Goal: Transaction & Acquisition: Download file/media

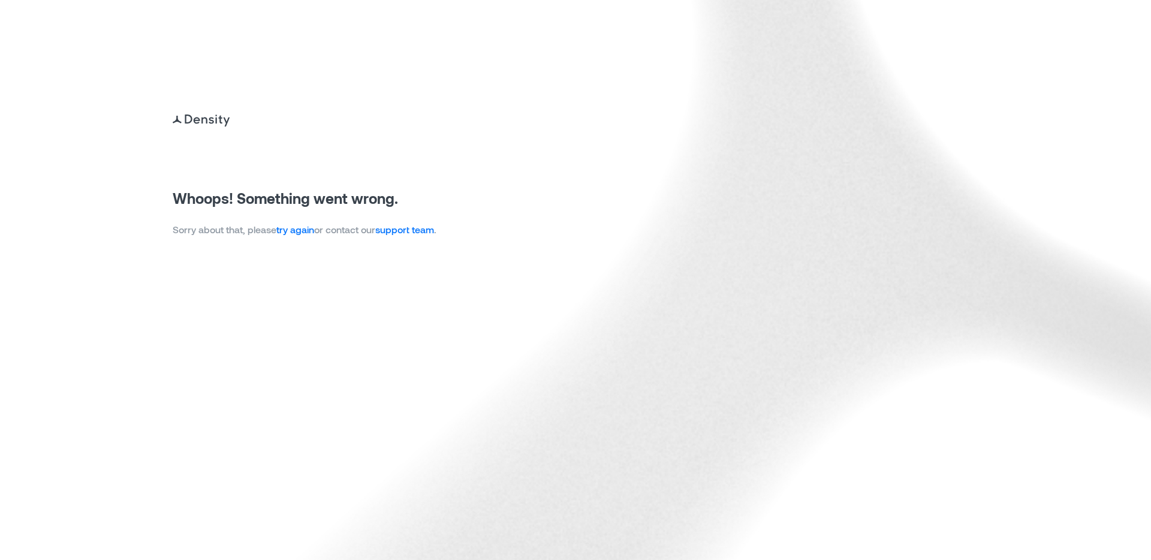
click at [306, 233] on link "try again" at bounding box center [295, 229] width 38 height 11
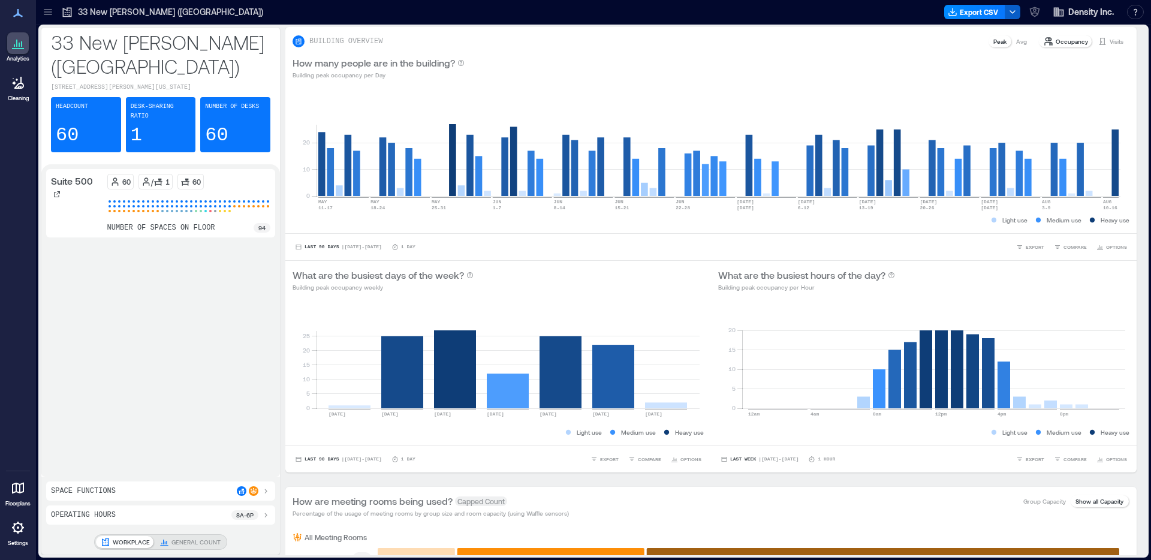
click at [1015, 12] on icon "button" at bounding box center [1013, 12] width 10 height 10
click at [875, 12] on div at bounding box center [606, 11] width 668 height 19
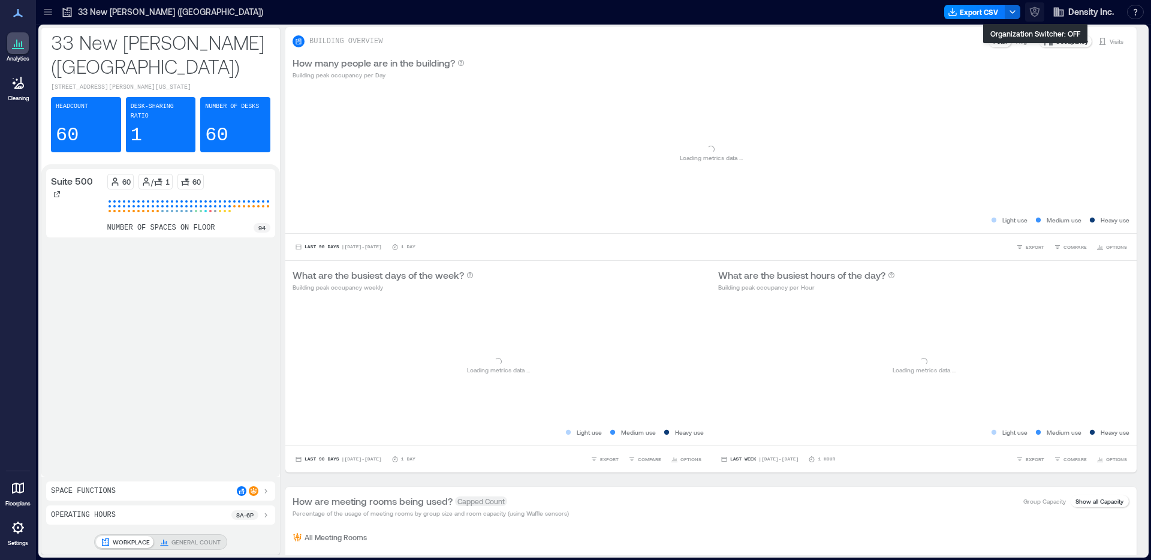
click at [1039, 14] on icon "button" at bounding box center [1035, 12] width 12 height 12
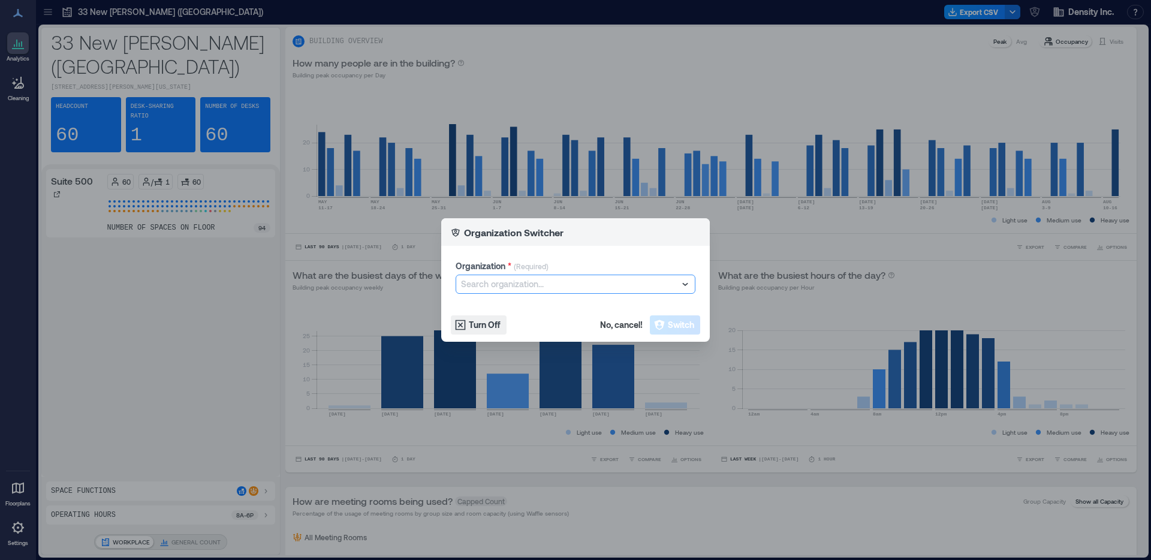
click at [567, 282] on div at bounding box center [569, 284] width 217 height 14
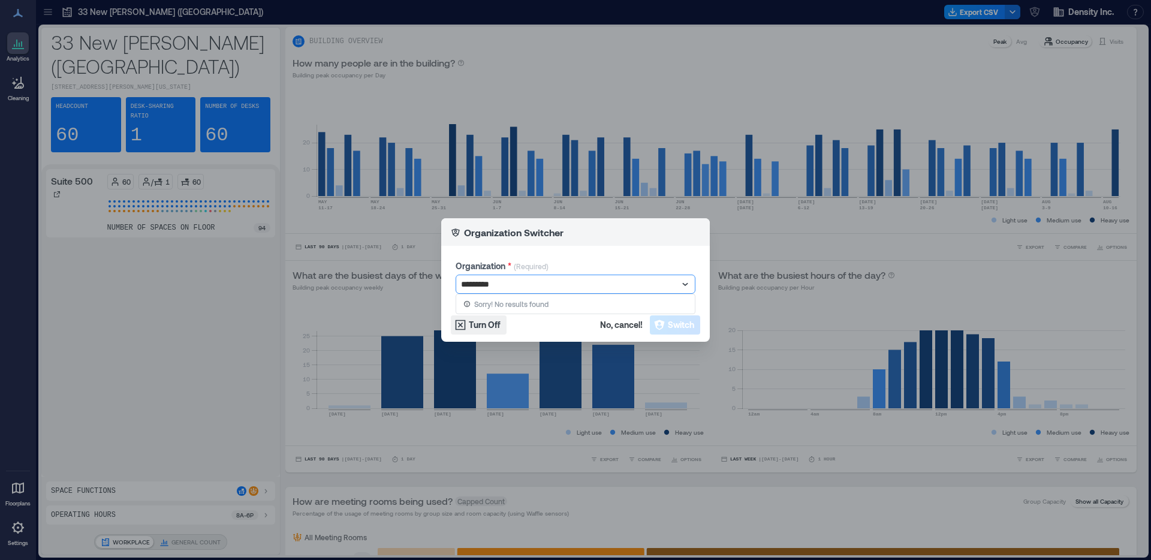
type input "**********"
drag, startPoint x: 540, startPoint y: 286, endPoint x: 323, endPoint y: 267, distance: 218.5
click at [323, 267] on div "Organization Switcher Organization * (Required) Search organization... Turn Off…" at bounding box center [575, 280] width 1151 height 560
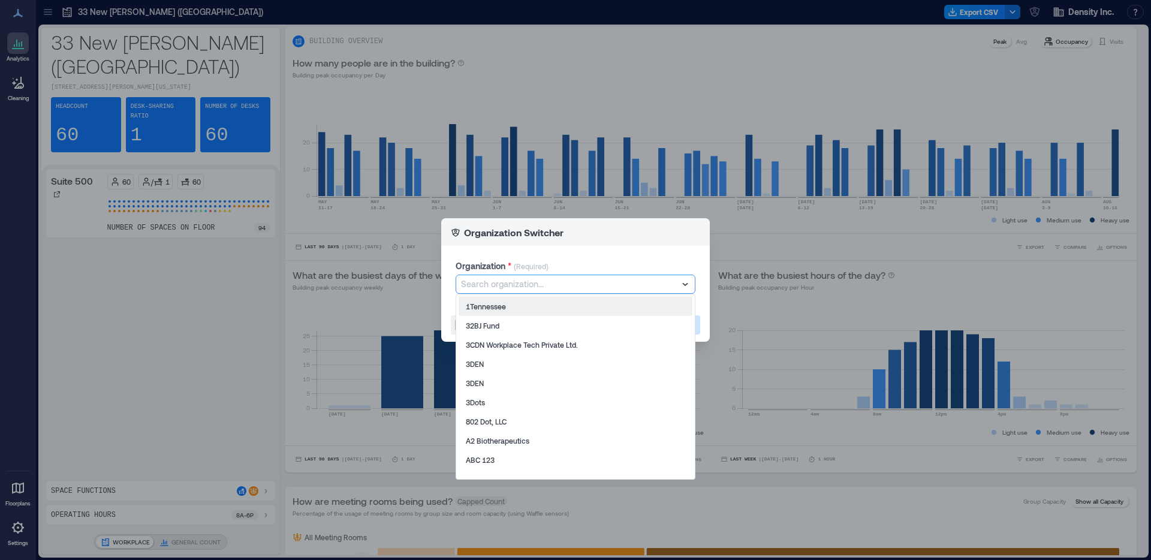
click at [550, 285] on div at bounding box center [569, 284] width 217 height 14
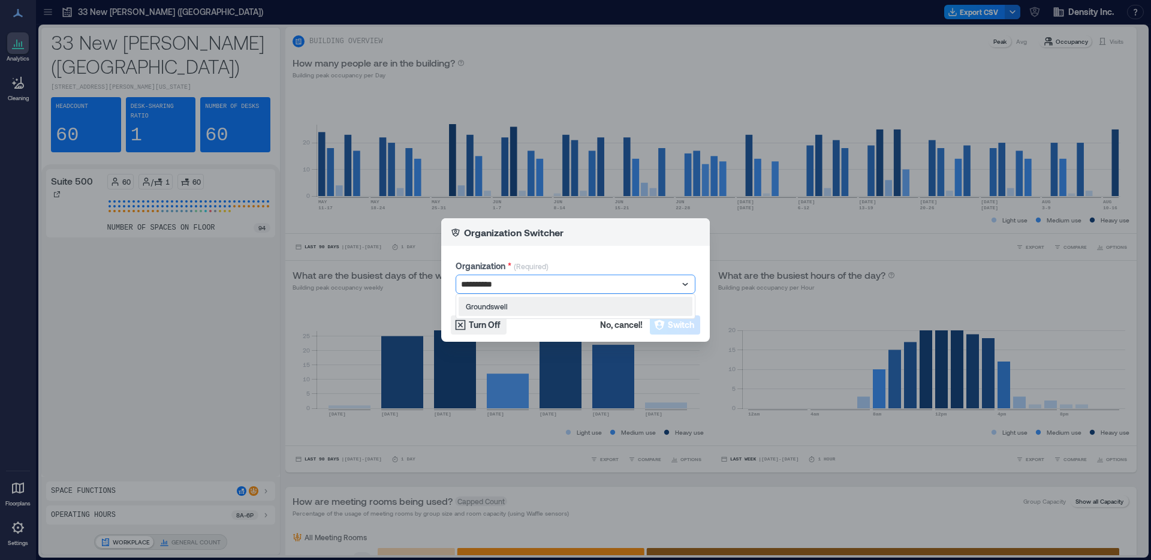
type input "**********"
click at [561, 305] on div "Groundswell" at bounding box center [576, 306] width 234 height 19
click at [680, 321] on span "Switch" at bounding box center [681, 325] width 26 height 12
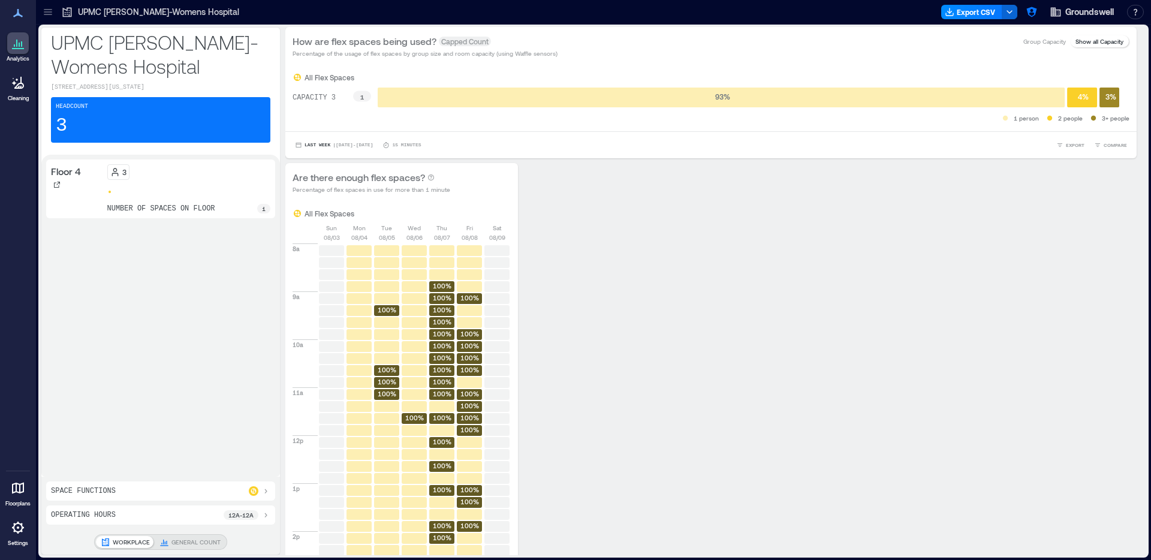
click at [47, 17] on icon at bounding box center [48, 12] width 12 height 12
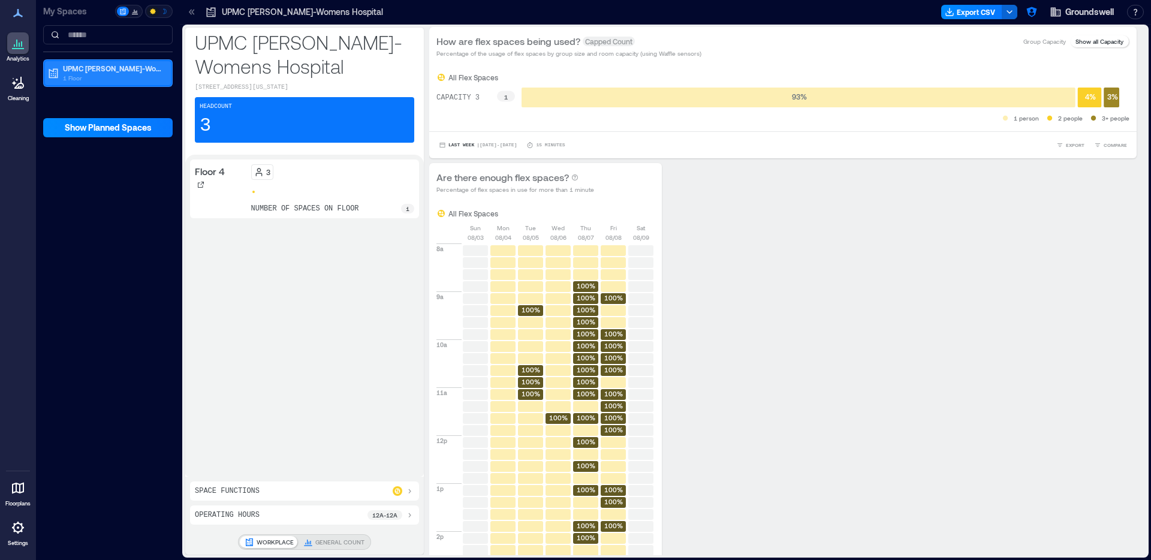
click at [131, 74] on p "1 Floor" at bounding box center [113, 78] width 101 height 10
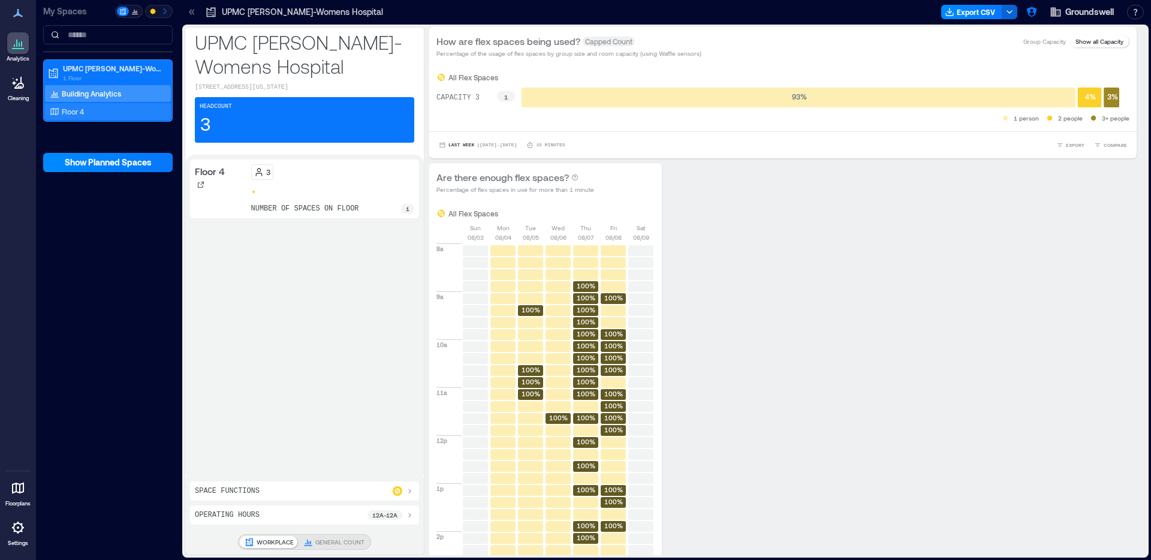
click at [121, 113] on div "Floor 4" at bounding box center [105, 112] width 116 height 12
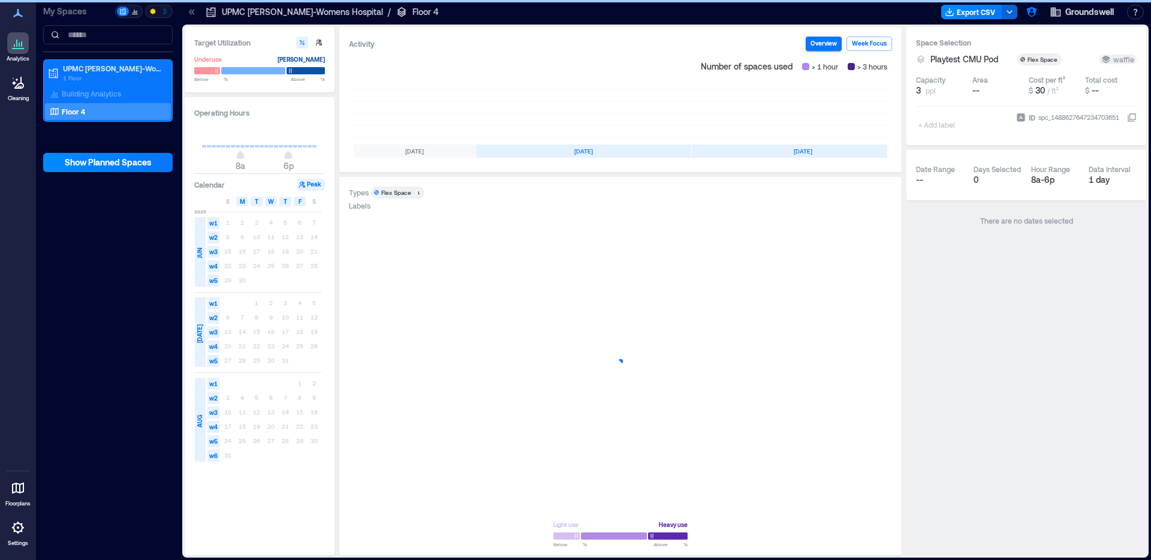
scroll to position [0, 114]
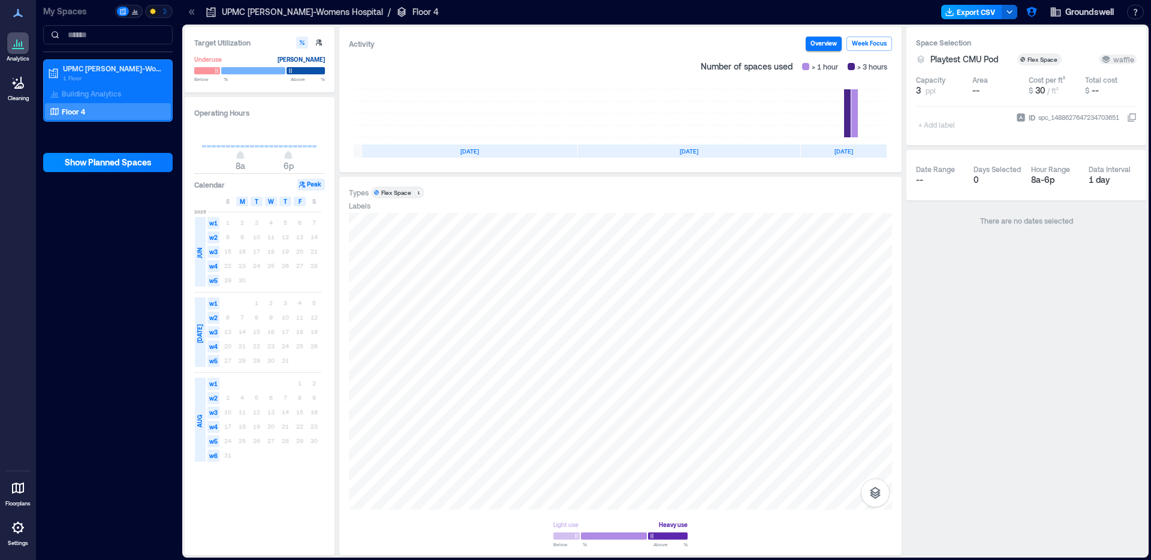
click at [991, 17] on button "Export CSV" at bounding box center [971, 12] width 61 height 14
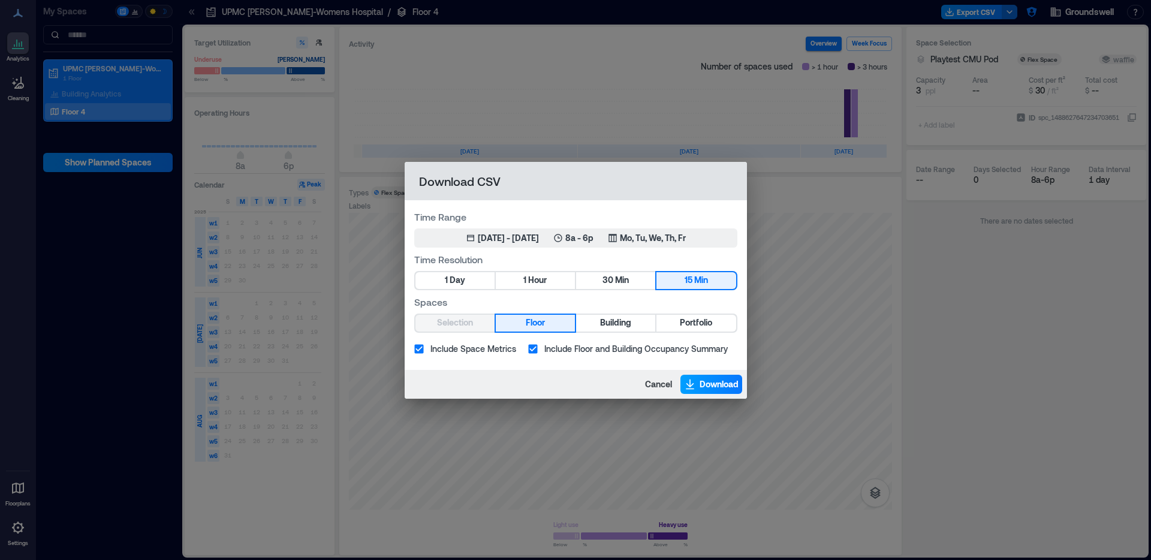
click at [723, 380] on span "Download" at bounding box center [719, 384] width 39 height 12
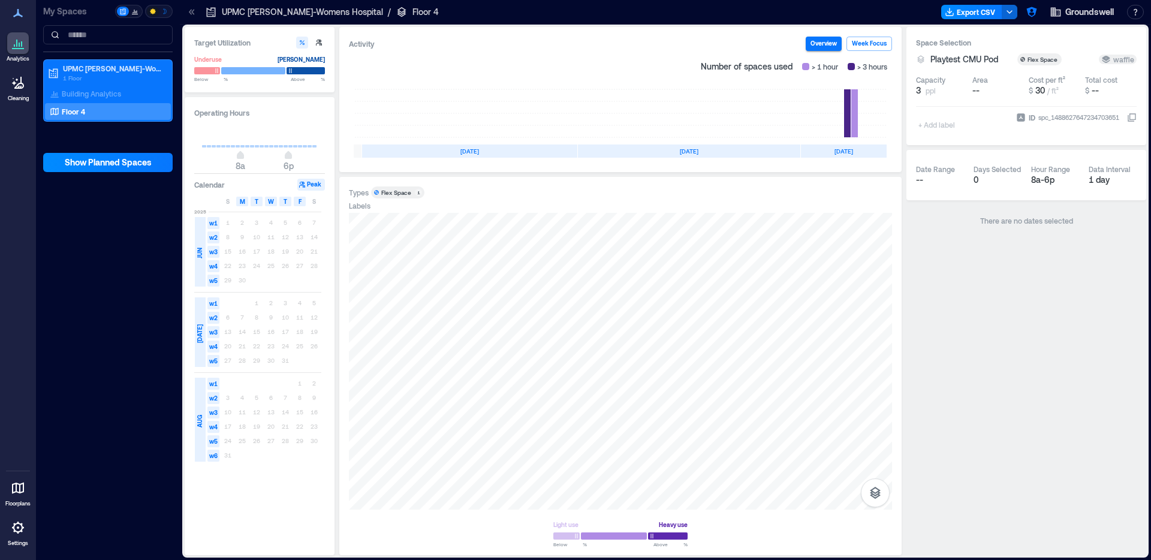
click at [106, 105] on div "Floor 4" at bounding box center [108, 111] width 126 height 17
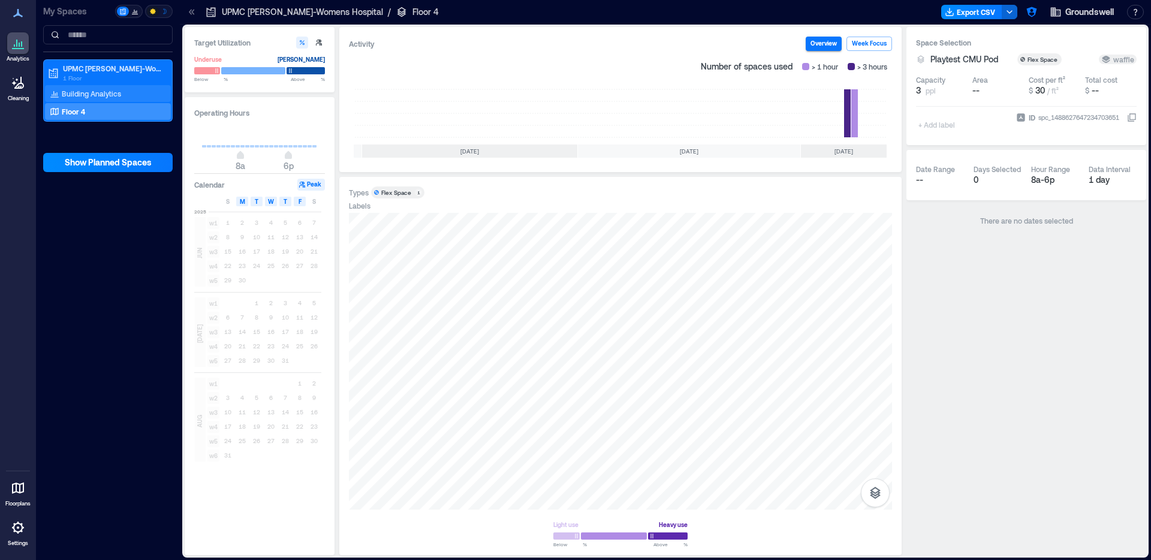
click at [107, 97] on p "Building Analytics" at bounding box center [91, 94] width 59 height 10
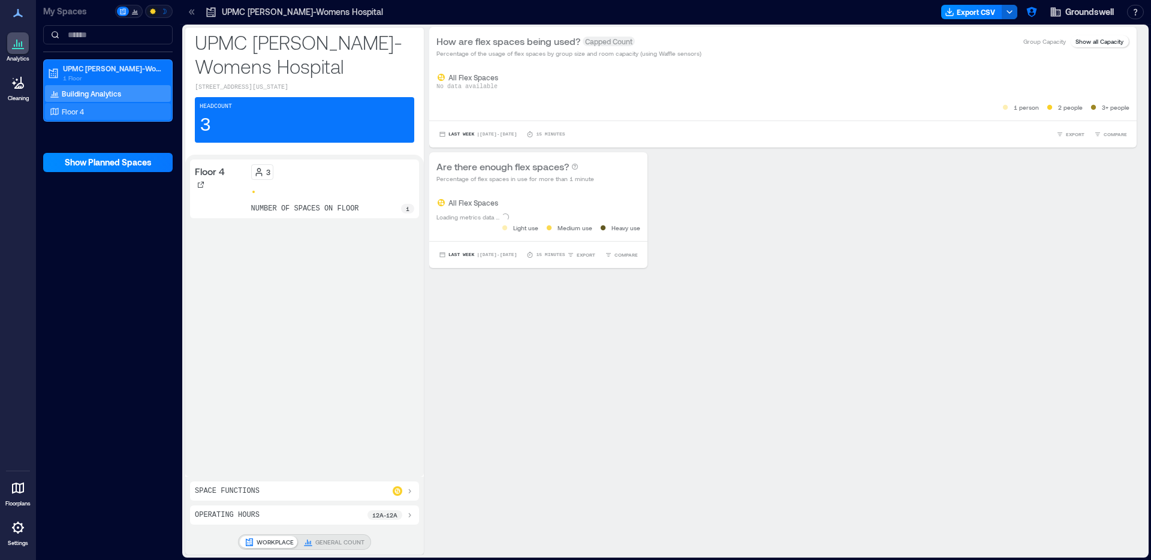
click at [106, 117] on div "Floor 4" at bounding box center [105, 112] width 116 height 12
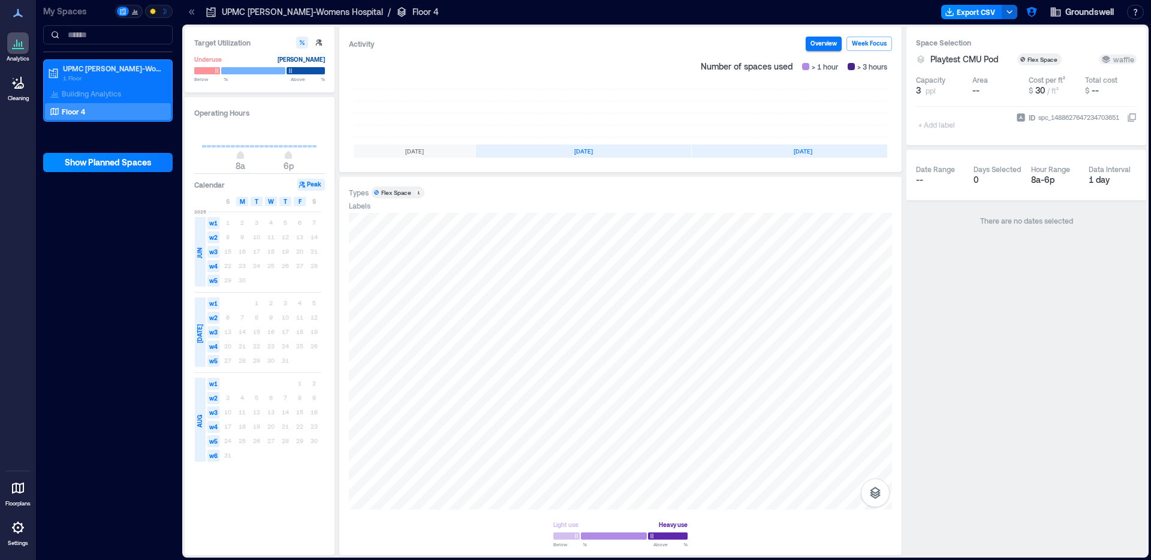
scroll to position [0, 114]
click at [947, 18] on button "Export CSV" at bounding box center [971, 12] width 61 height 14
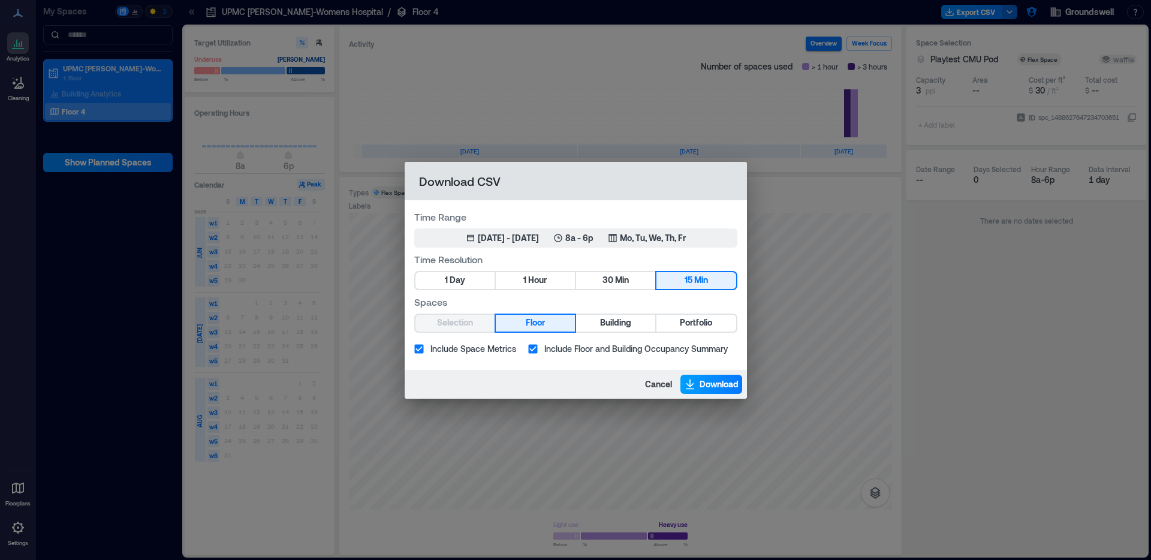
click at [695, 384] on button "Download" at bounding box center [712, 384] width 62 height 19
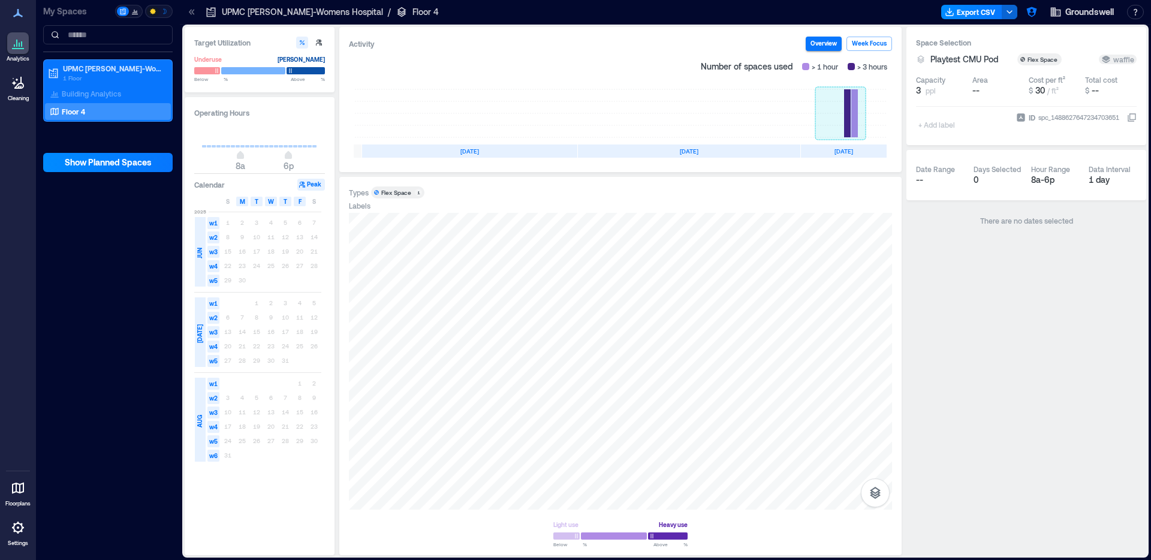
click at [856, 118] on rect at bounding box center [841, 113] width 50 height 48
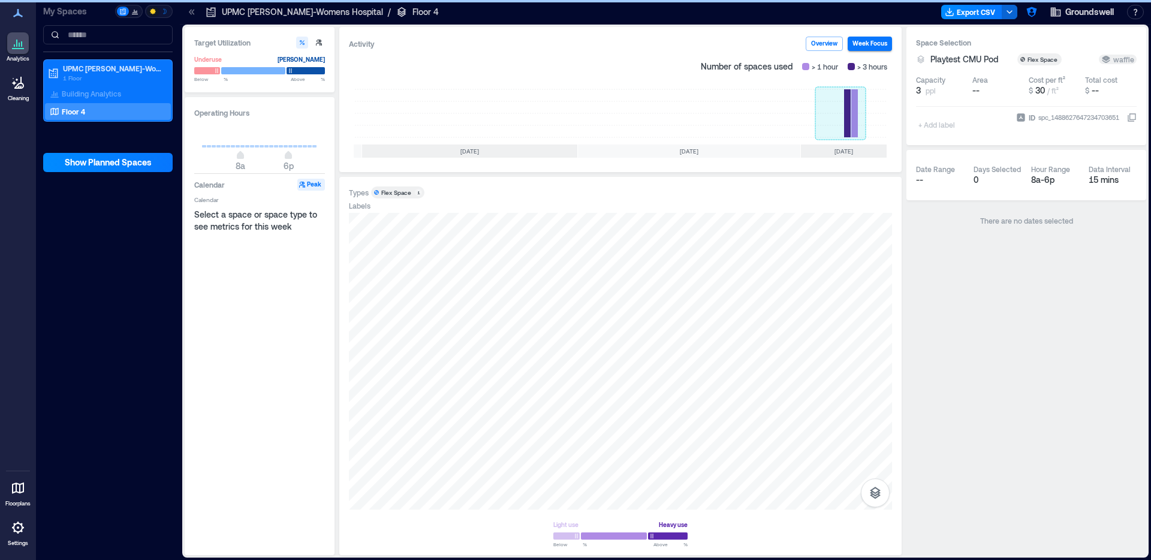
click at [850, 118] on rect at bounding box center [841, 113] width 50 height 48
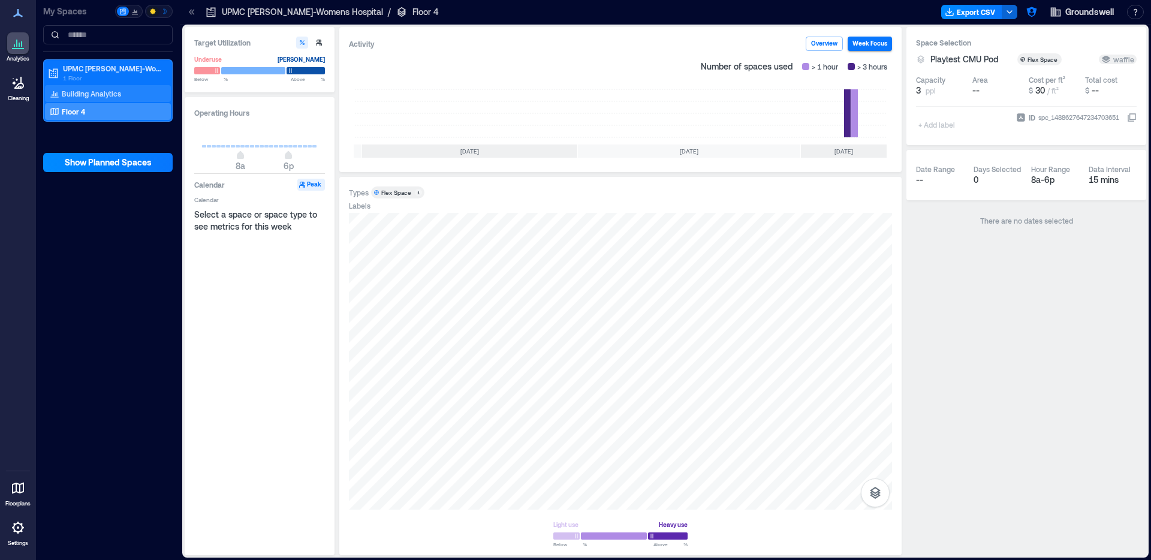
click at [100, 92] on p "Building Analytics" at bounding box center [91, 94] width 59 height 10
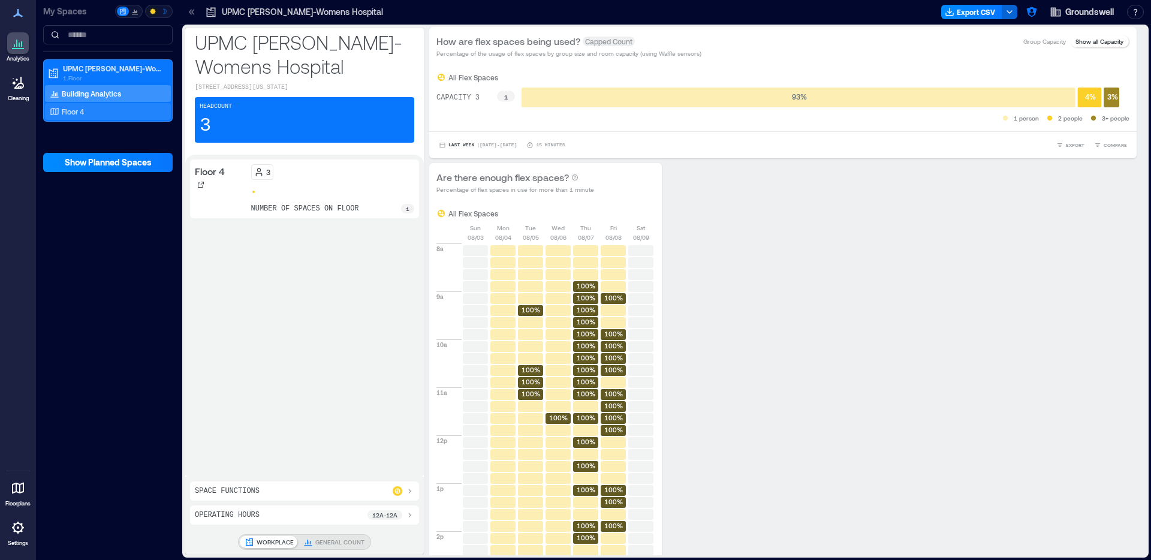
click at [100, 116] on div "Floor 4" at bounding box center [105, 112] width 116 height 12
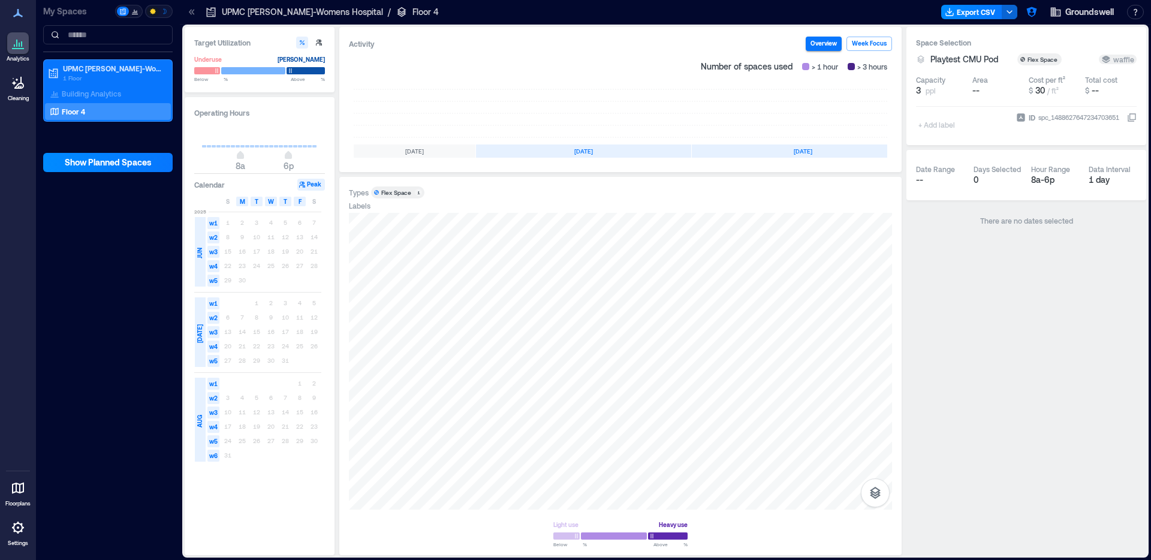
scroll to position [0, 114]
click at [115, 88] on div "Building Analytics" at bounding box center [85, 94] width 76 height 12
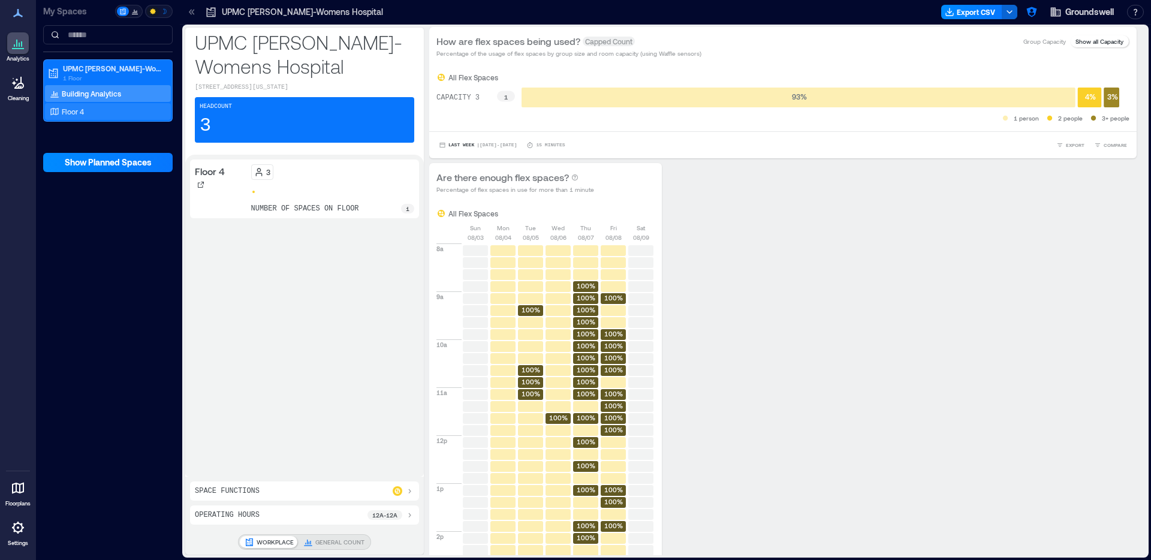
click at [130, 110] on div "Floor 4" at bounding box center [105, 112] width 116 height 12
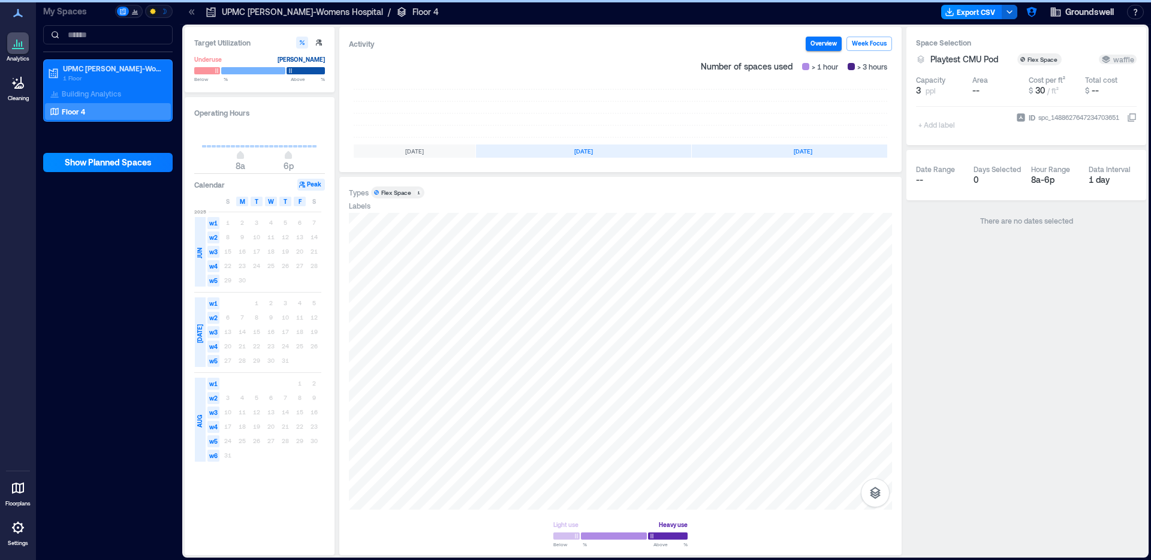
scroll to position [0, 114]
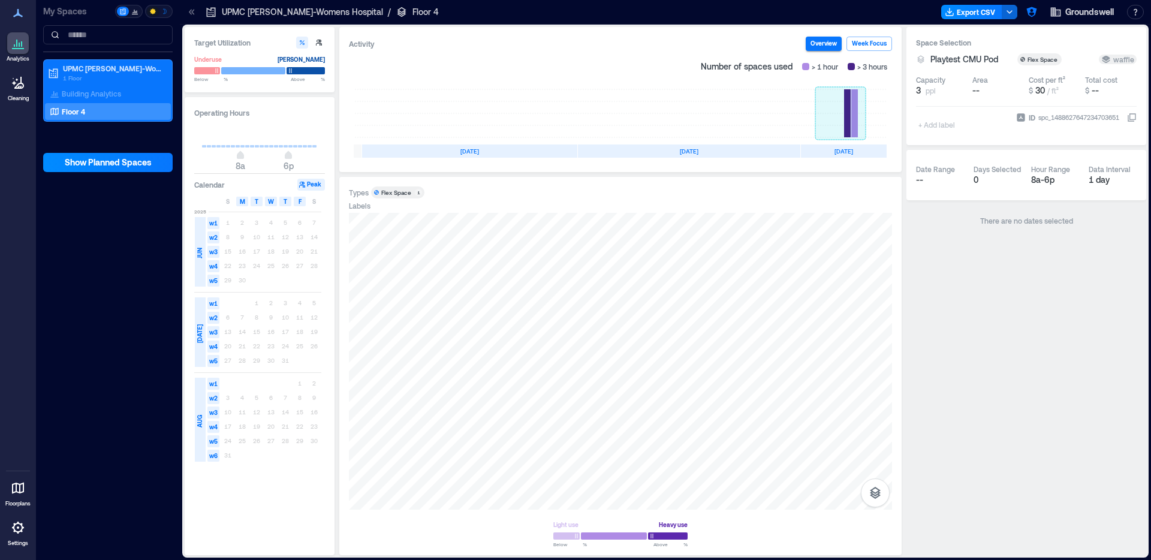
click at [853, 101] on rect at bounding box center [841, 113] width 50 height 48
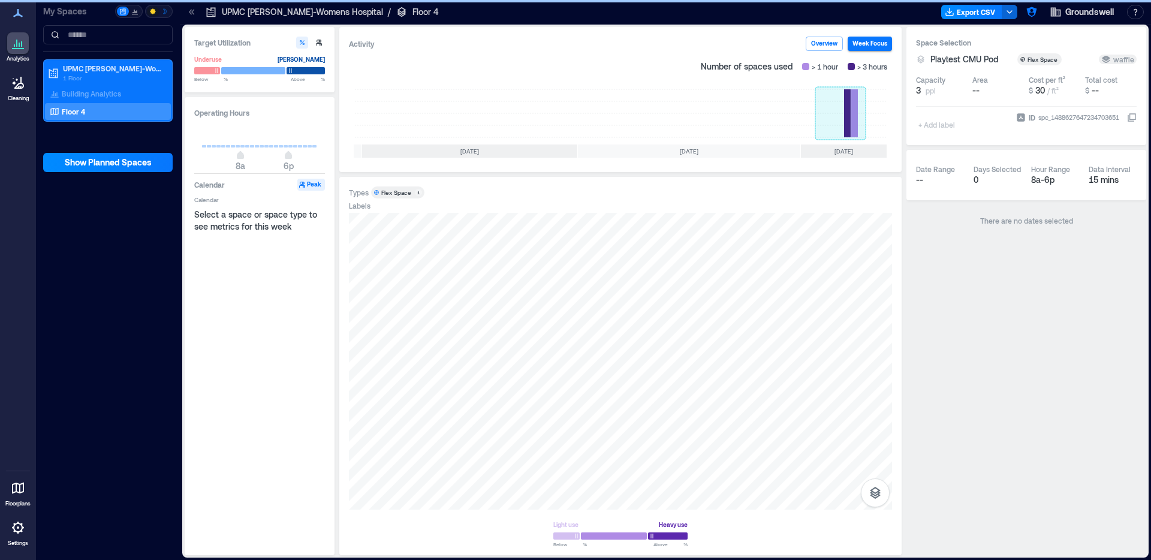
click at [856, 112] on rect at bounding box center [841, 113] width 50 height 48
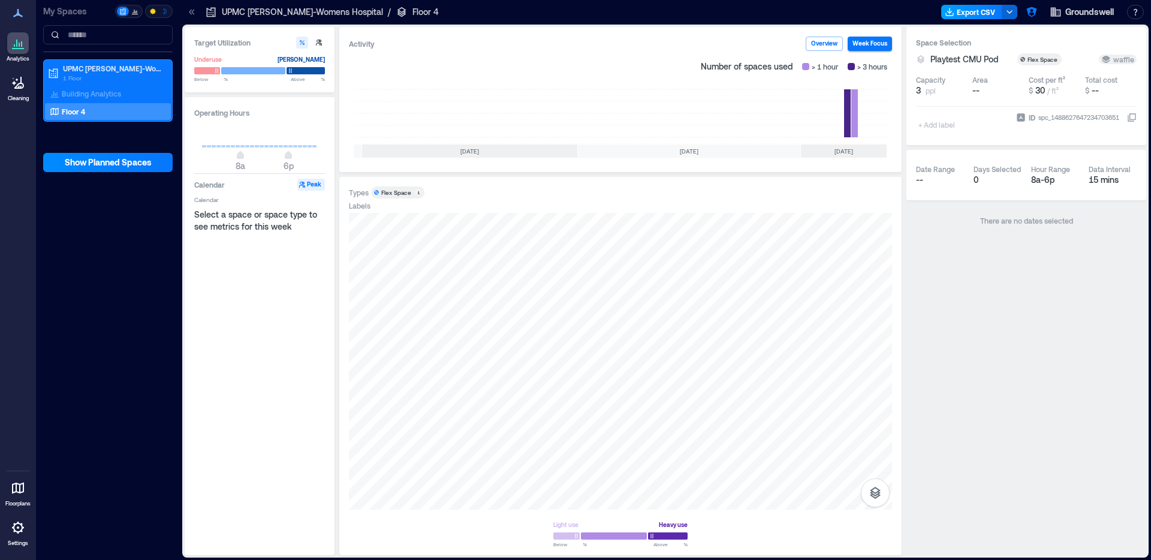
click at [967, 13] on button "Export CSV" at bounding box center [971, 12] width 61 height 14
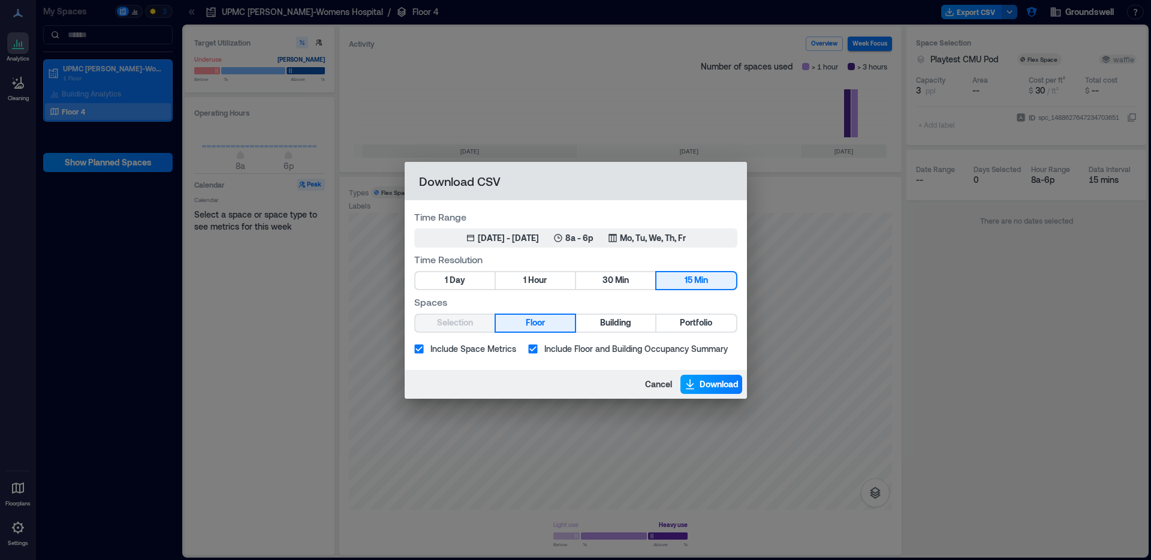
click at [694, 383] on icon "button" at bounding box center [690, 384] width 12 height 12
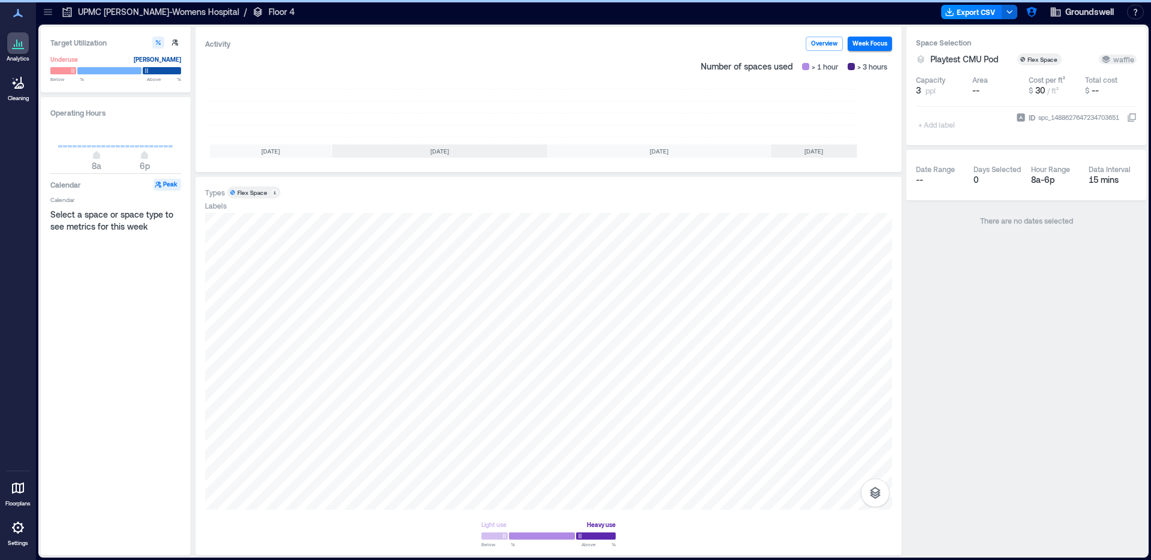
click at [832, 148] on div "[DATE]" at bounding box center [814, 151] width 86 height 13
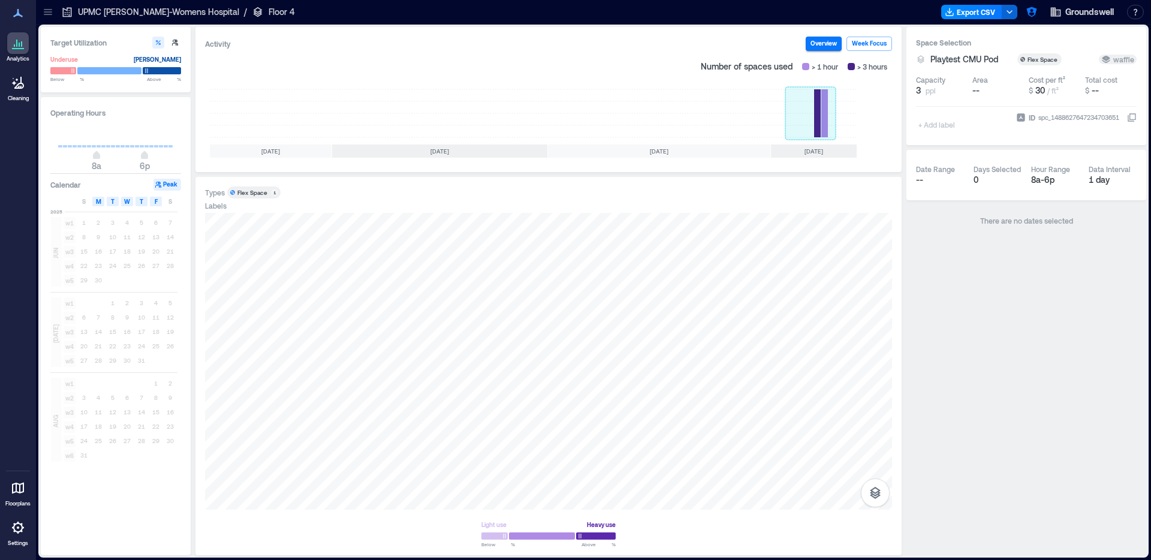
click at [827, 130] on rect at bounding box center [811, 113] width 50 height 48
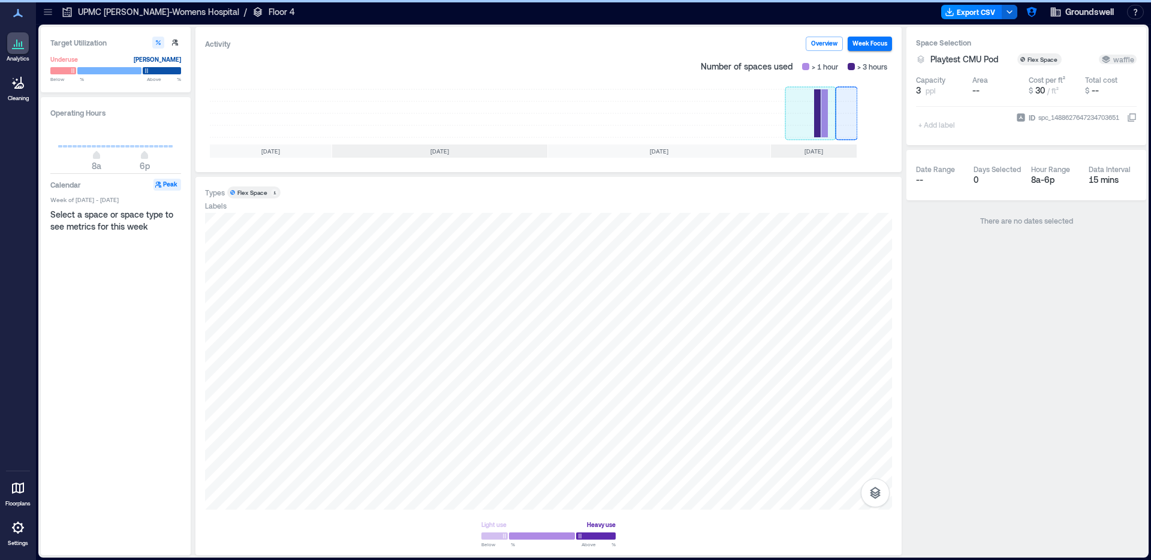
click at [826, 125] on rect at bounding box center [811, 113] width 50 height 48
click at [876, 117] on div "[DATE] [DATE] [DATE] [DATE]" at bounding box center [549, 119] width 678 height 78
click at [967, 9] on button "Export CSV" at bounding box center [971, 12] width 61 height 14
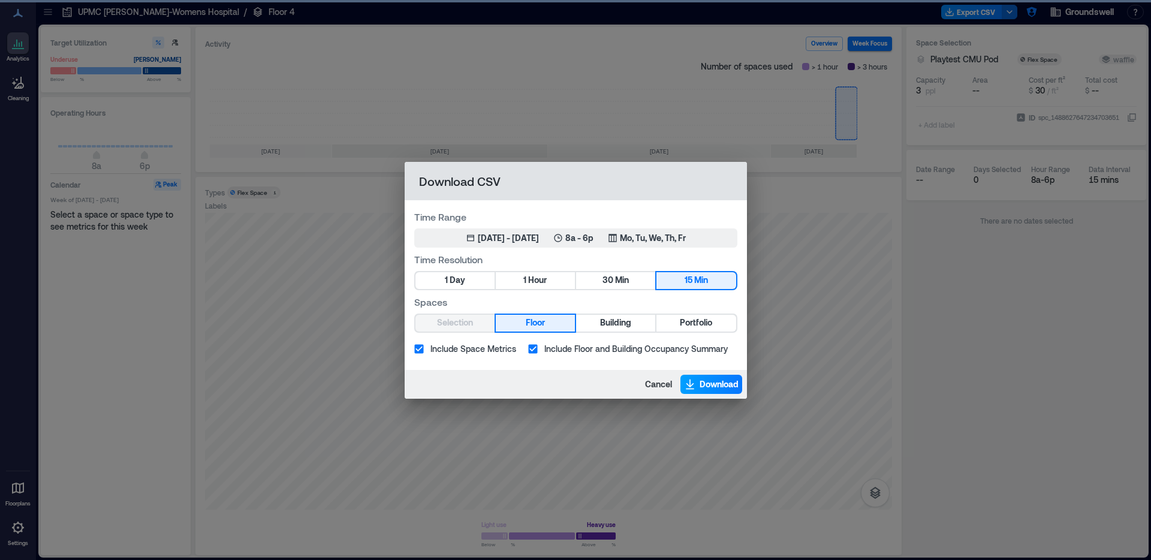
click at [709, 381] on span "Download" at bounding box center [719, 384] width 39 height 12
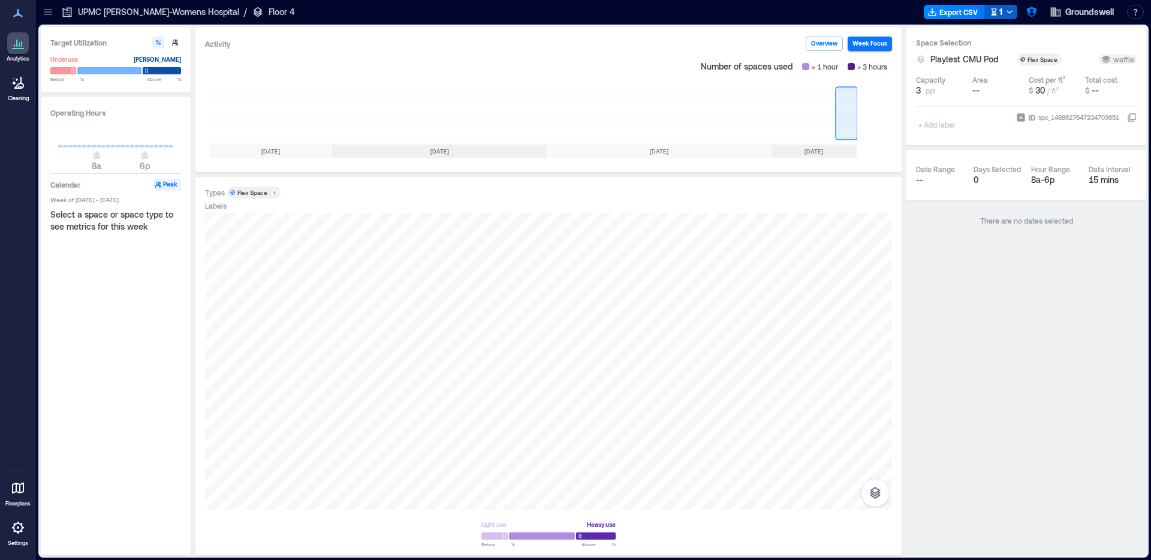
click at [998, 11] on div "1" at bounding box center [996, 12] width 13 height 15
click at [956, 390] on div "Space Selection Playtest CMU Pod Flex Space waffle Capacity 3 ppl Area -- Cost …" at bounding box center [1027, 291] width 240 height 528
click at [971, 10] on button "Export CSV" at bounding box center [971, 12] width 61 height 14
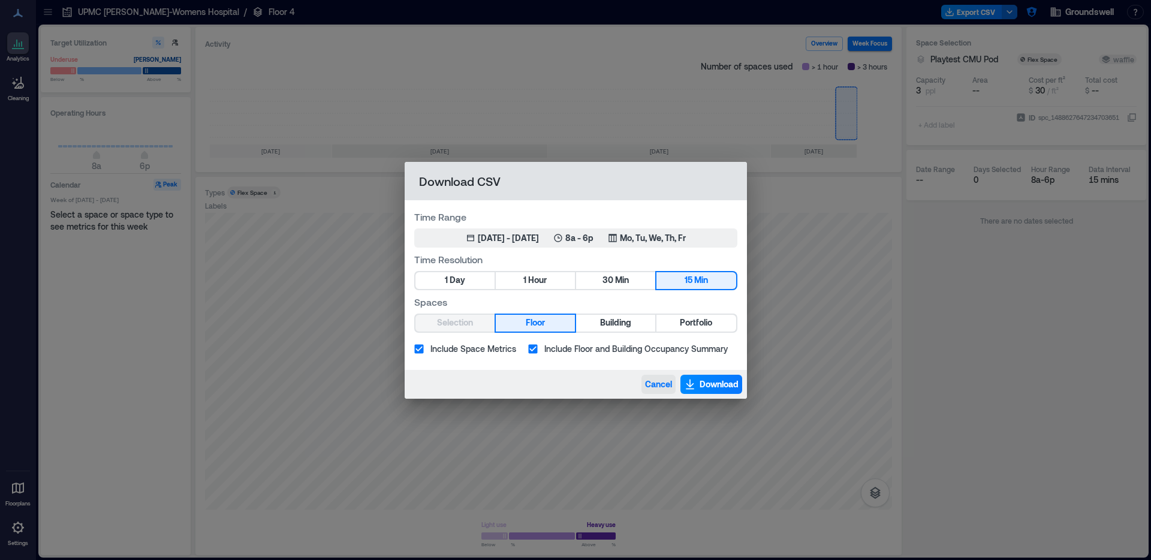
click at [651, 384] on span "Cancel" at bounding box center [658, 384] width 27 height 12
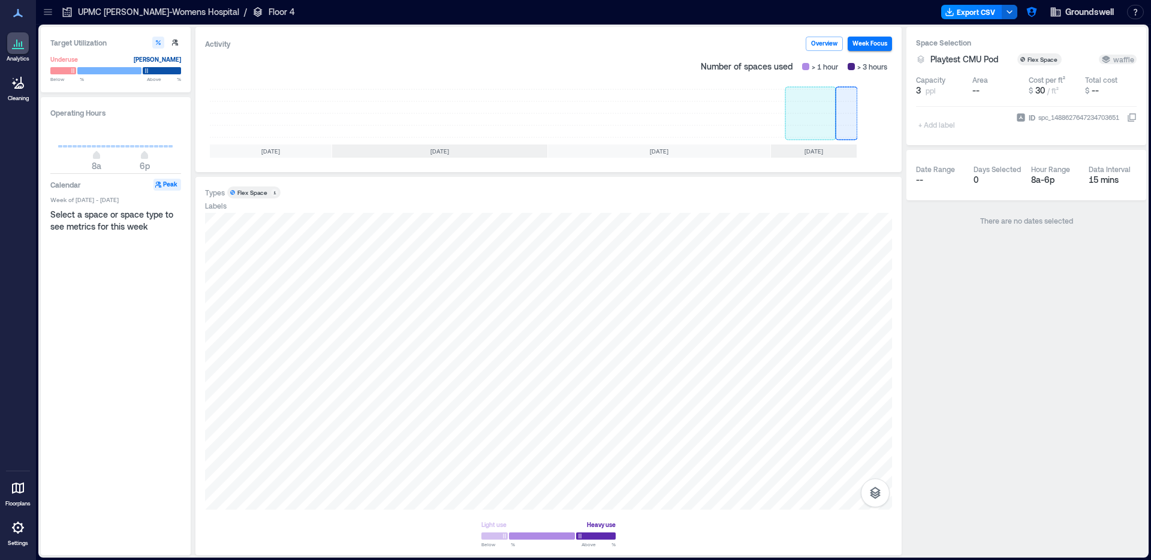
click at [816, 106] on rect at bounding box center [811, 113] width 50 height 48
click at [848, 105] on rect at bounding box center [847, 113] width 22 height 48
click at [979, 10] on button "Export CSV" at bounding box center [971, 12] width 61 height 14
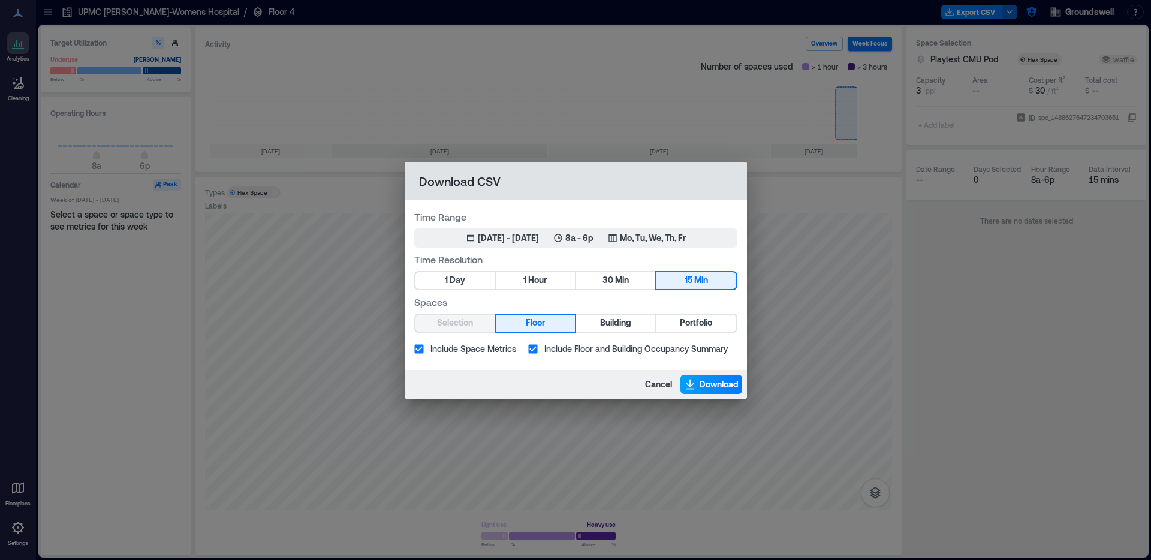
click at [700, 389] on span "Download" at bounding box center [719, 384] width 39 height 12
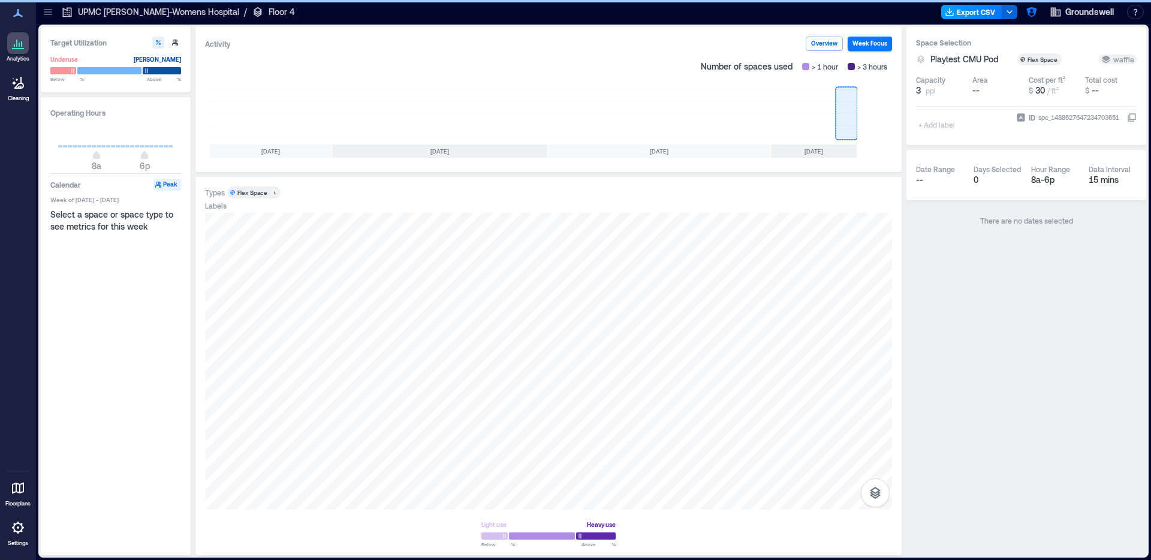
click at [964, 11] on button "Export CSV" at bounding box center [971, 12] width 61 height 14
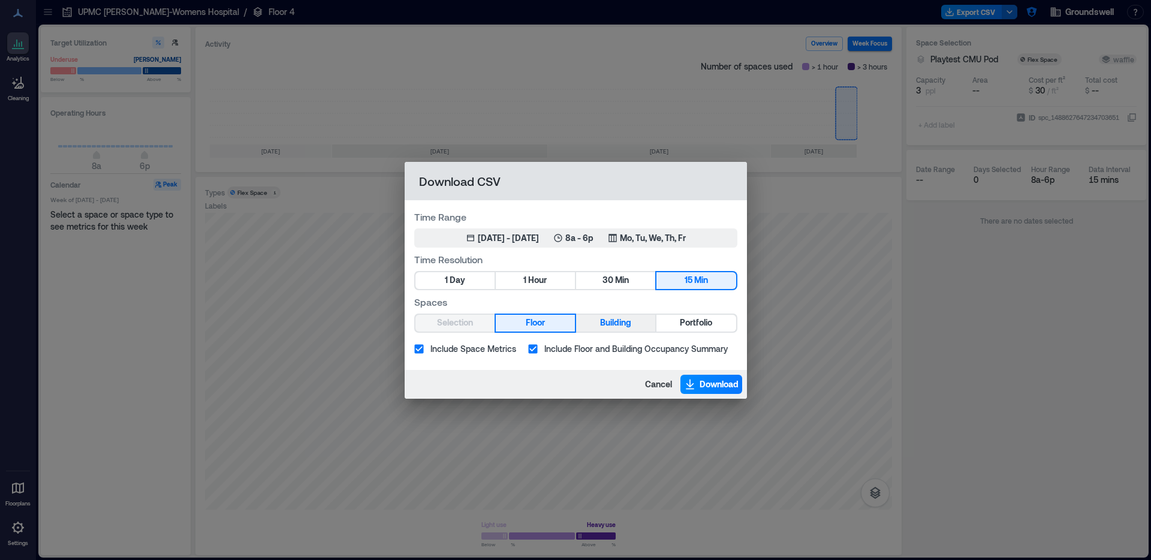
click at [618, 315] on button "Building" at bounding box center [615, 323] width 79 height 17
click at [673, 323] on button "Portfolio" at bounding box center [696, 323] width 79 height 17
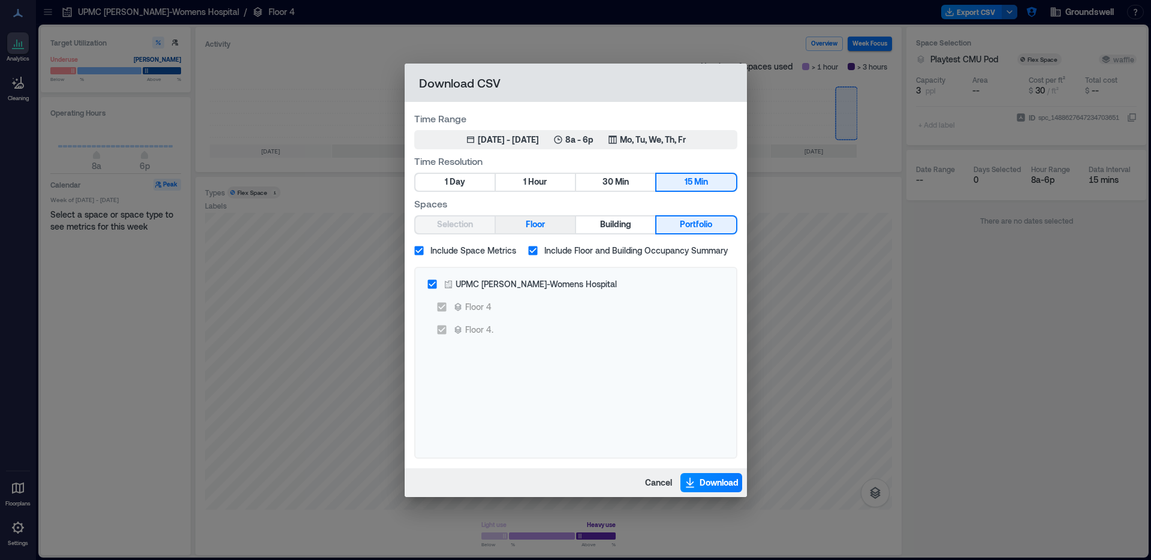
click at [542, 230] on span "Floor" at bounding box center [535, 224] width 19 height 15
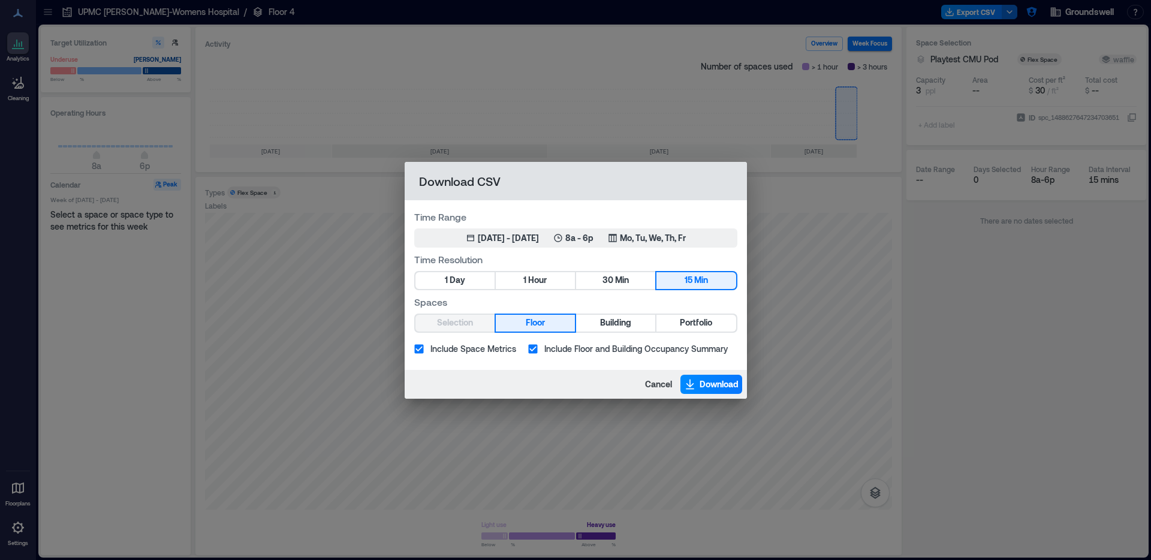
click at [601, 349] on span "Include Floor and Building Occupancy Summary" at bounding box center [636, 348] width 183 height 13
click at [702, 380] on span "Download" at bounding box center [719, 384] width 39 height 12
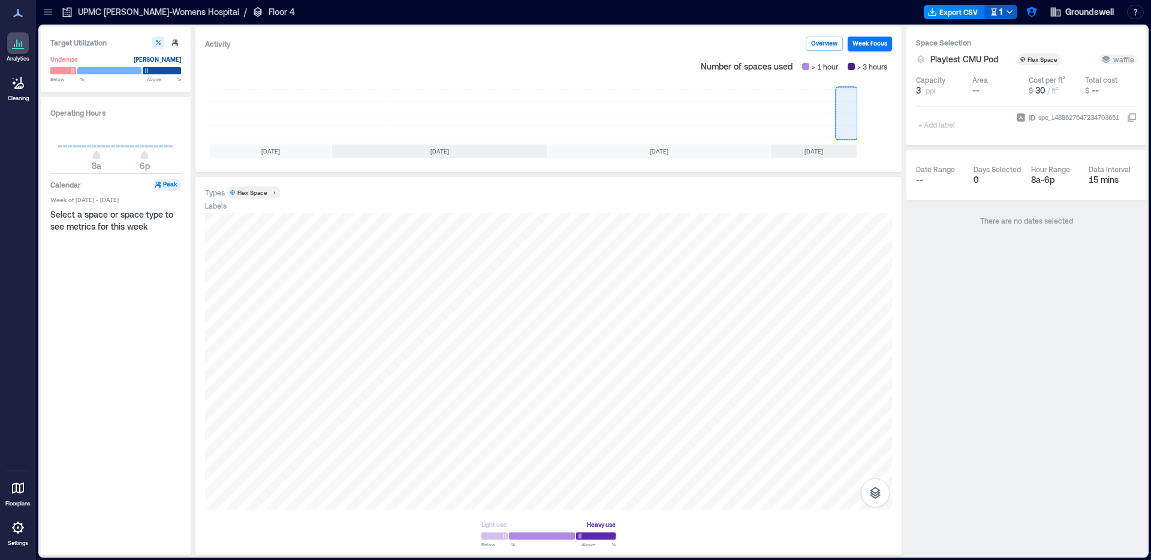
click at [1001, 11] on div "1" at bounding box center [996, 12] width 13 height 15
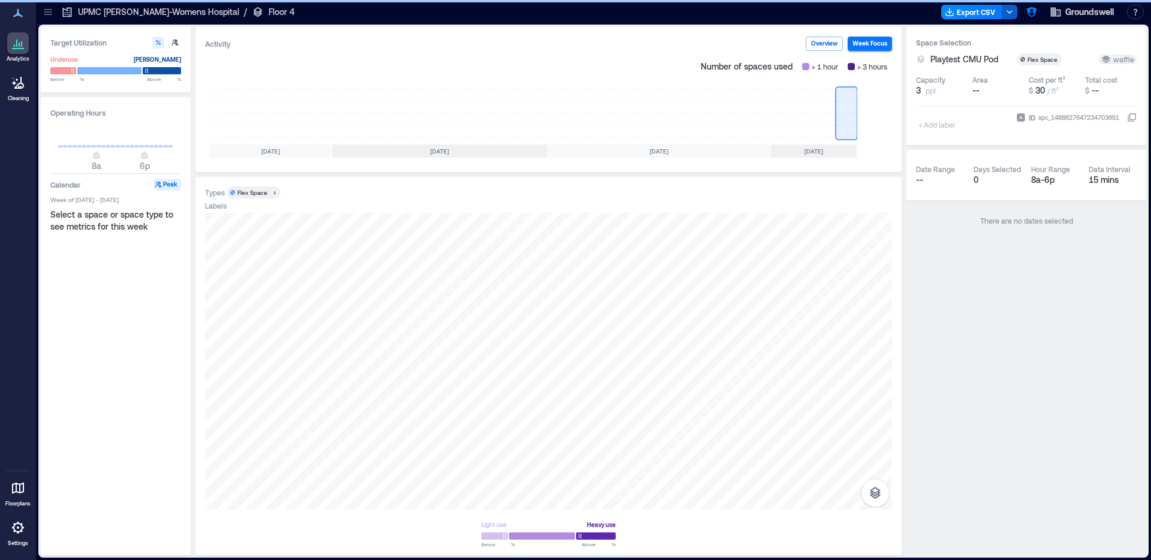
click at [886, 17] on div at bounding box center [619, 11] width 633 height 19
click at [990, 11] on button "Export CSV" at bounding box center [971, 12] width 61 height 14
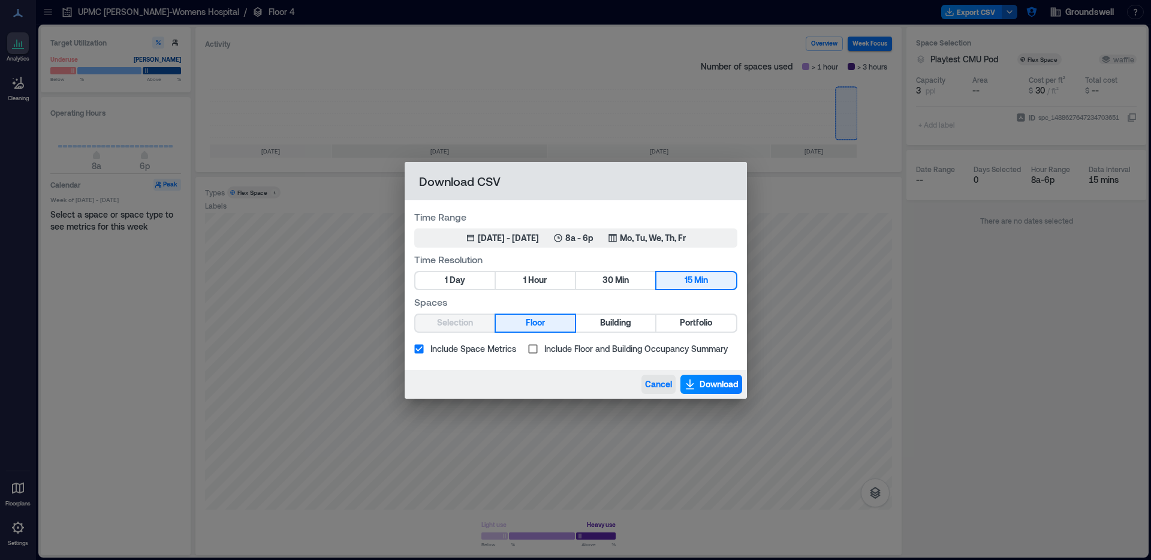
click at [664, 384] on span "Cancel" at bounding box center [658, 384] width 27 height 12
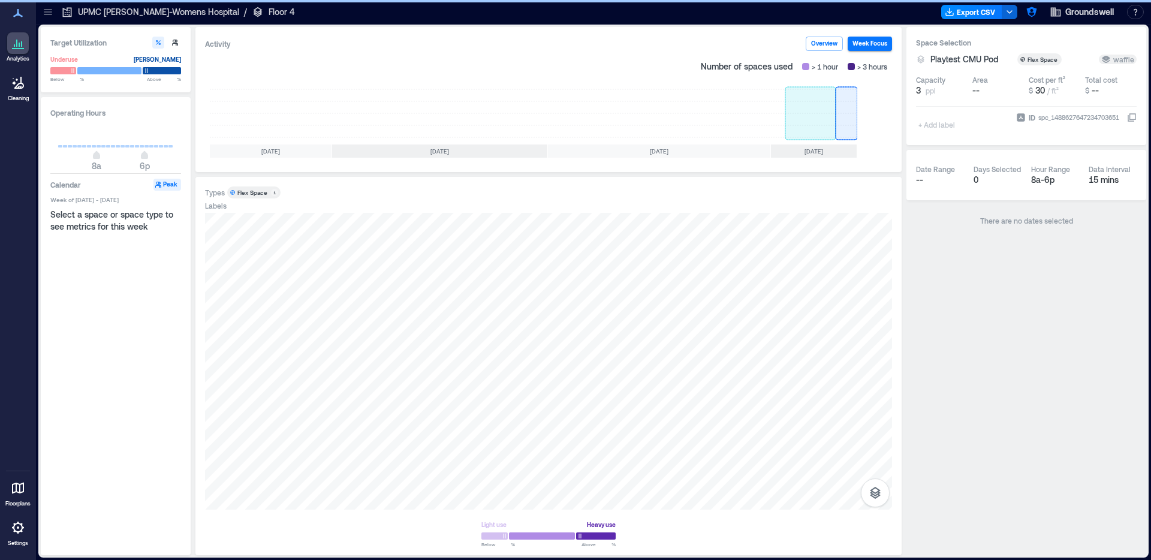
click at [821, 125] on rect at bounding box center [811, 113] width 50 height 48
click at [848, 117] on rect at bounding box center [847, 113] width 22 height 48
click at [831, 131] on rect at bounding box center [811, 113] width 50 height 48
click at [842, 125] on rect at bounding box center [847, 113] width 22 height 48
click at [46, 10] on icon at bounding box center [48, 12] width 12 height 12
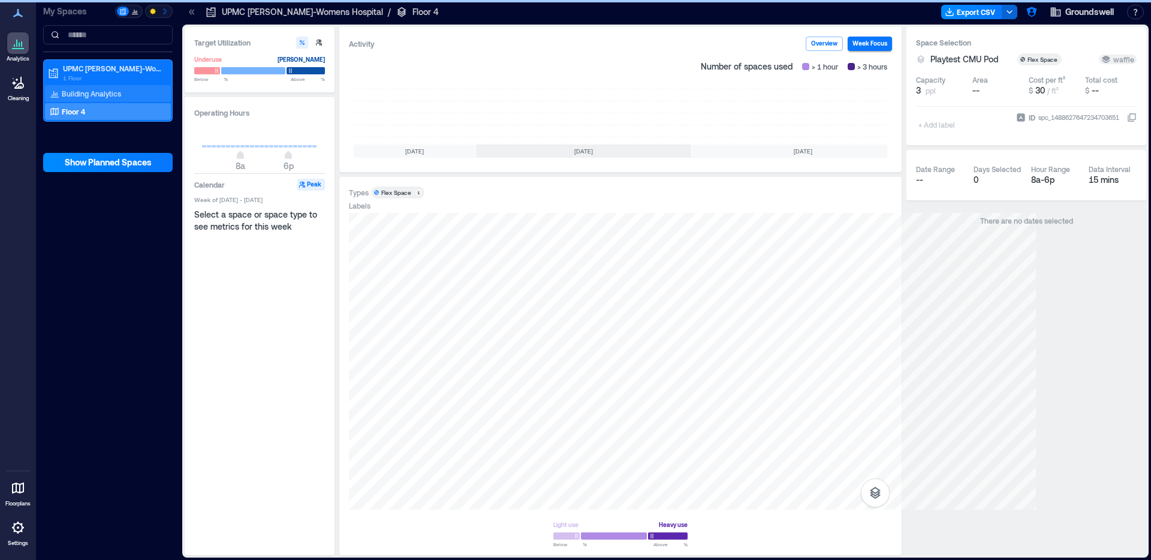
click at [107, 97] on p "Building Analytics" at bounding box center [91, 94] width 59 height 10
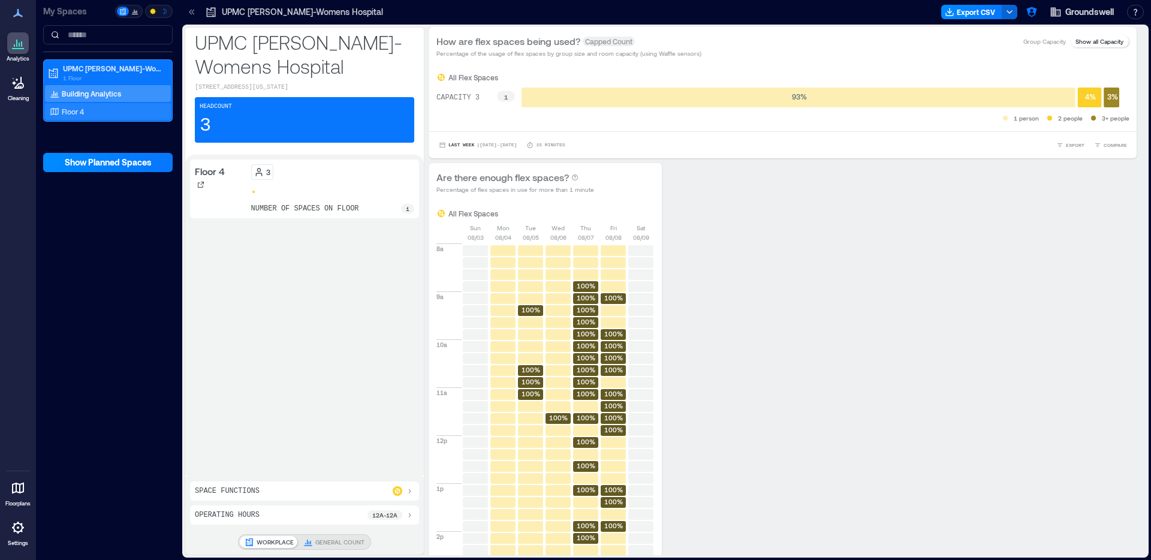
click at [108, 112] on div "Floor 4" at bounding box center [105, 112] width 116 height 12
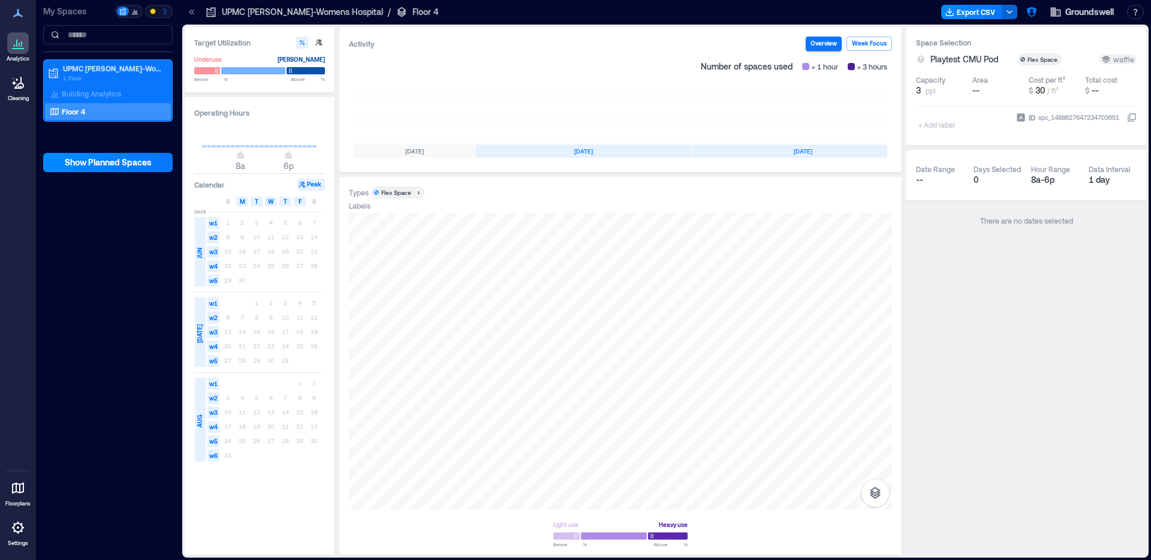
scroll to position [0, 114]
click at [846, 127] on rect at bounding box center [841, 113] width 50 height 48
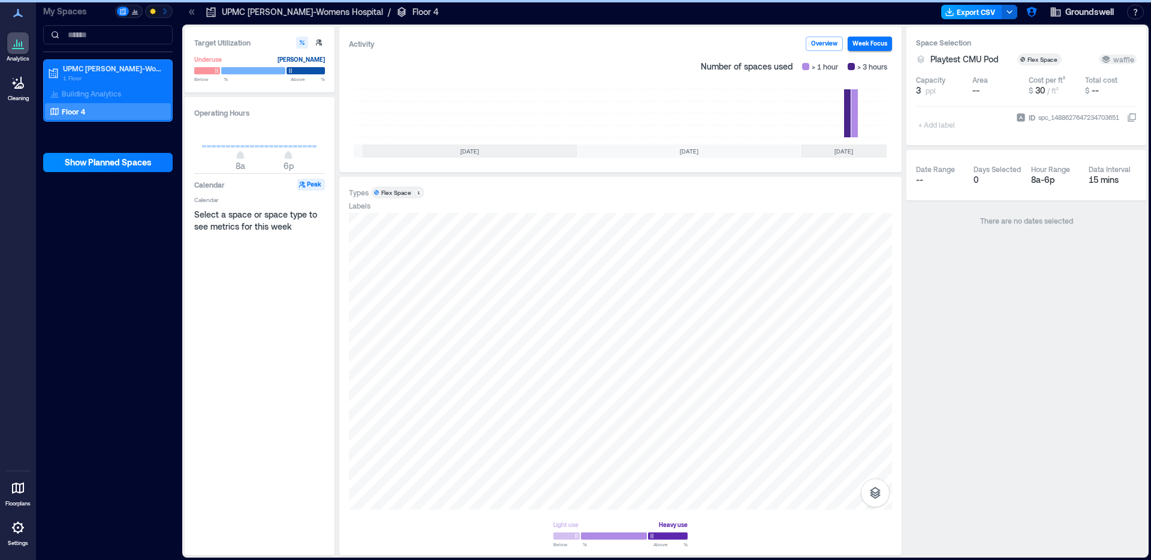
click at [977, 16] on button "Export CSV" at bounding box center [971, 12] width 61 height 14
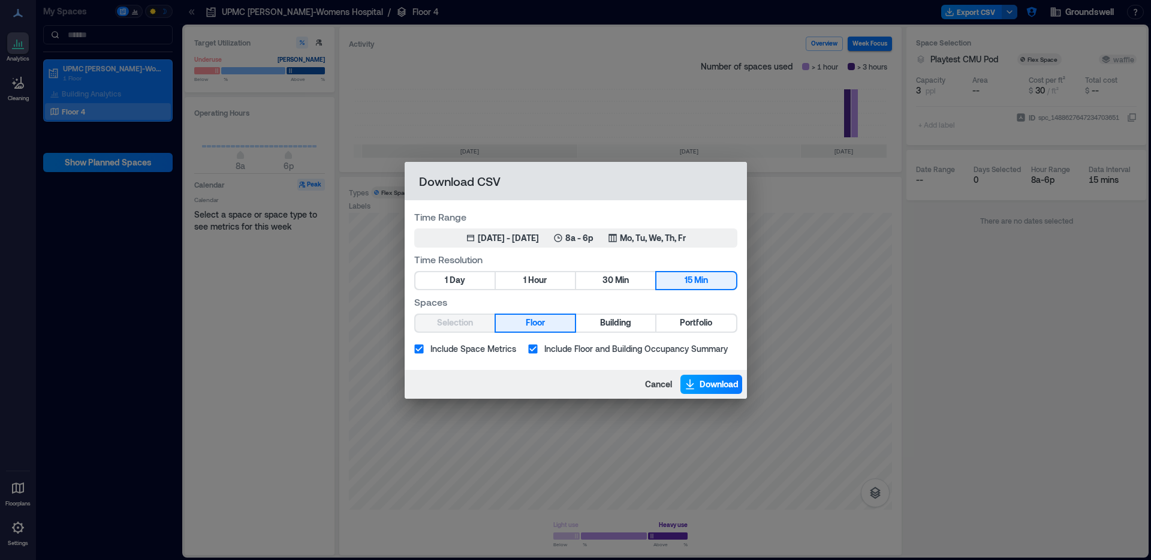
click at [709, 381] on span "Download" at bounding box center [719, 384] width 39 height 12
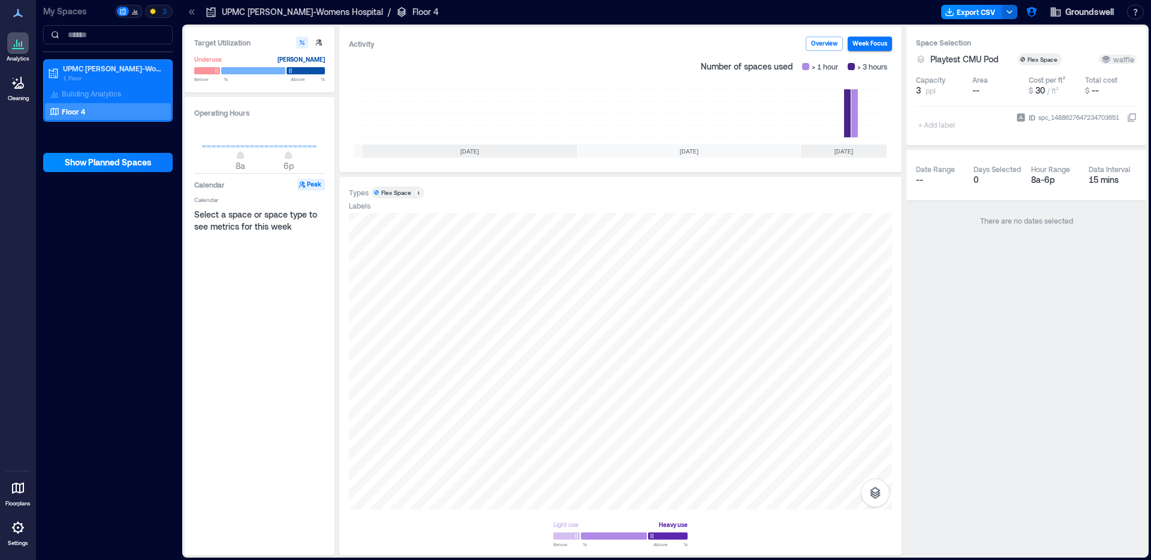
click at [787, 20] on div at bounding box center [691, 11] width 489 height 19
click at [980, 11] on button "Export CSV" at bounding box center [971, 12] width 61 height 14
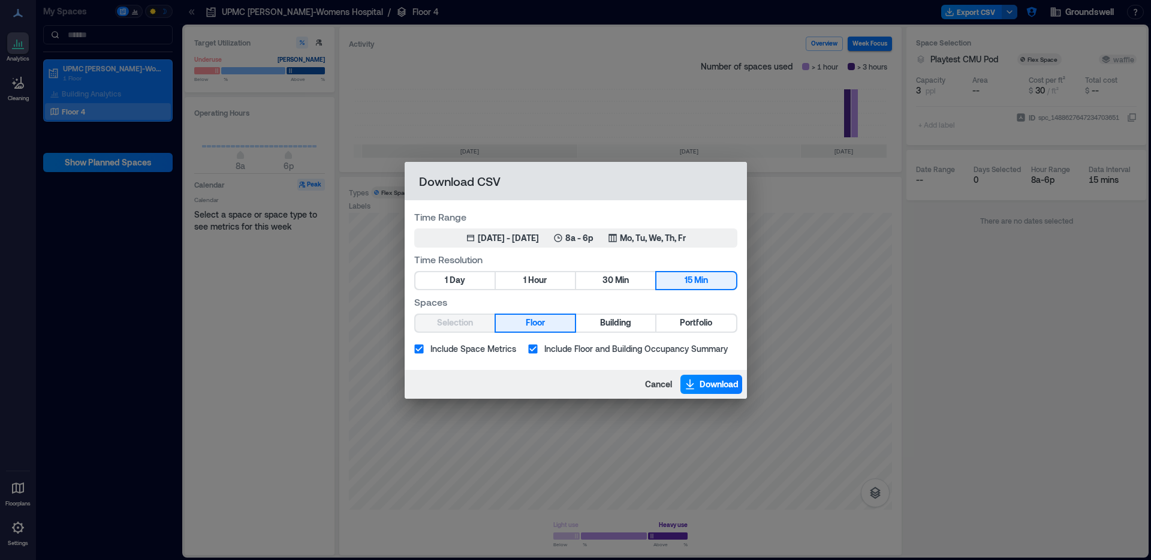
click at [696, 345] on span "Include Floor and Building Occupancy Summary" at bounding box center [636, 348] width 183 height 13
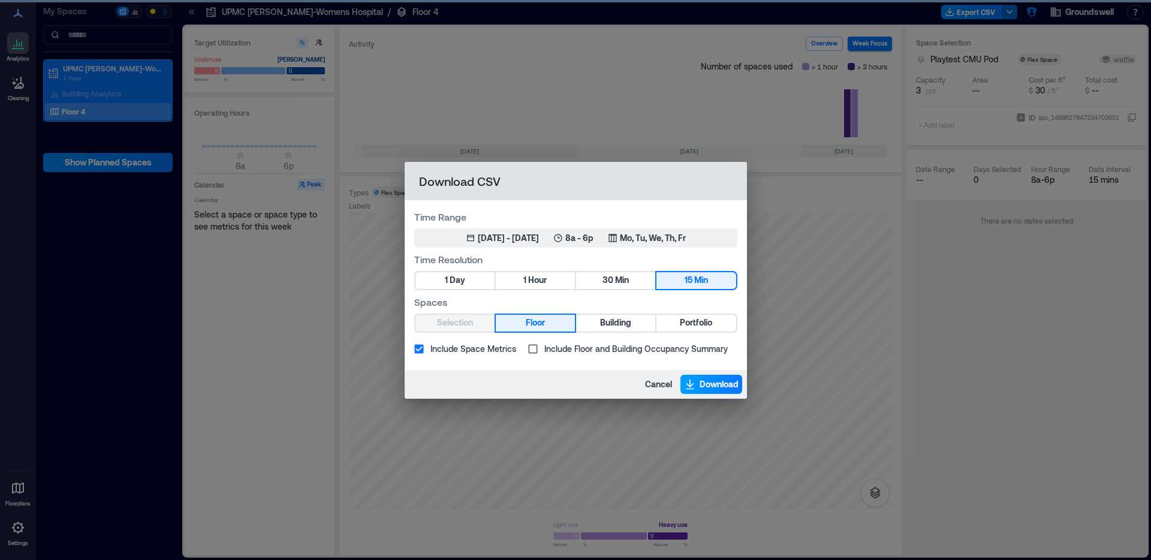
click at [700, 386] on span "Download" at bounding box center [719, 384] width 39 height 12
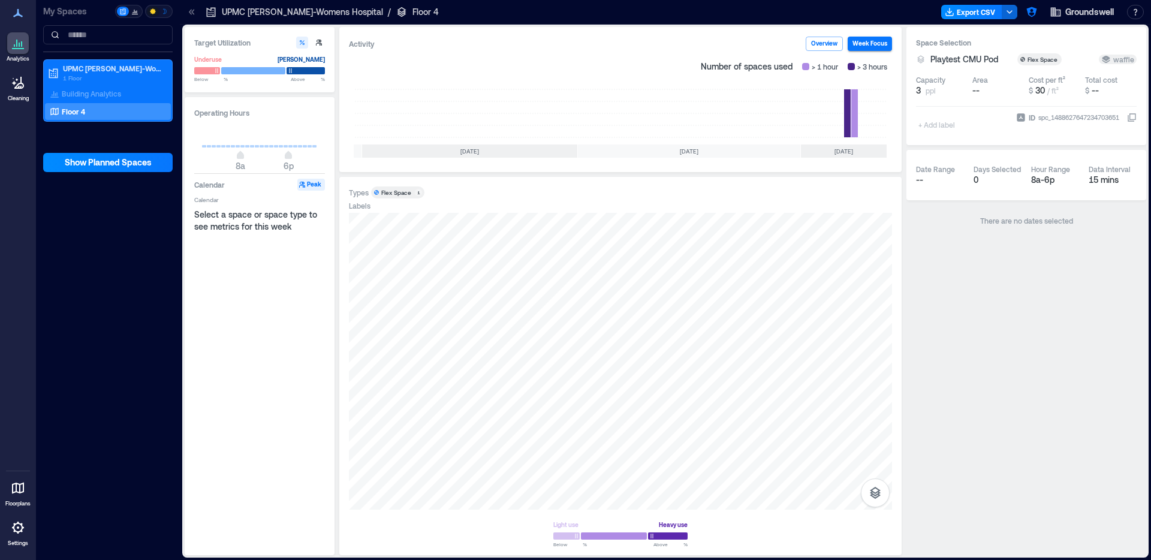
click at [1003, 378] on div "Space Selection Playtest CMU Pod Flex Space waffle Capacity 3 ppl Area -- Cost …" at bounding box center [1027, 291] width 240 height 528
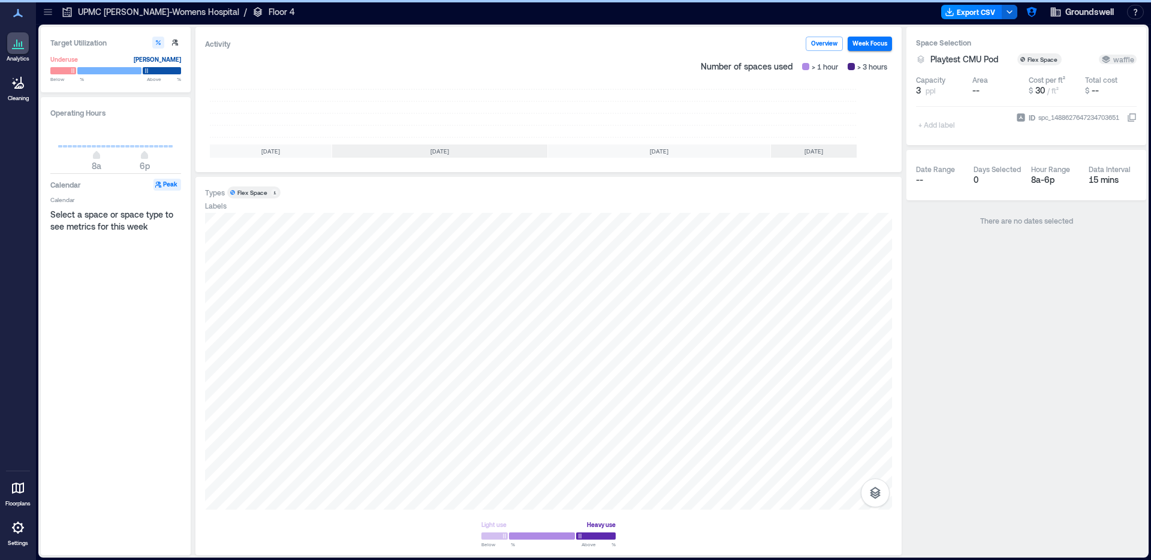
click at [40, 13] on div at bounding box center [47, 11] width 19 height 19
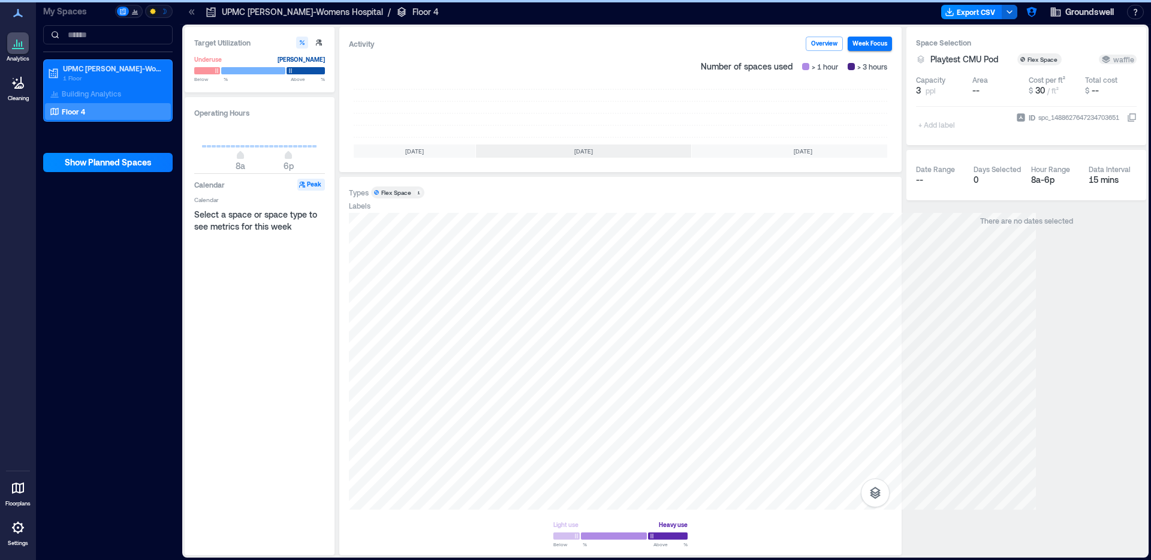
click at [116, 117] on div "Floor 4" at bounding box center [105, 112] width 116 height 12
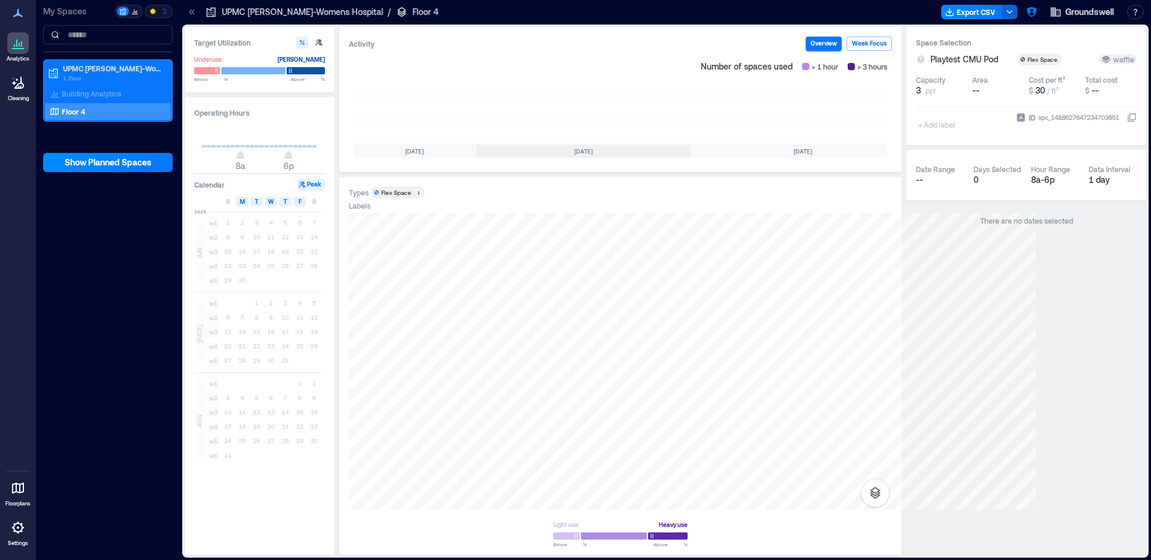
click at [873, 152] on div "[DATE]" at bounding box center [803, 151] width 222 height 13
click at [88, 94] on p "Building Analytics" at bounding box center [91, 94] width 59 height 10
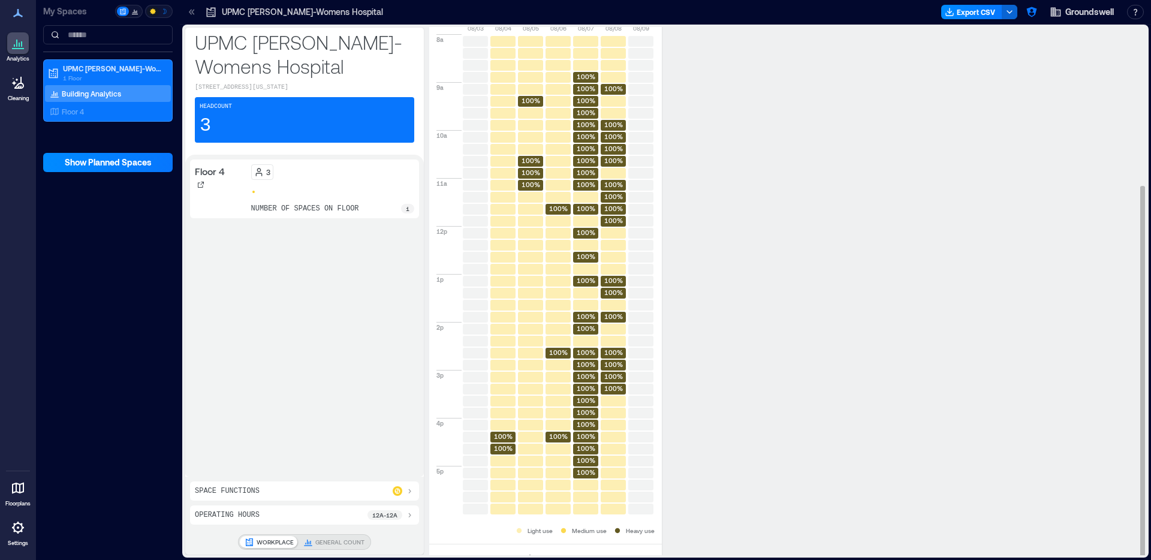
scroll to position [225, 0]
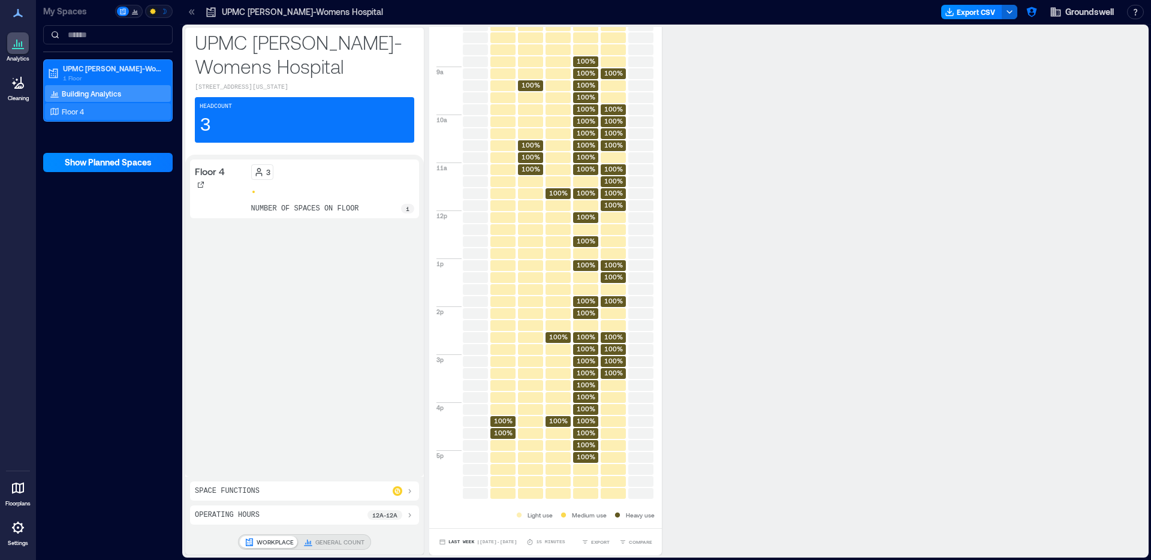
click at [83, 110] on p "Floor 4" at bounding box center [73, 112] width 22 height 10
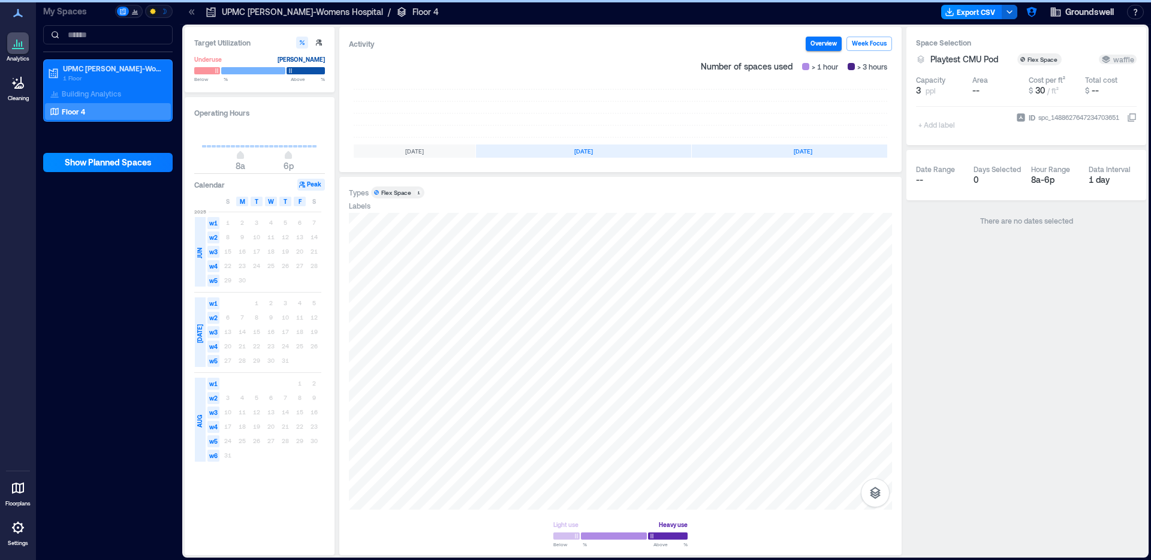
scroll to position [0, 114]
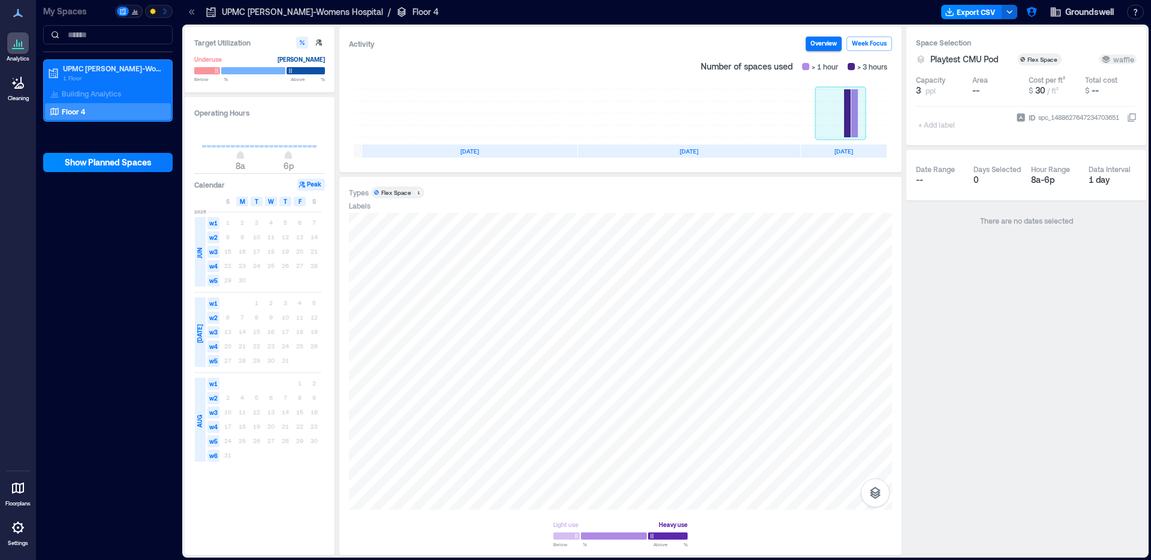
click at [853, 114] on rect at bounding box center [841, 113] width 50 height 48
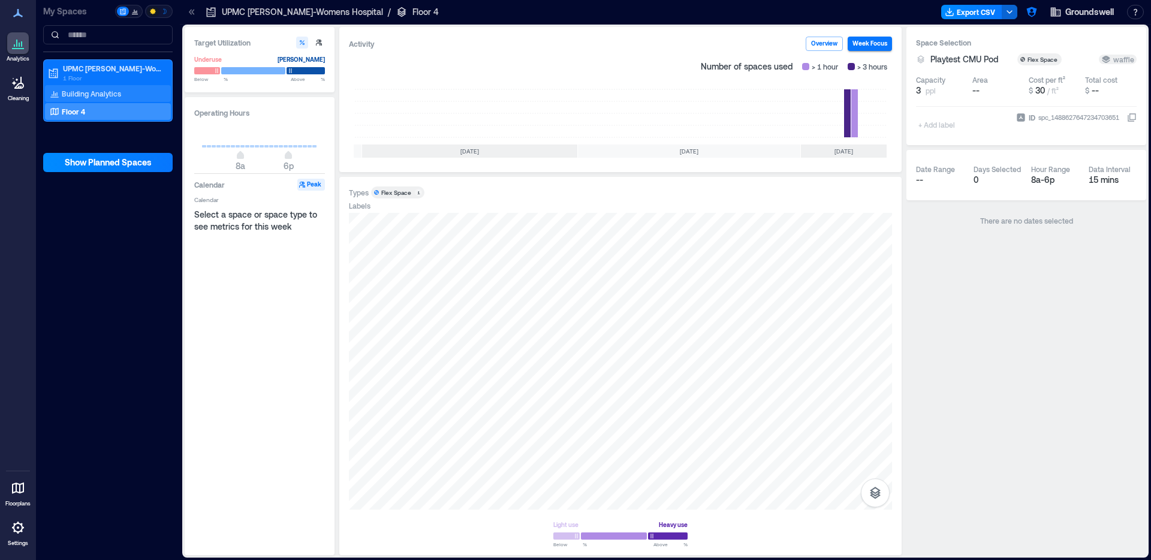
click at [107, 98] on div "Building Analytics" at bounding box center [85, 94] width 76 height 12
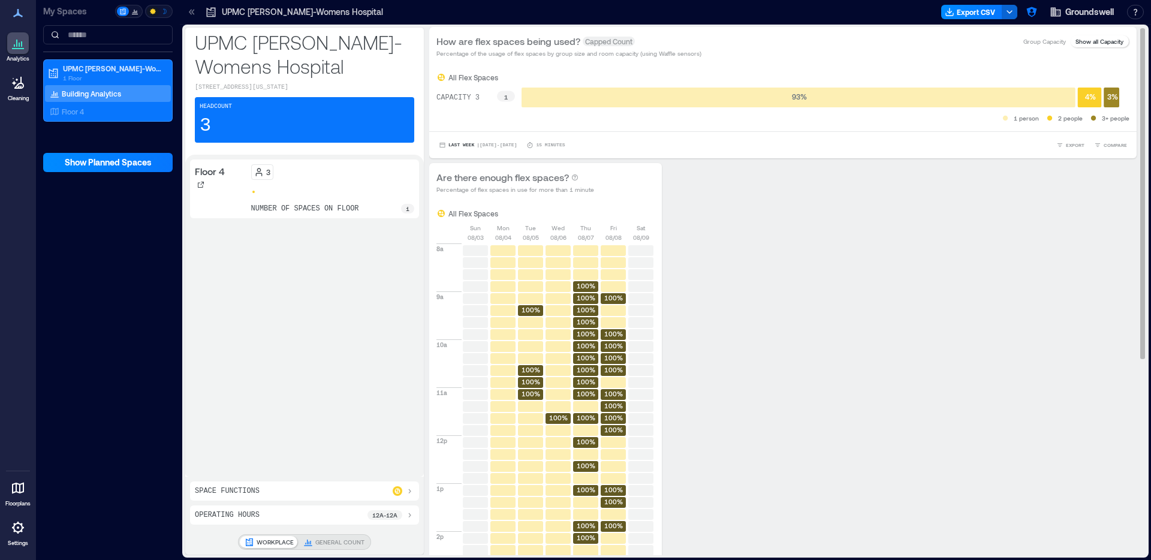
click at [1033, 40] on p "Group Capacity" at bounding box center [1045, 42] width 43 height 10
click at [1094, 43] on p "Show all Capacity" at bounding box center [1100, 42] width 48 height 10
click at [192, 13] on icon at bounding box center [192, 12] width 12 height 12
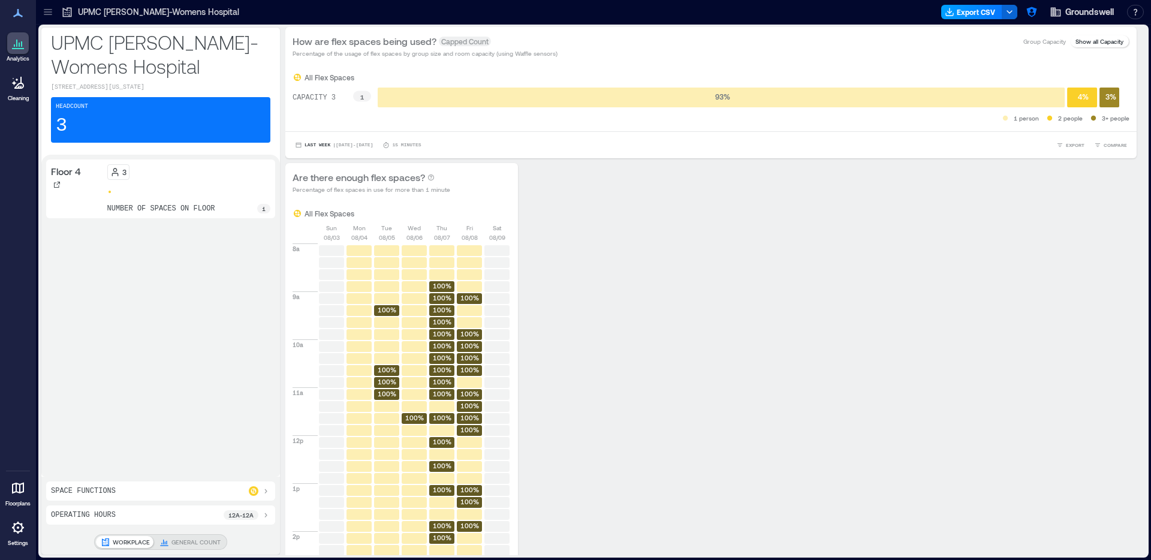
click at [961, 13] on button "Export CSV" at bounding box center [971, 12] width 61 height 14
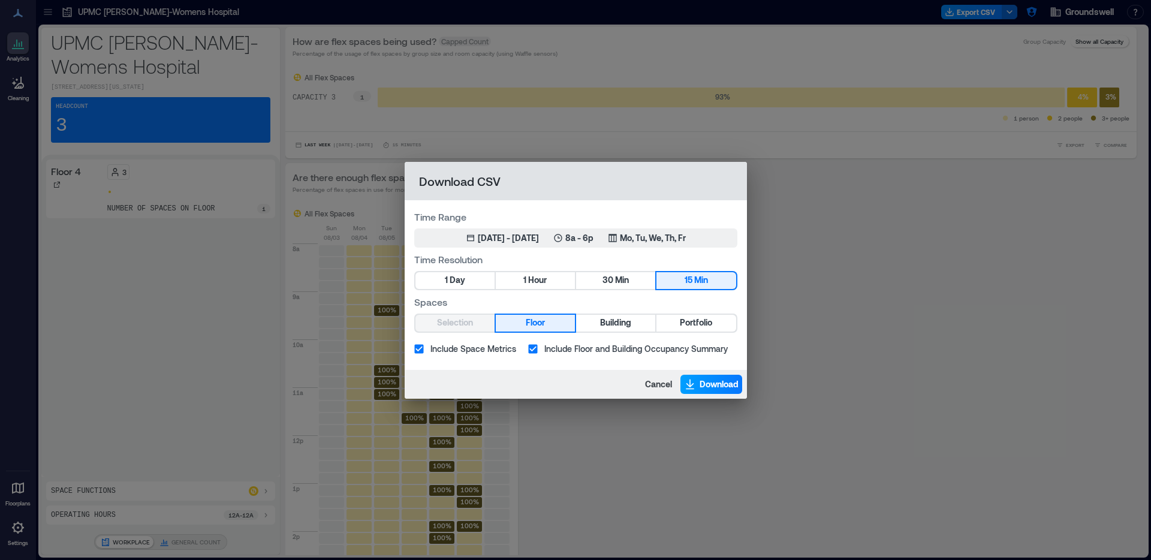
click at [732, 385] on span "Download" at bounding box center [719, 384] width 39 height 12
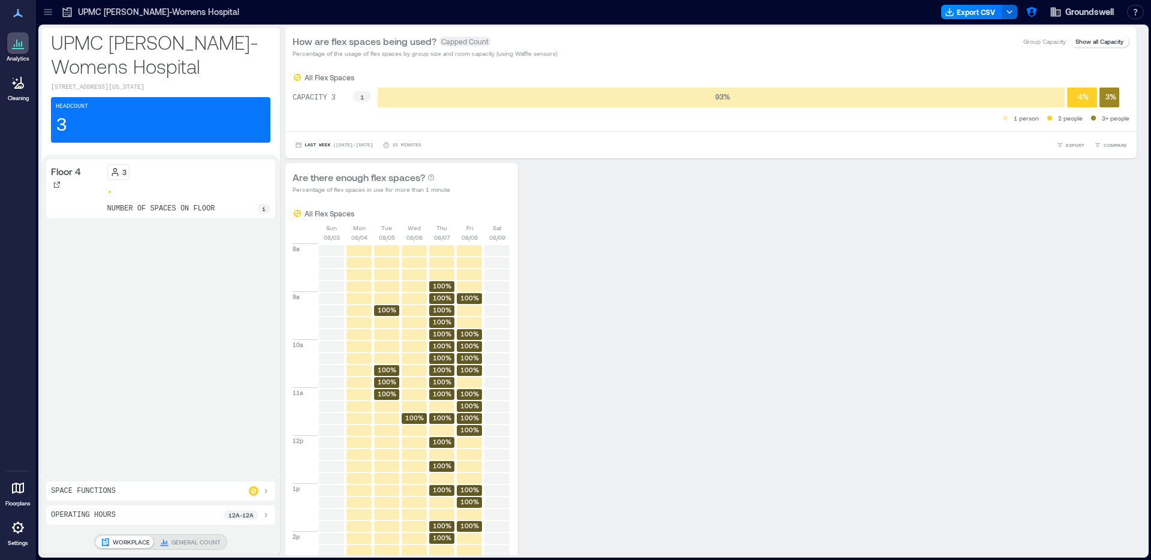
click at [50, 12] on icon at bounding box center [48, 12] width 12 height 12
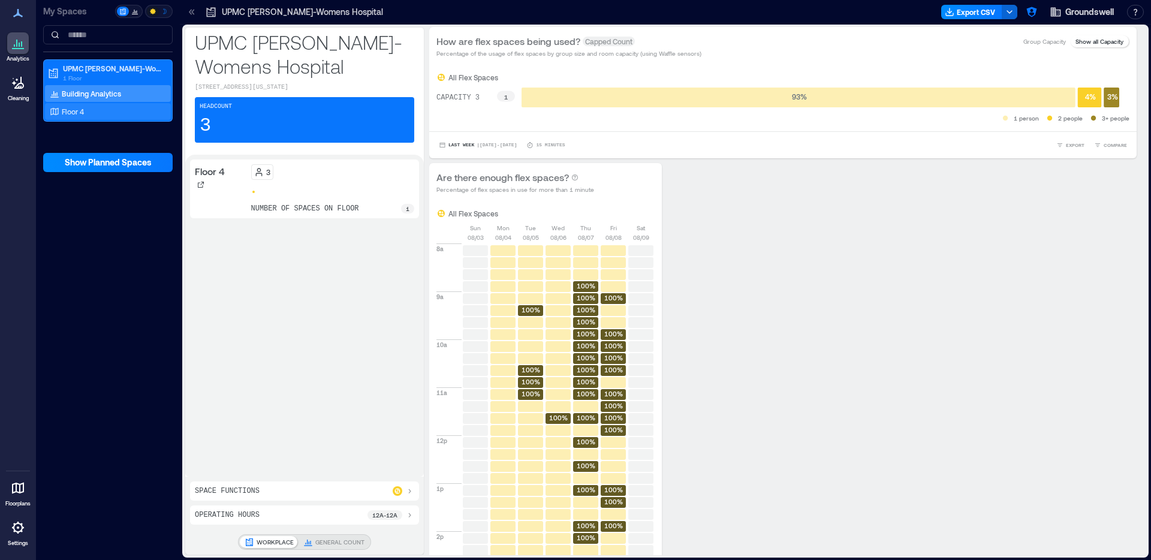
click at [74, 110] on p "Floor 4" at bounding box center [73, 112] width 22 height 10
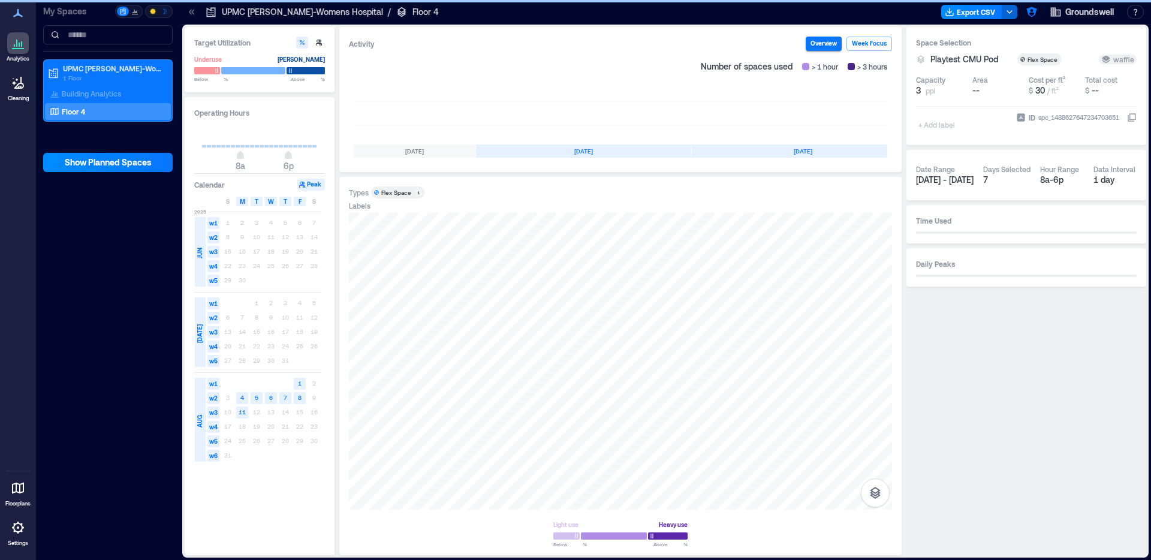
scroll to position [0, 114]
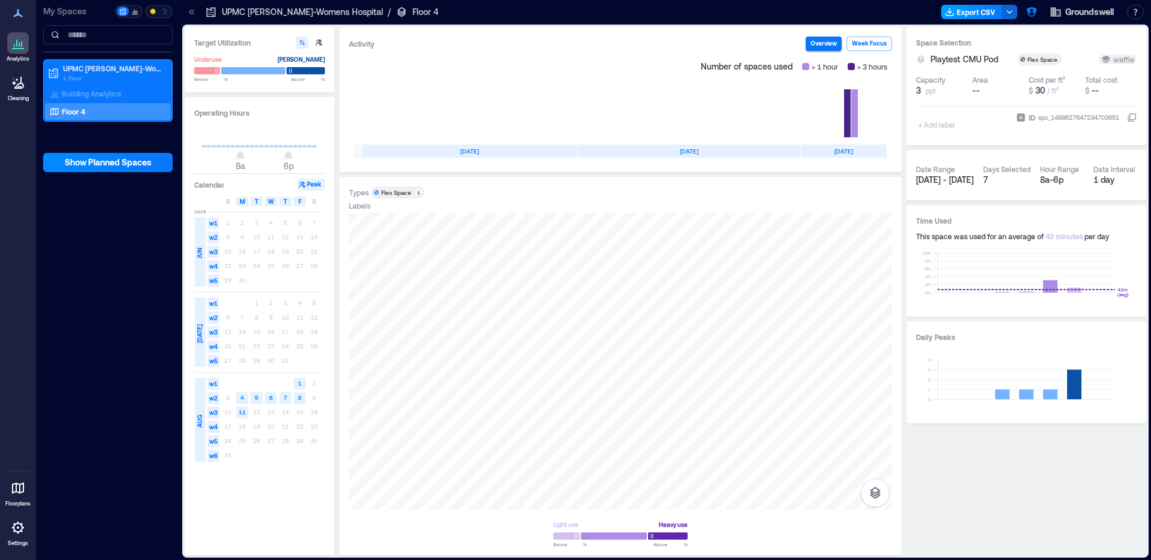
click at [970, 13] on button "Export CSV" at bounding box center [971, 12] width 61 height 14
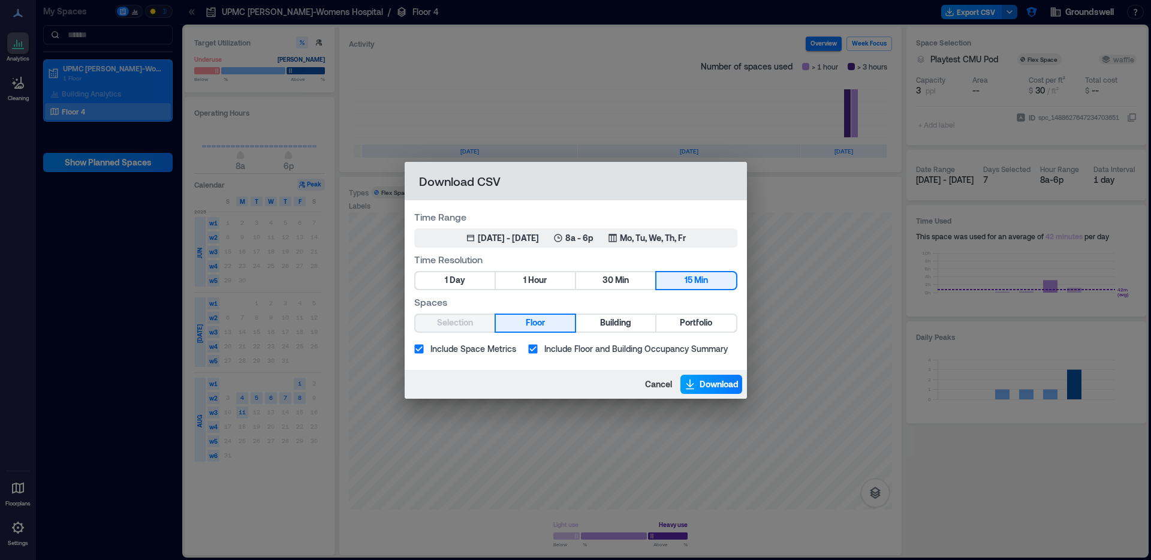
click at [712, 392] on button "Download" at bounding box center [712, 384] width 62 height 19
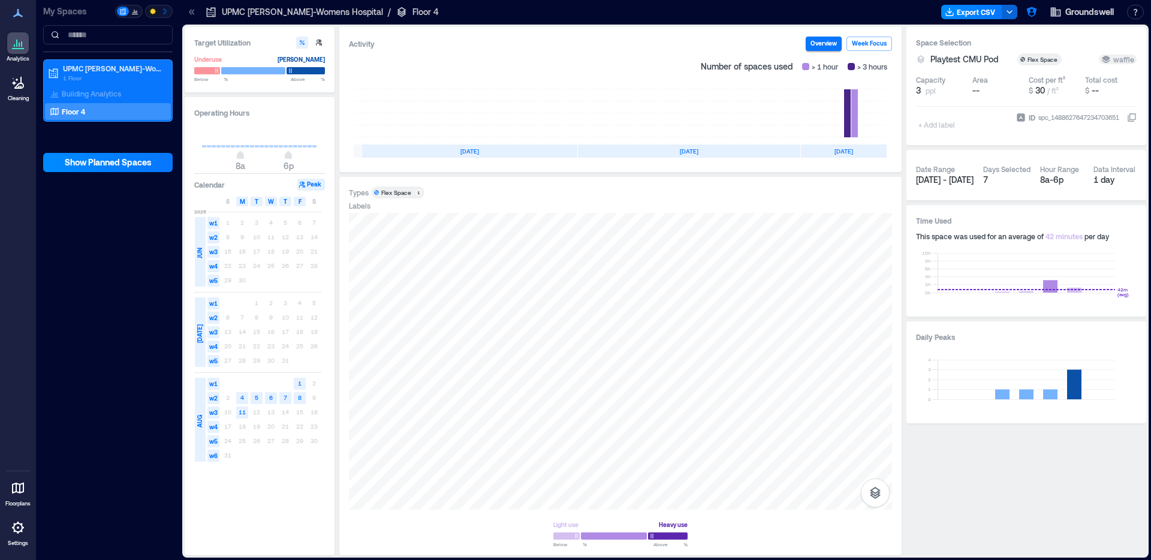
click at [115, 102] on div "Building Analytics Floor 4" at bounding box center [108, 102] width 126 height 35
click at [122, 95] on div "Building Analytics" at bounding box center [108, 93] width 126 height 17
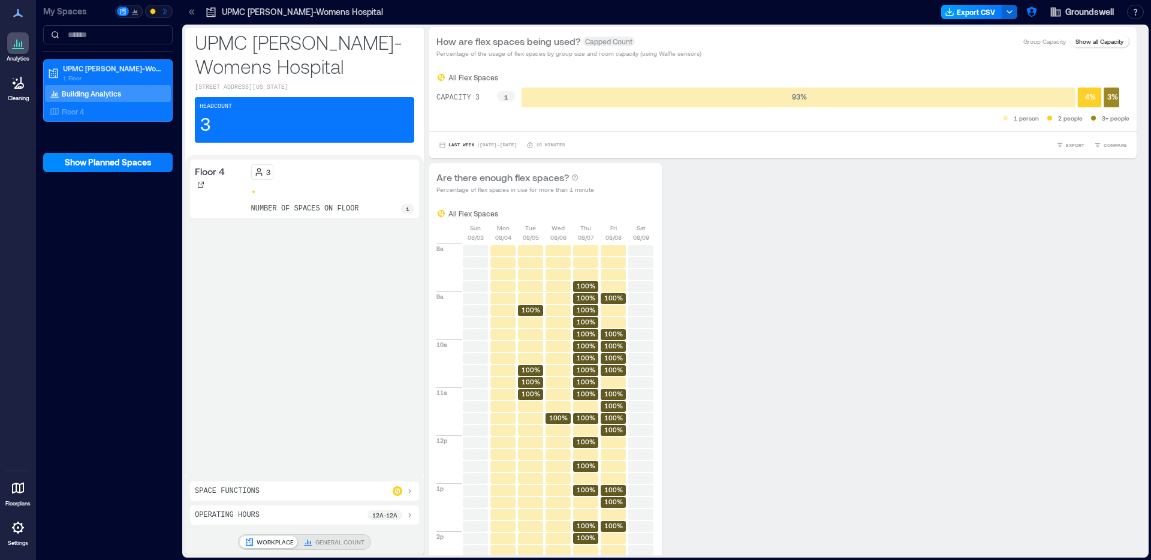
click at [976, 11] on button "Export CSV" at bounding box center [971, 12] width 61 height 14
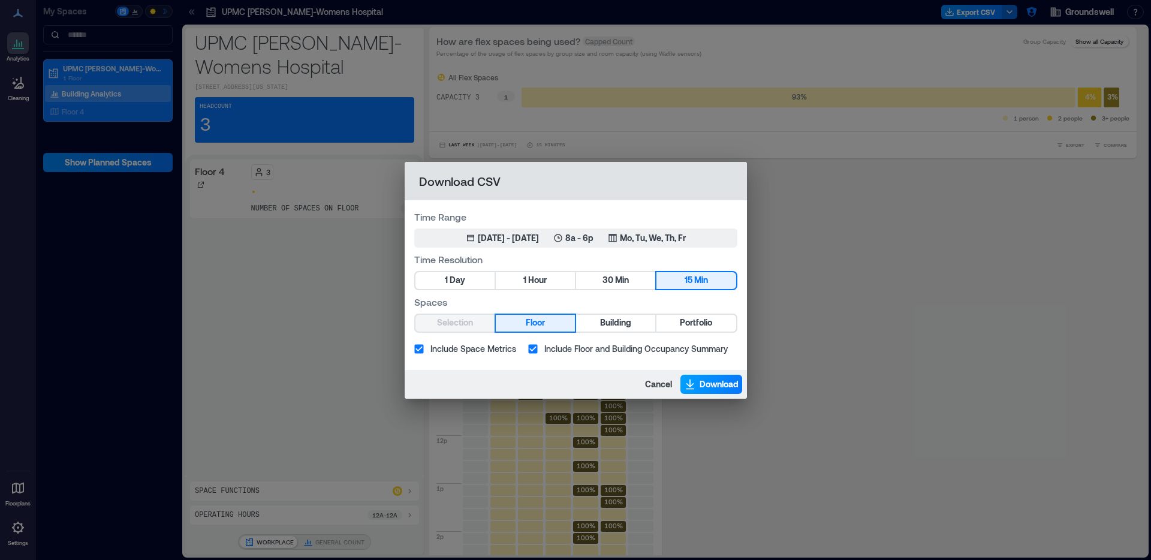
click at [709, 386] on span "Download" at bounding box center [719, 384] width 39 height 12
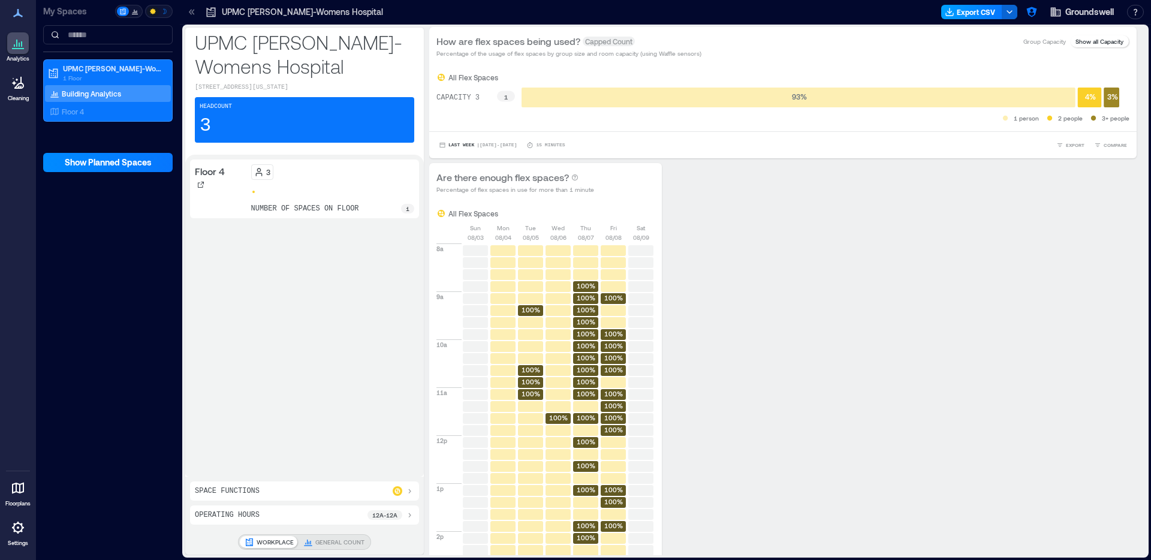
click at [980, 11] on button "Export CSV" at bounding box center [971, 12] width 61 height 14
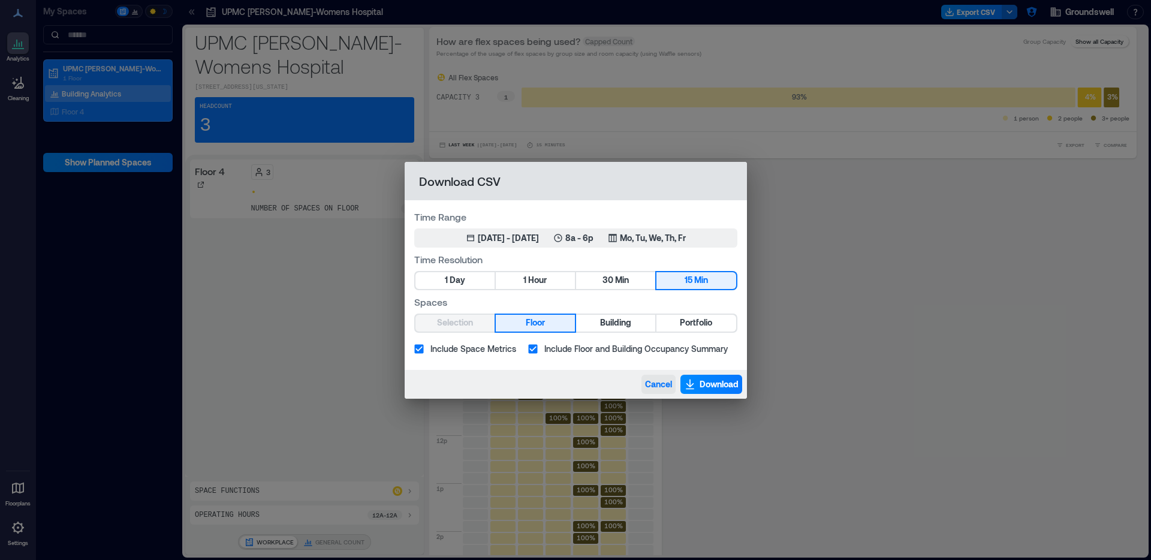
click at [661, 384] on span "Cancel" at bounding box center [658, 384] width 27 height 12
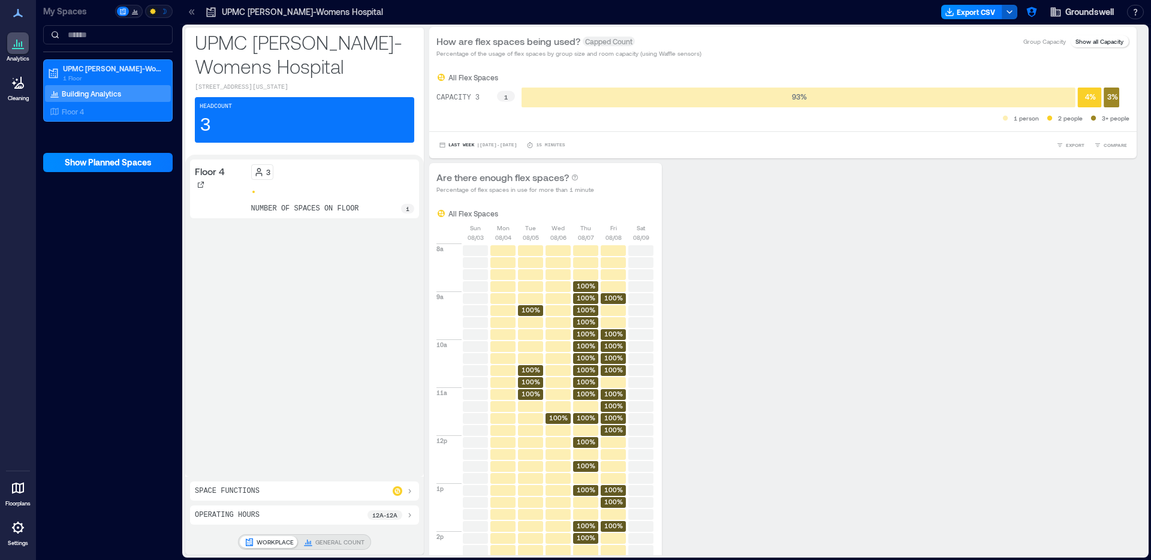
click at [1007, 13] on icon "button" at bounding box center [1010, 12] width 10 height 10
click at [1038, 244] on div "Are there enough flex spaces? Percentage of flex spaces in use for more than 1 …" at bounding box center [783, 471] width 708 height 617
click at [1080, 258] on div "Are there enough flex spaces? Percentage of flex spaces in use for more than 1 …" at bounding box center [783, 471] width 708 height 617
click at [111, 114] on div "Floor 4" at bounding box center [105, 112] width 116 height 12
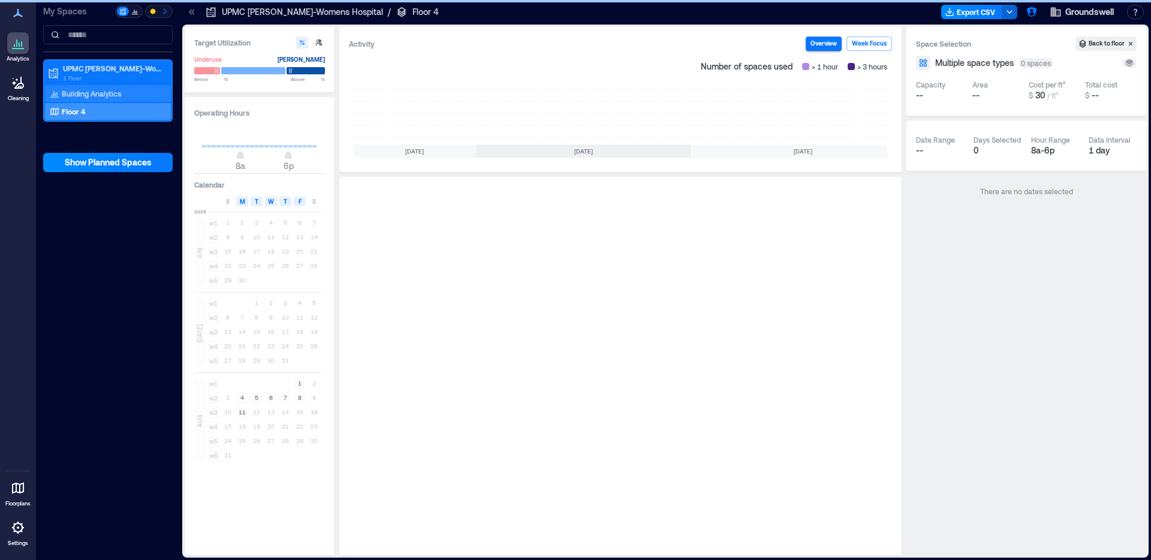
scroll to position [0, 114]
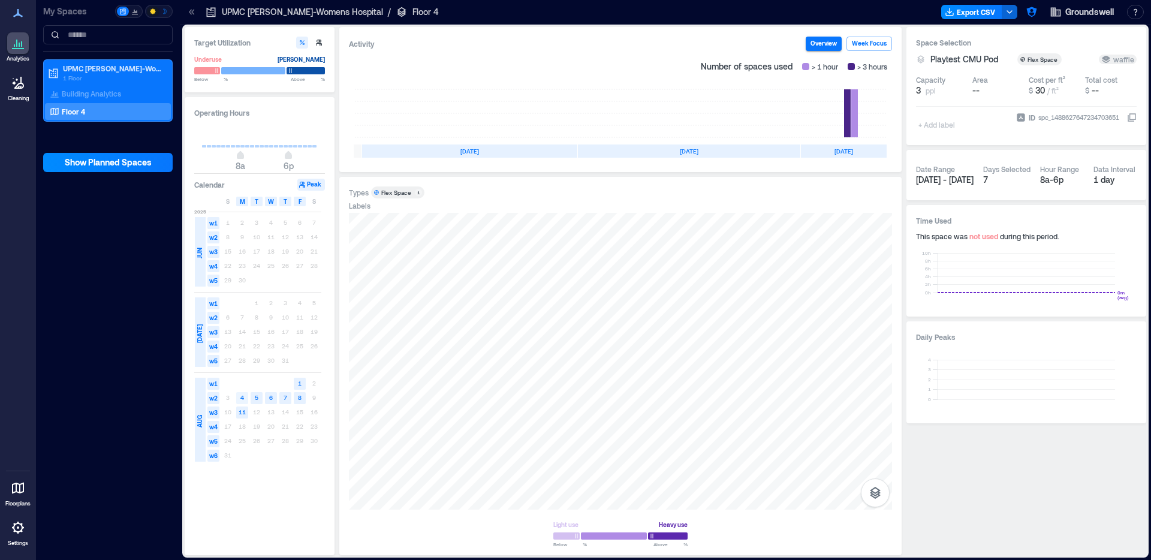
click at [242, 397] on text "4" at bounding box center [242, 397] width 4 height 7
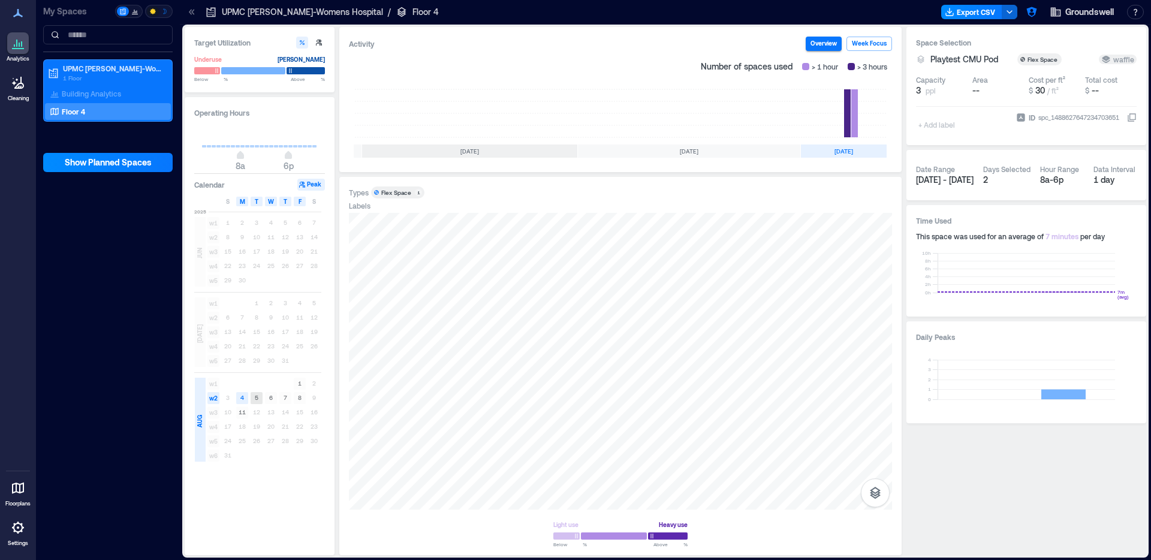
click at [256, 396] on text "5" at bounding box center [257, 397] width 4 height 7
click at [270, 396] on text "6" at bounding box center [271, 397] width 4 height 7
click at [847, 109] on rect at bounding box center [841, 113] width 50 height 48
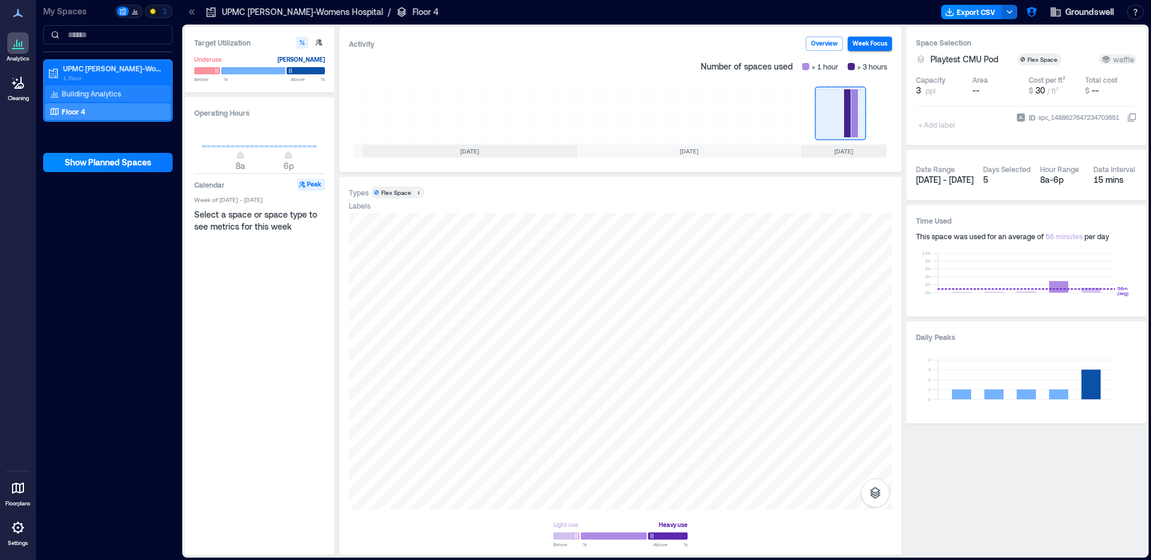
click at [119, 96] on div "Building Analytics" at bounding box center [85, 94] width 76 height 12
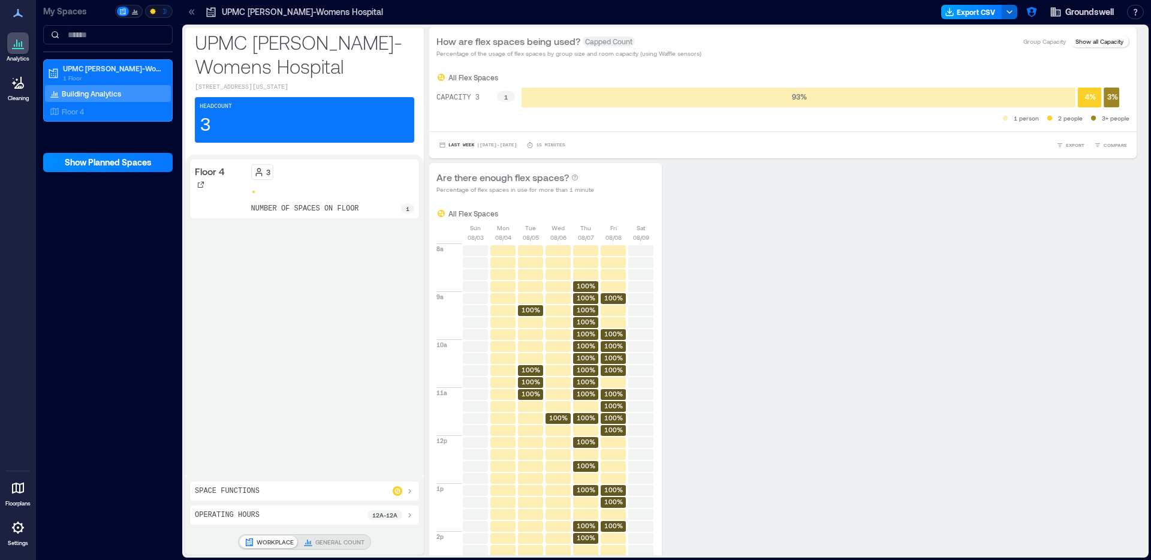
click at [971, 13] on button "Export CSV" at bounding box center [971, 12] width 61 height 14
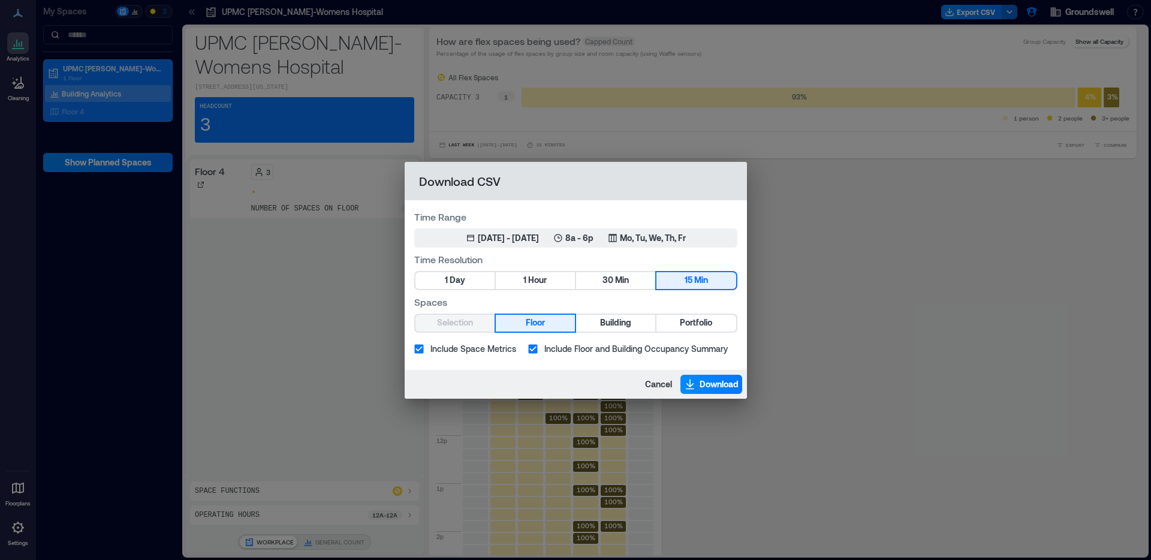
click at [571, 341] on label "Include Floor and Building Occupancy Summary" at bounding box center [625, 349] width 206 height 23
click at [693, 389] on icon "button" at bounding box center [690, 384] width 12 height 12
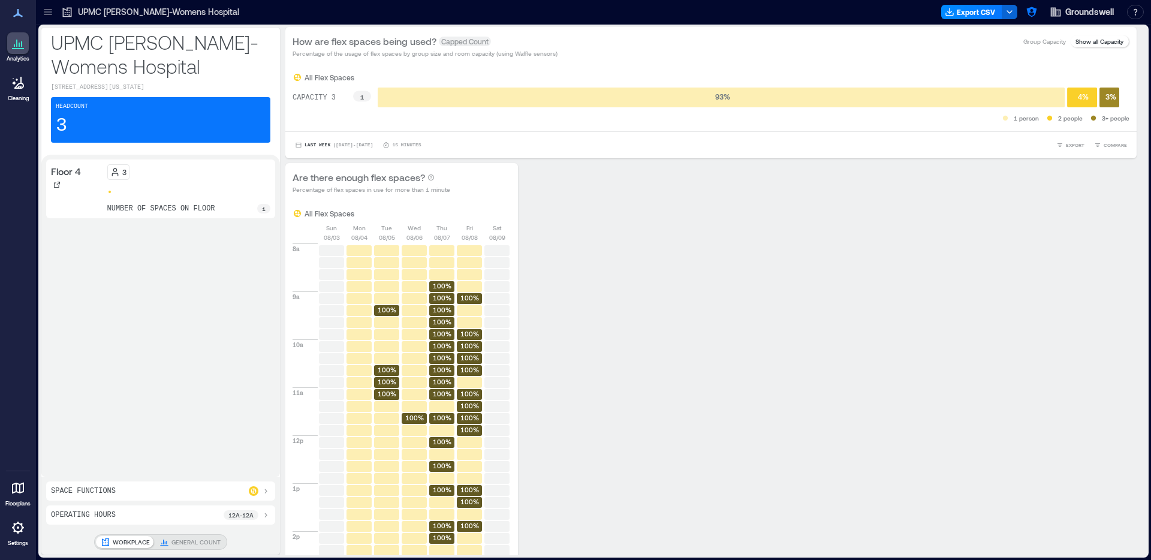
click at [50, 19] on div at bounding box center [47, 11] width 19 height 19
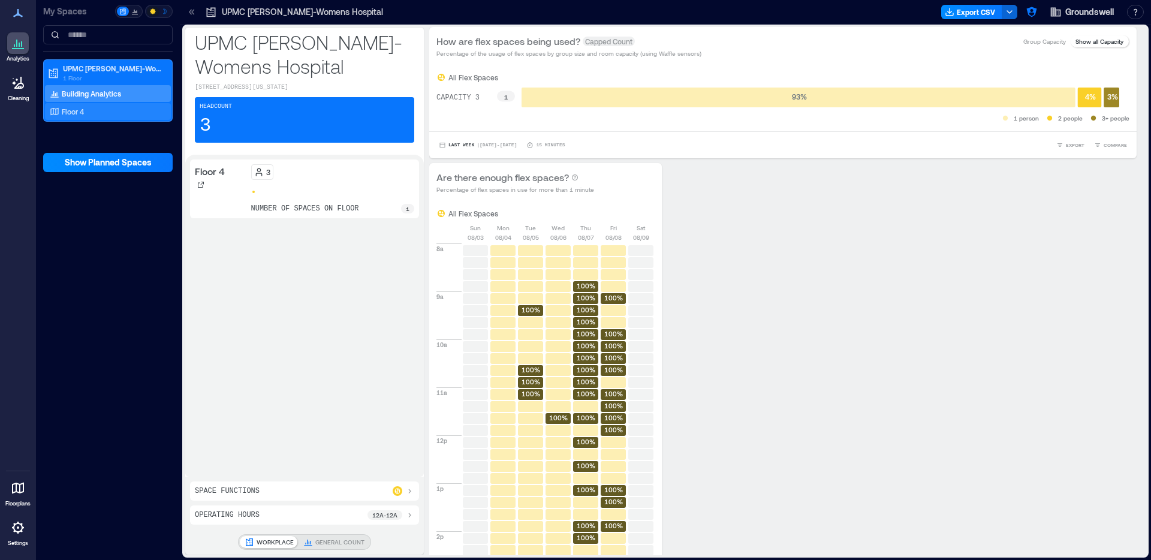
click at [116, 112] on div "Floor 4" at bounding box center [105, 112] width 116 height 12
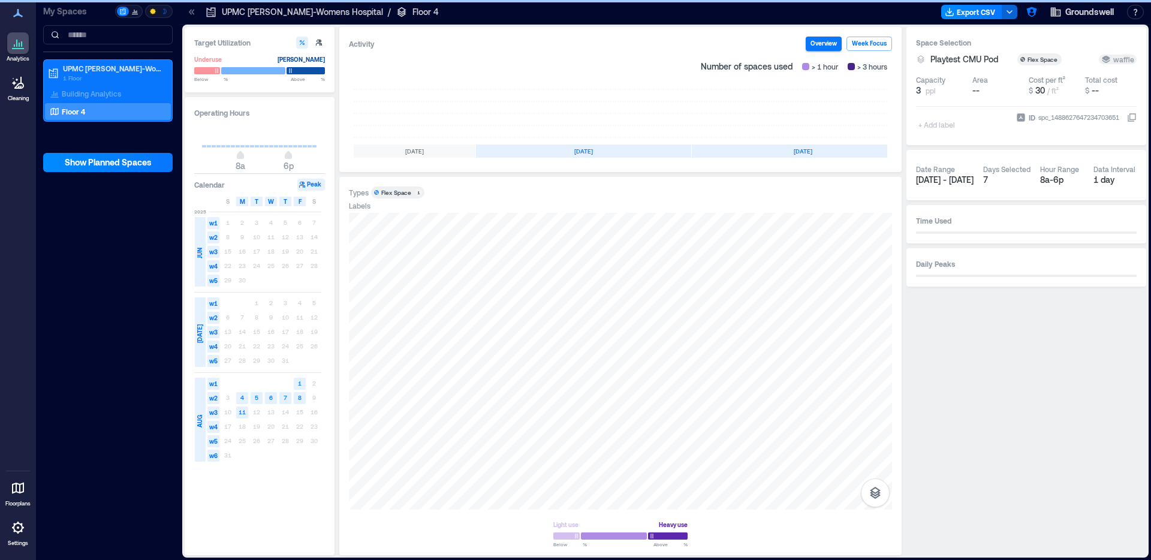
scroll to position [0, 114]
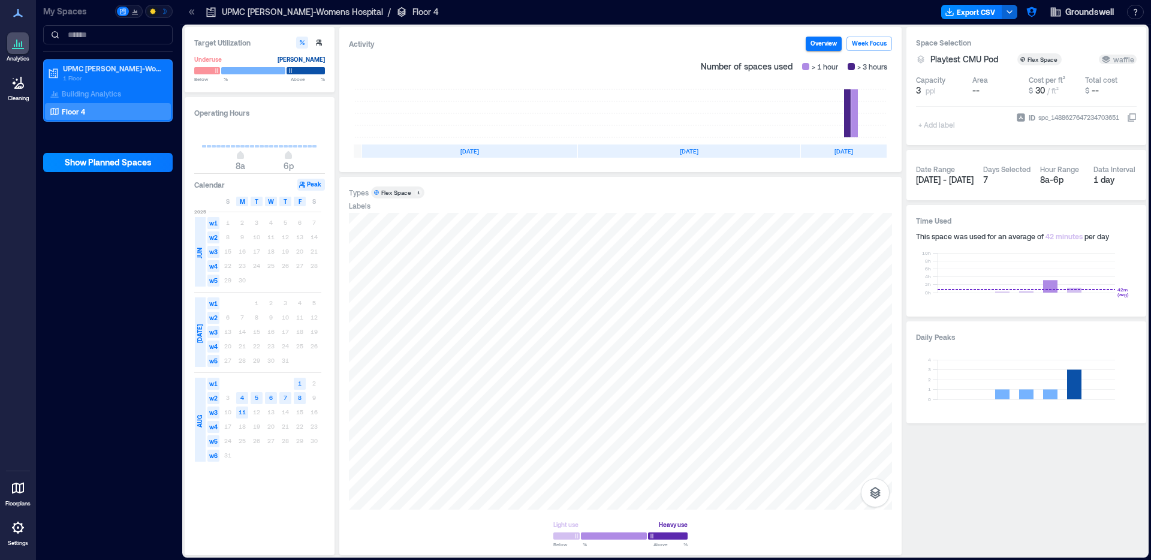
click at [221, 398] on div "3 4 5 6 7 8 9" at bounding box center [271, 398] width 101 height 14
click at [215, 398] on span "w2" at bounding box center [213, 398] width 12 height 12
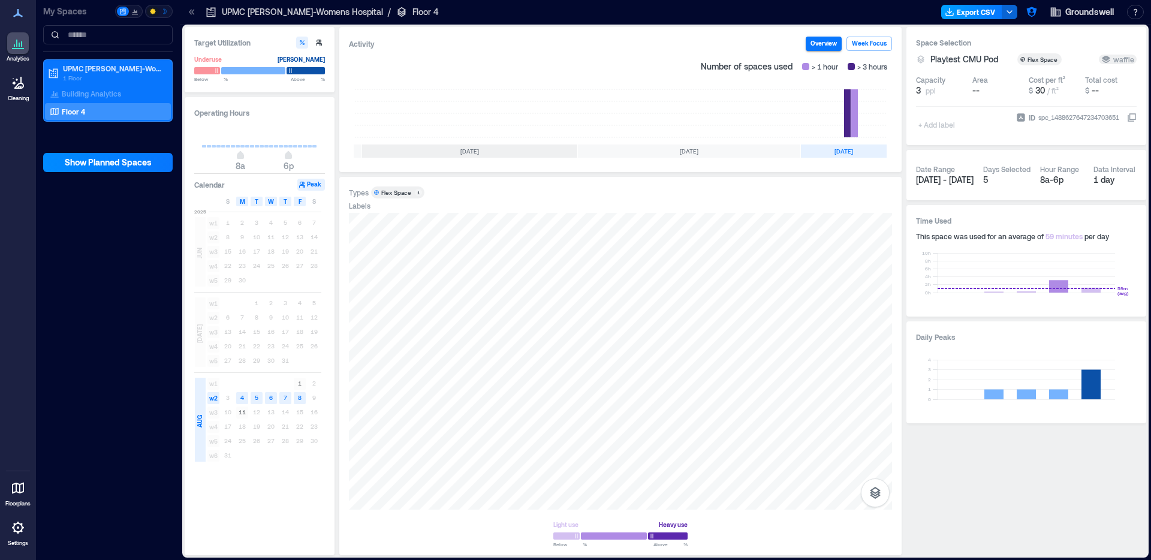
click at [967, 10] on button "Export CSV" at bounding box center [971, 12] width 61 height 14
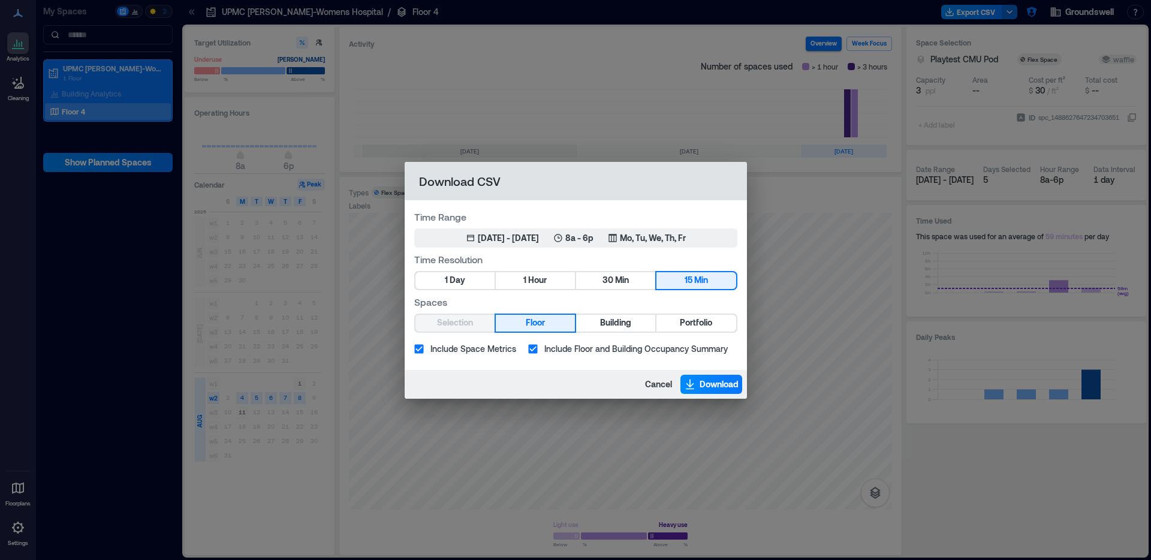
click at [645, 351] on span "Include Floor and Building Occupancy Summary" at bounding box center [636, 348] width 183 height 13
click at [700, 388] on span "Download" at bounding box center [719, 384] width 39 height 12
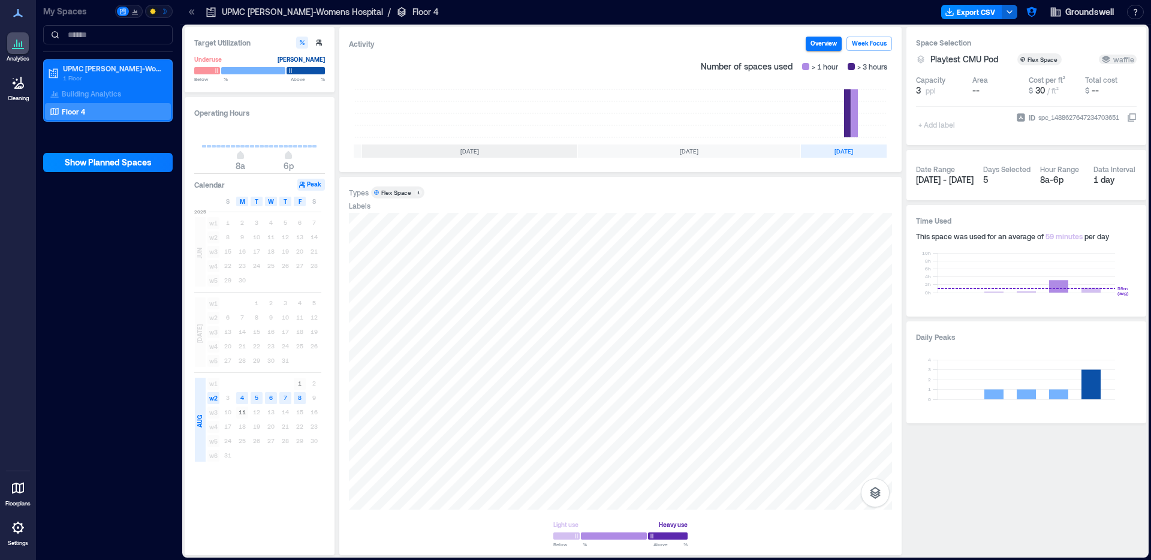
click at [190, 11] on icon at bounding box center [190, 11] width 3 height 5
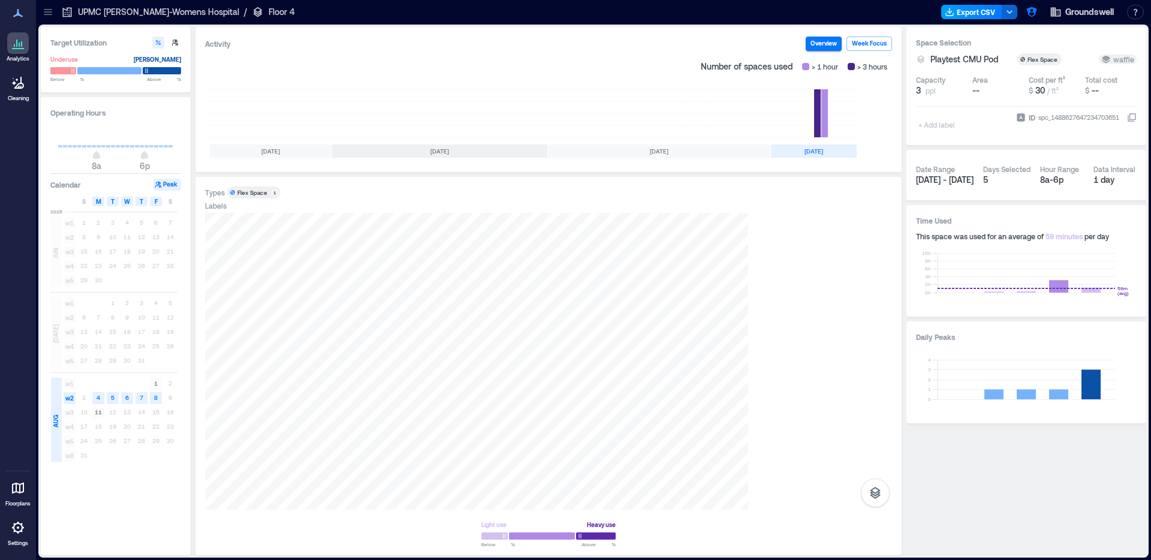
click at [979, 10] on button "Export CSV" at bounding box center [971, 12] width 61 height 14
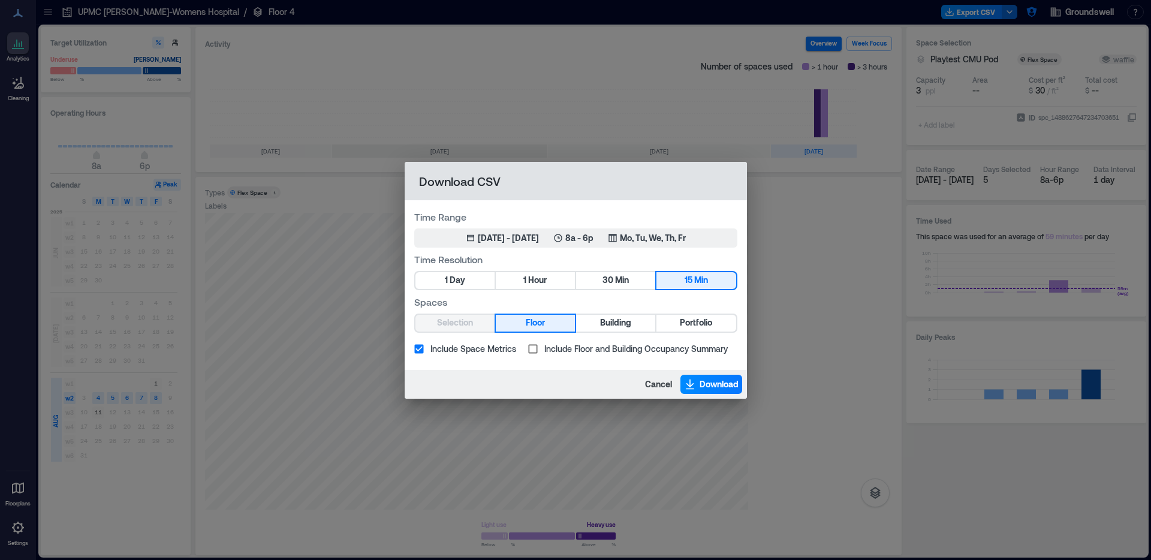
click at [646, 347] on span "Include Floor and Building Occupancy Summary" at bounding box center [636, 348] width 183 height 13
click at [731, 348] on div "Include Floor and Building Occupancy Summary" at bounding box center [632, 349] width 209 height 23
click at [675, 353] on span "Include Floor and Building Occupancy Summary" at bounding box center [636, 348] width 183 height 13
click at [655, 383] on span "Cancel" at bounding box center [658, 384] width 27 height 12
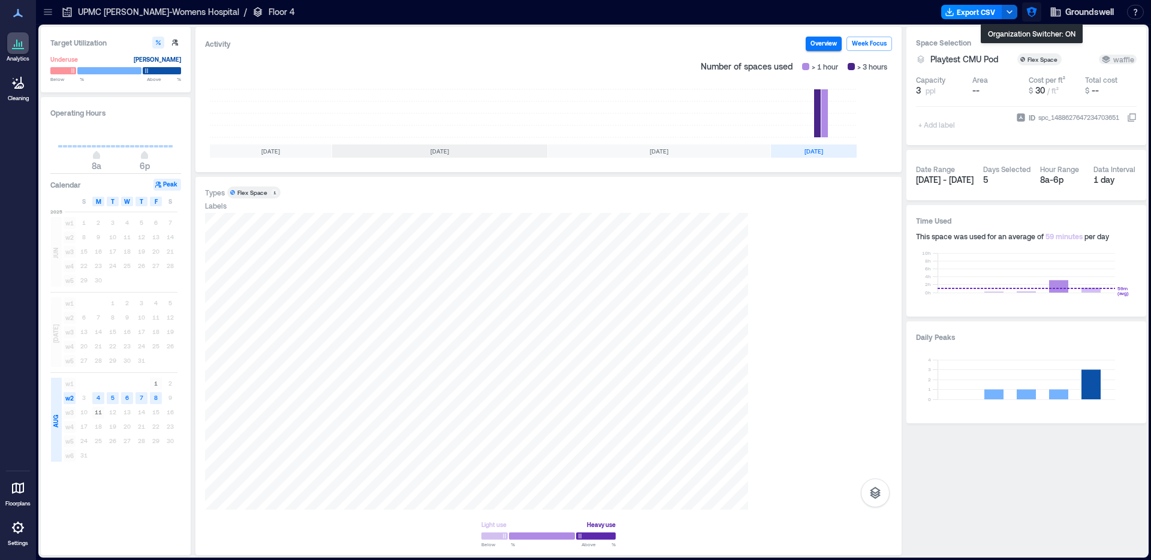
click at [1027, 14] on icon "button" at bounding box center [1032, 12] width 12 height 12
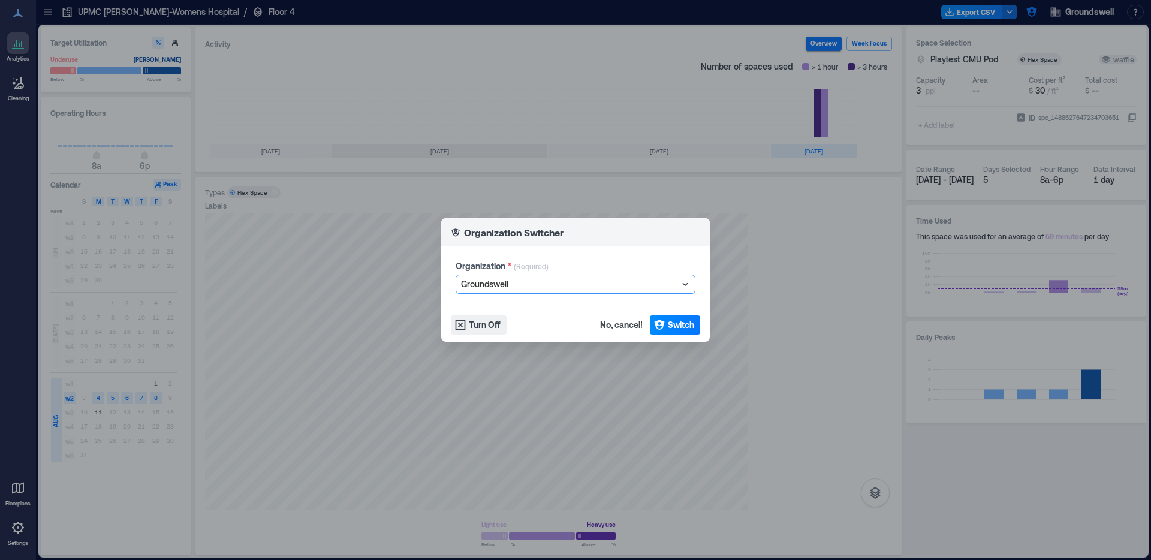
click at [556, 291] on div "Groundswell" at bounding box center [569, 284] width 219 height 17
type input "********"
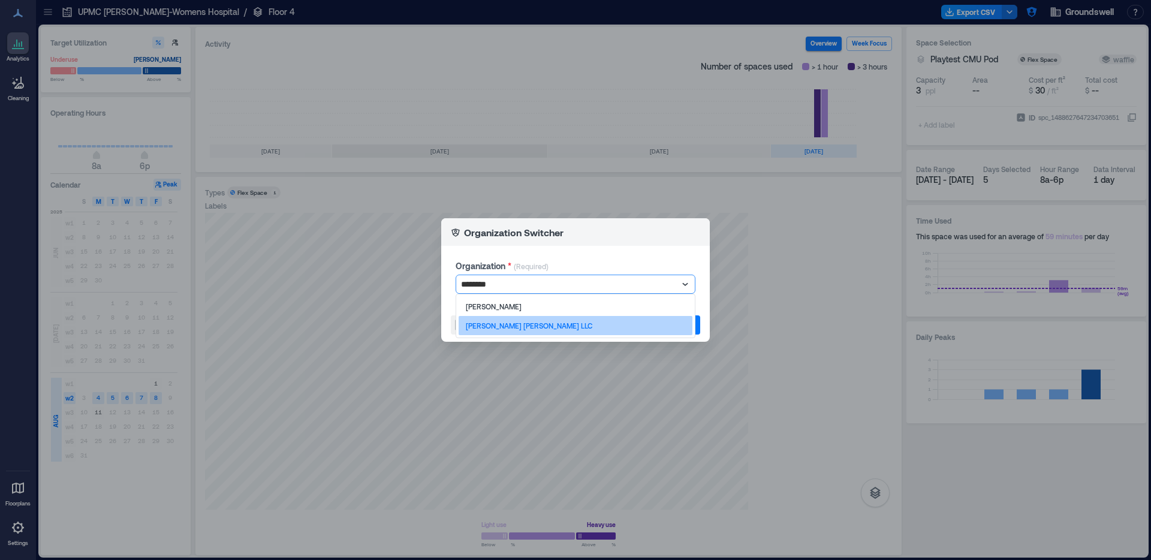
click at [568, 320] on div "Hamilton Frost LLC" at bounding box center [576, 325] width 234 height 19
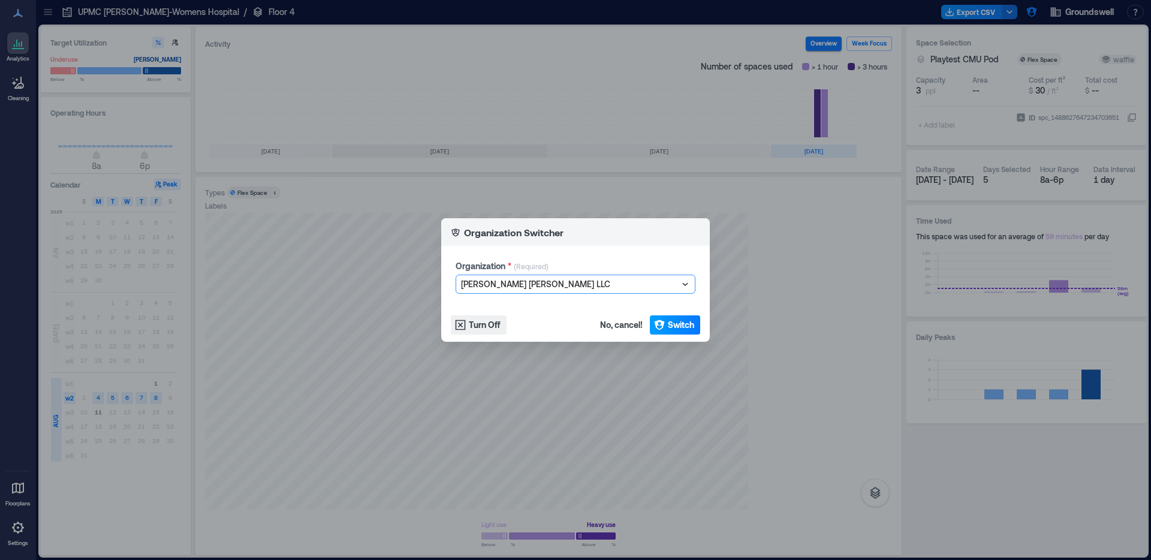
click at [696, 330] on button "Switch" at bounding box center [675, 324] width 50 height 19
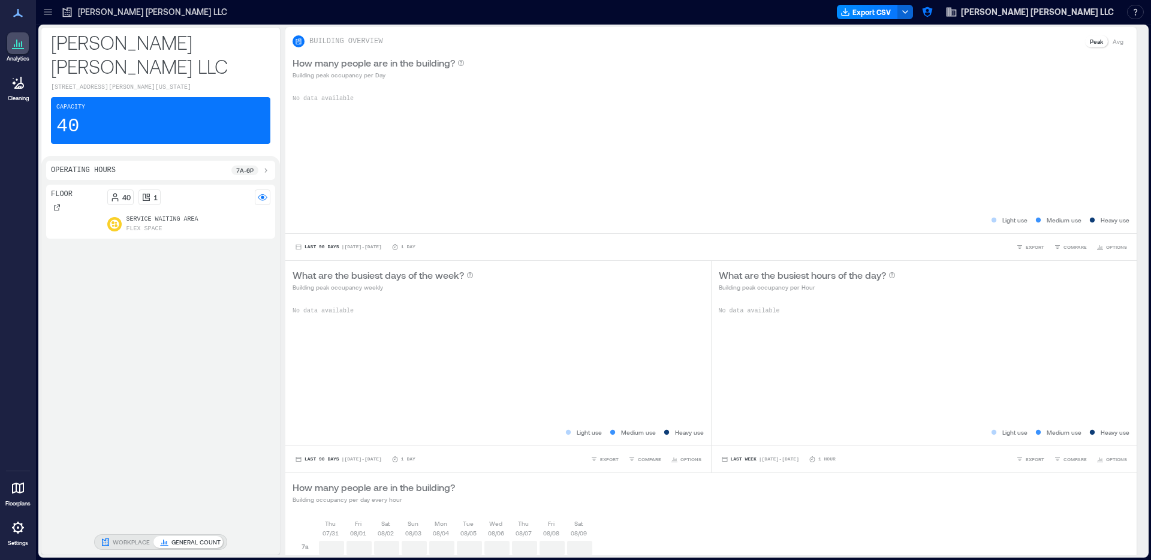
click at [46, 11] on icon at bounding box center [48, 11] width 8 height 1
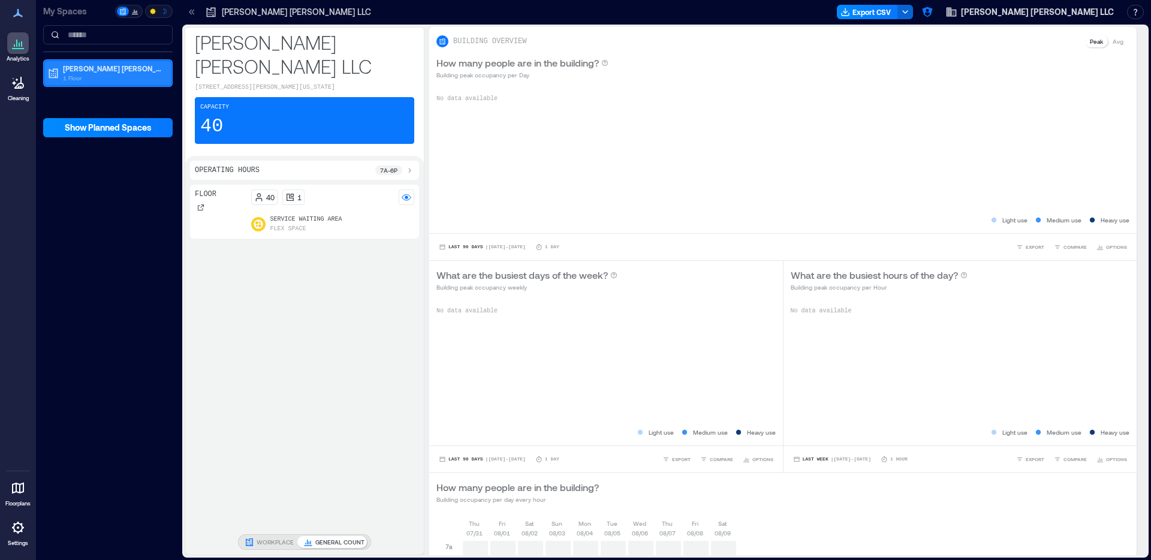
click at [91, 76] on p "1 Floor" at bounding box center [113, 78] width 101 height 10
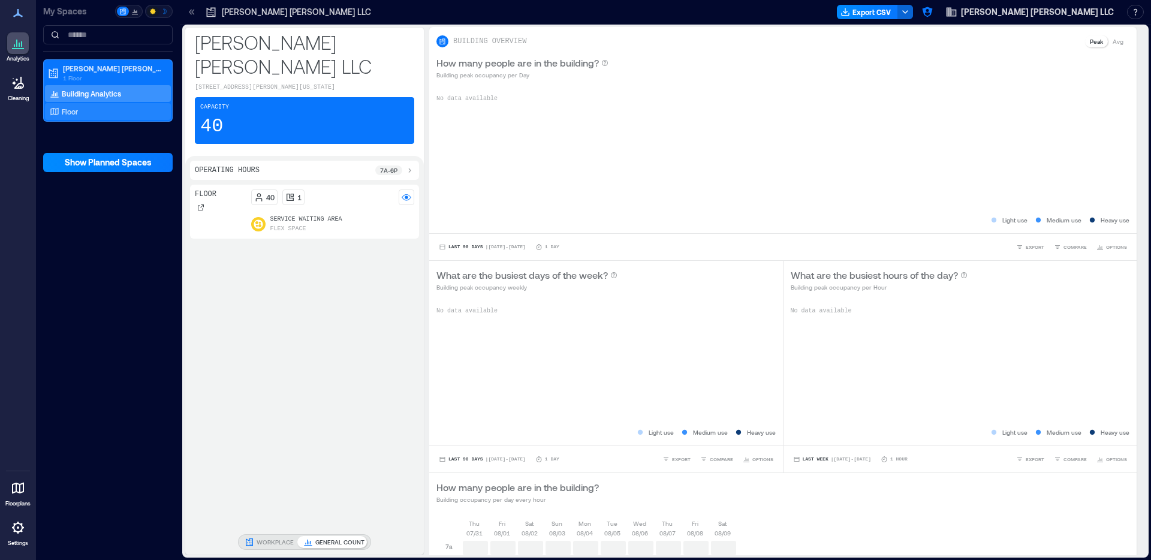
click at [95, 110] on div "Floor" at bounding box center [105, 112] width 116 height 12
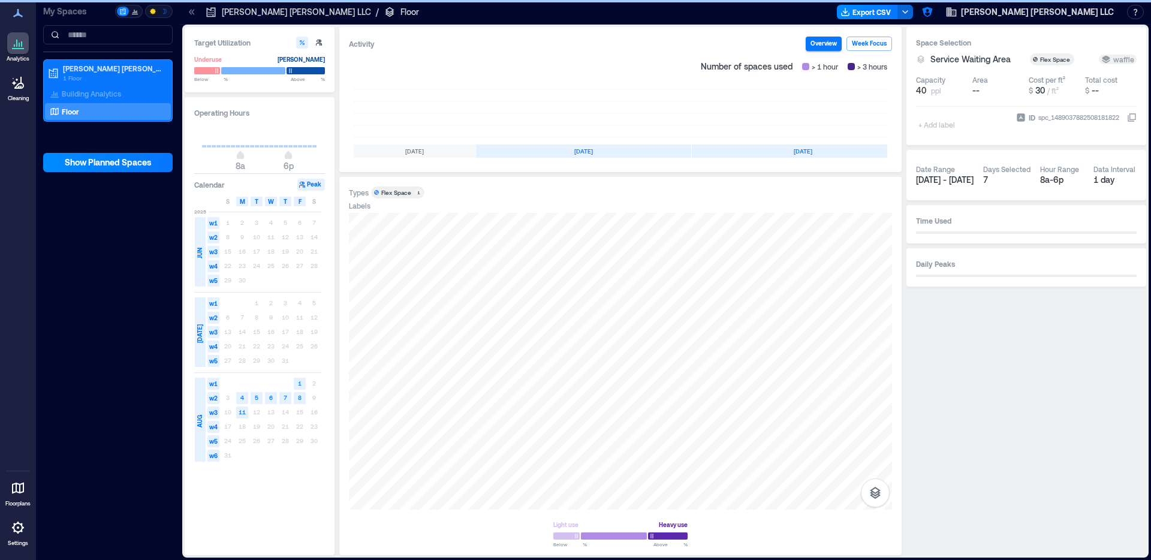
scroll to position [0, 114]
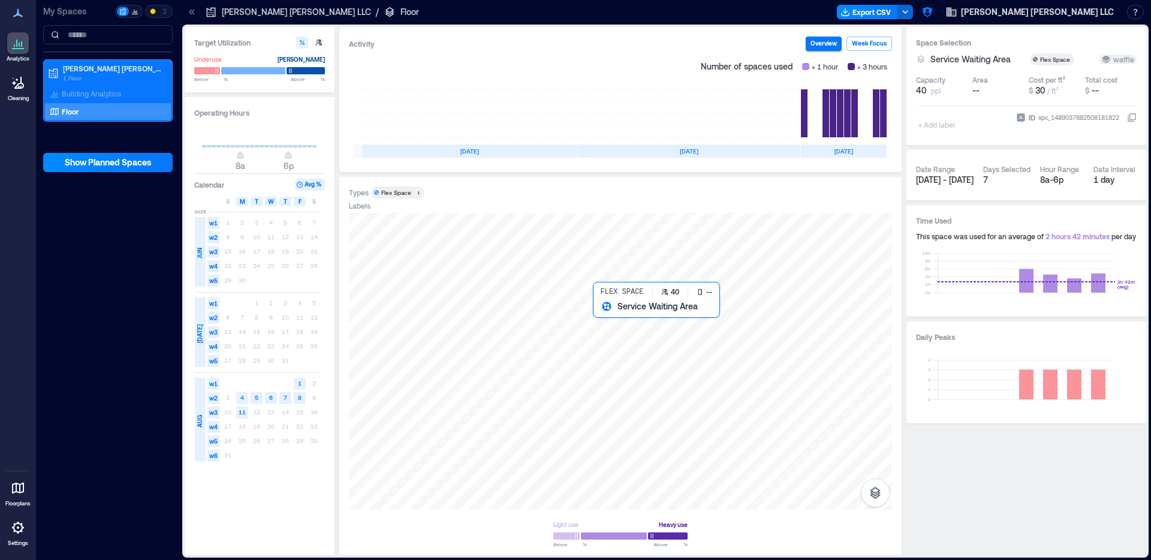
click at [610, 326] on div at bounding box center [620, 361] width 543 height 297
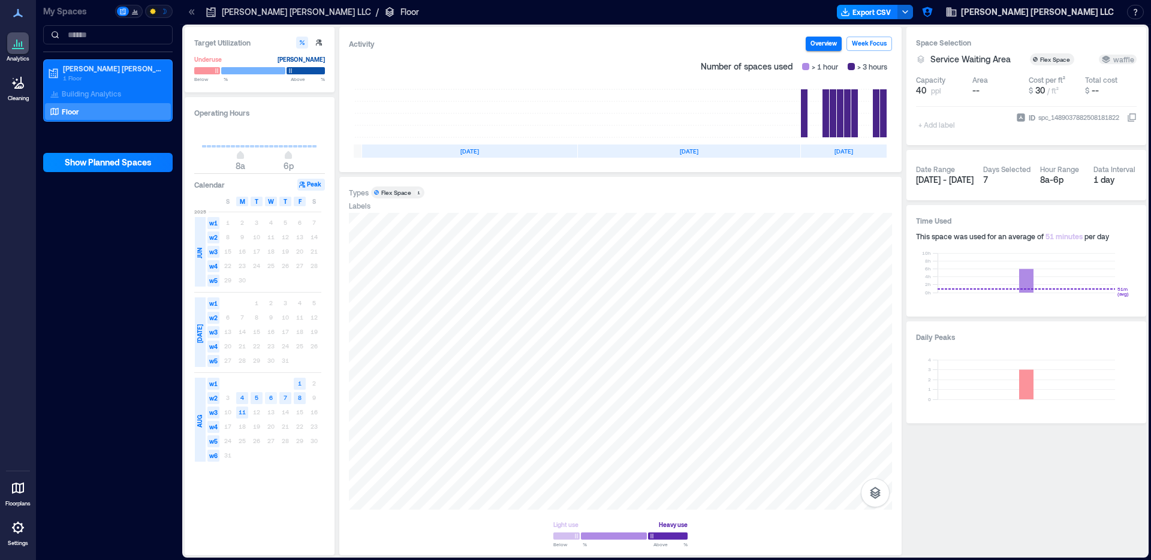
click at [275, 399] on rect at bounding box center [271, 398] width 12 height 12
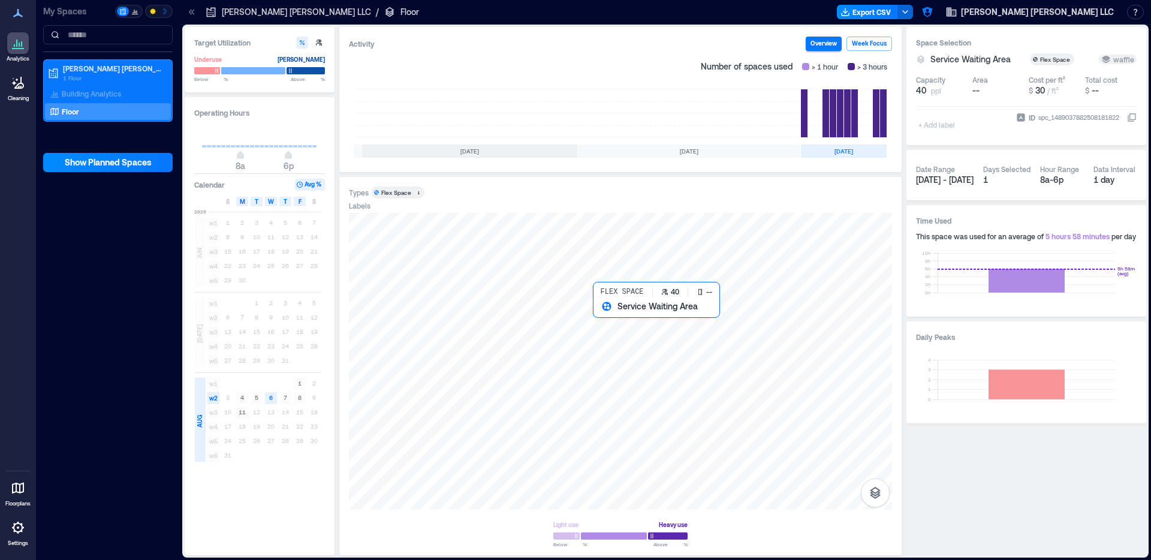
click at [610, 329] on div at bounding box center [620, 361] width 543 height 297
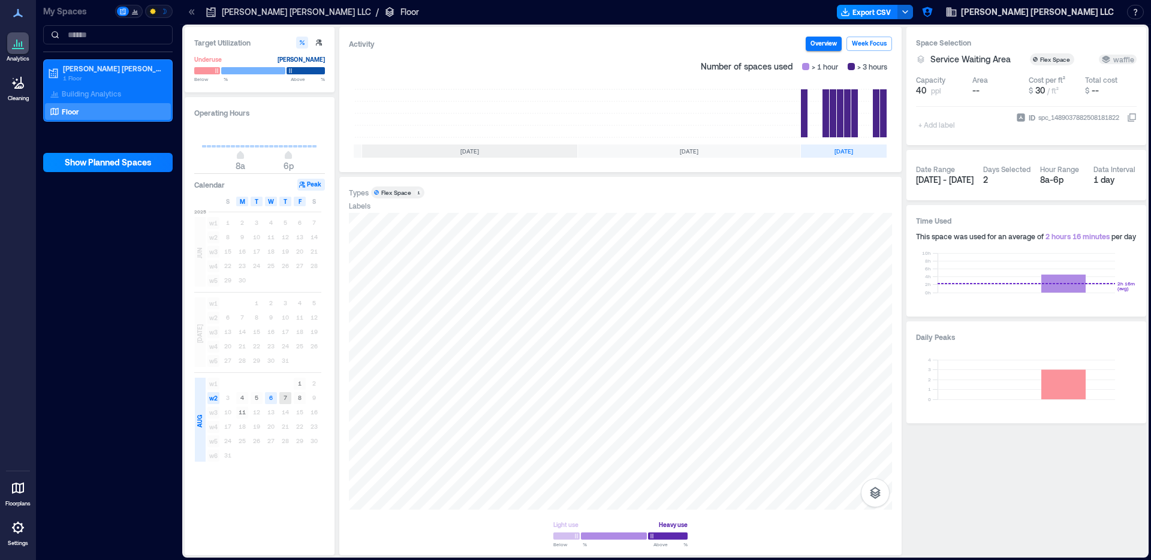
click at [291, 399] on rect at bounding box center [285, 398] width 12 height 12
click at [898, 11] on button "Export CSV" at bounding box center [867, 12] width 61 height 14
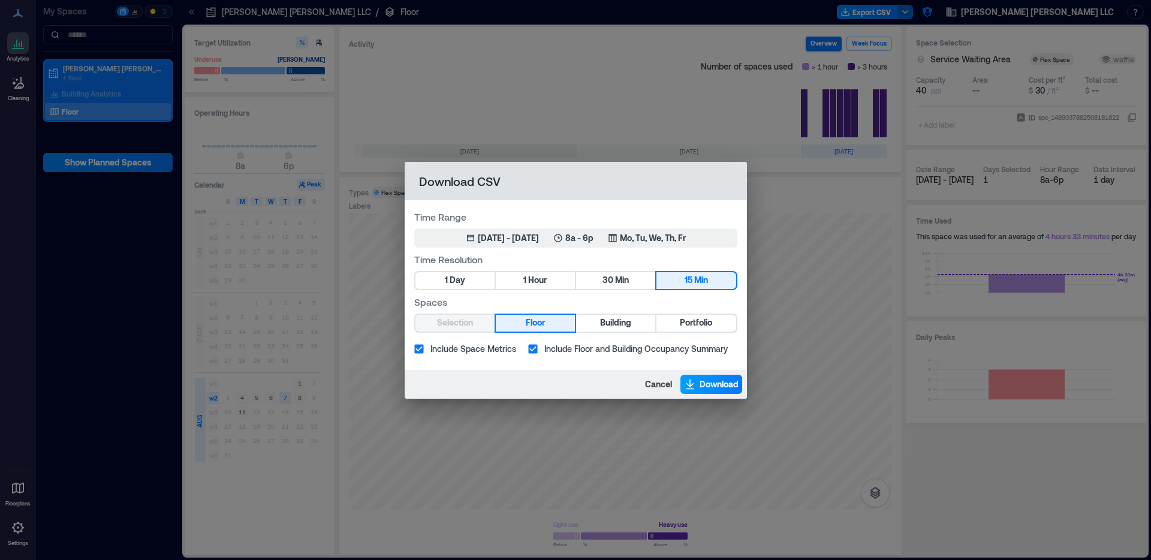
click at [700, 390] on button "Download" at bounding box center [712, 384] width 62 height 19
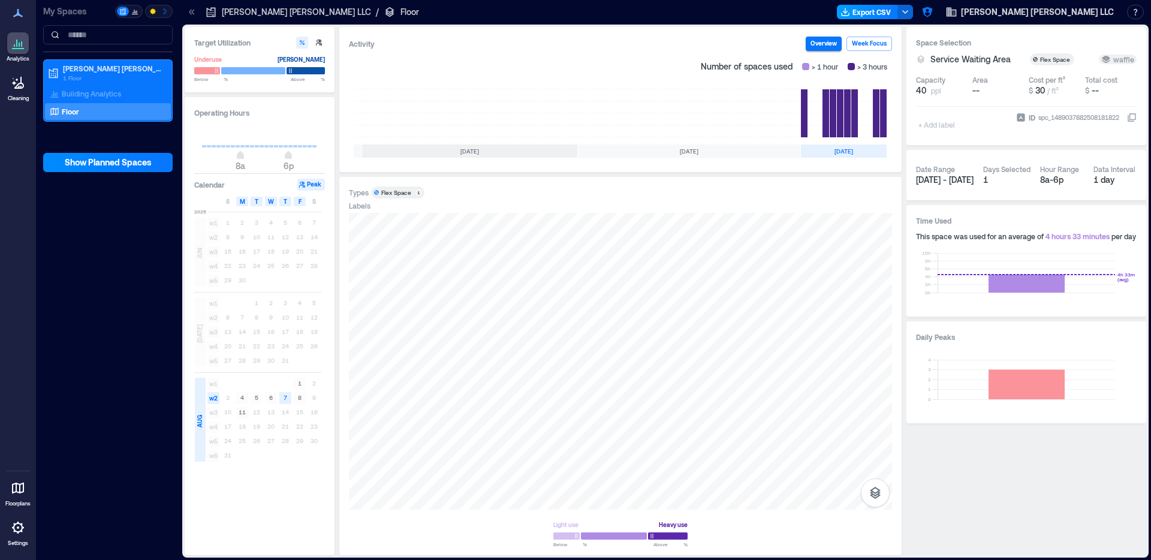
click at [898, 6] on button "Export CSV" at bounding box center [867, 12] width 61 height 14
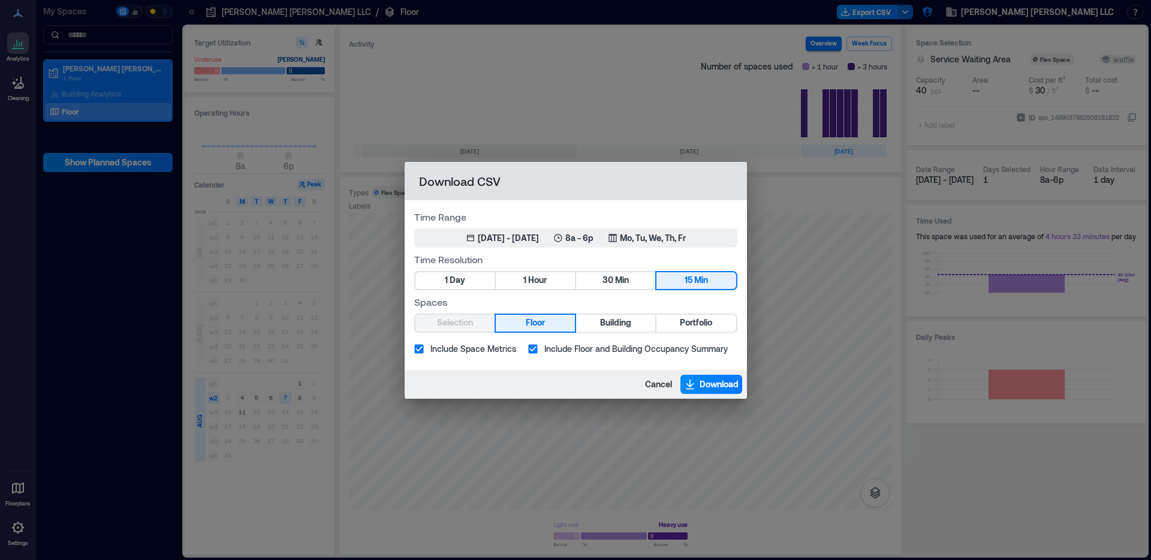
click at [594, 350] on span "Include Floor and Building Occupancy Summary" at bounding box center [636, 348] width 183 height 13
click at [720, 386] on span "Download" at bounding box center [719, 384] width 39 height 12
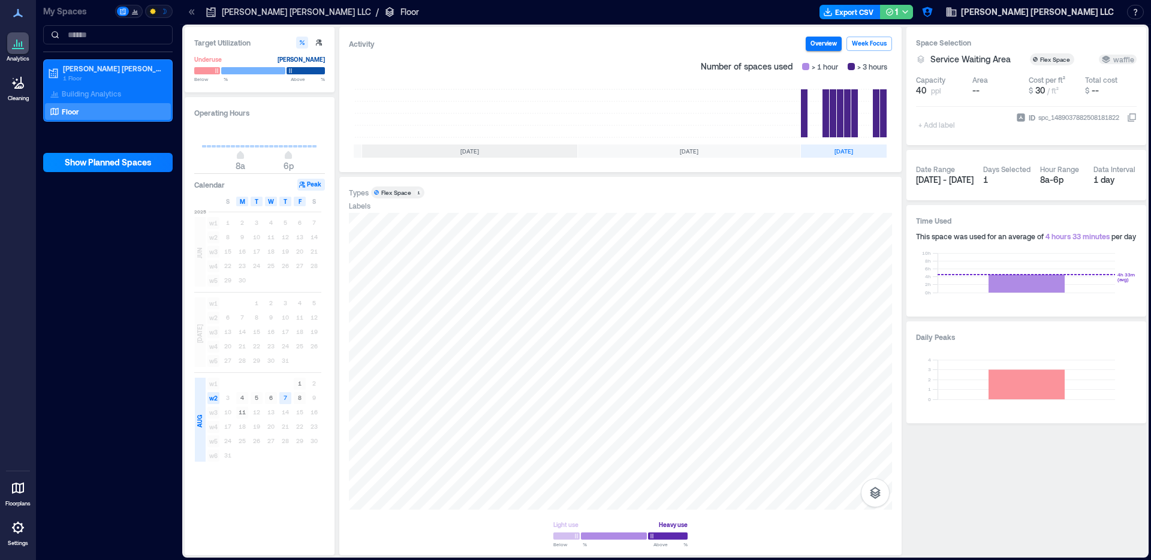
click at [910, 11] on icon "button" at bounding box center [906, 12] width 10 height 10
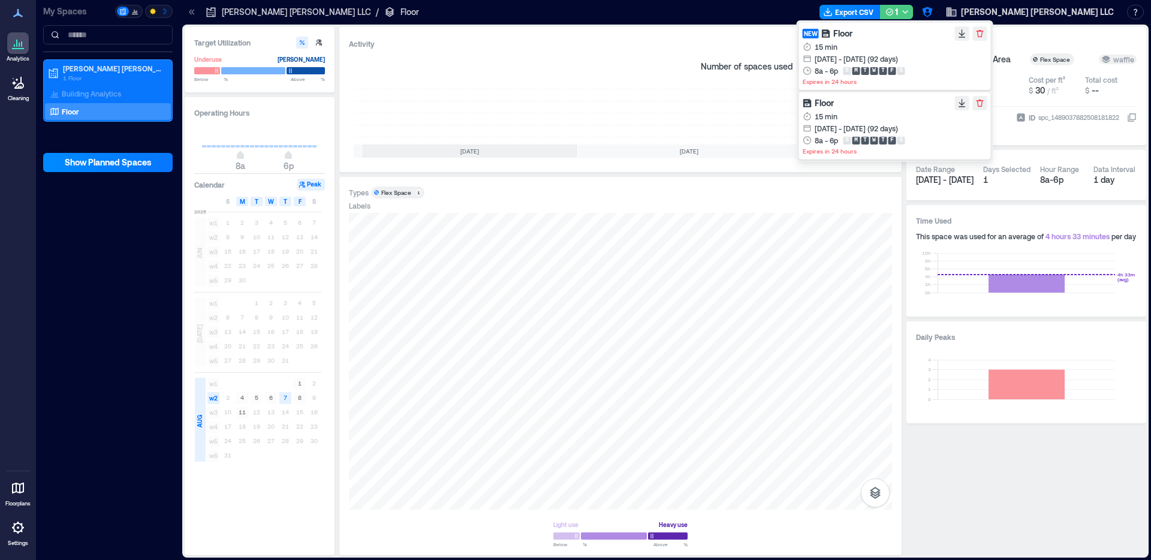
click at [910, 11] on icon "button" at bounding box center [906, 12] width 10 height 10
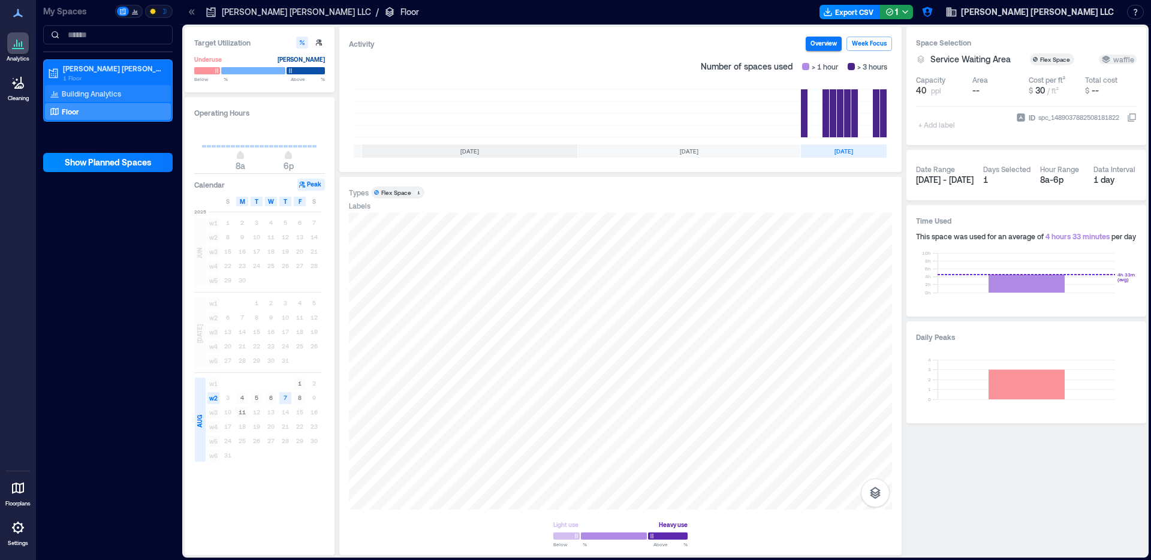
click at [94, 94] on p "Building Analytics" at bounding box center [91, 94] width 59 height 10
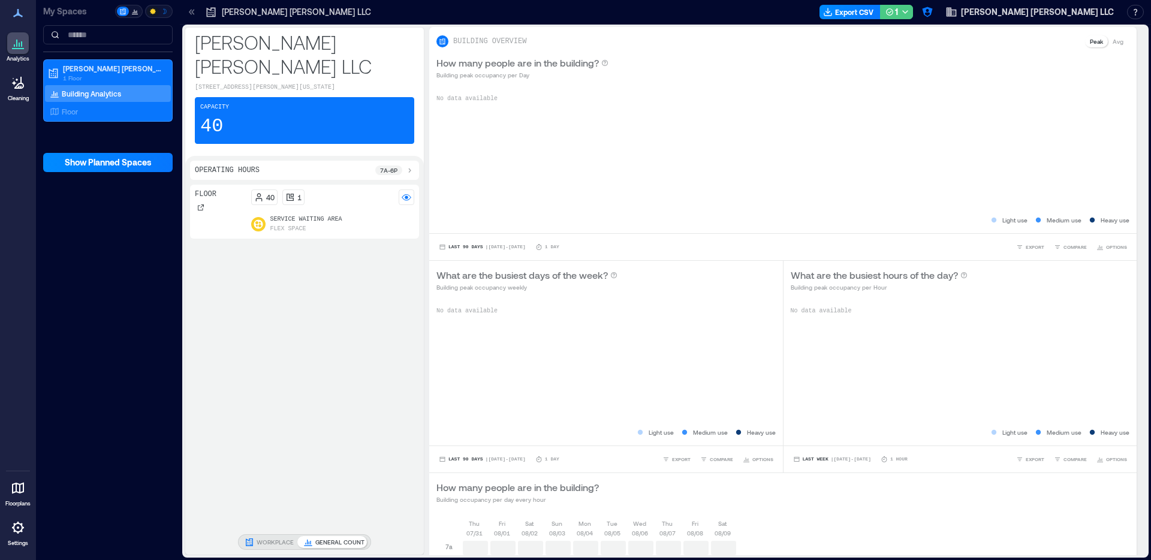
click at [898, 13] on div "1" at bounding box center [892, 12] width 13 height 15
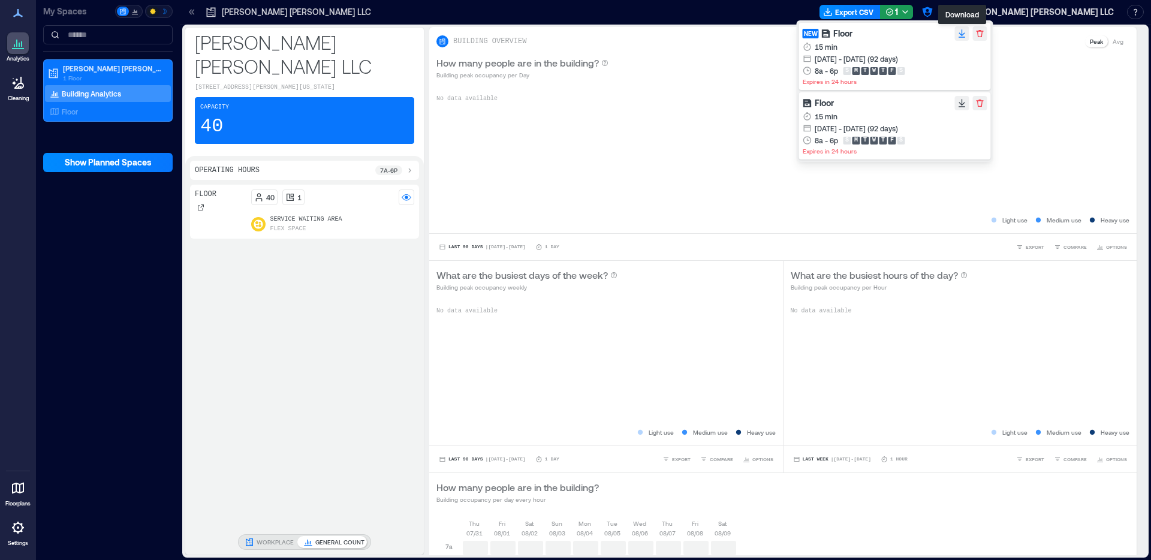
click at [961, 34] on icon "button" at bounding box center [962, 32] width 6 height 7
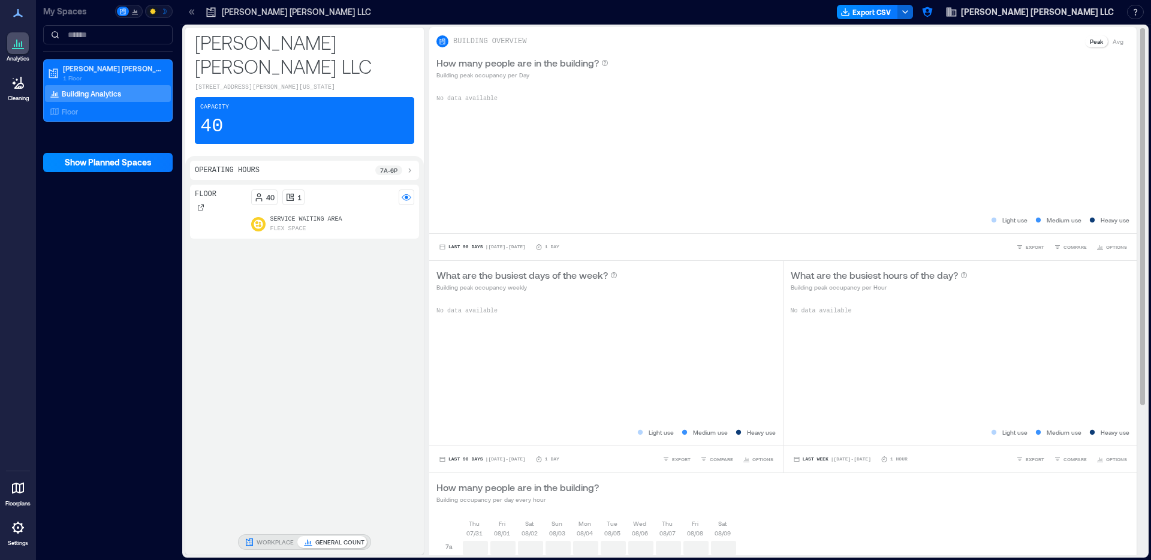
click at [1044, 35] on div "BUILDING OVERVIEW Peak Avg" at bounding box center [783, 41] width 693 height 14
click at [934, 17] on icon "button" at bounding box center [928, 12] width 12 height 12
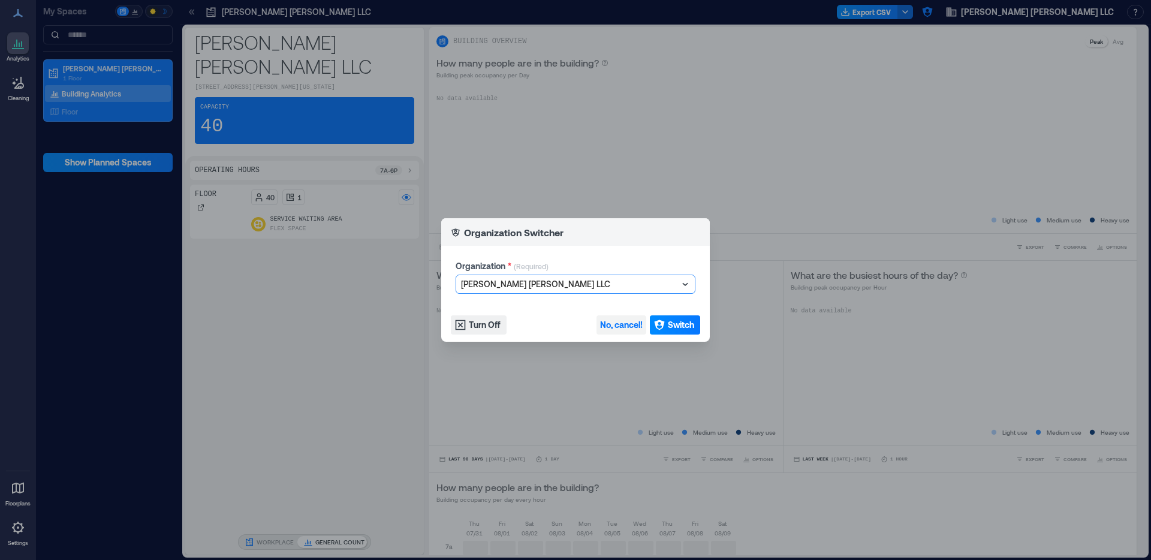
click at [614, 327] on span "No, cancel!" at bounding box center [621, 325] width 43 height 12
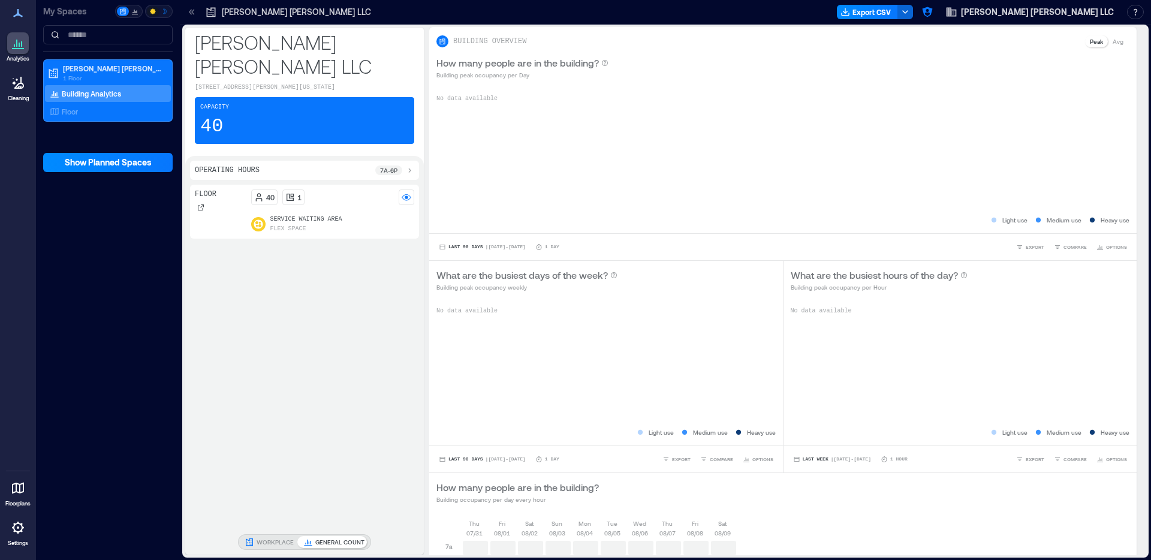
click at [106, 94] on p "Building Analytics" at bounding box center [91, 94] width 59 height 10
click at [898, 17] on button "Export CSV" at bounding box center [867, 12] width 61 height 14
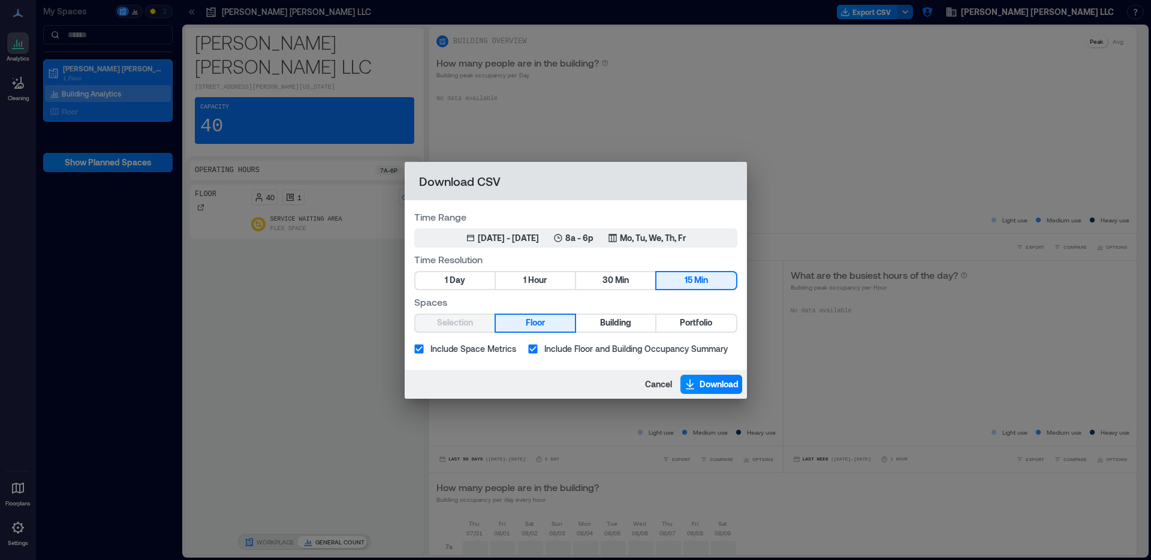
click at [660, 344] on span "Include Floor and Building Occupancy Summary" at bounding box center [636, 348] width 183 height 13
click at [697, 378] on button "Download" at bounding box center [712, 384] width 62 height 19
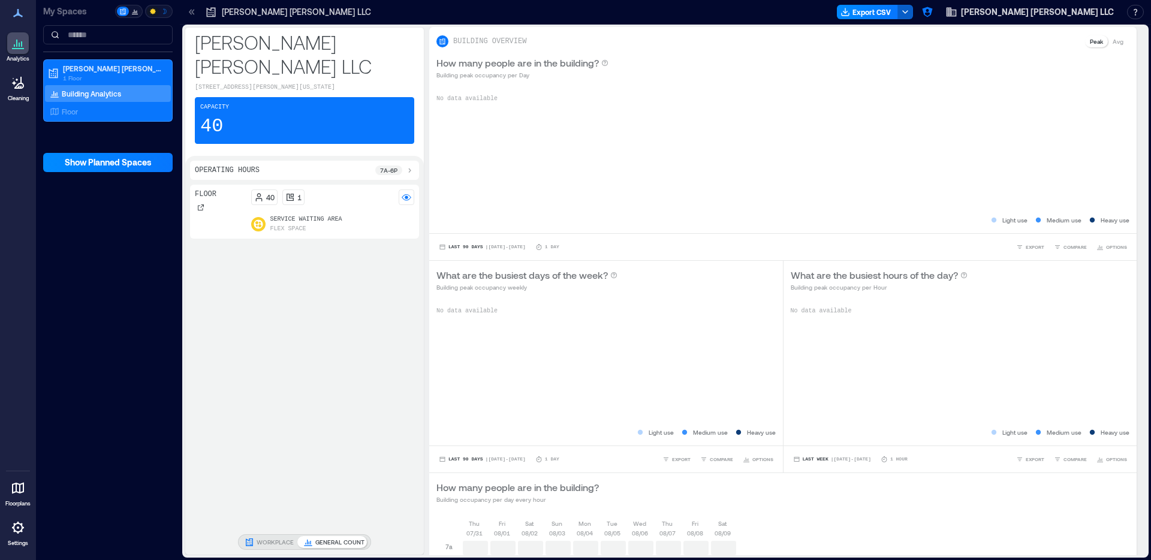
click at [910, 13] on icon "button" at bounding box center [906, 12] width 10 height 10
click at [621, 22] on div "[PERSON_NAME] [PERSON_NAME] LLC Export CSV [PERSON_NAME] [PERSON_NAME] LLC Reso…" at bounding box center [665, 12] width 971 height 25
click at [898, 10] on button "Export CSV" at bounding box center [867, 12] width 61 height 14
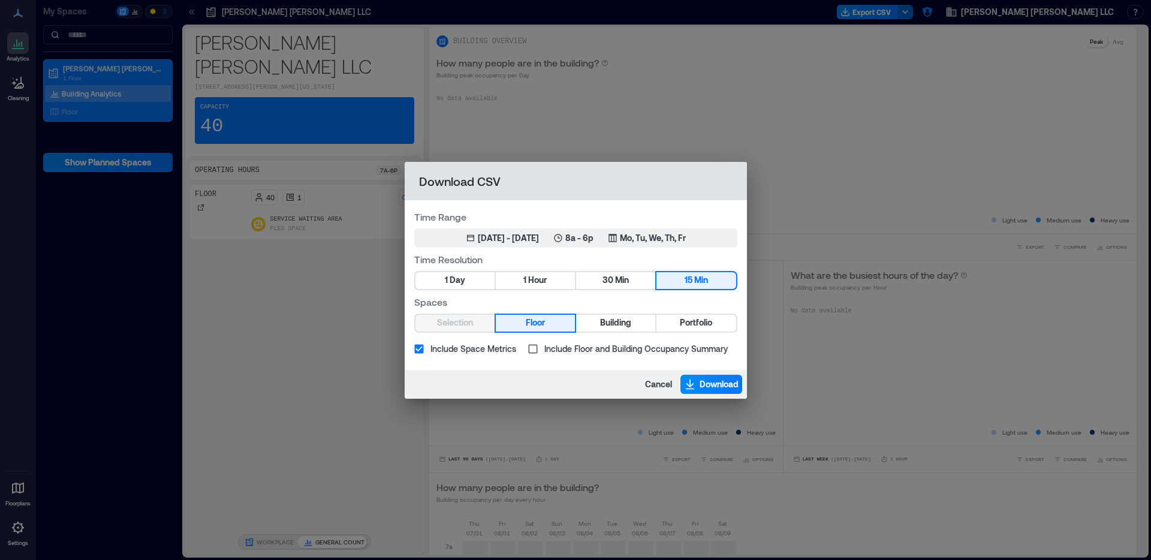
click at [617, 354] on span "Include Floor and Building Occupancy Summary" at bounding box center [636, 348] width 183 height 13
click at [700, 387] on span "Download" at bounding box center [719, 384] width 39 height 12
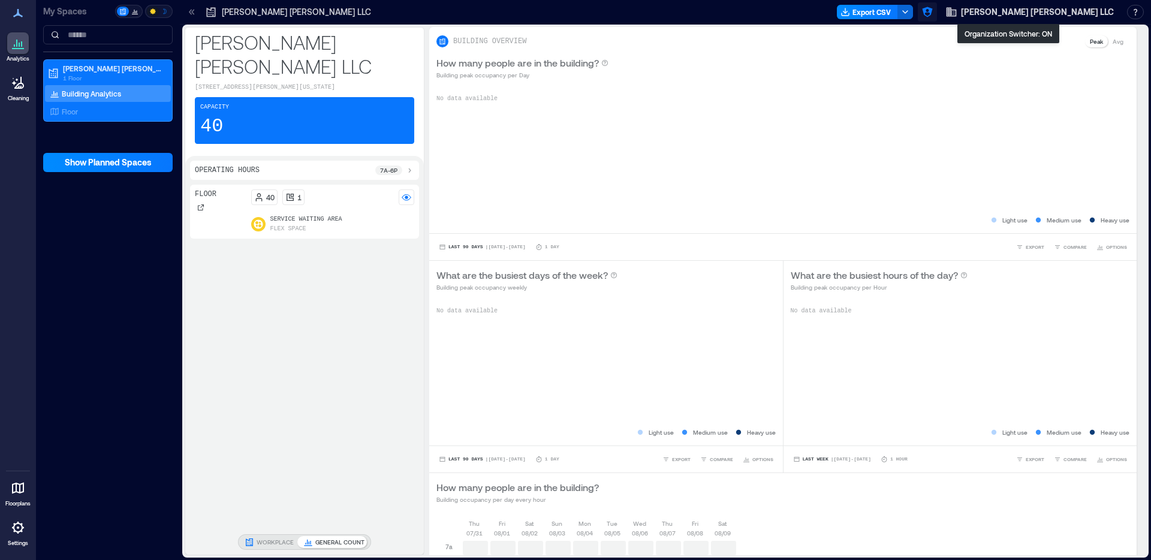
click at [934, 17] on icon "button" at bounding box center [928, 12] width 12 height 12
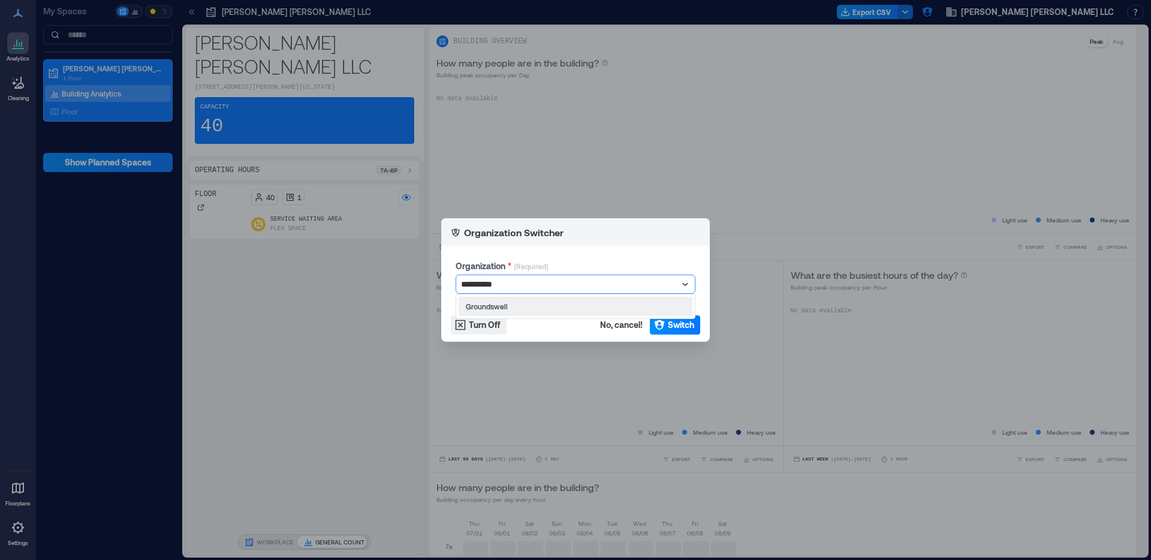
type input "**********"
click at [589, 306] on div "Groundswell" at bounding box center [576, 306] width 234 height 19
click at [675, 324] on span "Switch" at bounding box center [681, 325] width 26 height 12
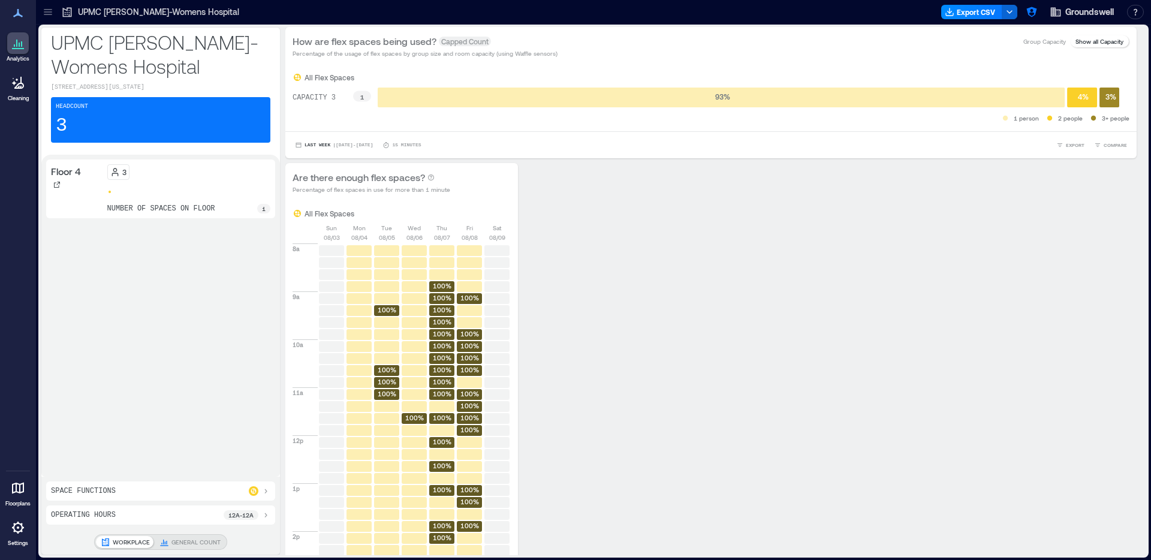
click at [50, 8] on icon at bounding box center [48, 12] width 12 height 12
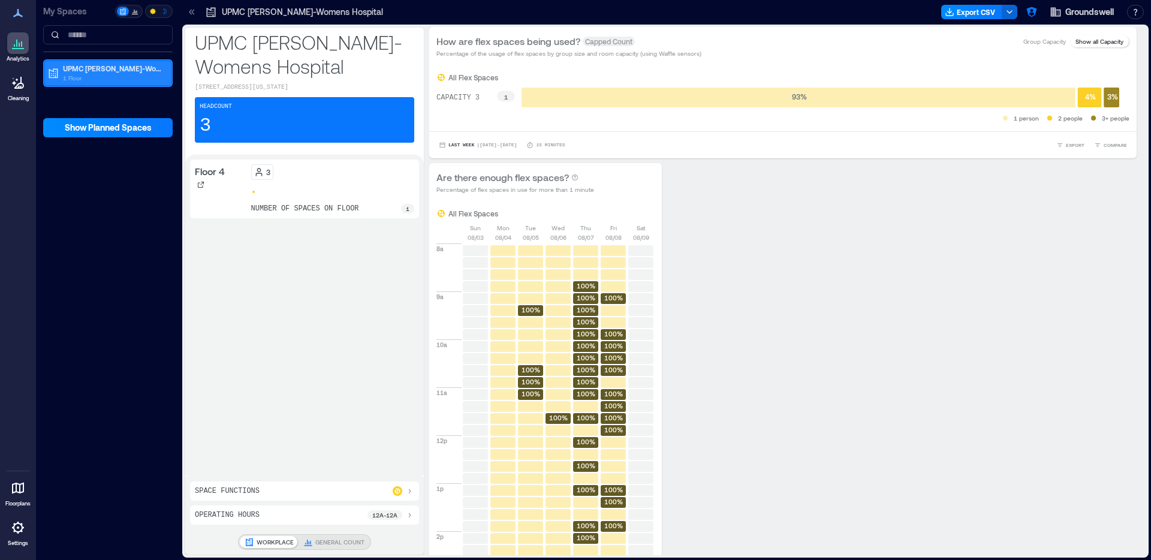
click at [100, 65] on p "UPMC [PERSON_NAME]-Womens Hospital" at bounding box center [113, 69] width 101 height 10
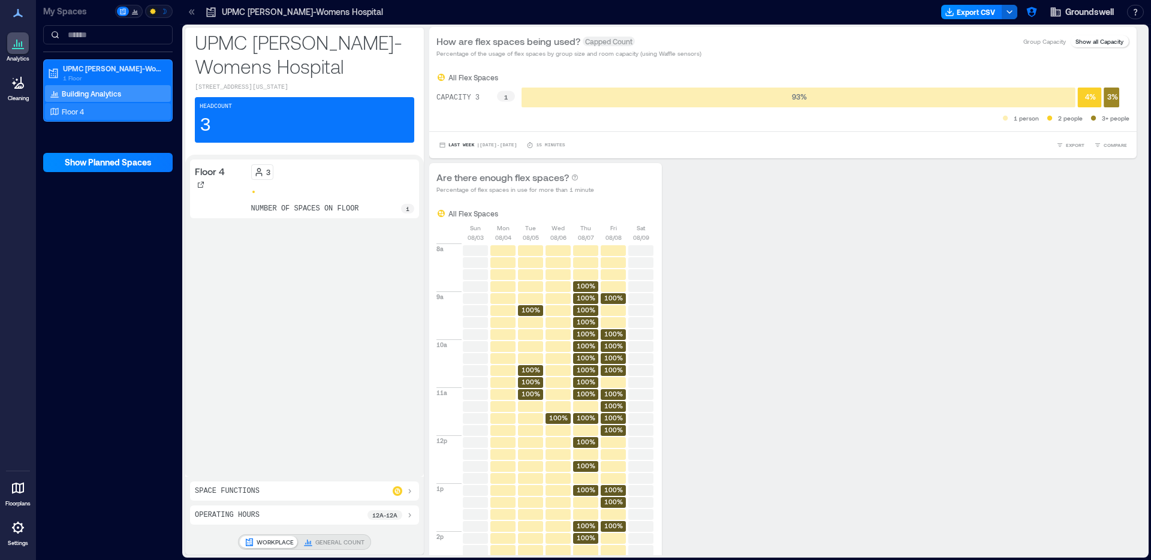
click at [105, 110] on div "Floor 4" at bounding box center [105, 112] width 116 height 12
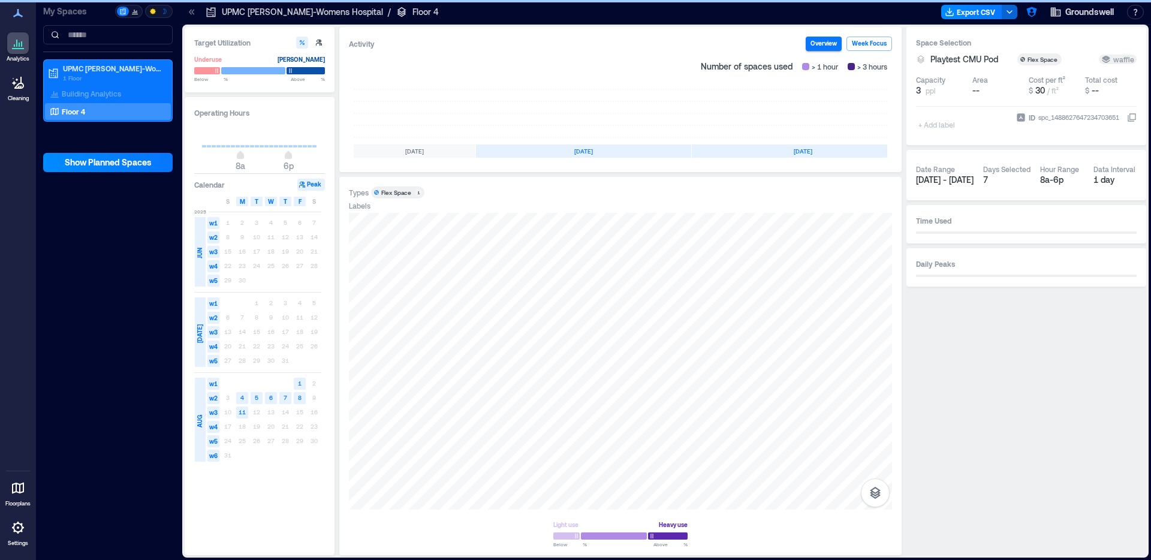
scroll to position [0, 114]
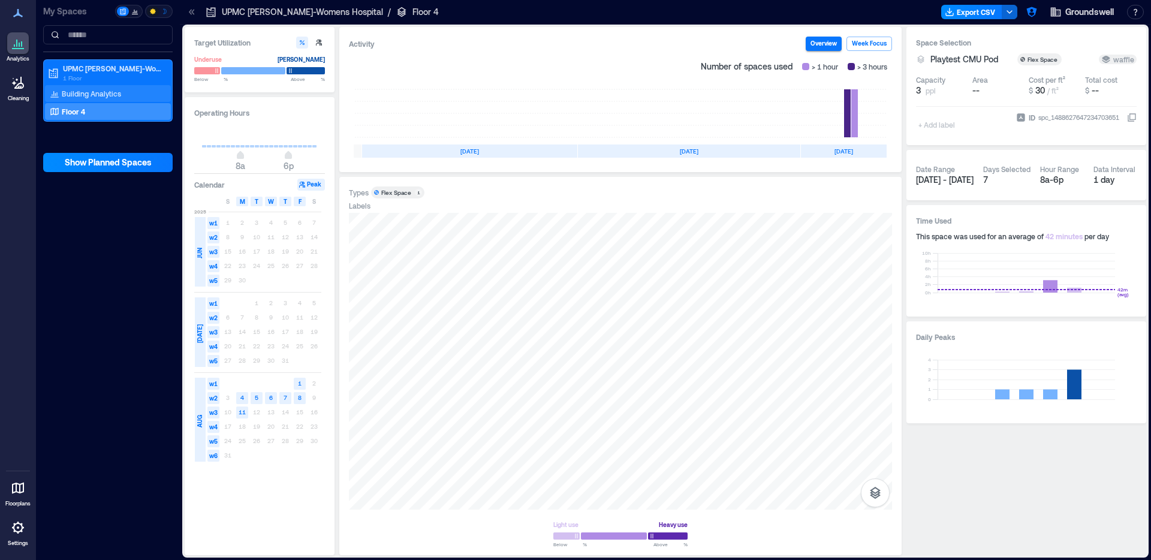
click at [104, 93] on p "Building Analytics" at bounding box center [91, 94] width 59 height 10
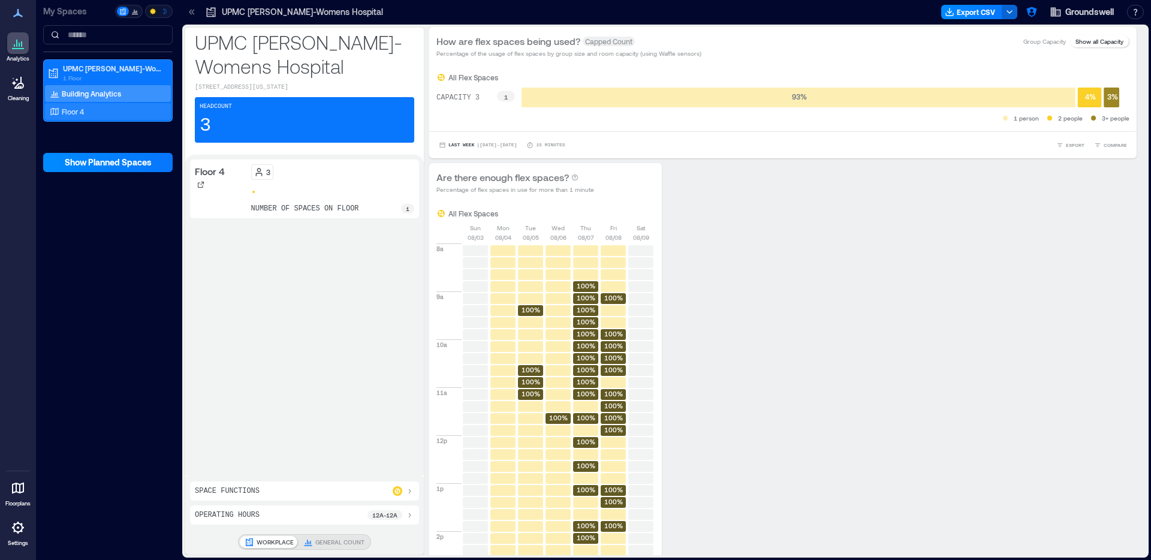
click at [107, 115] on div "Floor 4" at bounding box center [105, 112] width 116 height 12
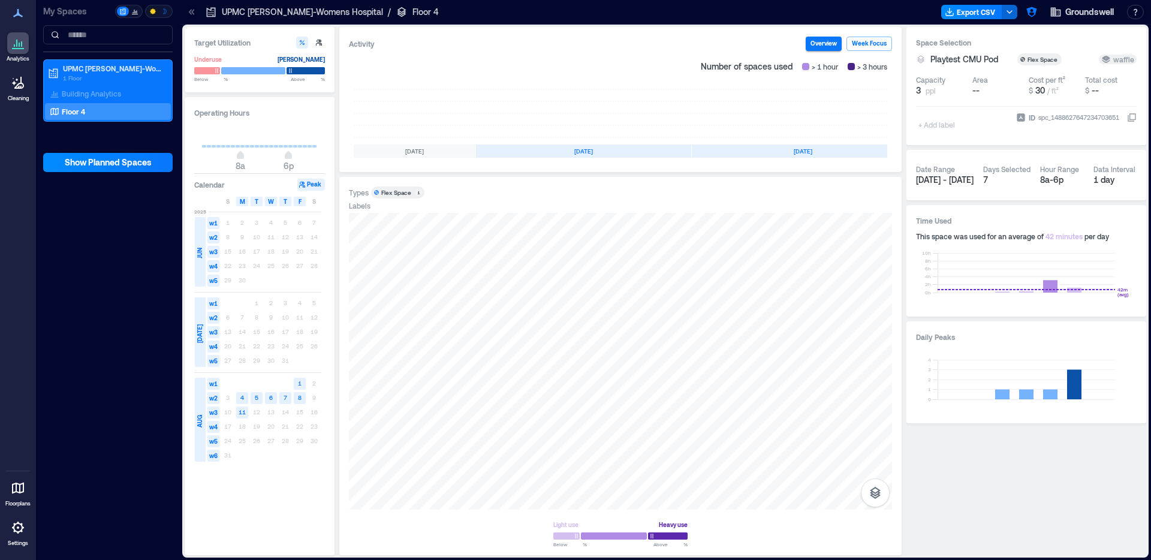
scroll to position [0, 114]
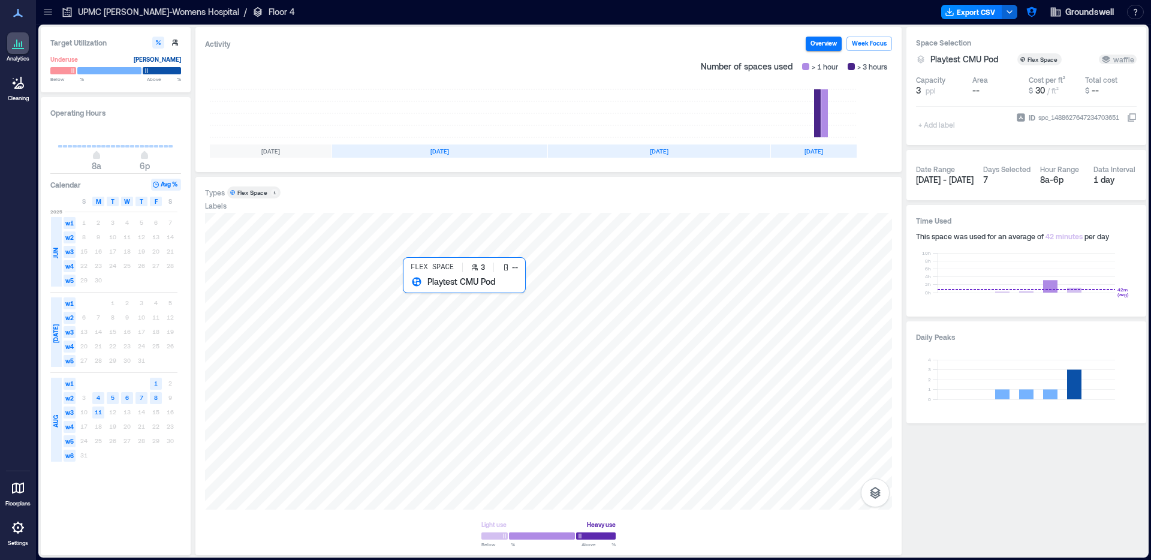
click at [505, 378] on div at bounding box center [548, 361] width 687 height 297
click at [129, 392] on div "6" at bounding box center [127, 398] width 14 height 14
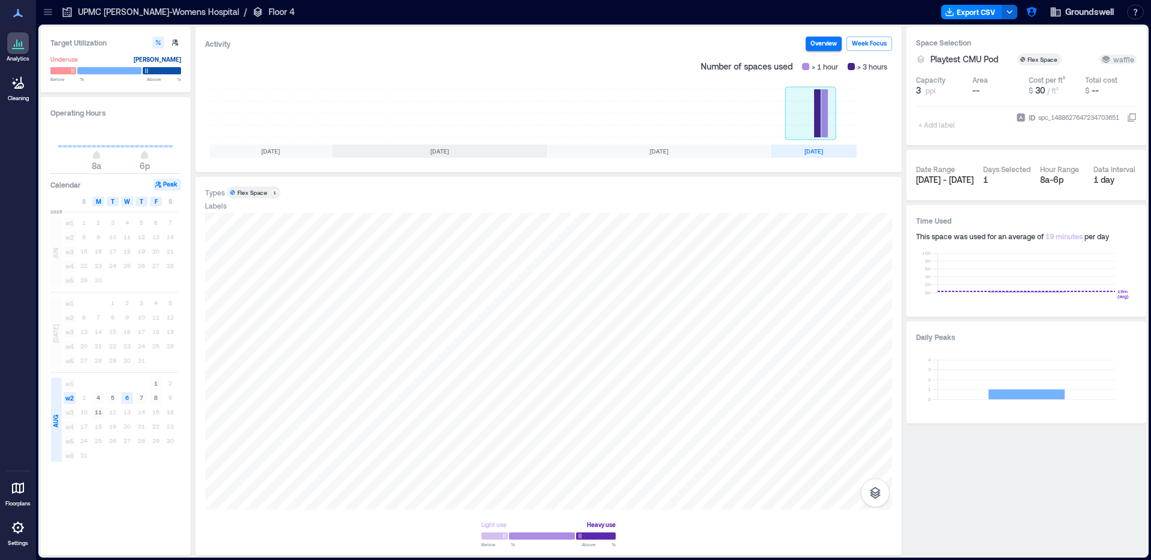
click at [835, 116] on rect at bounding box center [811, 113] width 50 height 48
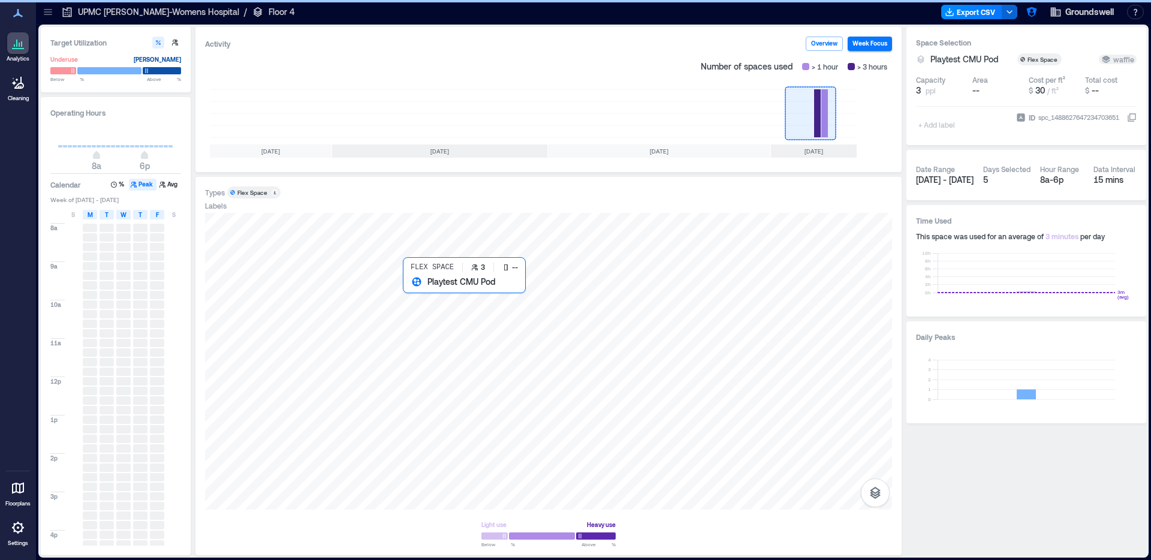
click at [556, 356] on div at bounding box center [548, 361] width 687 height 297
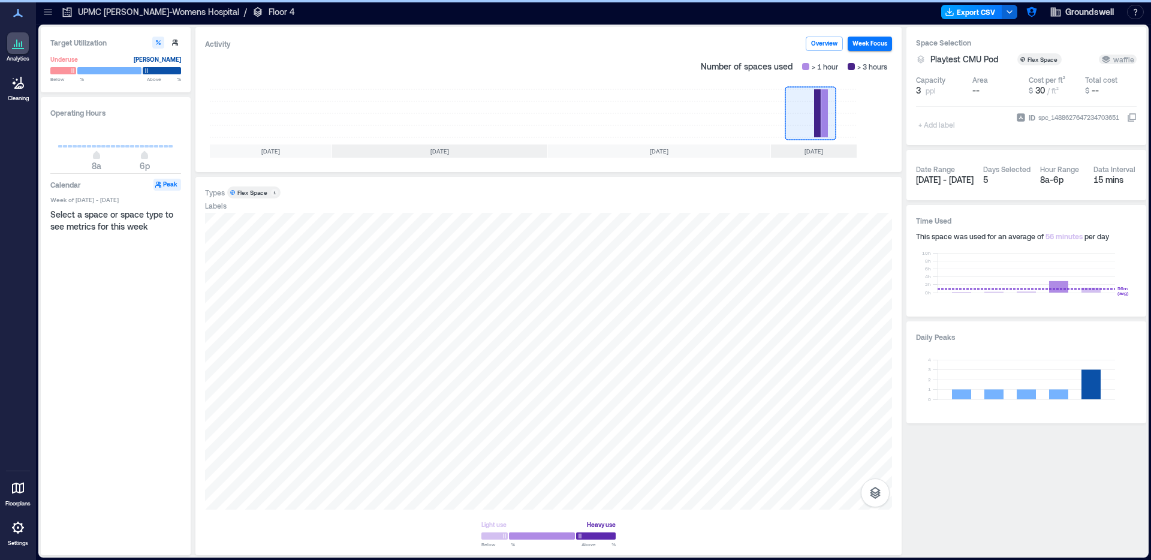
click at [976, 16] on button "Export CSV" at bounding box center [971, 12] width 61 height 14
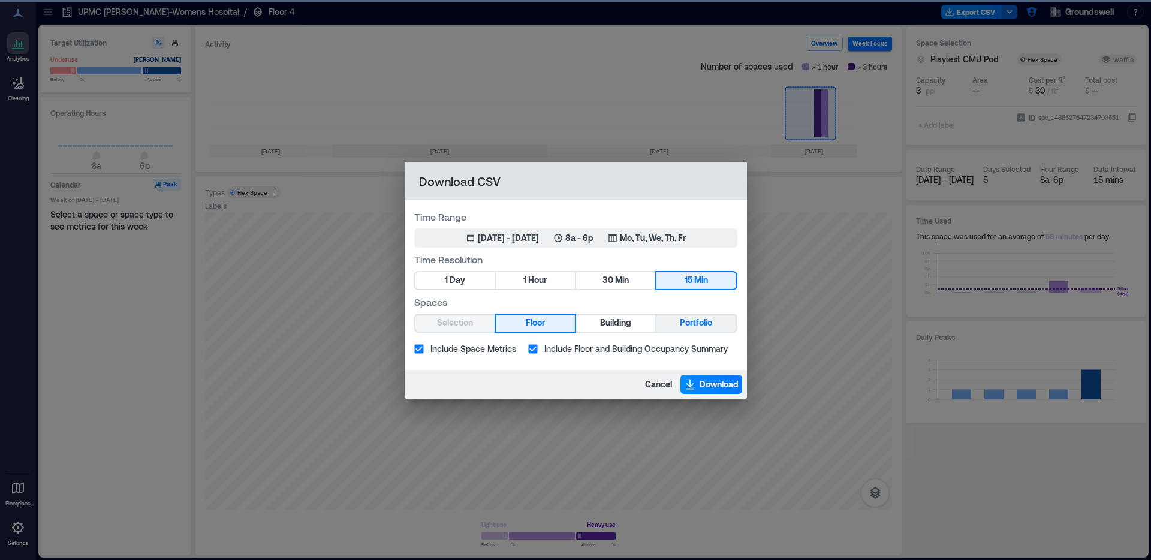
click at [697, 323] on span "Portfolio" at bounding box center [696, 322] width 32 height 15
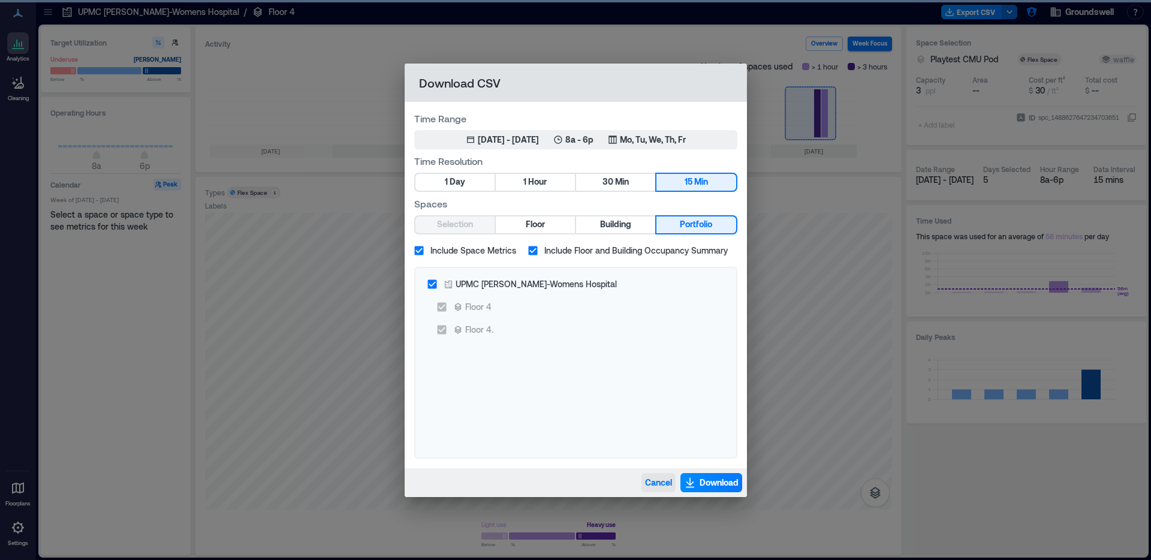
click at [658, 477] on span "Cancel" at bounding box center [658, 483] width 27 height 12
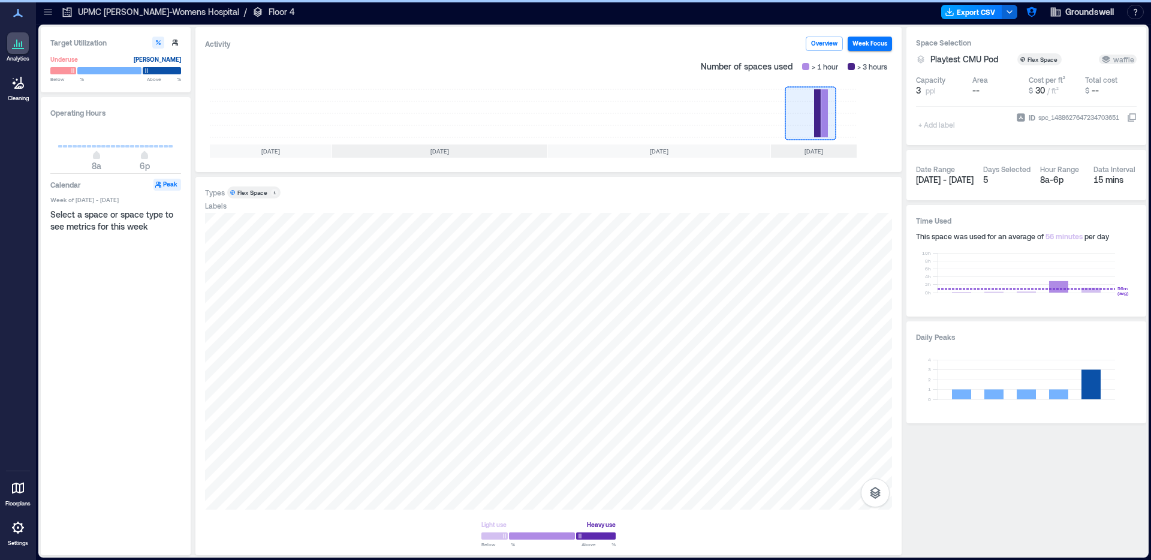
click at [952, 7] on button "Export CSV" at bounding box center [971, 12] width 61 height 14
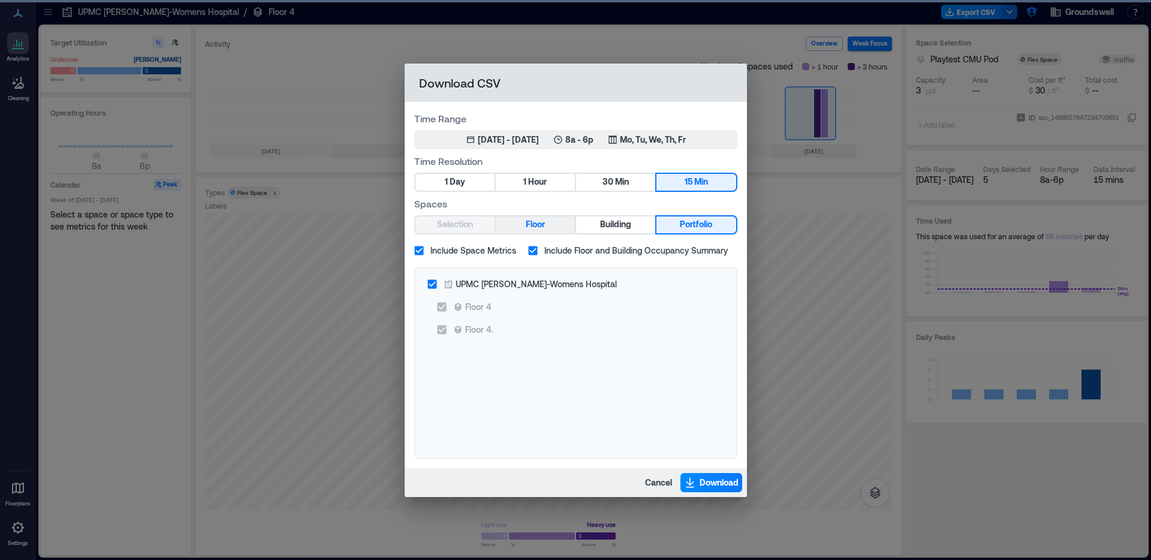
click at [539, 225] on span "Floor" at bounding box center [535, 224] width 19 height 15
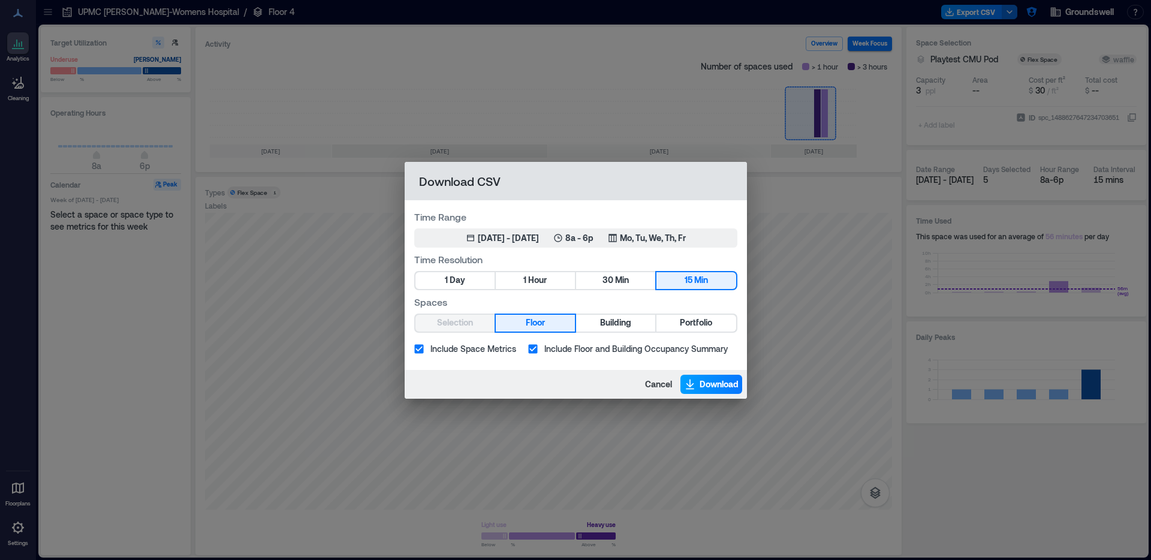
click at [711, 384] on span "Download" at bounding box center [719, 384] width 39 height 12
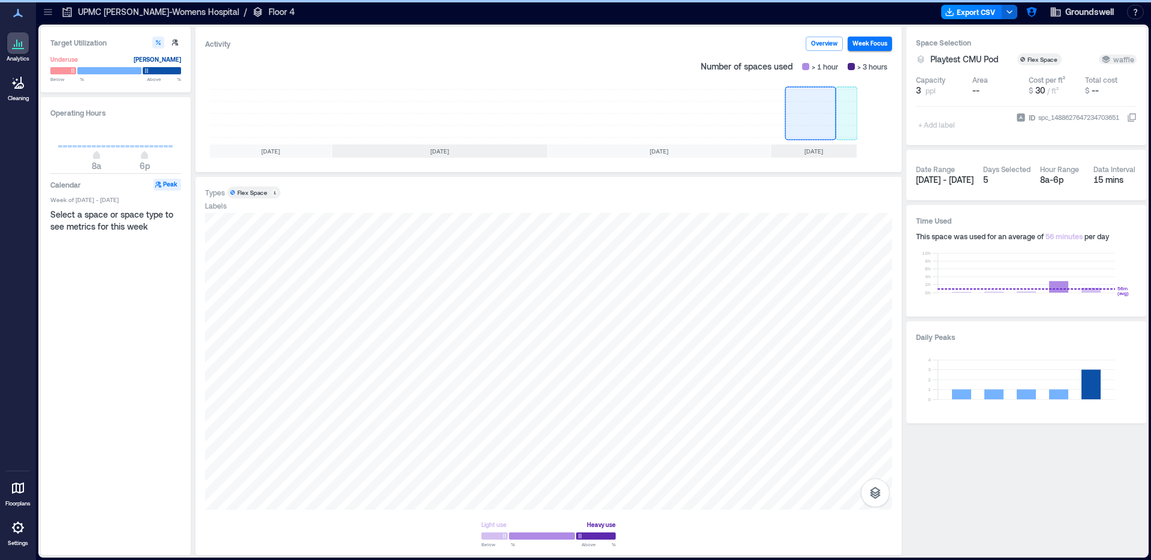
click at [850, 121] on rect at bounding box center [847, 113] width 22 height 48
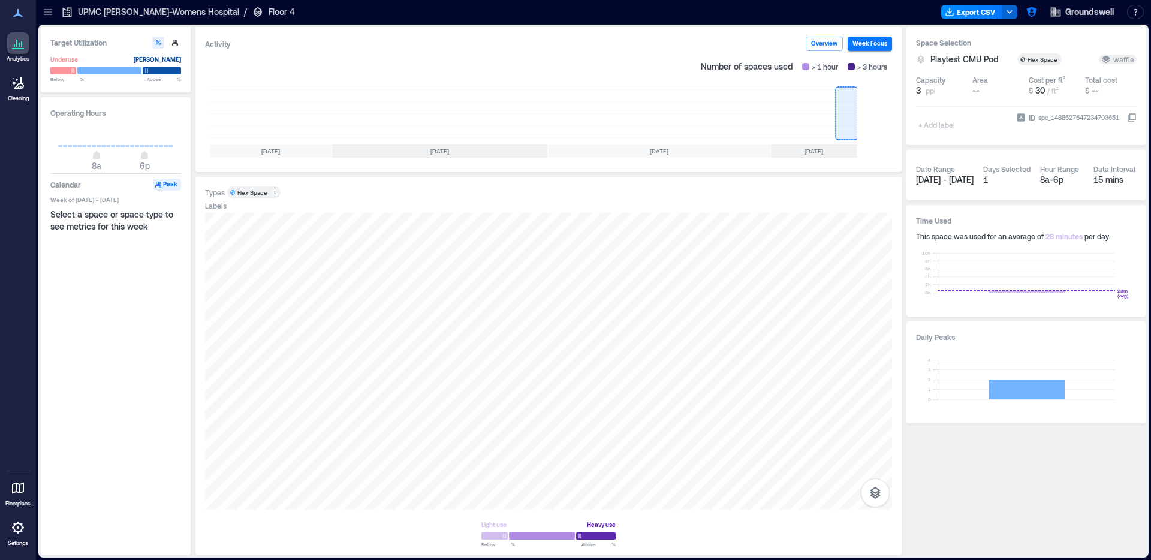
click at [830, 152] on div "[DATE]" at bounding box center [814, 151] width 86 height 13
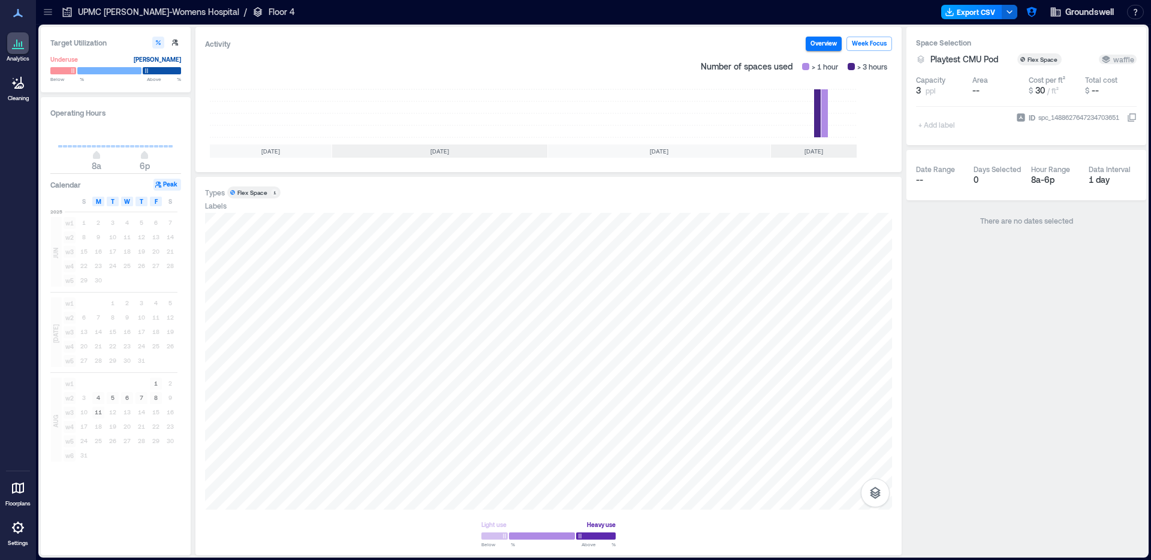
click at [981, 14] on button "Export CSV" at bounding box center [971, 12] width 61 height 14
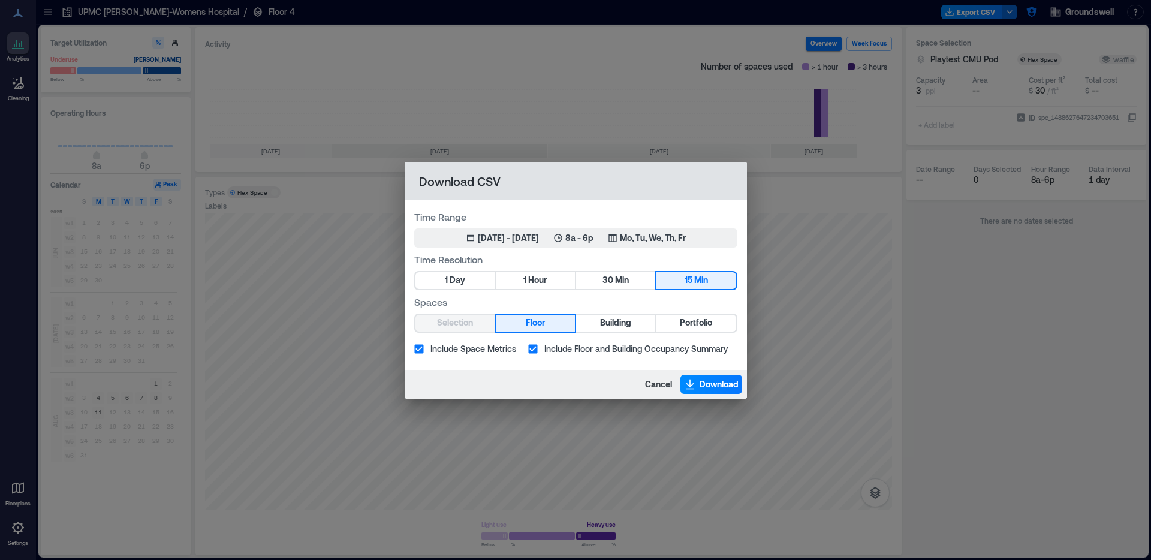
click at [266, 130] on div "Download CSV Time Range May 12, 2025 - [DATE] 8a - 6p Mo, Tu, We, Th, Fr Time R…" at bounding box center [575, 280] width 1151 height 560
click at [645, 385] on span "Cancel" at bounding box center [658, 384] width 27 height 12
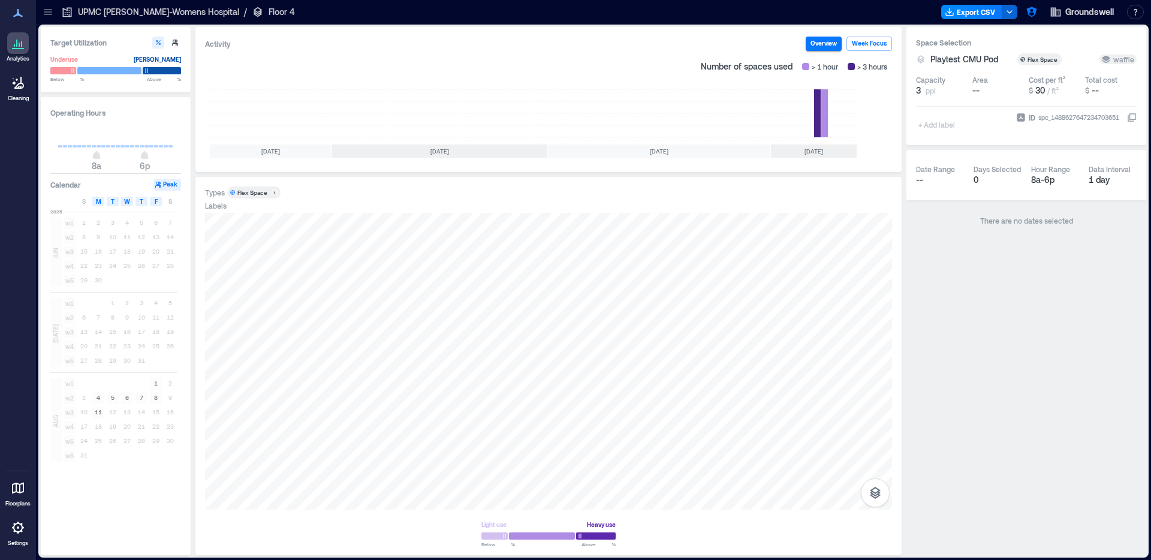
click at [46, 15] on icon at bounding box center [48, 12] width 12 height 12
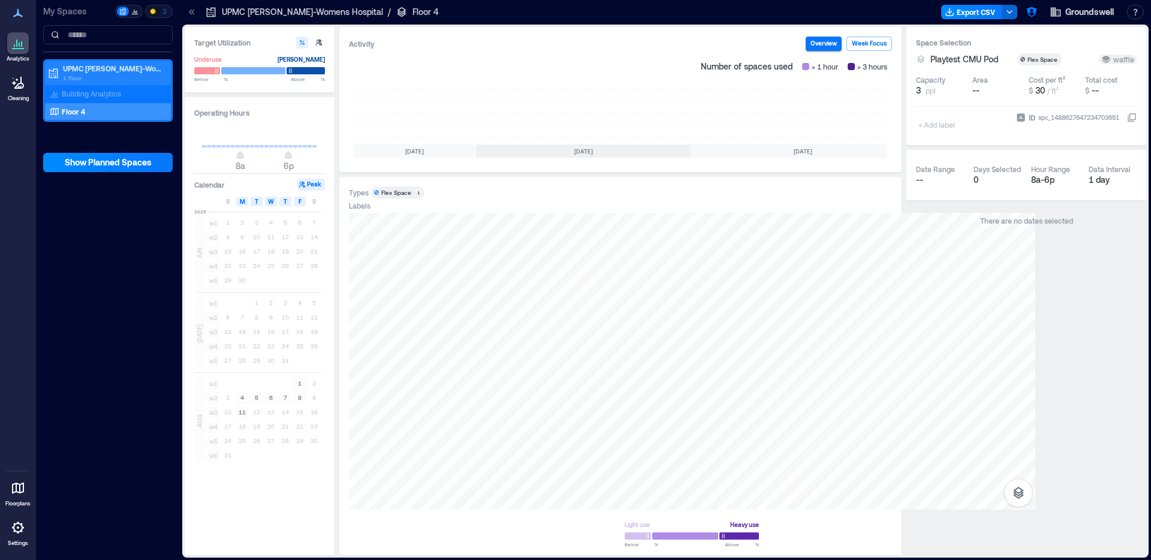
click at [92, 79] on p "1 Floor" at bounding box center [113, 78] width 101 height 10
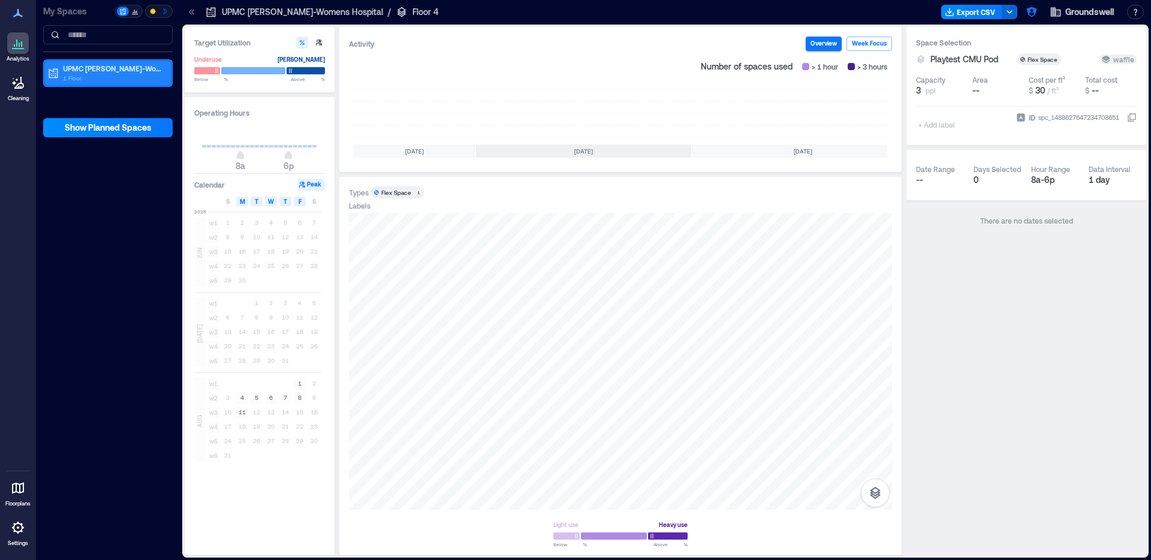
click at [93, 72] on p "UPMC [PERSON_NAME]-Womens Hospital" at bounding box center [113, 69] width 101 height 10
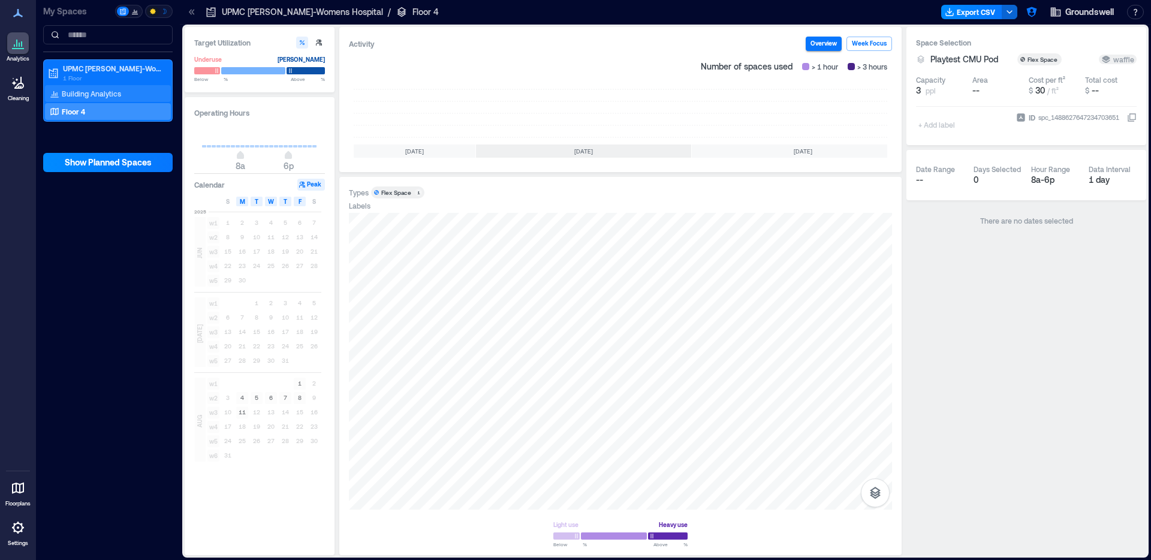
click at [91, 99] on div "Building Analytics" at bounding box center [85, 94] width 76 height 12
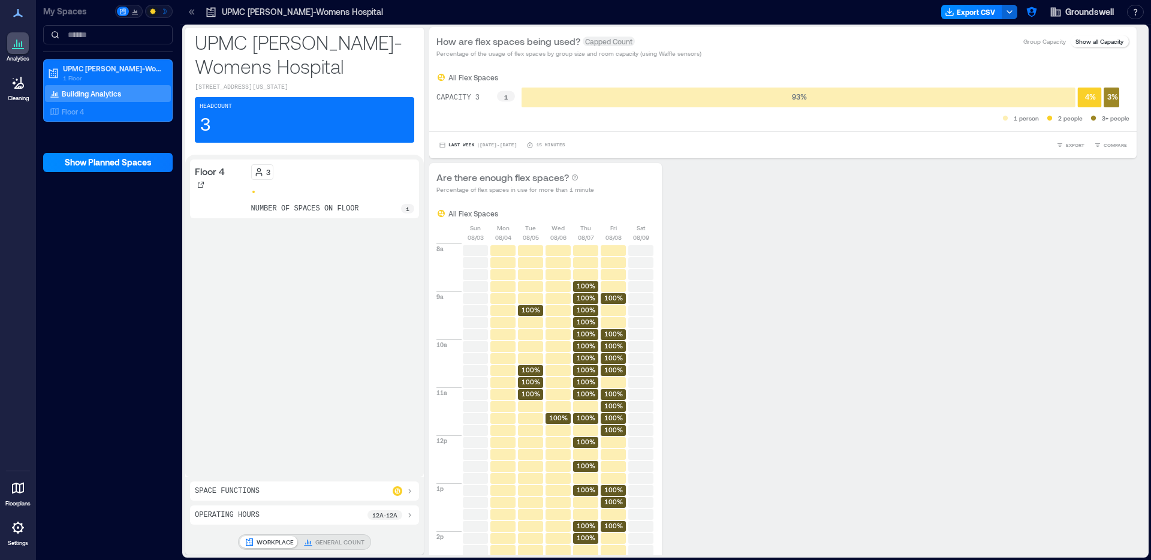
click at [191, 13] on icon at bounding box center [190, 11] width 3 height 5
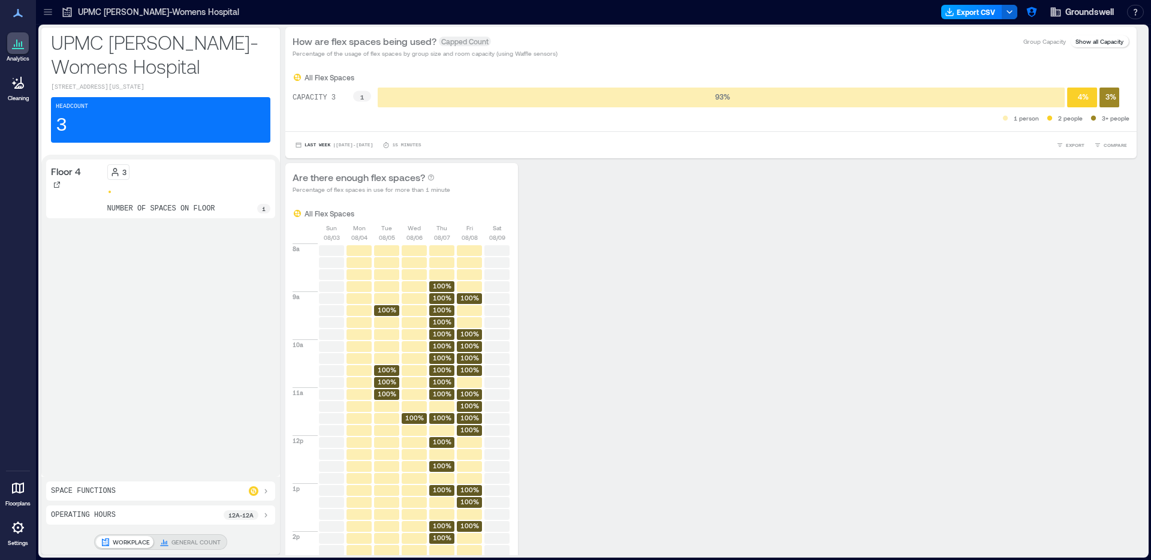
click at [942, 6] on button "Export CSV" at bounding box center [971, 12] width 61 height 14
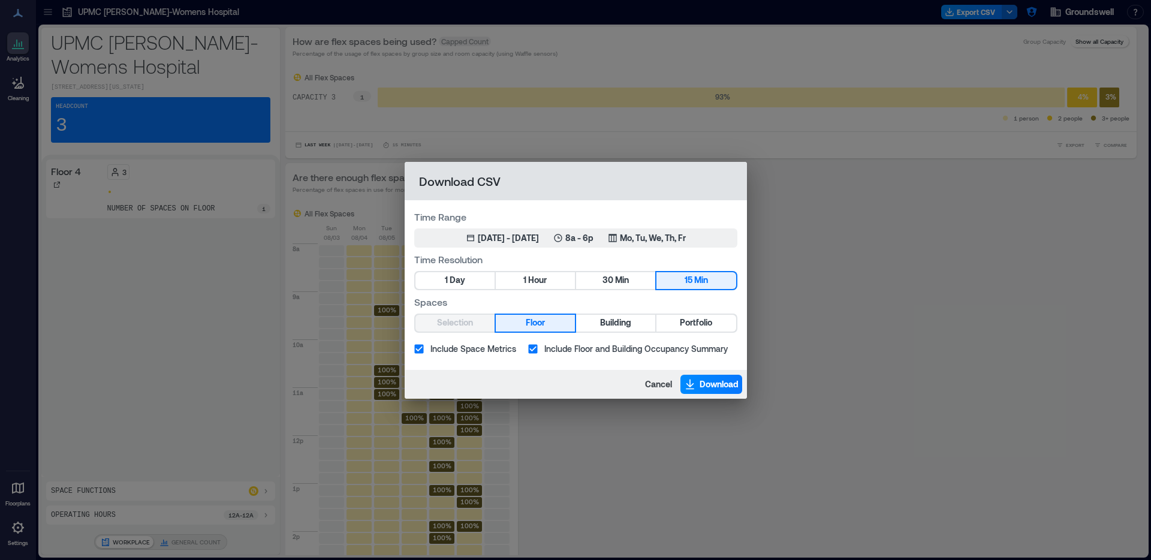
click at [657, 354] on span "Include Floor and Building Occupancy Summary" at bounding box center [636, 348] width 183 height 13
click at [694, 380] on icon "button" at bounding box center [690, 384] width 12 height 12
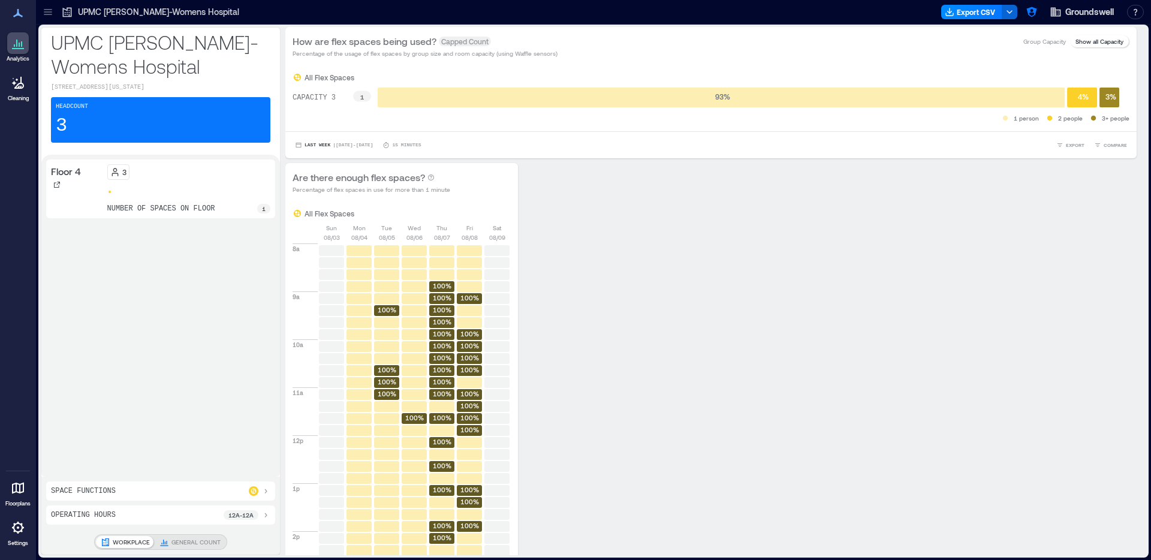
click at [50, 16] on icon at bounding box center [48, 12] width 12 height 12
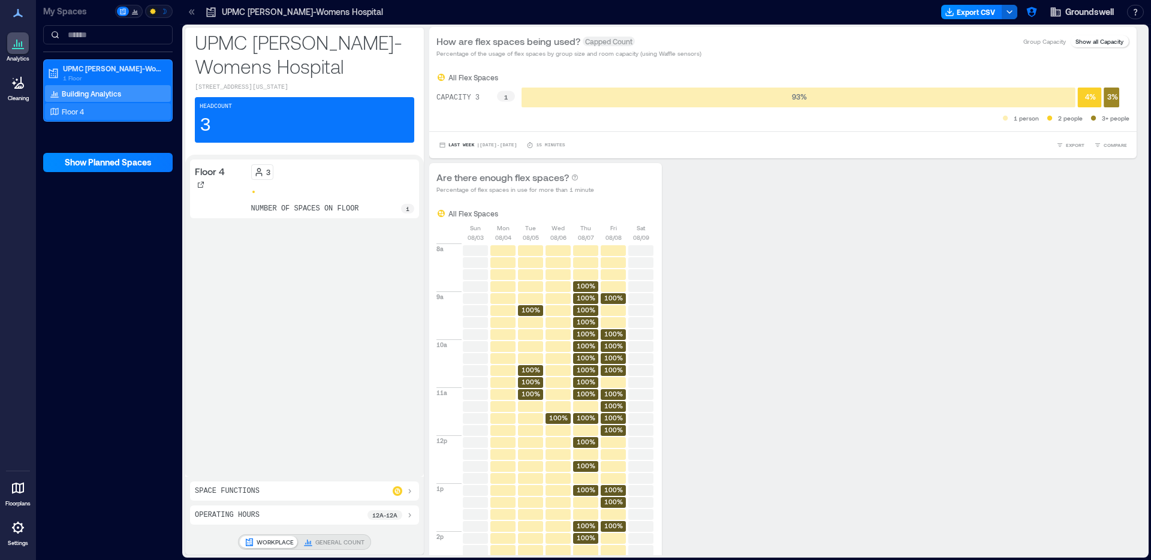
click at [80, 113] on p "Floor 4" at bounding box center [73, 112] width 22 height 10
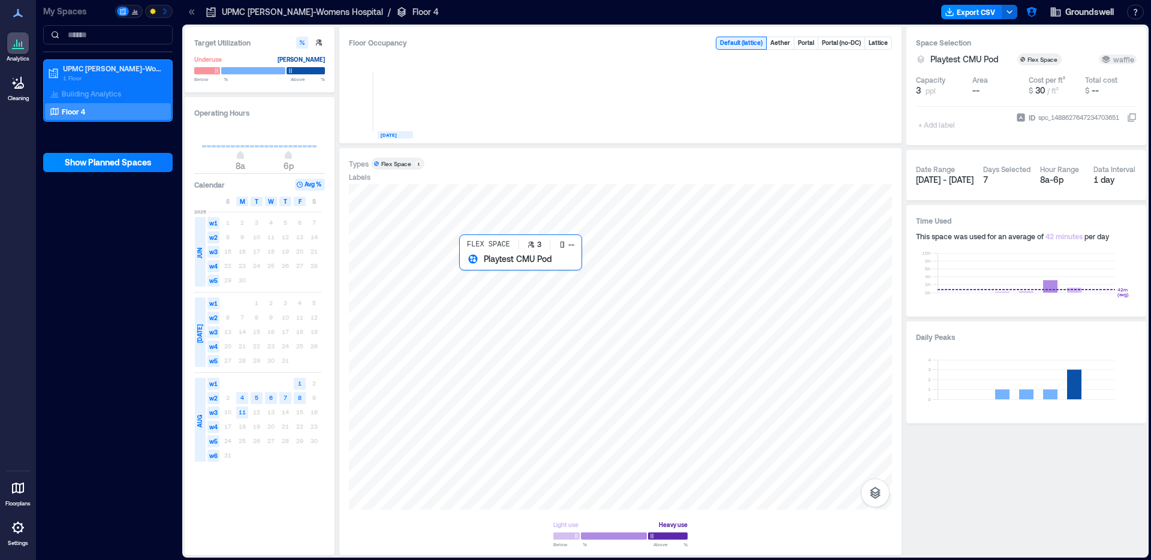
click at [746, 390] on div at bounding box center [620, 347] width 543 height 326
click at [571, 348] on div at bounding box center [620, 347] width 543 height 326
click at [115, 101] on div "Building Analytics" at bounding box center [108, 93] width 126 height 17
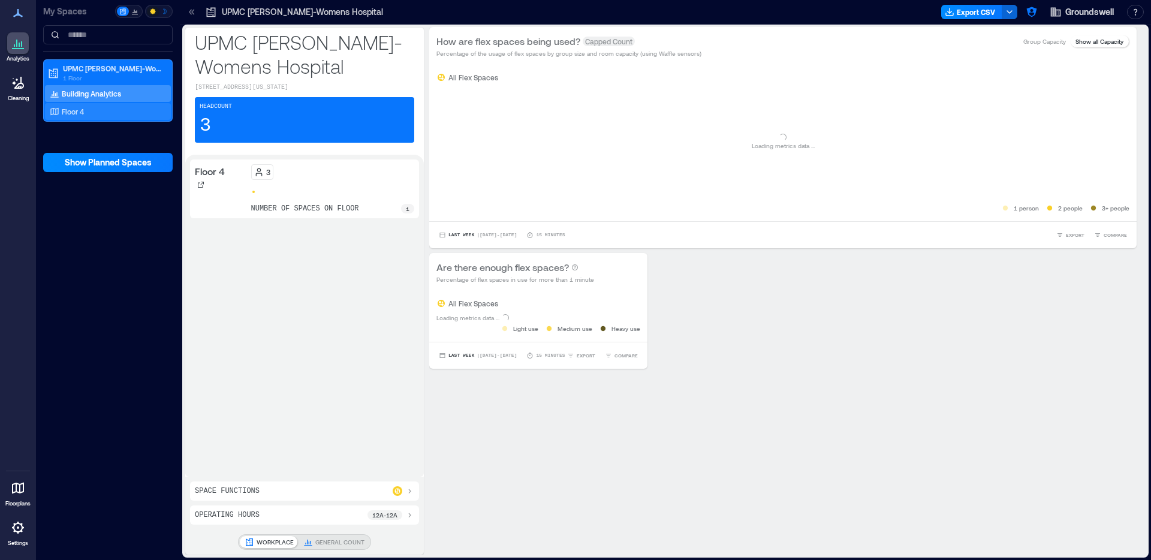
click at [118, 116] on div "Floor 4" at bounding box center [105, 112] width 116 height 12
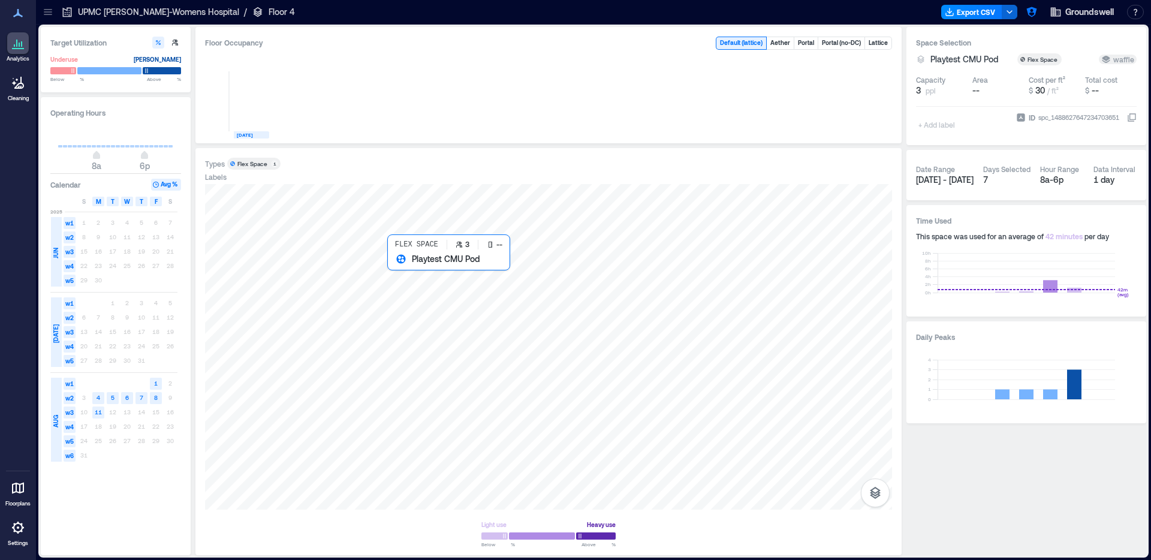
click at [639, 322] on div at bounding box center [548, 347] width 687 height 326
click at [982, 10] on button "Export CSV" at bounding box center [971, 12] width 61 height 14
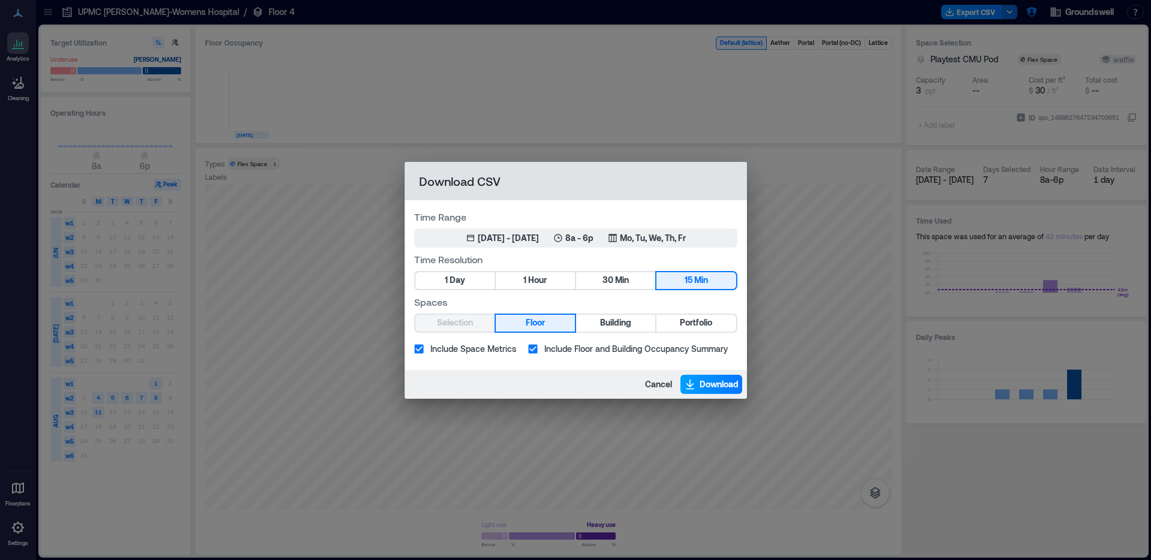
click at [695, 375] on button "Download" at bounding box center [712, 384] width 62 height 19
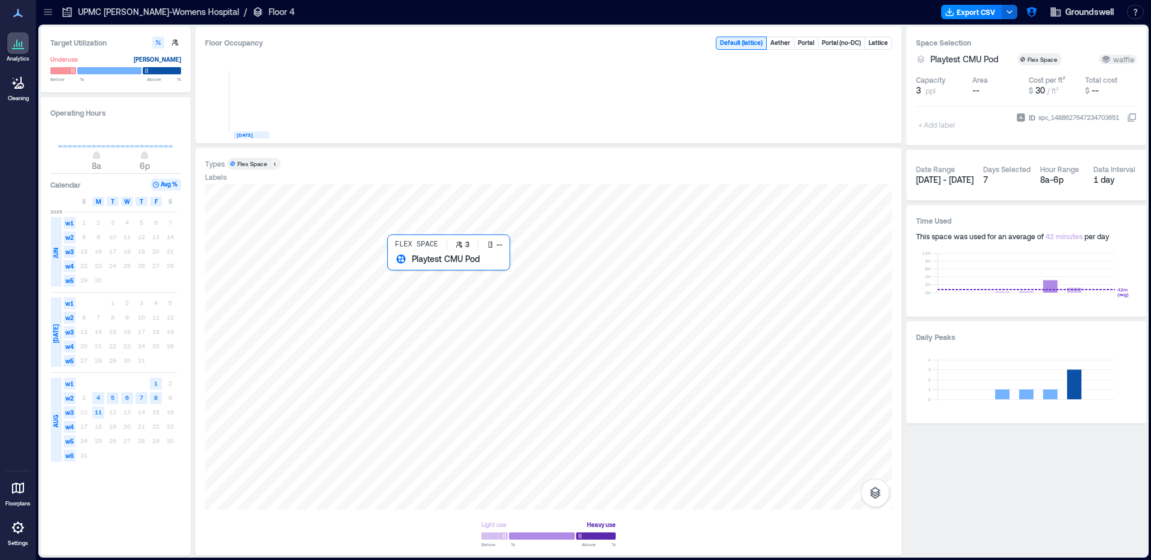
click at [595, 339] on div at bounding box center [548, 347] width 687 height 326
click at [839, 116] on div "0 [DATE]" at bounding box center [548, 94] width 687 height 79
click at [477, 356] on div at bounding box center [548, 347] width 687 height 326
click at [832, 117] on div "0 [DATE]" at bounding box center [548, 94] width 687 height 79
click at [834, 131] on div "0 [DATE]" at bounding box center [548, 94] width 687 height 79
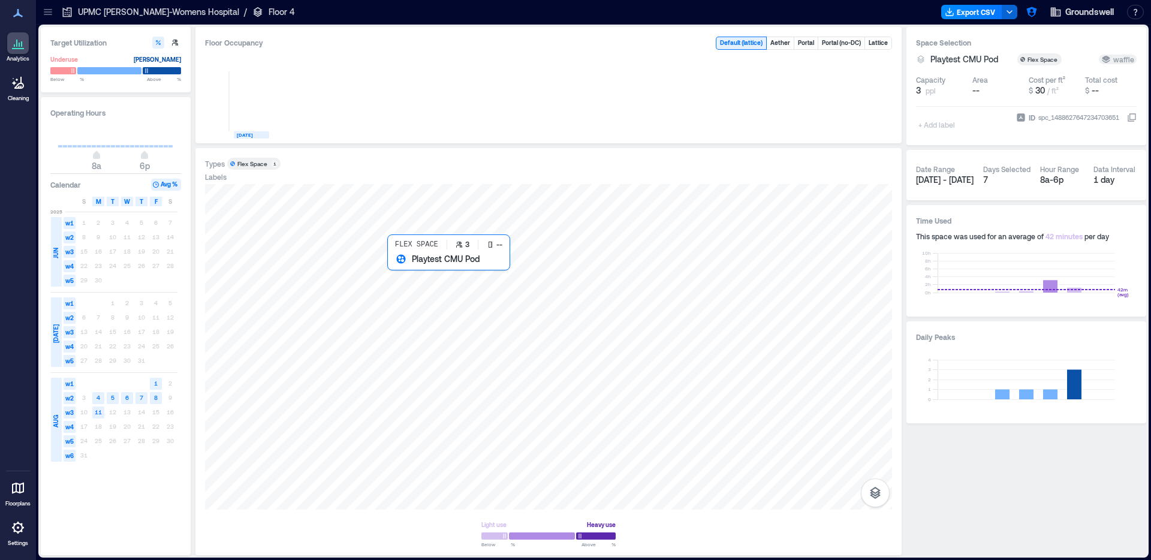
click at [589, 381] on div at bounding box center [548, 347] width 687 height 326
click at [548, 324] on div at bounding box center [548, 347] width 687 height 326
click at [841, 118] on div "0 [DATE]" at bounding box center [548, 94] width 687 height 79
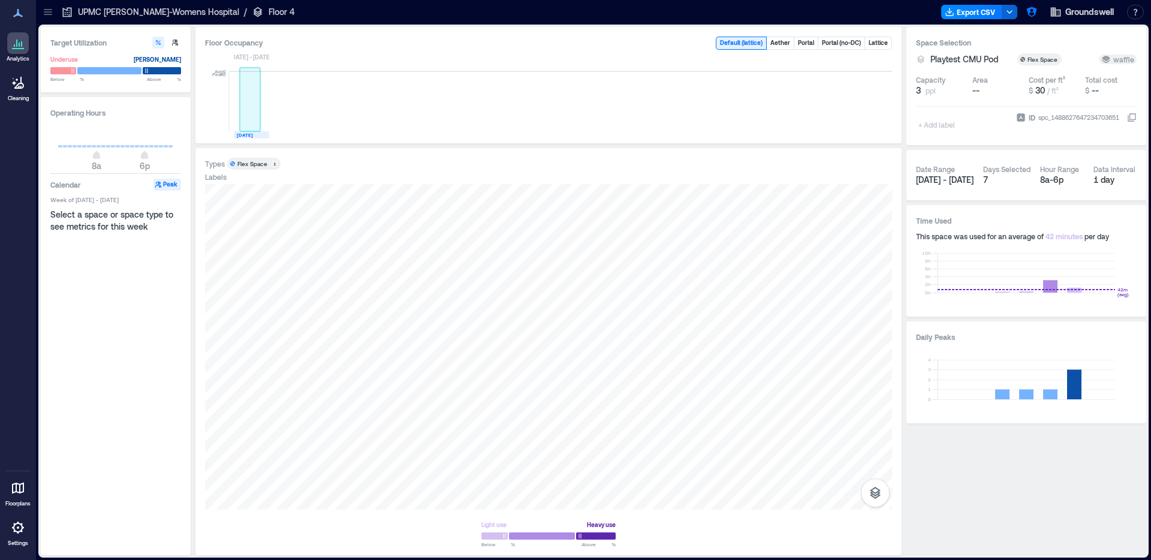
click at [243, 128] on rect at bounding box center [250, 101] width 21 height 60
click at [245, 136] on text "AUG, 2025" at bounding box center [245, 135] width 16 height 6
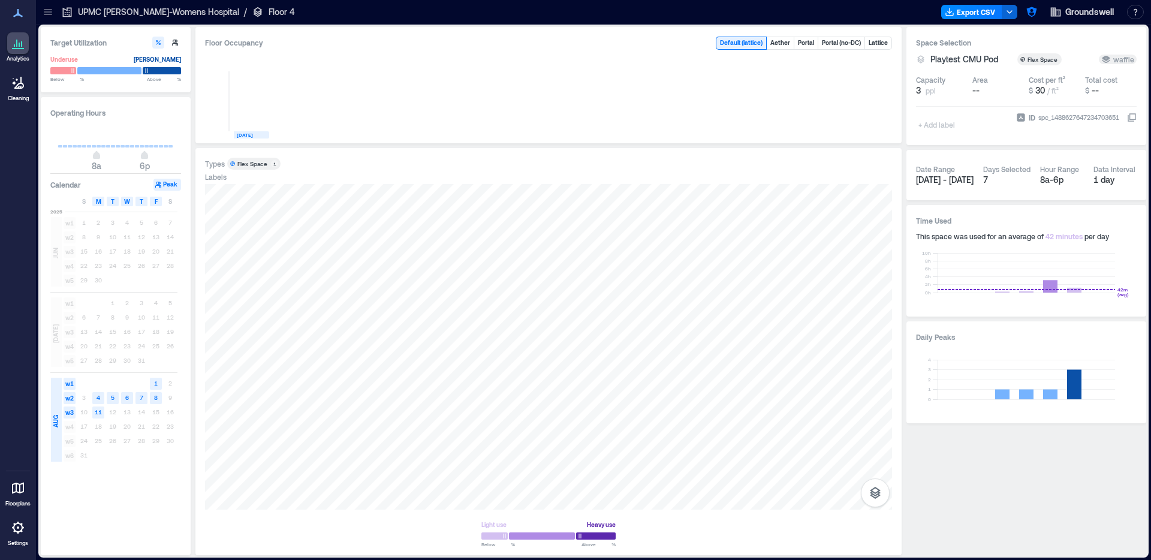
click at [56, 14] on div at bounding box center [47, 11] width 19 height 19
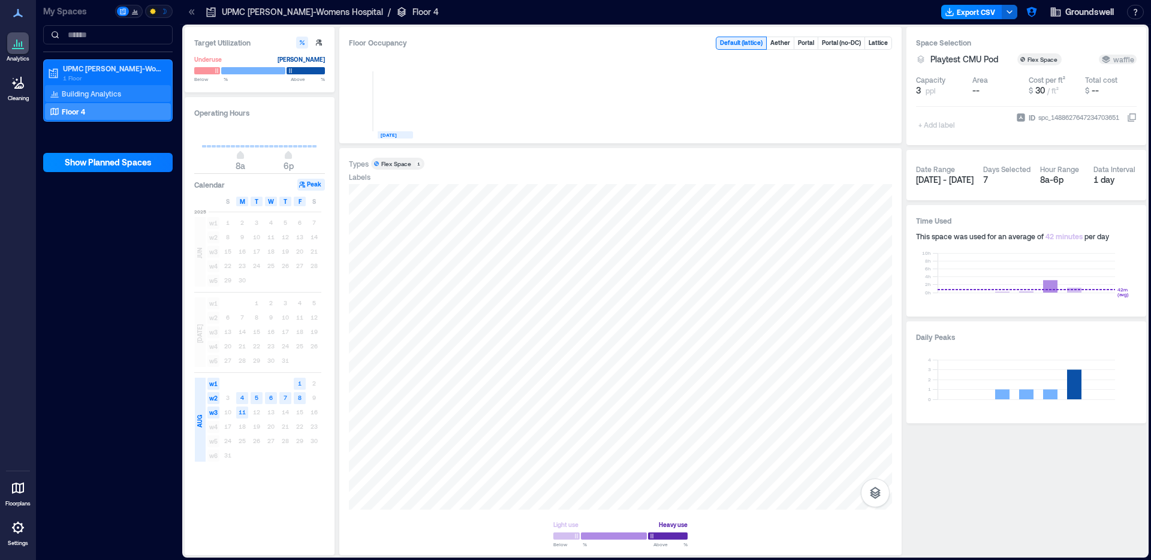
click at [73, 88] on div "Building Analytics" at bounding box center [85, 94] width 76 height 12
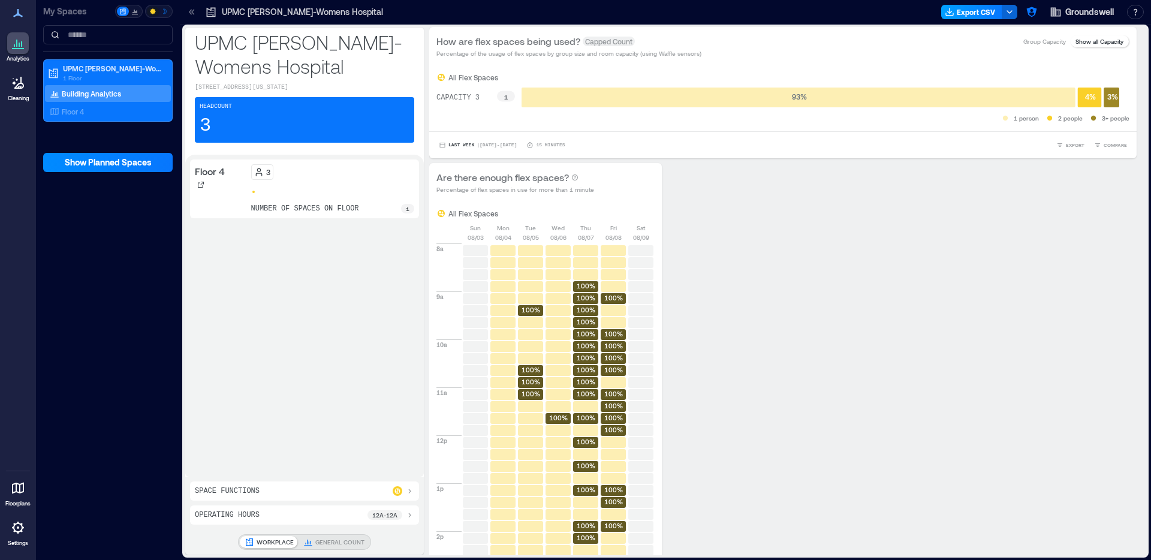
click at [954, 13] on icon "button" at bounding box center [950, 12] width 10 height 10
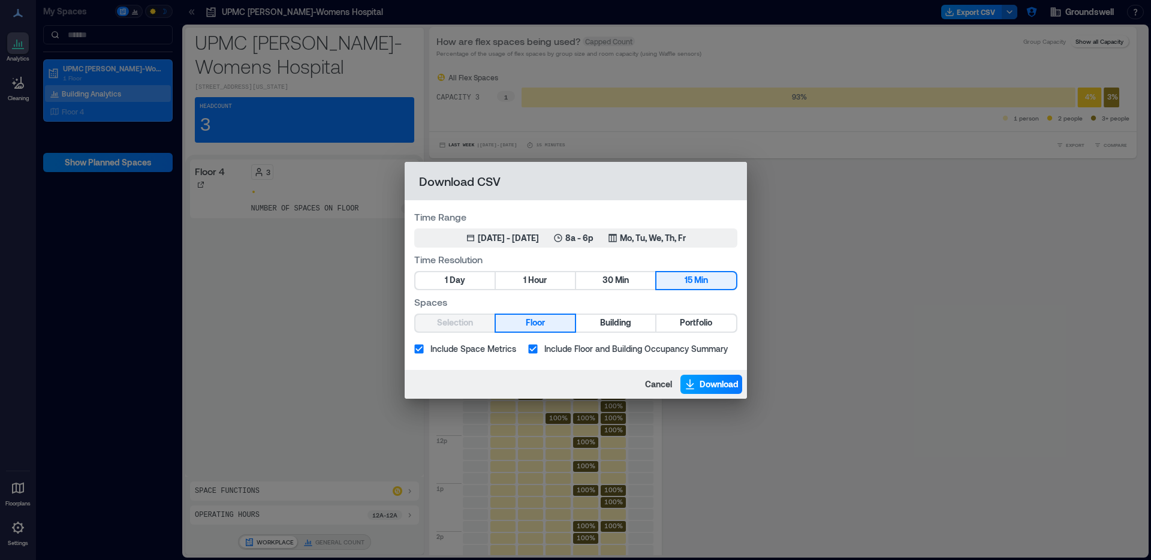
click at [702, 390] on button "Download" at bounding box center [712, 384] width 62 height 19
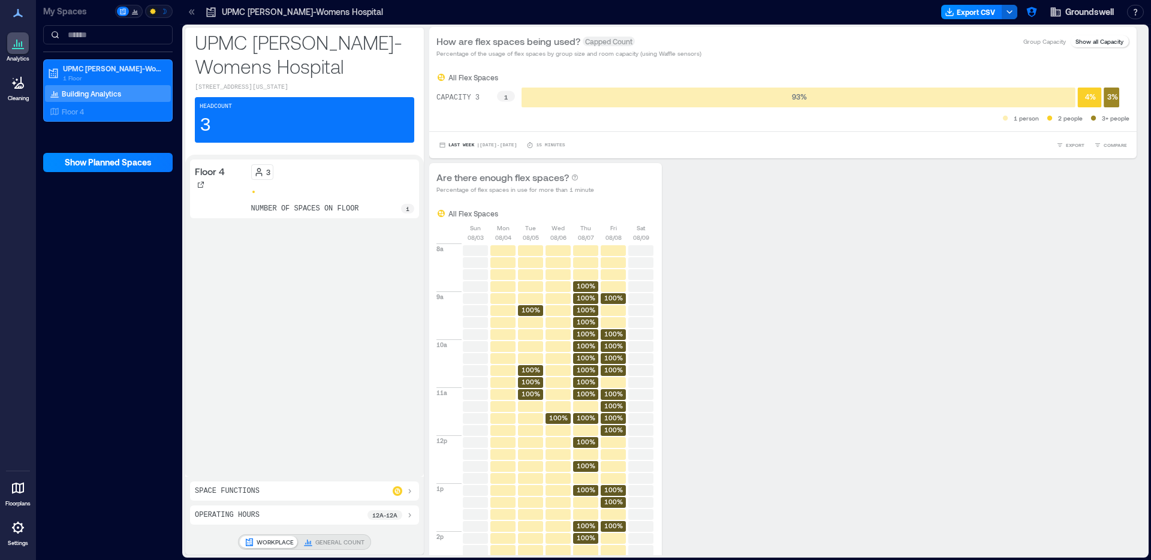
click at [192, 9] on icon at bounding box center [192, 12] width 12 height 12
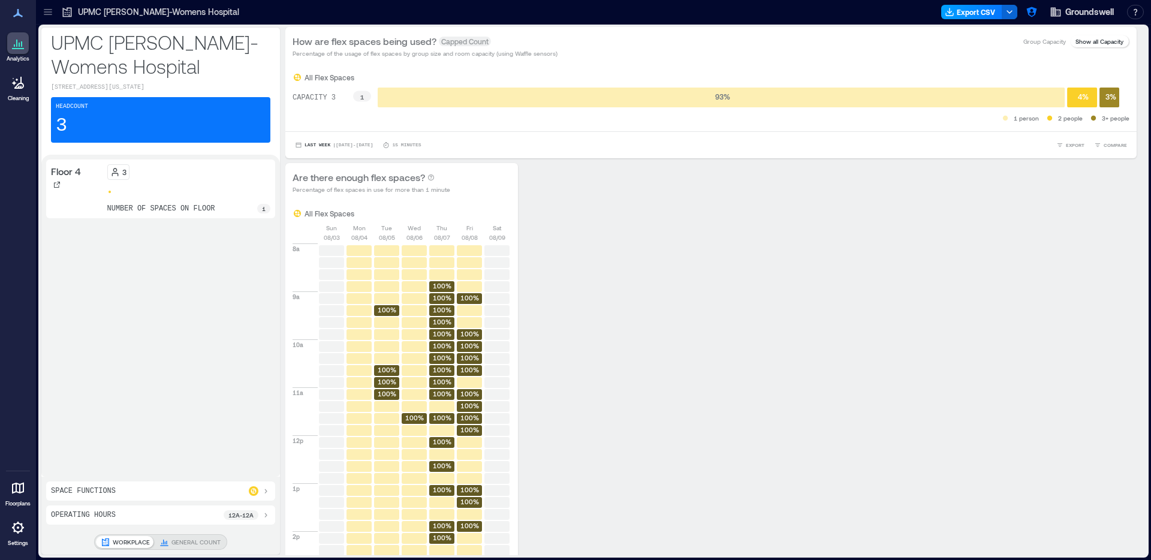
click at [983, 11] on button "Export CSV" at bounding box center [971, 12] width 61 height 14
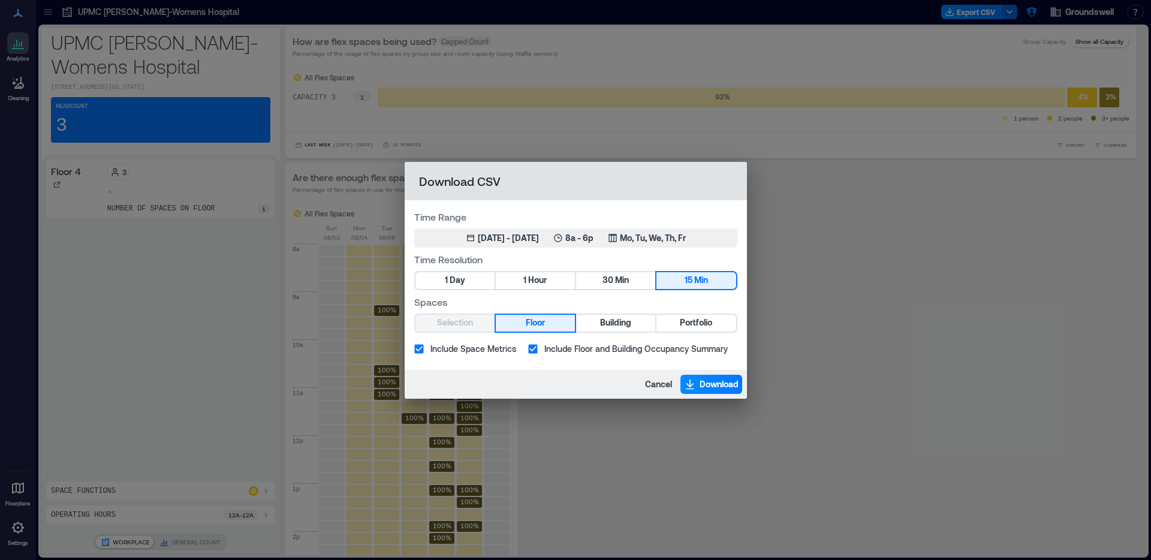
click at [663, 350] on span "Include Floor and Building Occupancy Summary" at bounding box center [636, 348] width 183 height 13
click at [703, 383] on span "Download" at bounding box center [719, 384] width 39 height 12
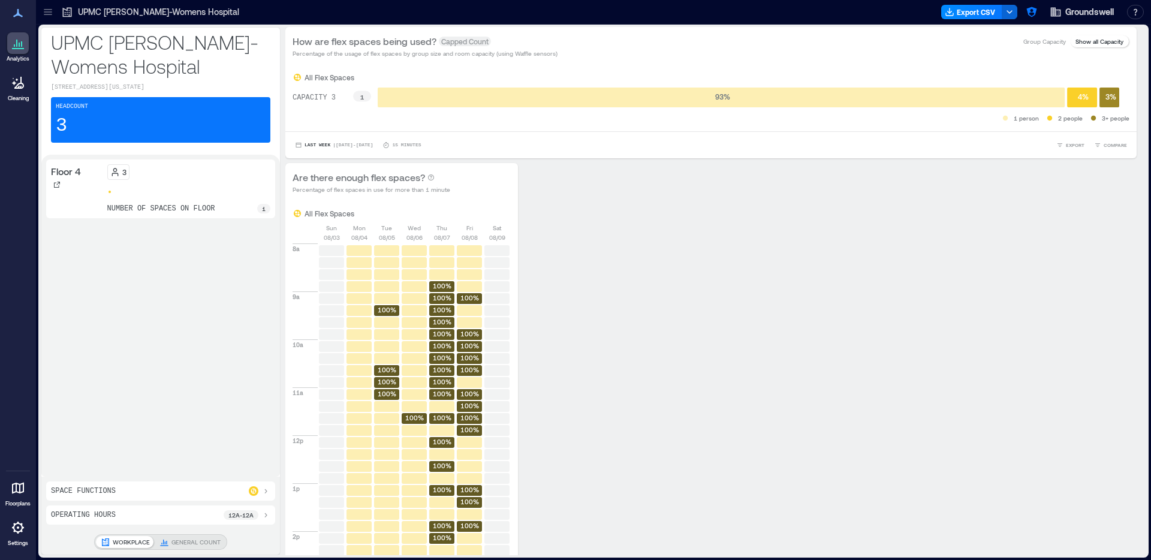
click at [53, 19] on div at bounding box center [47, 11] width 19 height 19
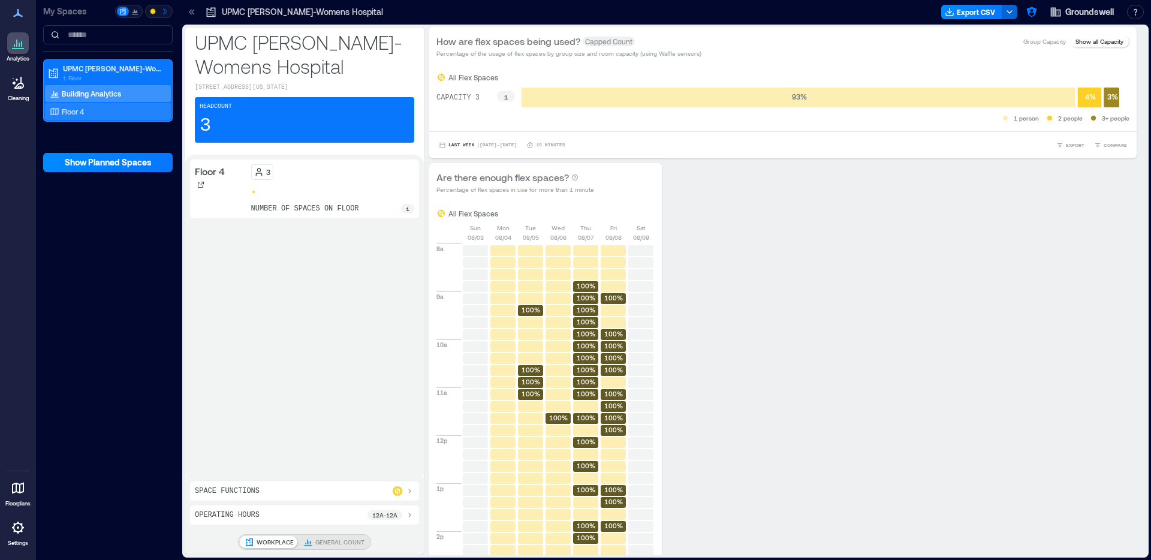
click at [109, 111] on div "Floor 4" at bounding box center [105, 112] width 116 height 12
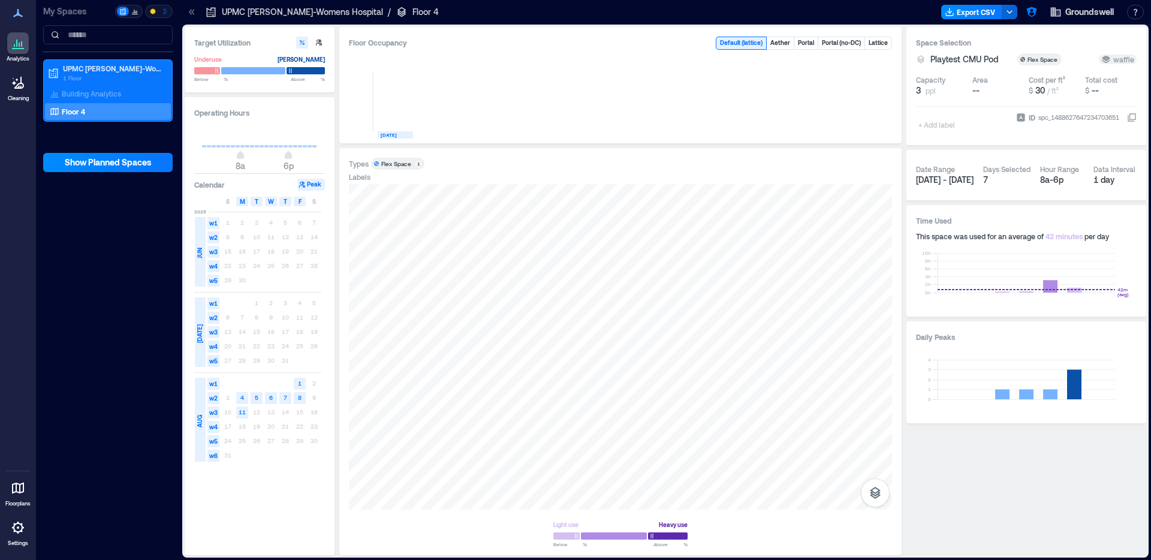
click at [909, 12] on div at bounding box center [691, 11] width 489 height 19
click at [974, 11] on button "Export CSV" at bounding box center [971, 12] width 61 height 14
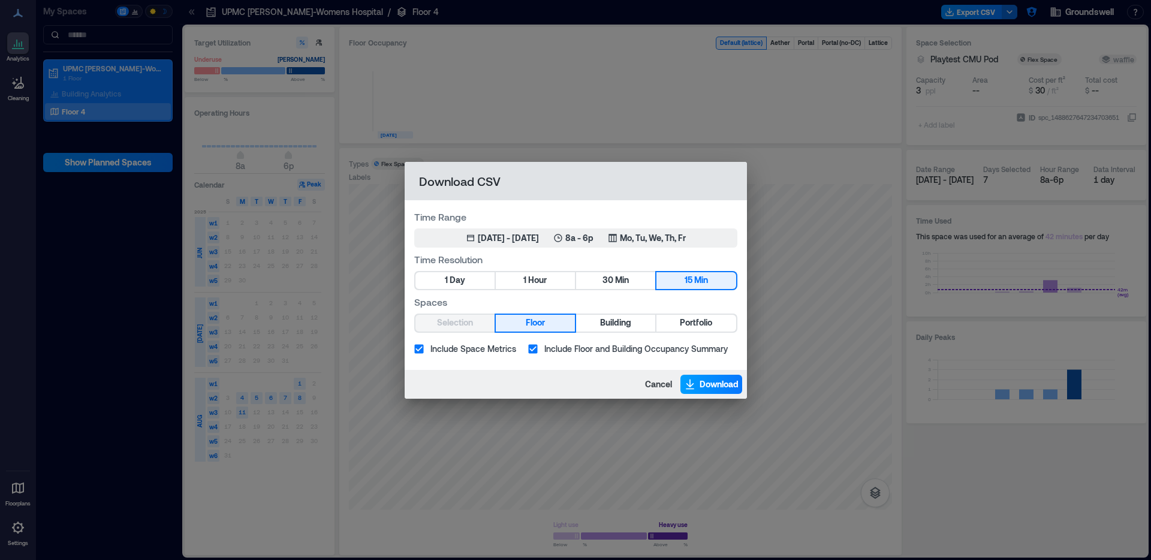
click at [717, 384] on span "Download" at bounding box center [719, 384] width 39 height 12
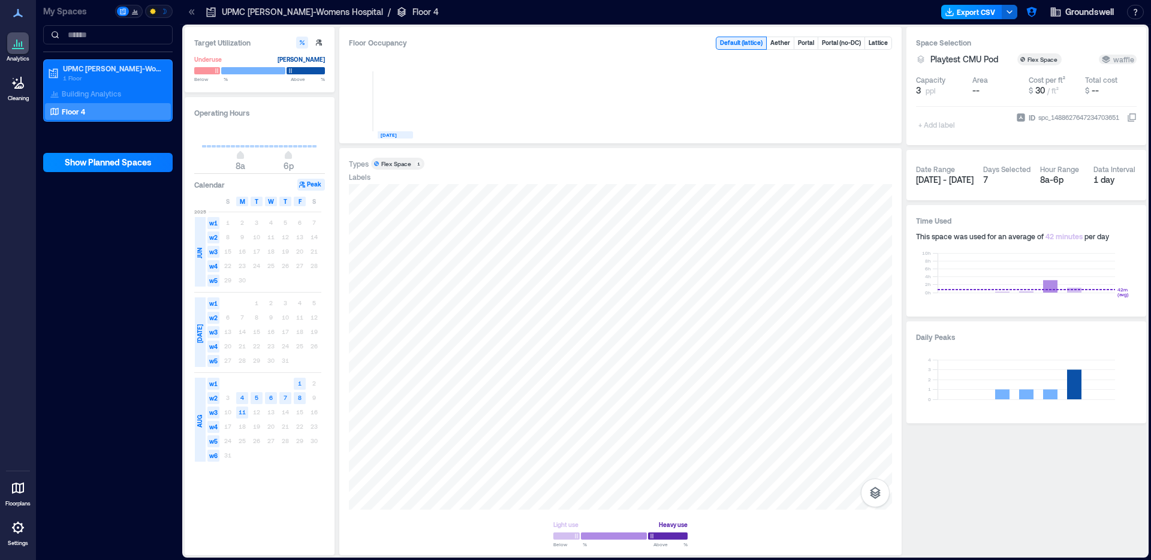
click at [985, 8] on button "Export CSV" at bounding box center [971, 12] width 61 height 14
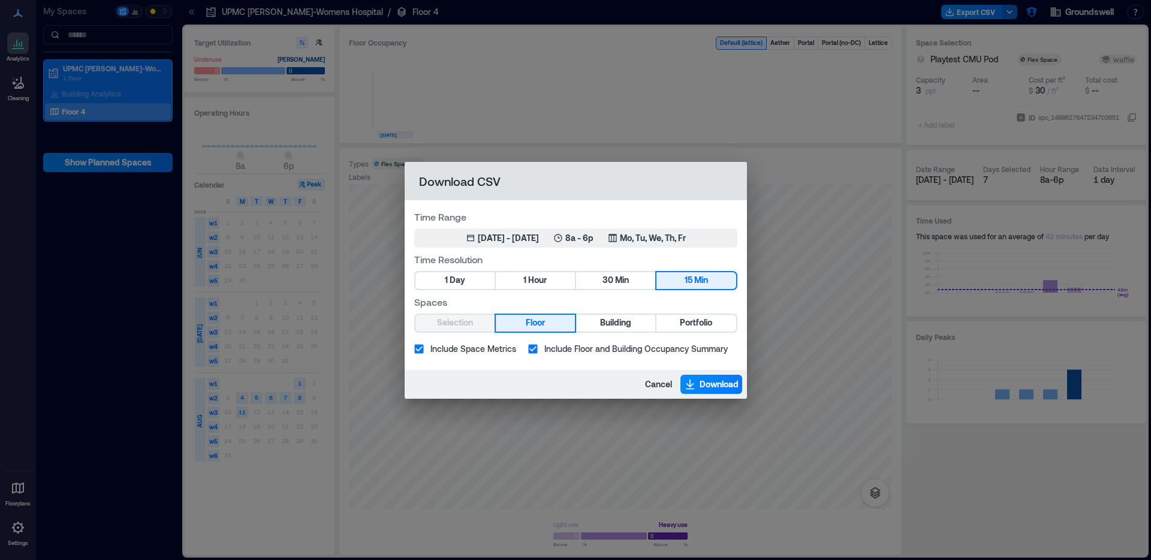
click at [608, 351] on span "Include Floor and Building Occupancy Summary" at bounding box center [636, 348] width 183 height 13
click at [698, 380] on button "Download" at bounding box center [712, 384] width 62 height 19
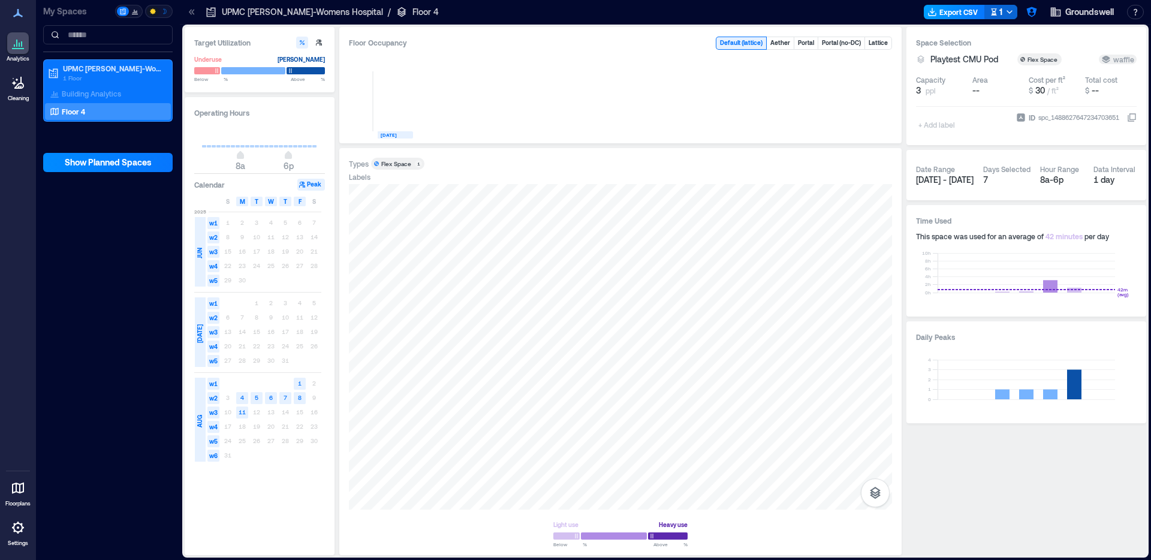
click at [954, 14] on button "Export CSV" at bounding box center [954, 12] width 61 height 14
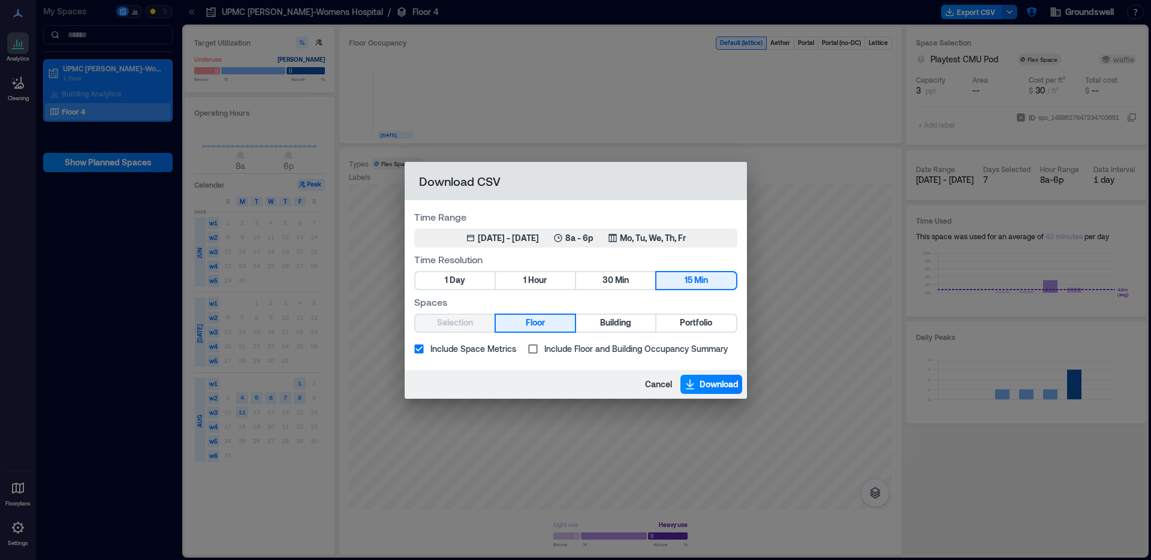
click at [911, 243] on div "Download CSV Time Range Aug 1, 2025 - Aug 11, 2025 8a - 6p Mo, Tu, We, Th, Fr T…" at bounding box center [575, 280] width 1151 height 560
click at [646, 386] on span "Cancel" at bounding box center [658, 384] width 27 height 12
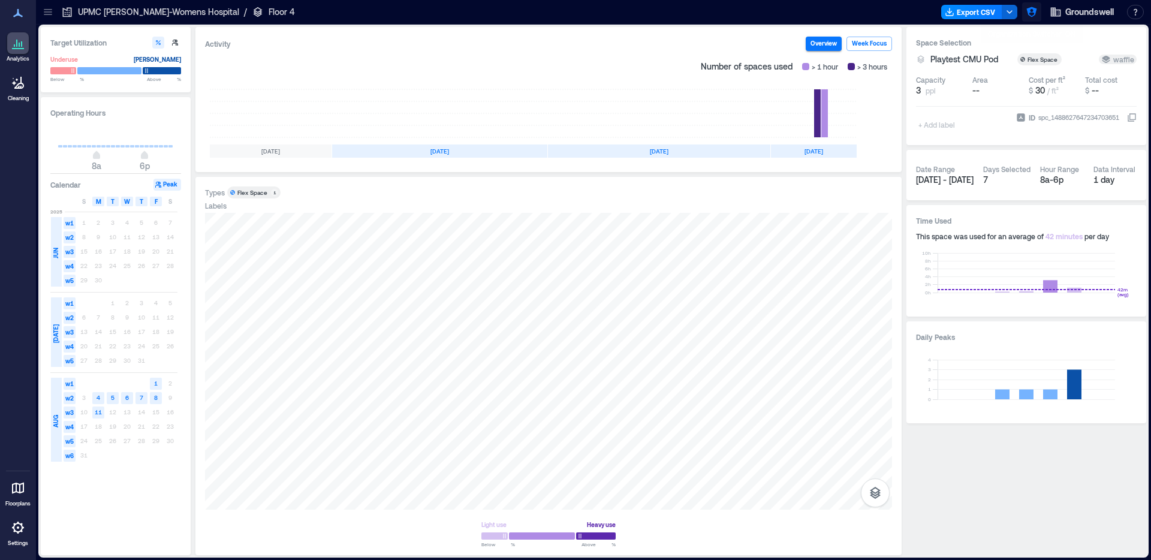
click at [1028, 13] on icon "button" at bounding box center [1032, 12] width 10 height 10
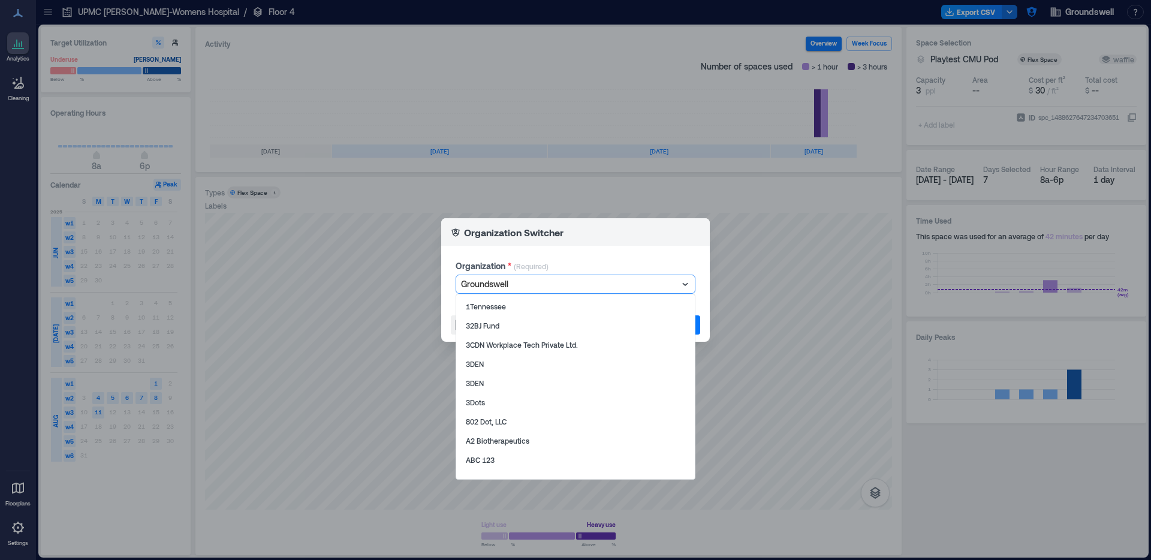
click at [504, 285] on div at bounding box center [569, 284] width 217 height 14
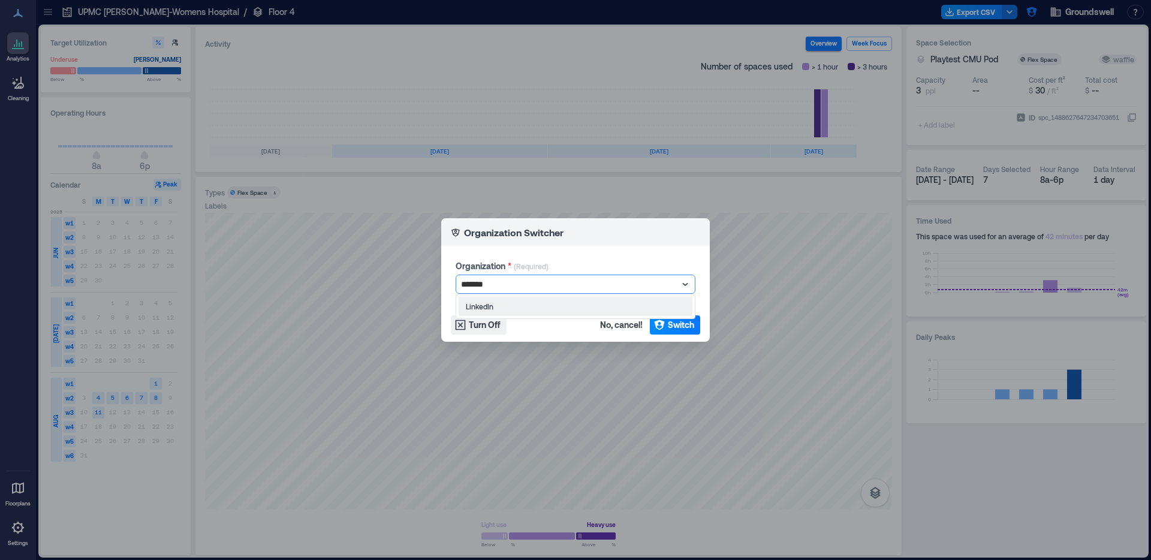
type input "********"
click at [518, 304] on div "LinkedIn" at bounding box center [576, 306] width 234 height 19
click at [671, 326] on span "Switch" at bounding box center [681, 325] width 26 height 12
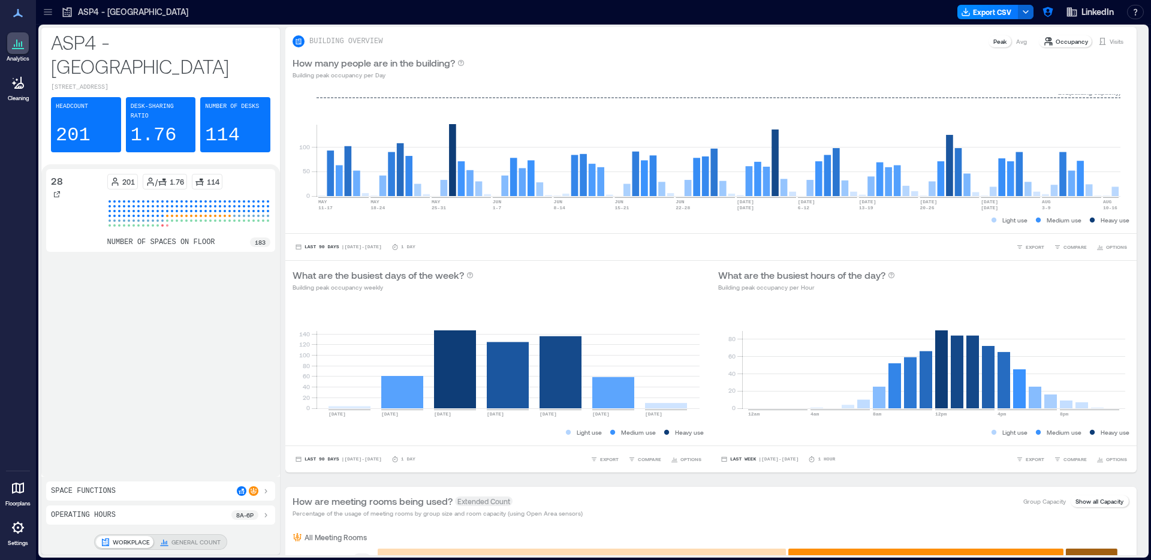
click at [28, 537] on link "Settings" at bounding box center [18, 531] width 29 height 37
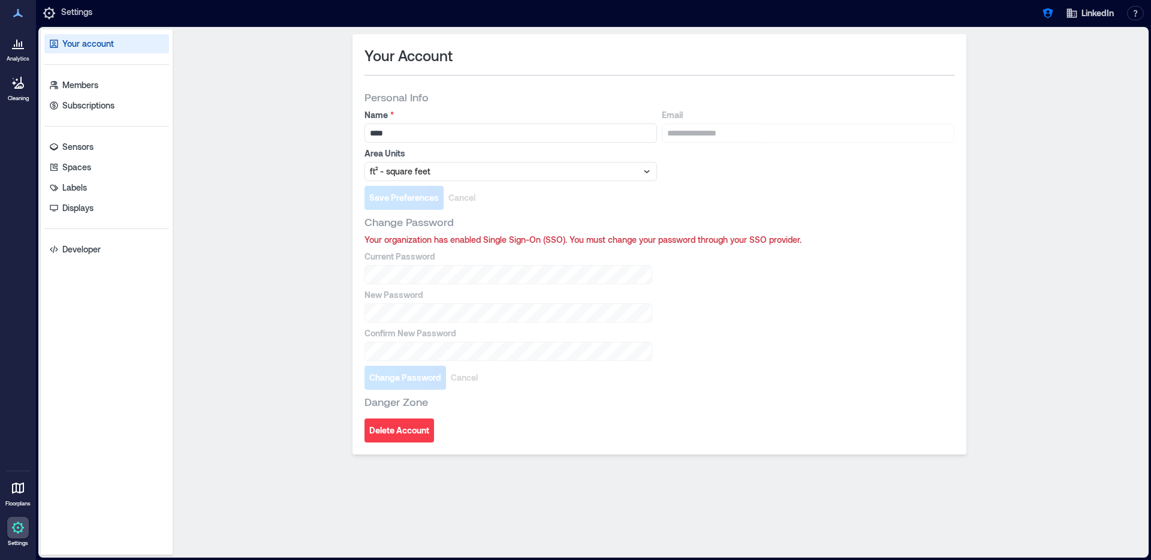
click at [20, 533] on icon at bounding box center [18, 528] width 14 height 14
click at [92, 210] on p "Displays" at bounding box center [77, 208] width 31 height 12
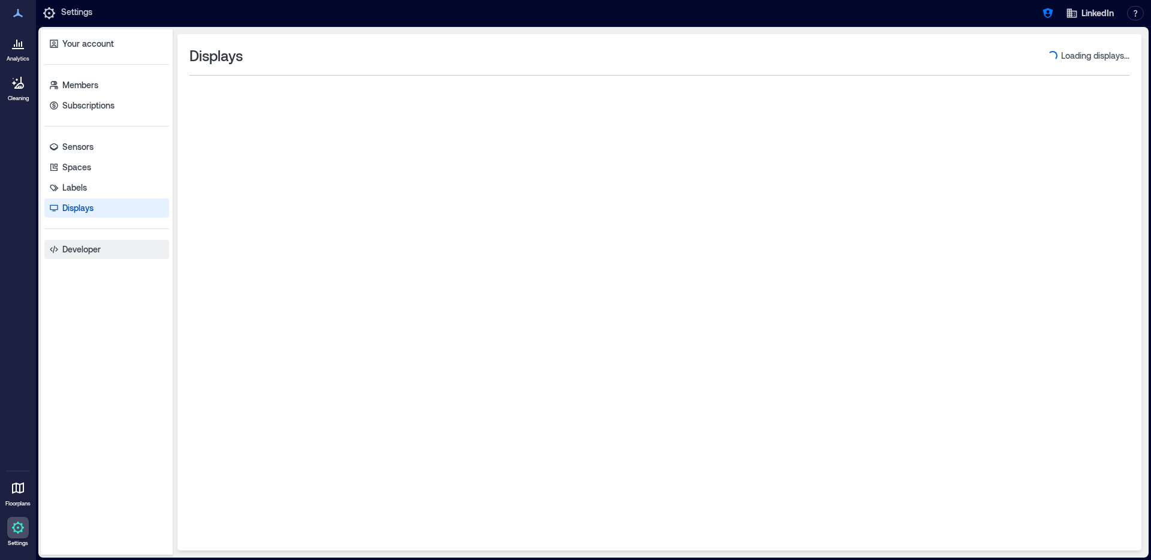
click at [102, 249] on link "Developer" at bounding box center [106, 249] width 125 height 19
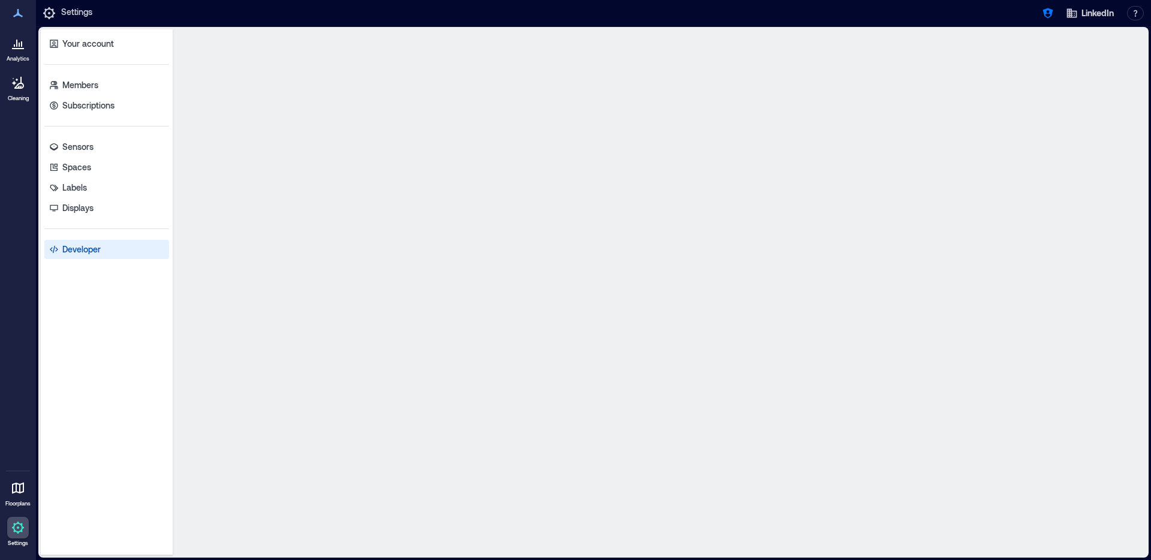
select select "*****"
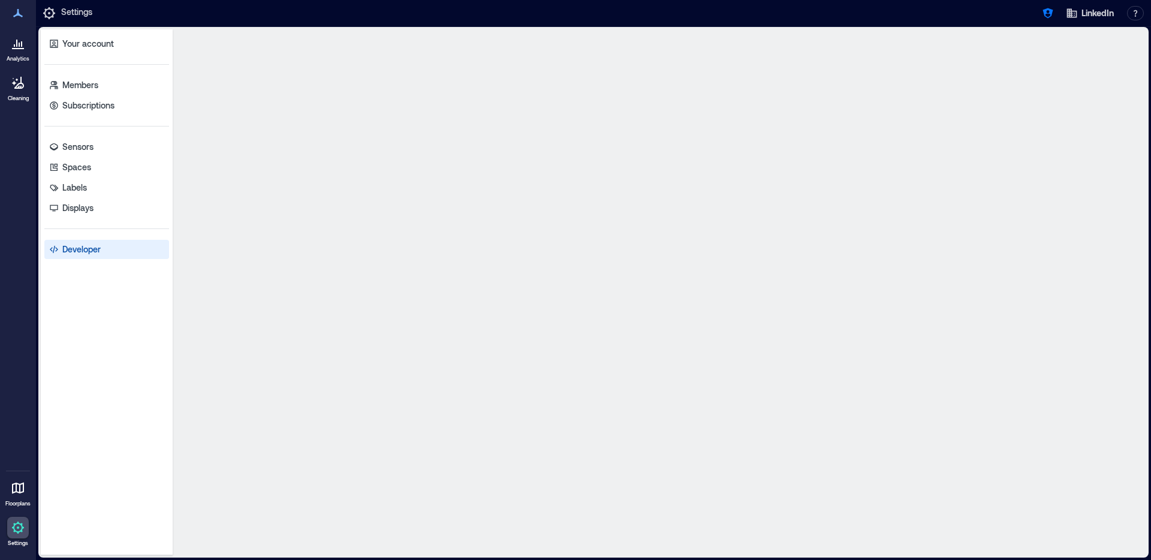
select select "*****"
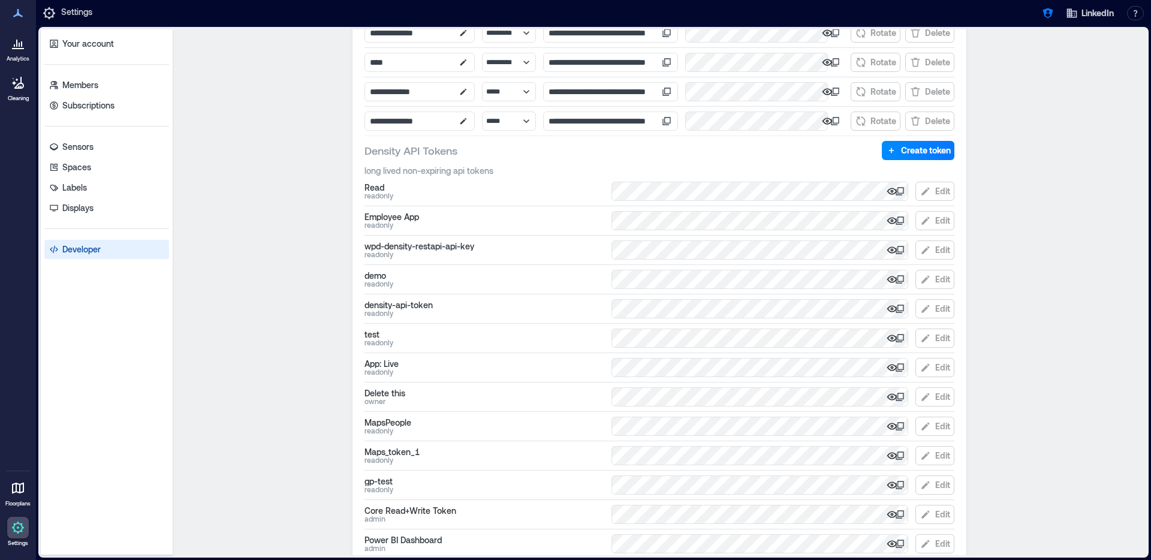
scroll to position [574, 0]
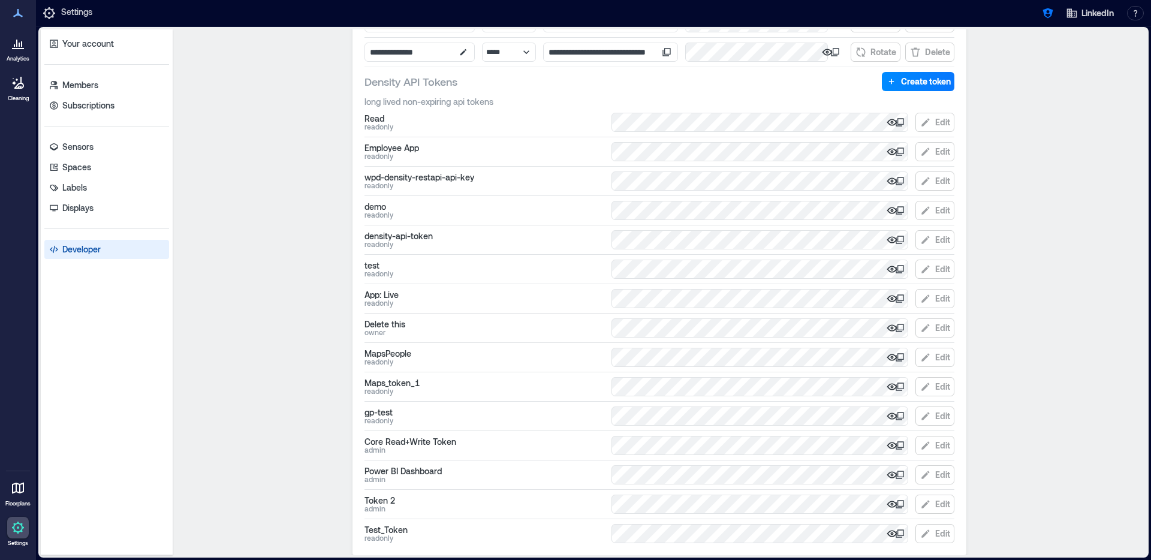
click at [896, 532] on icon at bounding box center [900, 534] width 10 height 10
click at [12, 49] on icon at bounding box center [18, 43] width 14 height 14
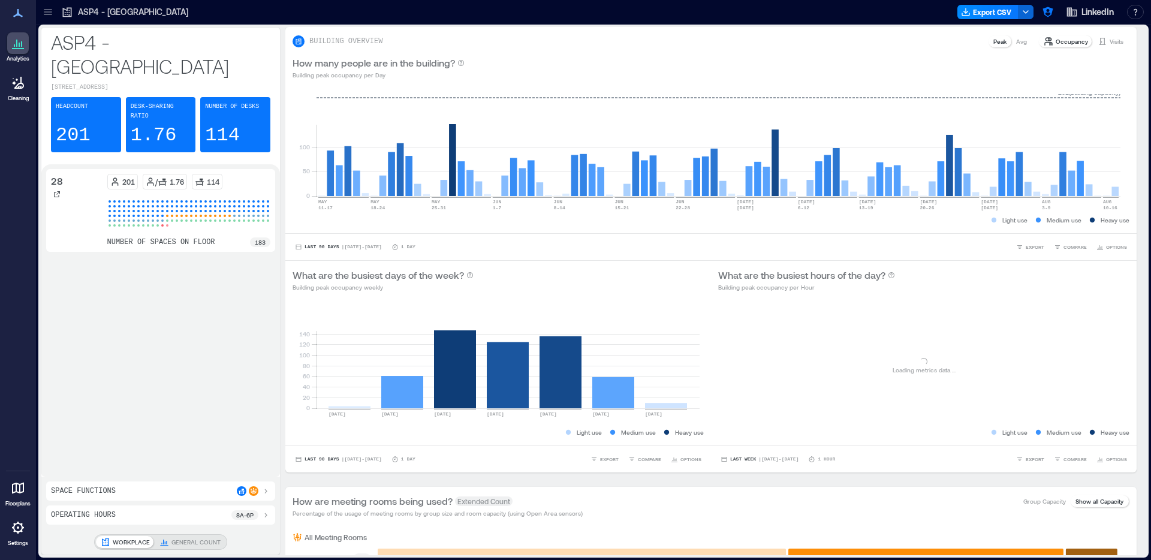
click at [47, 9] on icon at bounding box center [48, 9] width 8 height 1
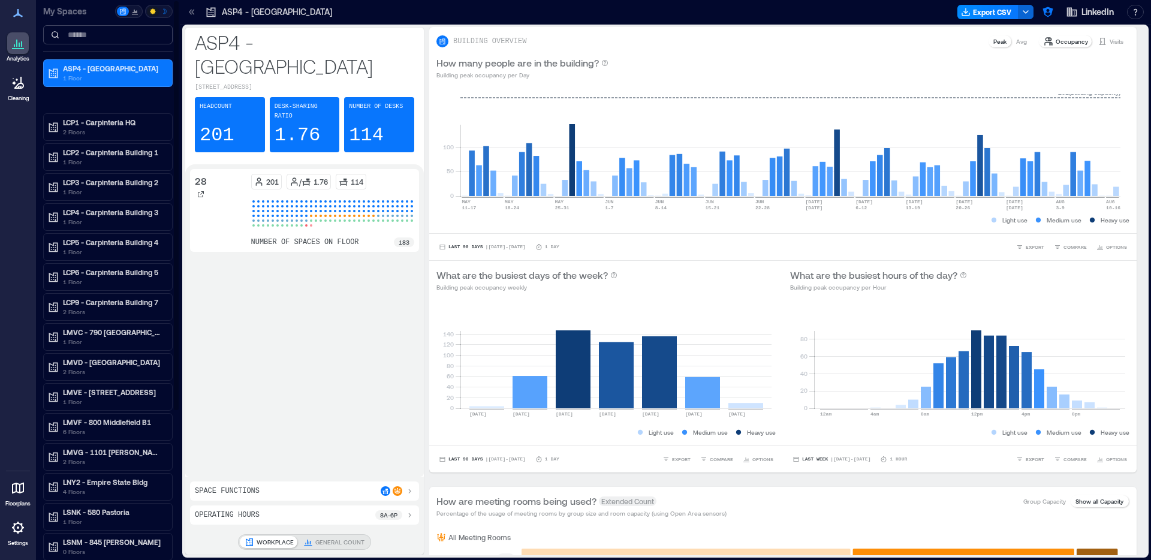
click at [92, 36] on input at bounding box center [108, 34] width 130 height 19
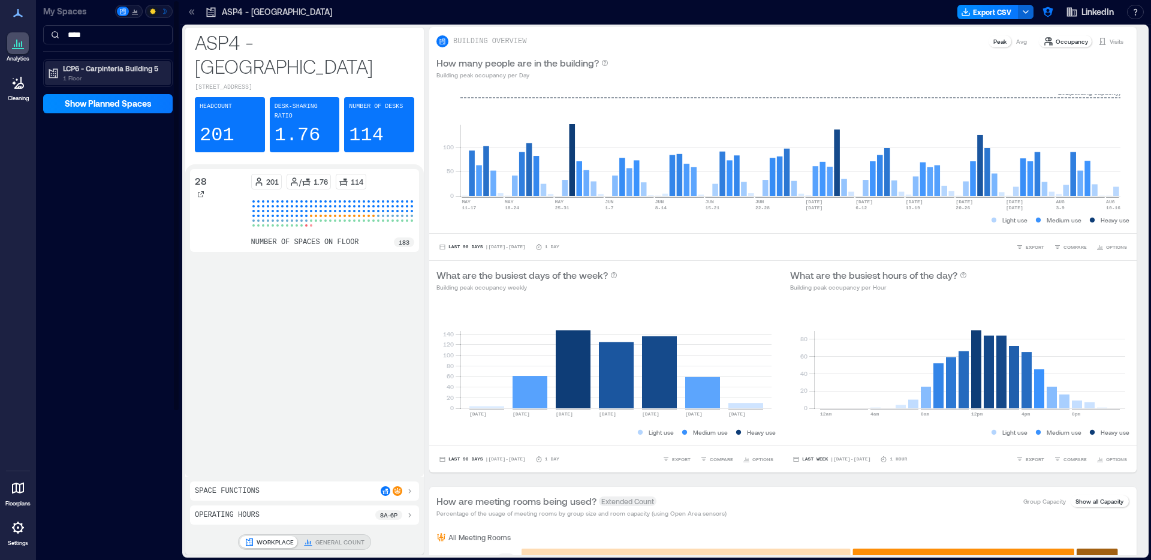
click at [93, 80] on p "1 Floor" at bounding box center [113, 78] width 101 height 10
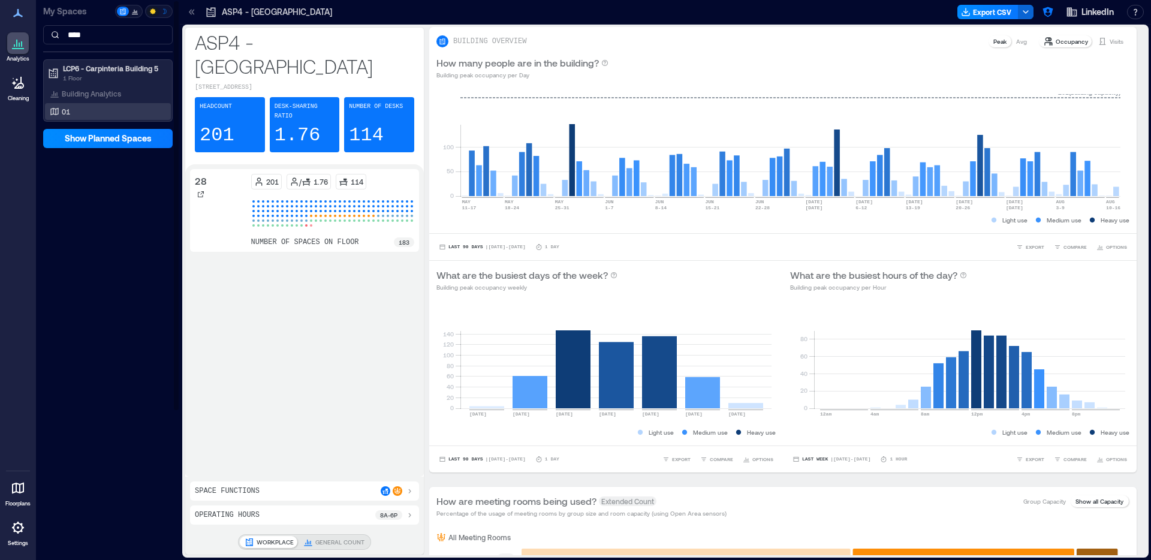
click at [88, 110] on div "01" at bounding box center [105, 112] width 116 height 12
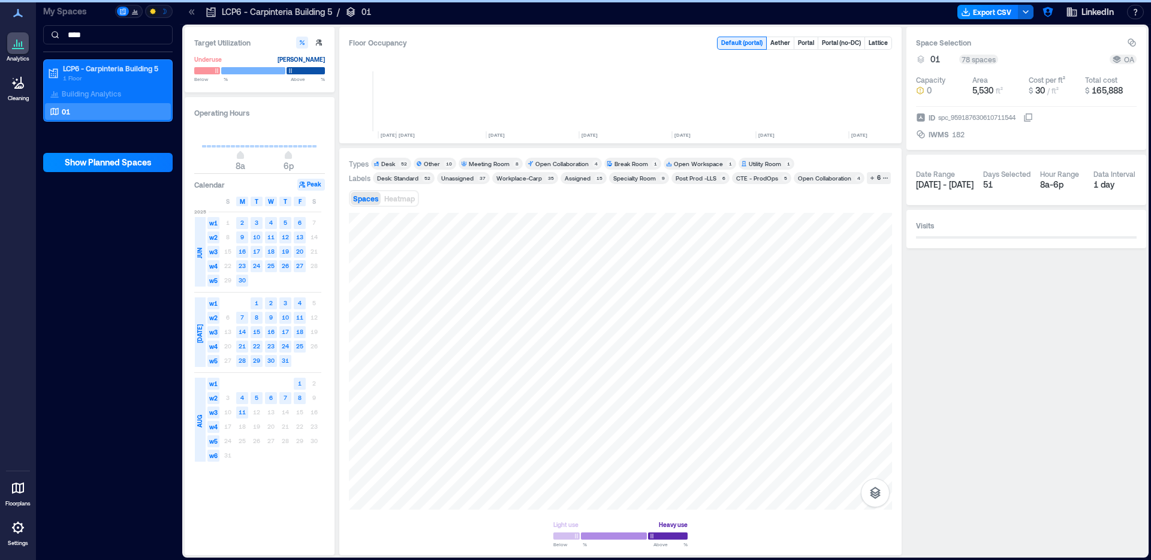
scroll to position [0, 2550]
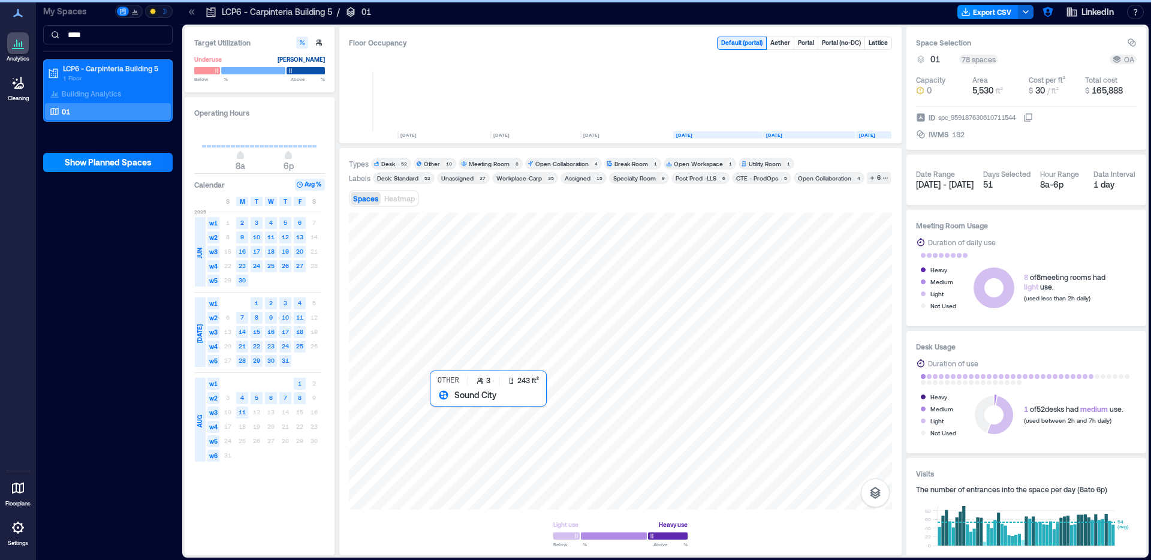
click at [451, 412] on div at bounding box center [620, 361] width 543 height 297
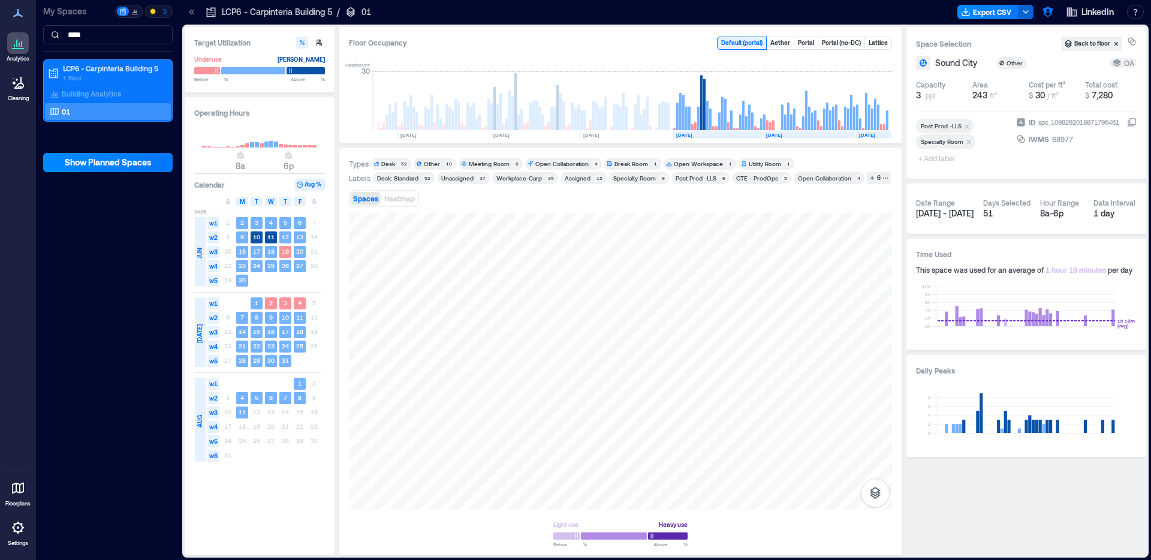
click at [1141, 123] on div "Space Selection Back to floor Sound City Other OA Capacity 3 ppl Area 243 ft² C…" at bounding box center [1027, 103] width 240 height 152
click at [1133, 122] on icon at bounding box center [1132, 123] width 10 height 10
click at [453, 410] on div at bounding box center [620, 361] width 543 height 297
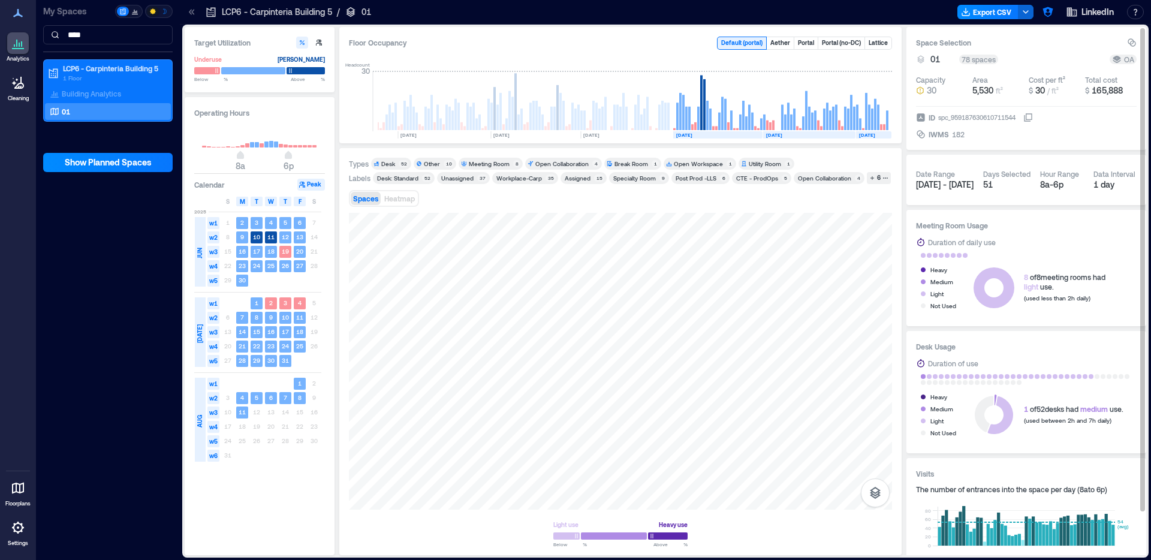
click at [1033, 117] on icon at bounding box center [1029, 118] width 10 height 10
click at [883, 179] on icon "button" at bounding box center [886, 178] width 6 height 6
click at [388, 194] on div "Phone Room" at bounding box center [371, 192] width 40 height 8
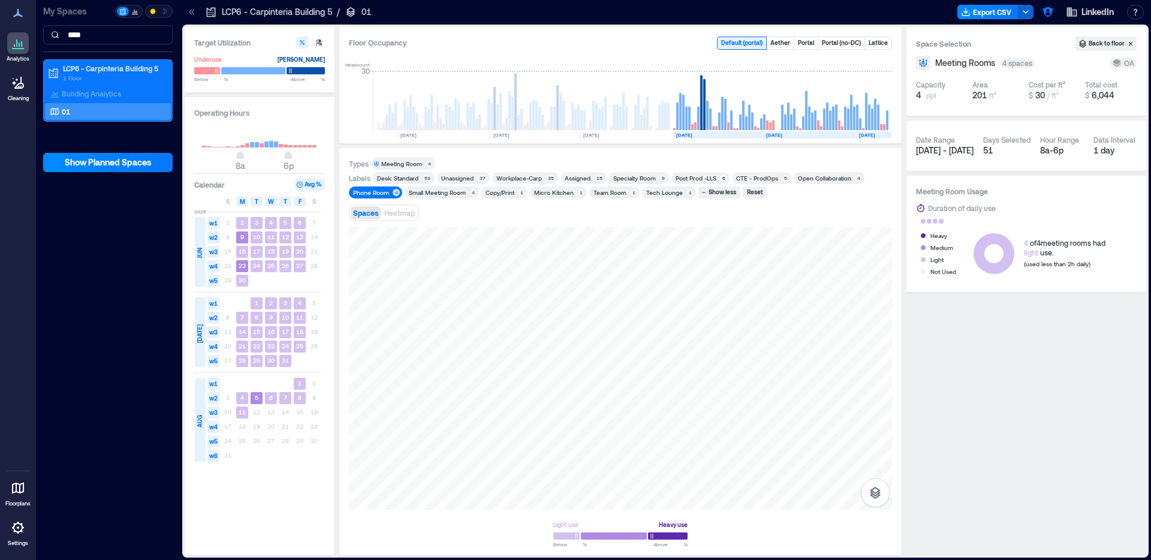
click at [380, 192] on div "Phone Room" at bounding box center [371, 192] width 36 height 8
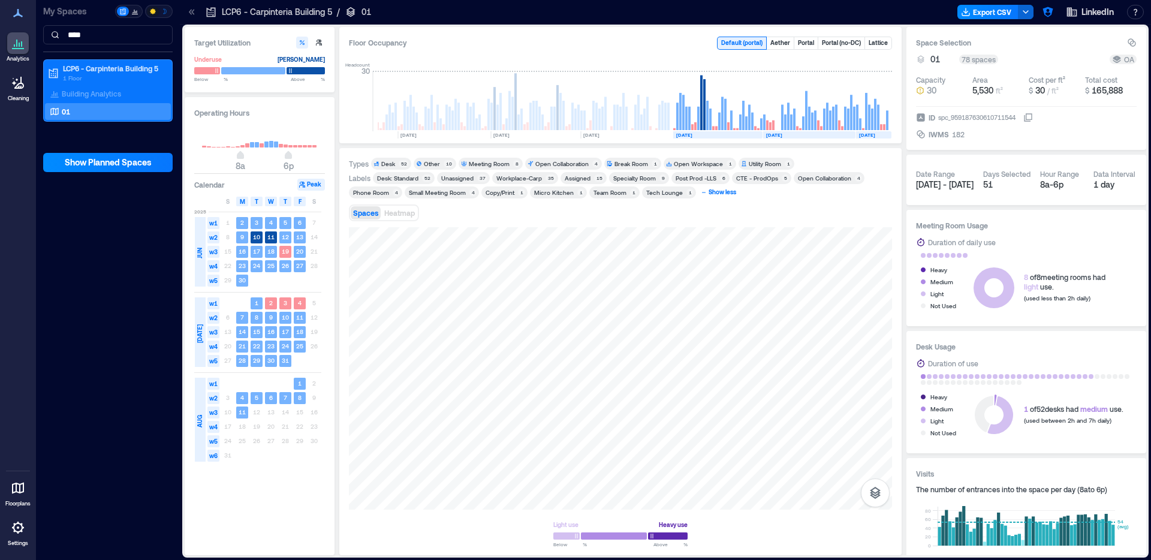
click at [709, 194] on div "Show less" at bounding box center [722, 192] width 31 height 11
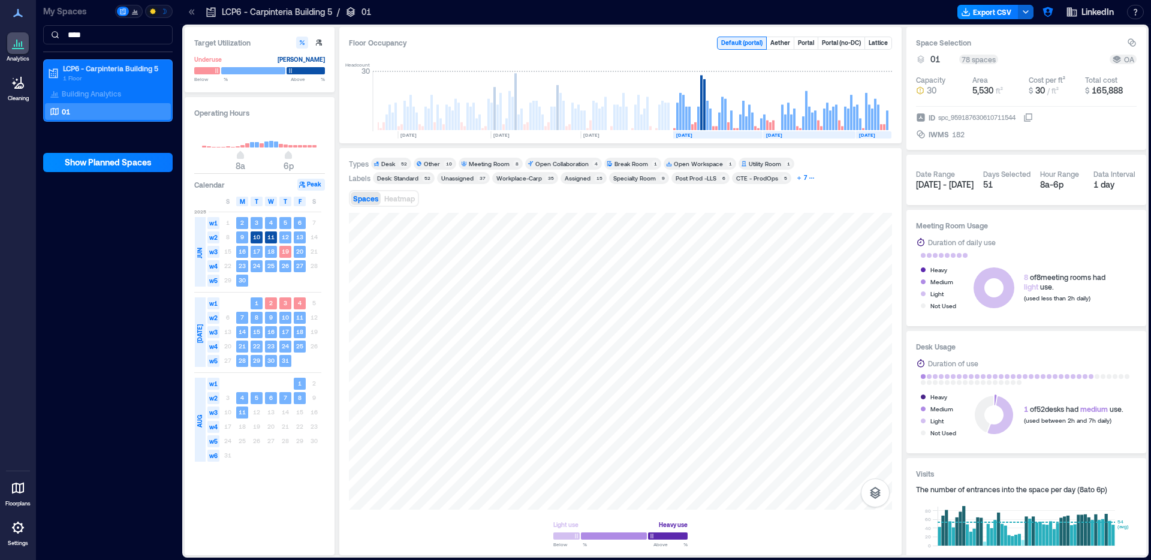
click at [805, 177] on div "7" at bounding box center [805, 178] width 7 height 11
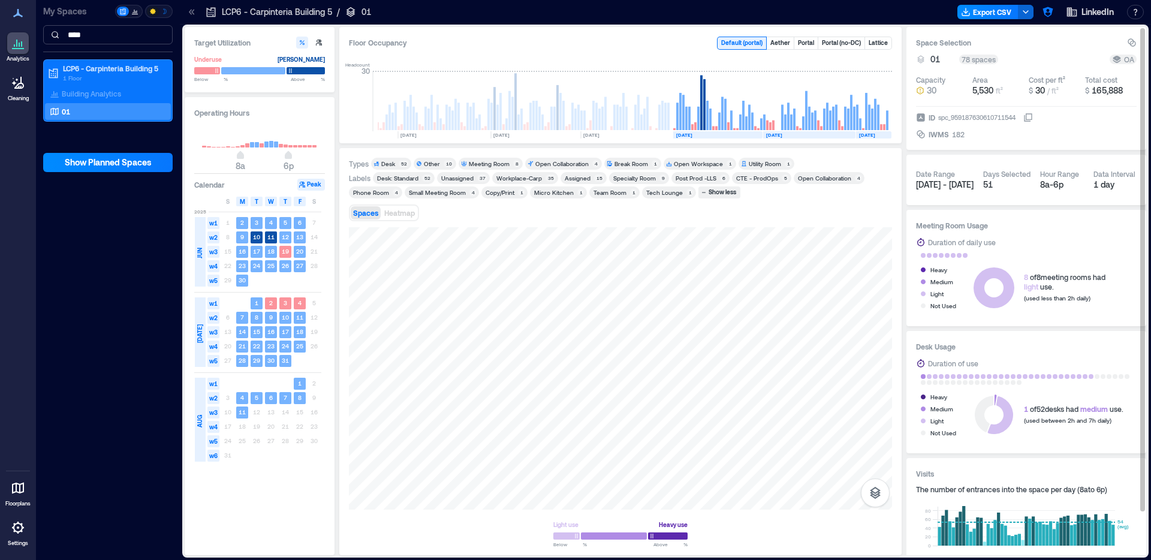
click at [107, 34] on input "****" at bounding box center [108, 34] width 130 height 19
click at [99, 32] on input "****" at bounding box center [108, 34] width 130 height 19
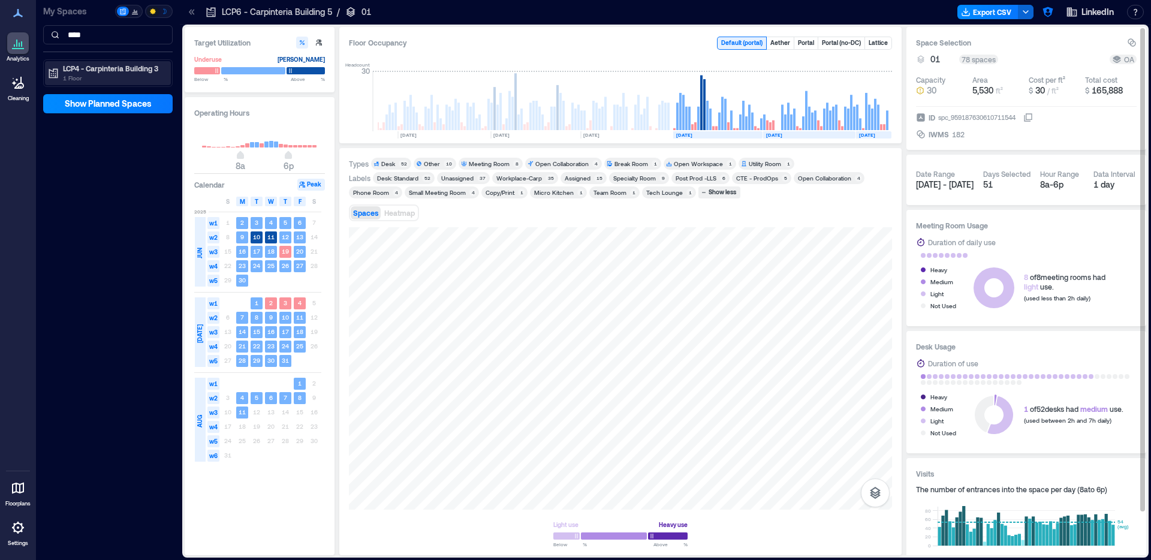
type input "****"
click at [110, 76] on p "1 Floor" at bounding box center [113, 78] width 101 height 10
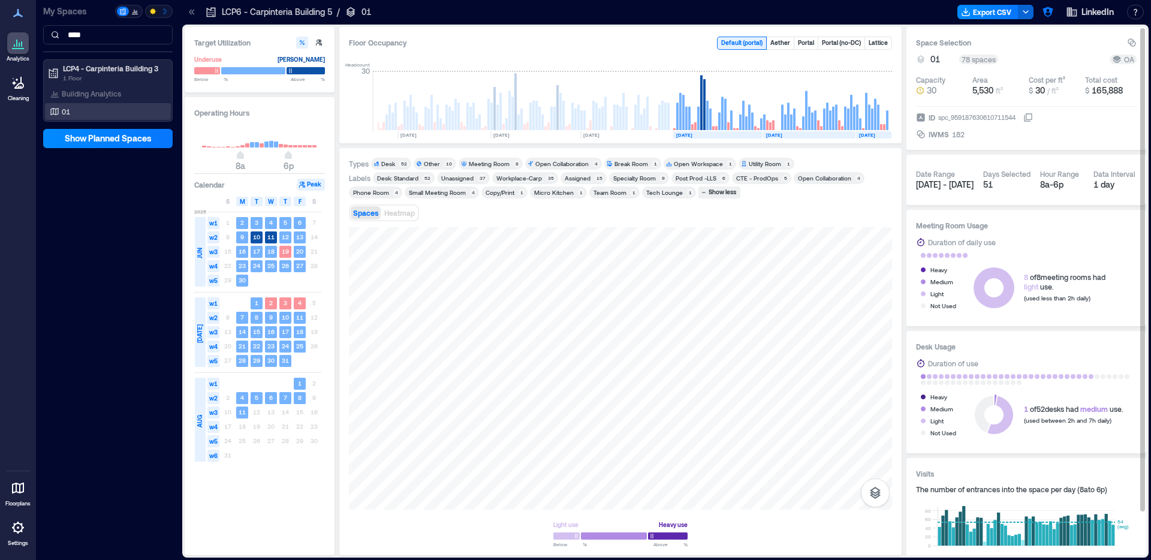
click at [102, 114] on div "01" at bounding box center [105, 112] width 116 height 12
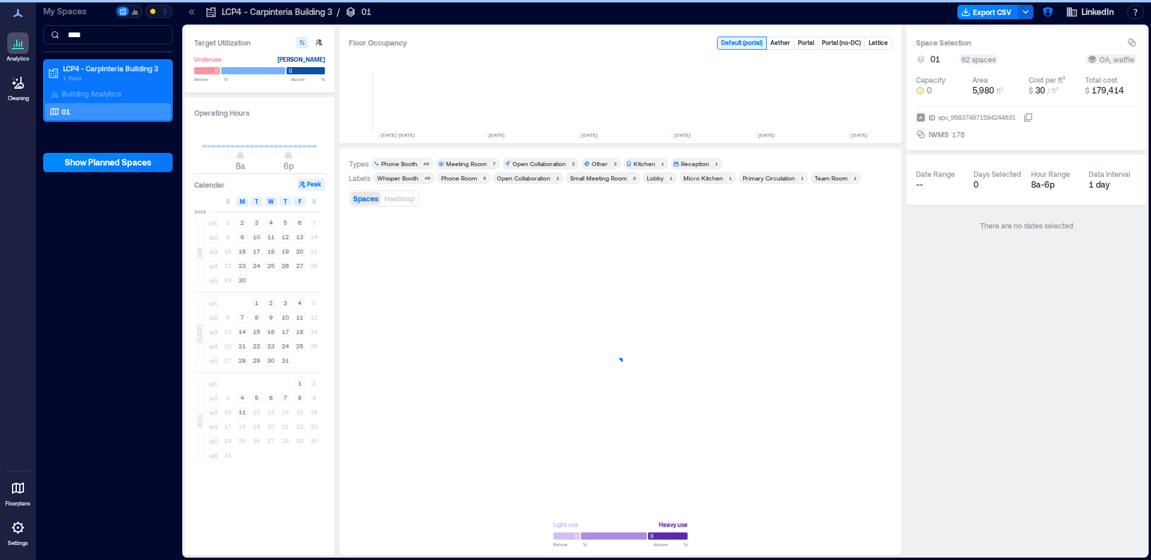
scroll to position [0, 2550]
click at [404, 178] on div "Whisper Booth" at bounding box center [397, 178] width 41 height 8
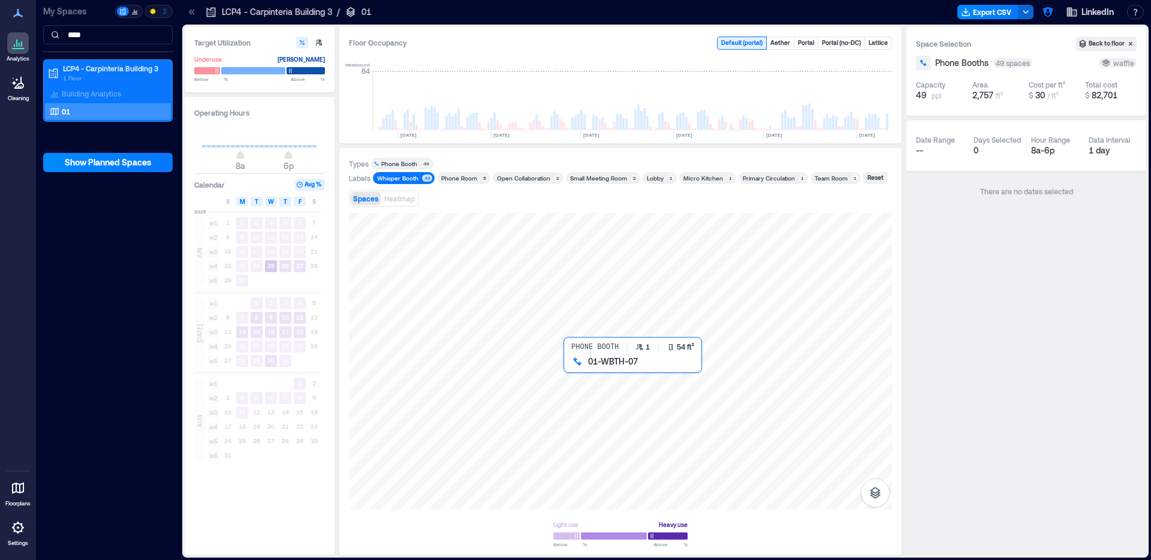
click at [571, 368] on div at bounding box center [620, 361] width 543 height 297
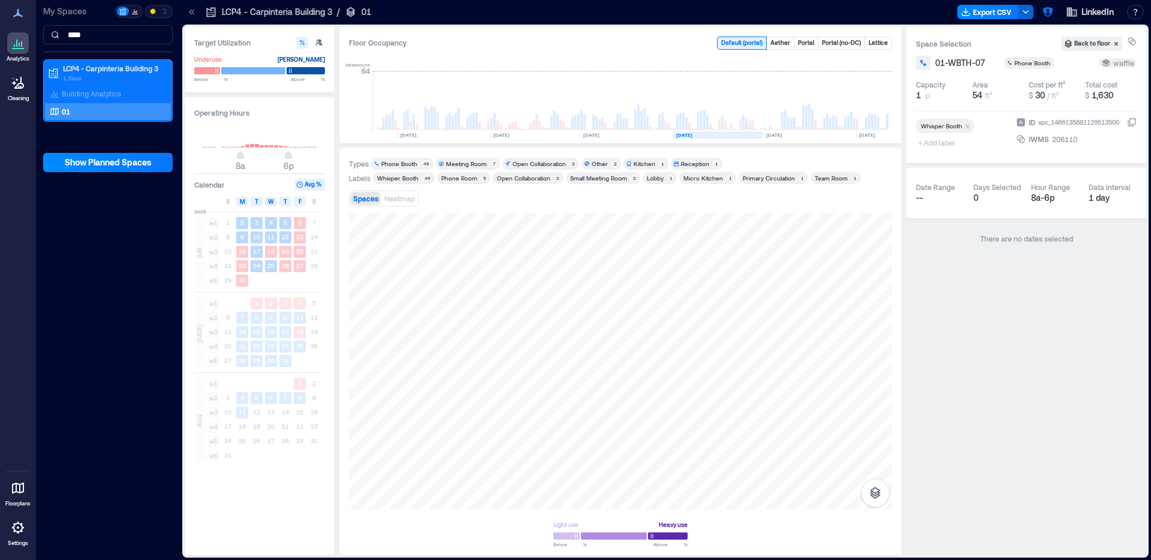
click at [701, 137] on rect at bounding box center [717, 134] width 89 height 7
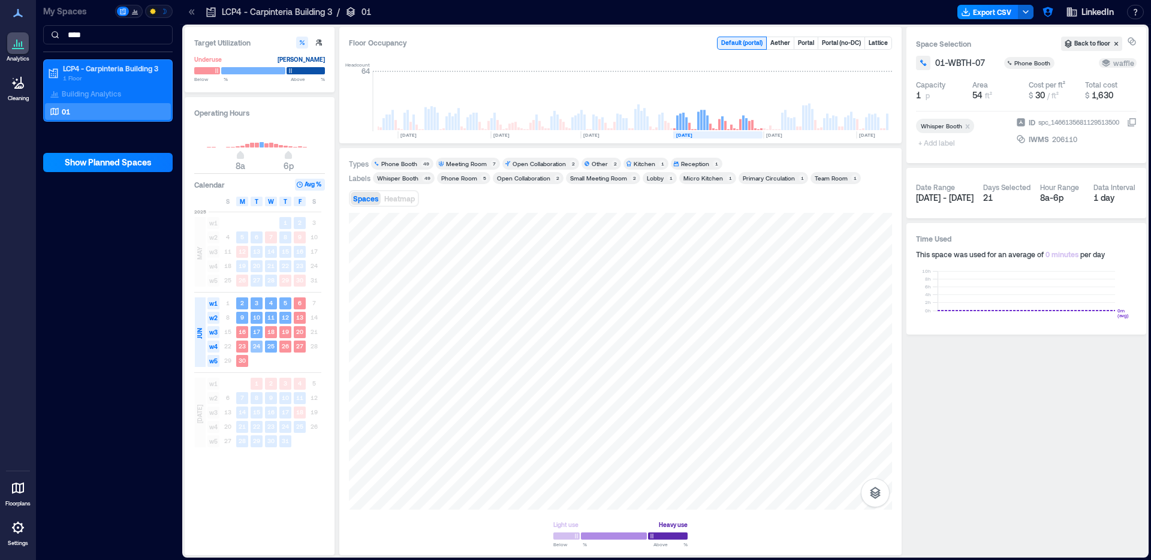
click at [257, 346] on text "24" at bounding box center [256, 345] width 7 height 7
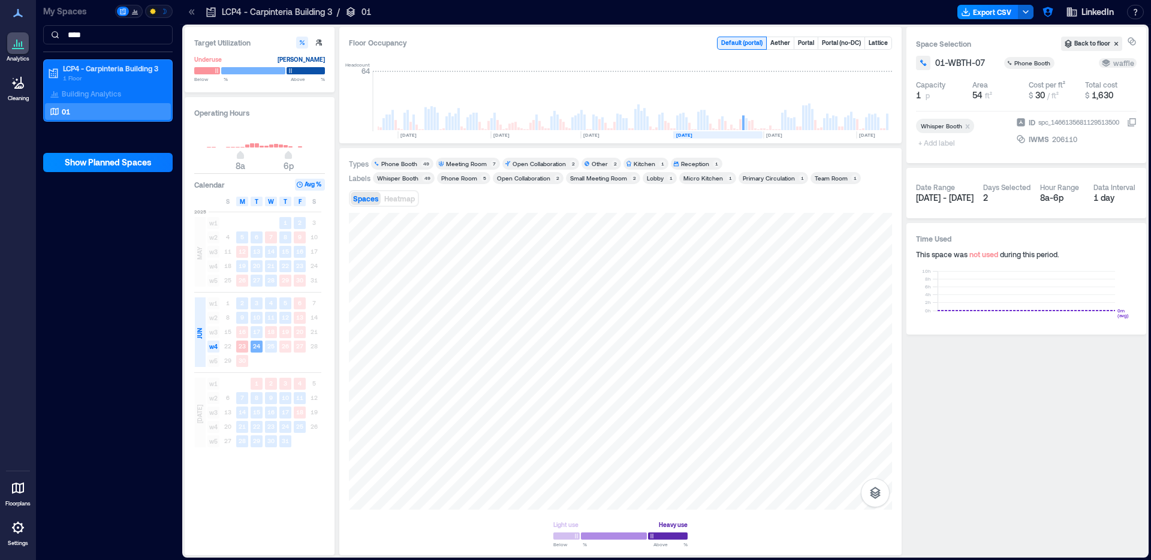
click at [246, 345] on rect at bounding box center [242, 347] width 12 height 12
click at [254, 349] on text "24" at bounding box center [256, 345] width 7 height 7
click at [575, 364] on div at bounding box center [620, 361] width 543 height 297
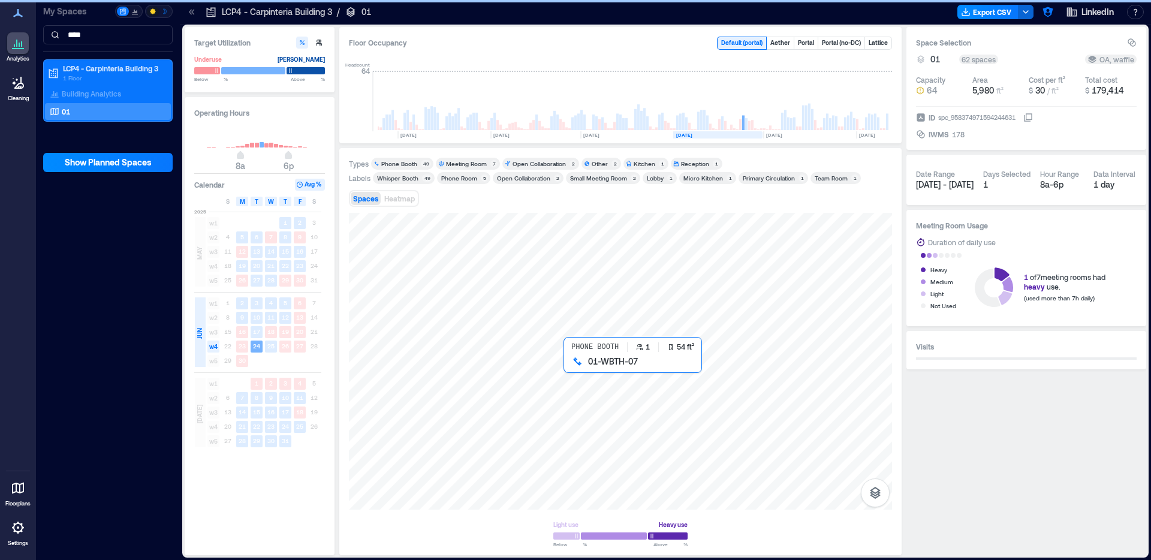
click at [576, 369] on div at bounding box center [620, 361] width 543 height 297
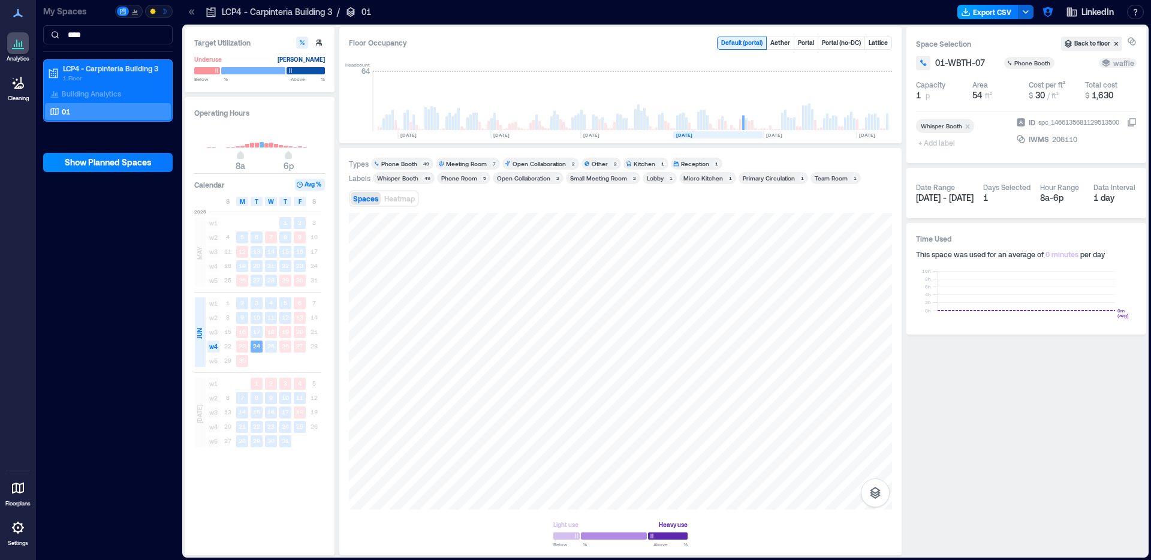
click at [989, 14] on button "Export CSV" at bounding box center [988, 12] width 61 height 14
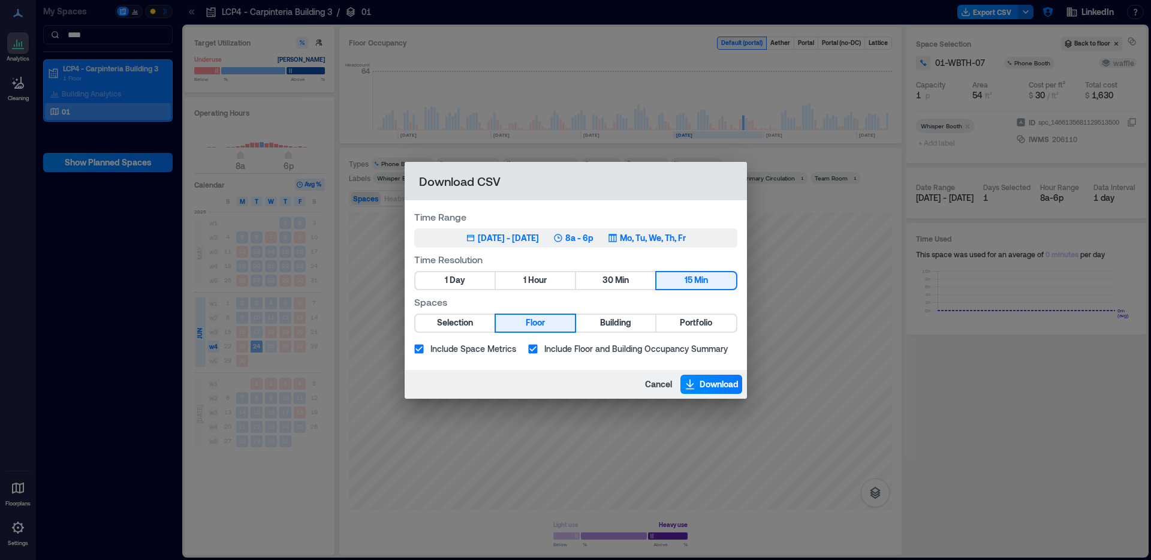
click at [525, 246] on button "May 12, 2025 - [DATE] 8a - 6p Mo, Tu, We, Th, Fr" at bounding box center [575, 237] width 323 height 19
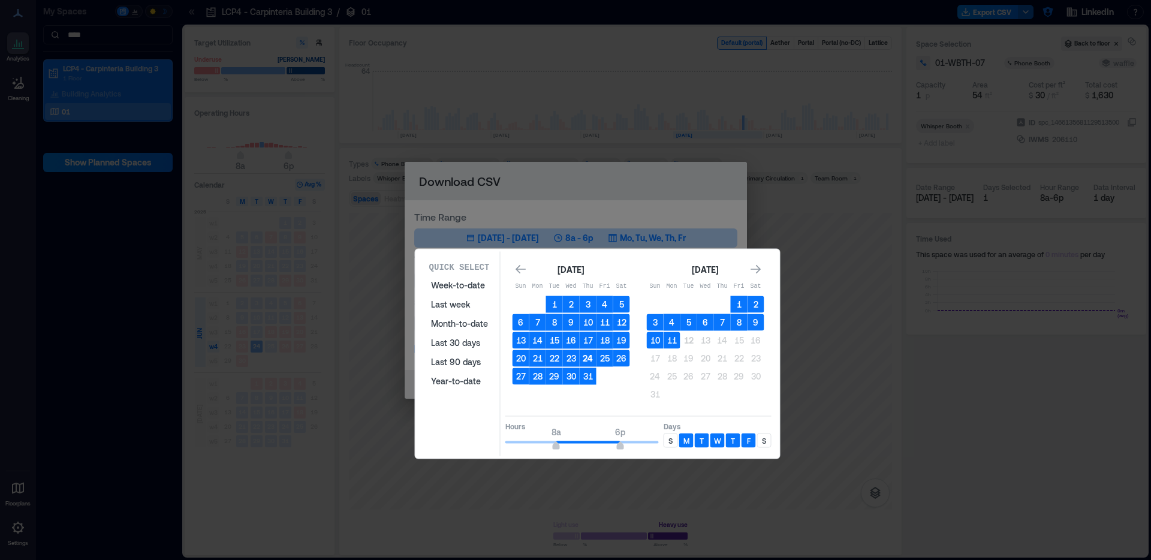
click at [589, 356] on button "24" at bounding box center [588, 358] width 17 height 17
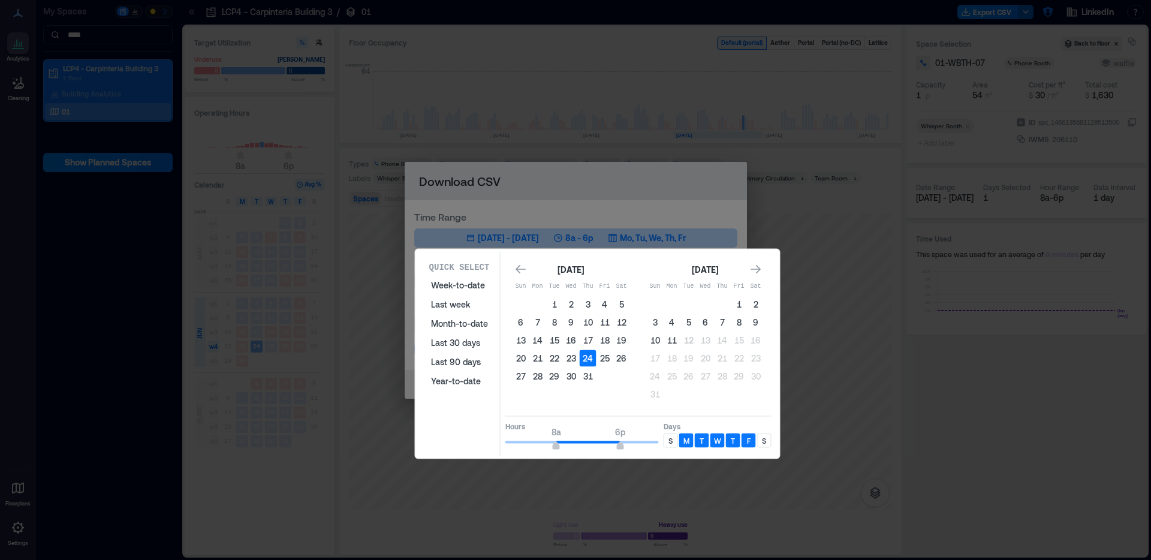
click at [676, 440] on div "S" at bounding box center [671, 441] width 14 height 14
click at [768, 437] on div "S" at bounding box center [764, 441] width 14 height 14
type input "**"
drag, startPoint x: 621, startPoint y: 446, endPoint x: 648, endPoint y: 443, distance: 27.7
click at [648, 443] on span "8a 10p" at bounding box center [583, 443] width 154 height 18
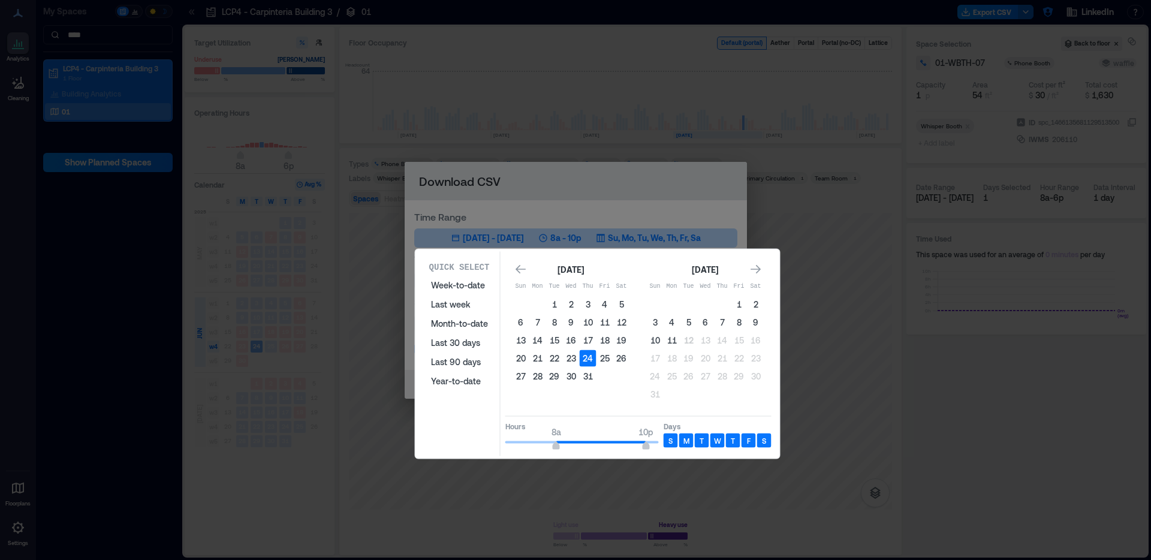
type input "*"
drag, startPoint x: 558, startPoint y: 447, endPoint x: 494, endPoint y: 446, distance: 64.8
click at [494, 446] on div "Quick Select Week-to-date Last week Month-to-date Last 30 days Last 90 days Yea…" at bounding box center [597, 354] width 357 height 204
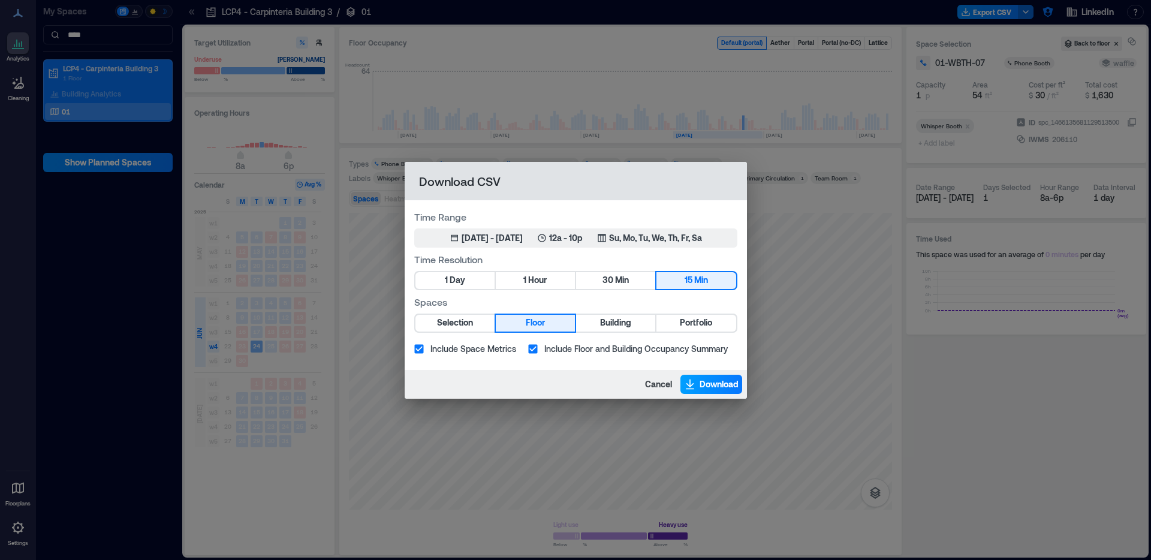
click at [694, 381] on icon "button" at bounding box center [690, 384] width 12 height 12
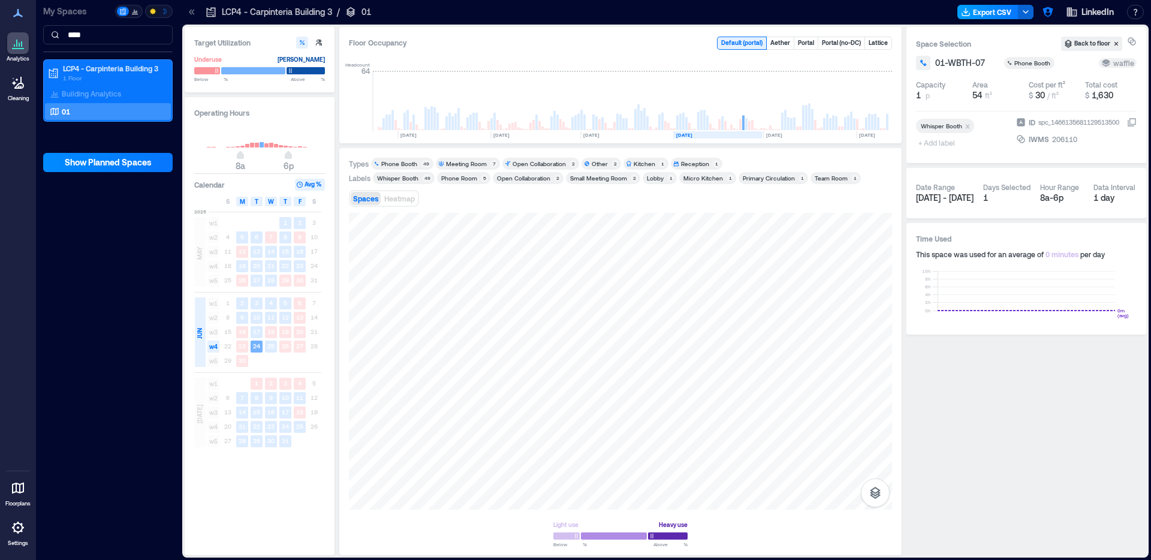
click at [991, 16] on button "Export CSV" at bounding box center [988, 12] width 61 height 14
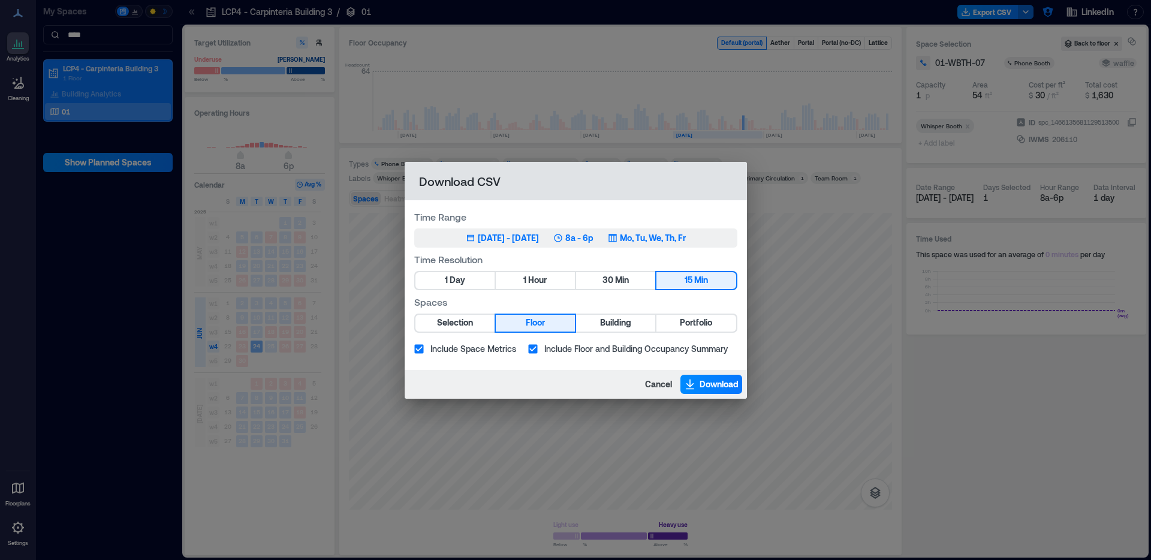
click at [528, 237] on div "[DATE] - [DATE]" at bounding box center [508, 238] width 61 height 12
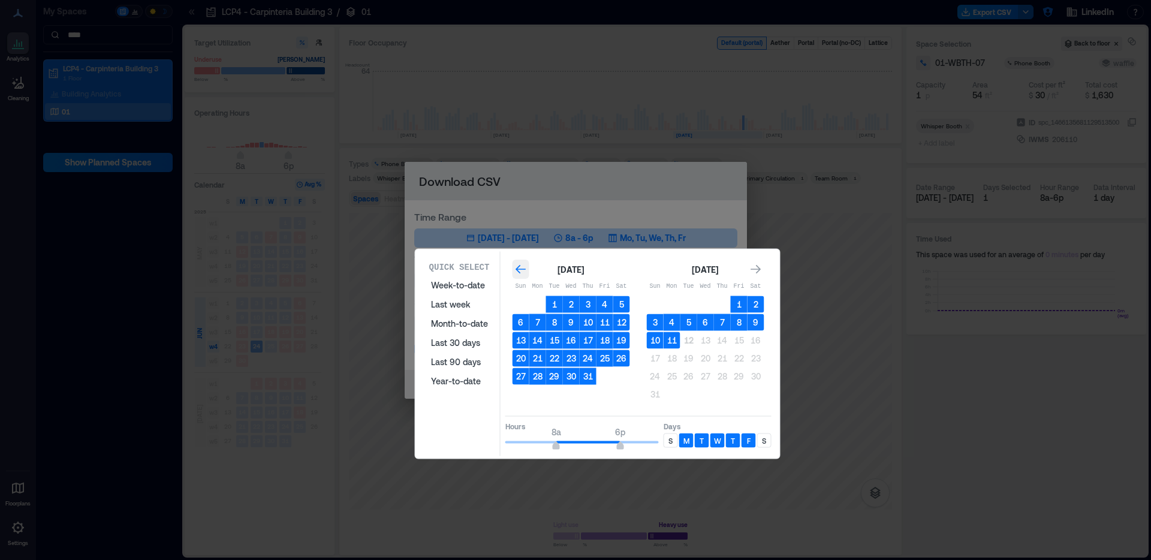
click at [519, 276] on div "Go to previous month" at bounding box center [521, 269] width 17 height 19
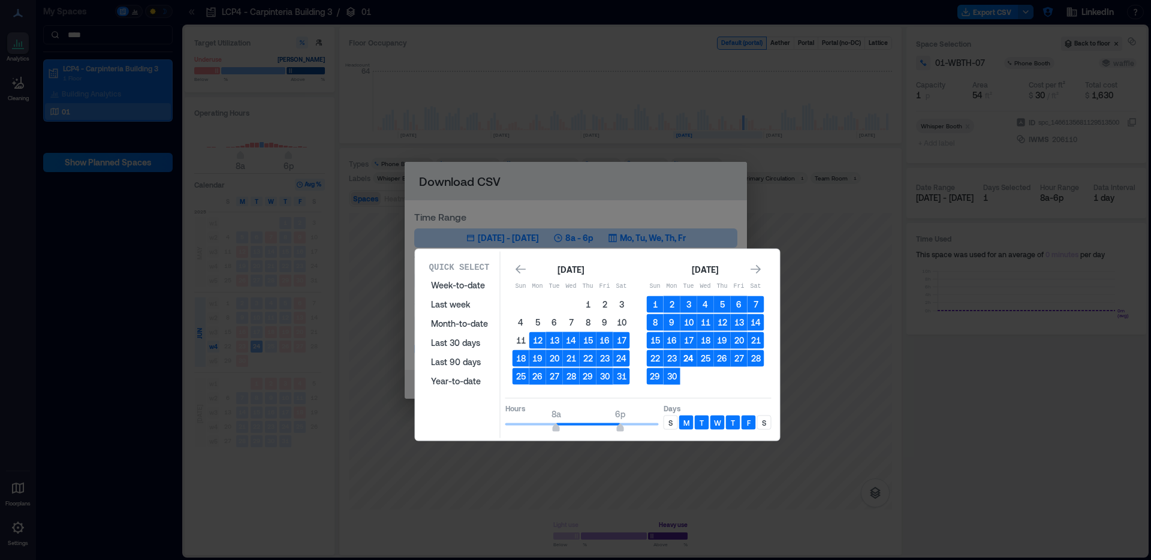
click at [690, 359] on button "24" at bounding box center [689, 358] width 17 height 17
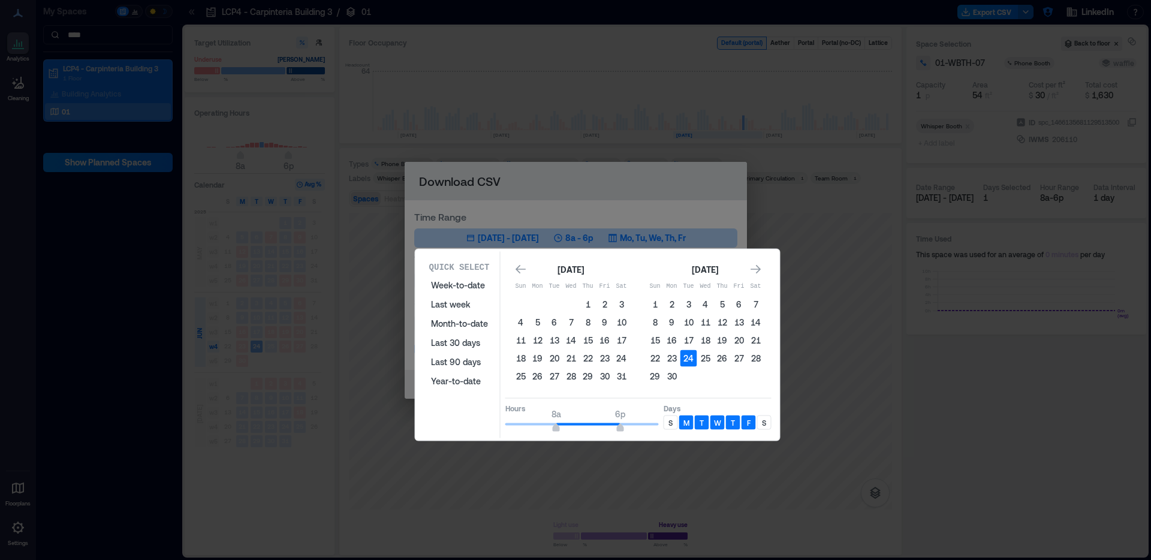
type input "*"
drag, startPoint x: 555, startPoint y: 425, endPoint x: 492, endPoint y: 423, distance: 63.6
click at [492, 423] on div "Quick Select Week-to-date Last week Month-to-date Last 30 days Last 90 days Yea…" at bounding box center [597, 345] width 357 height 186
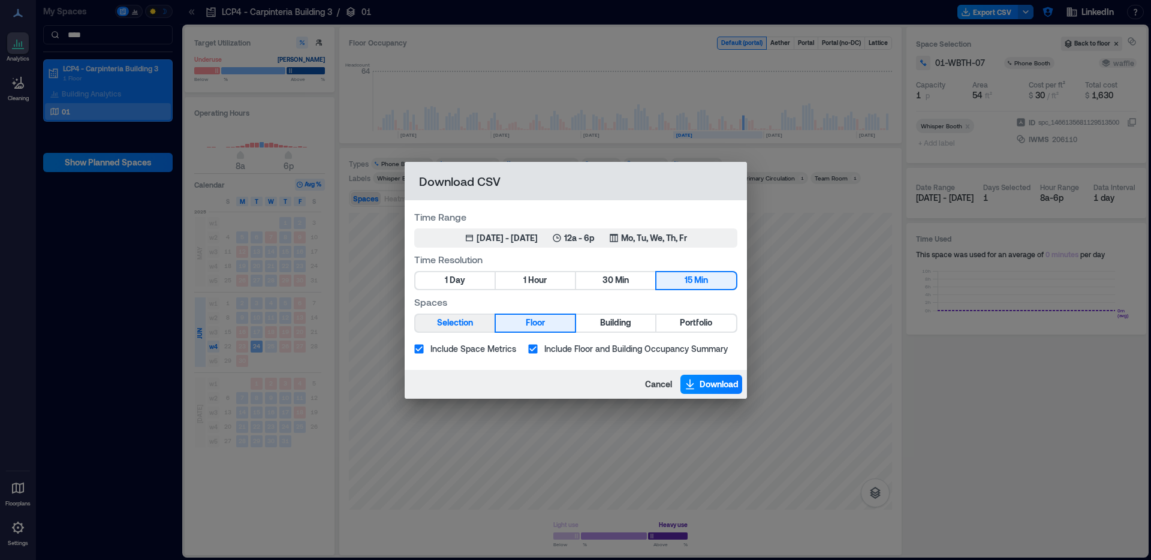
click at [467, 319] on span "Selection" at bounding box center [455, 322] width 36 height 15
click at [543, 323] on span "Floor" at bounding box center [535, 322] width 19 height 15
click at [709, 389] on span "Download" at bounding box center [719, 384] width 39 height 12
